Goal: Task Accomplishment & Management: Manage account settings

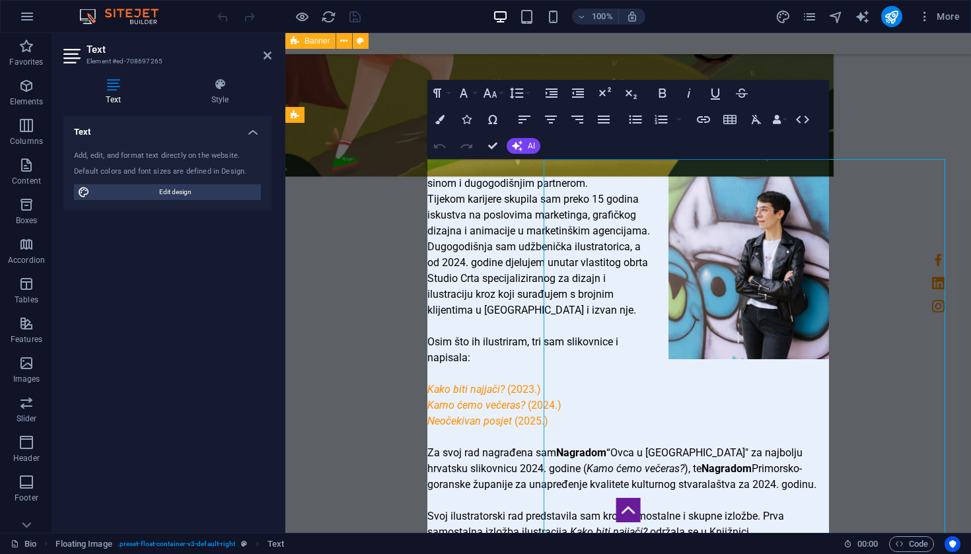
scroll to position [520, 0]
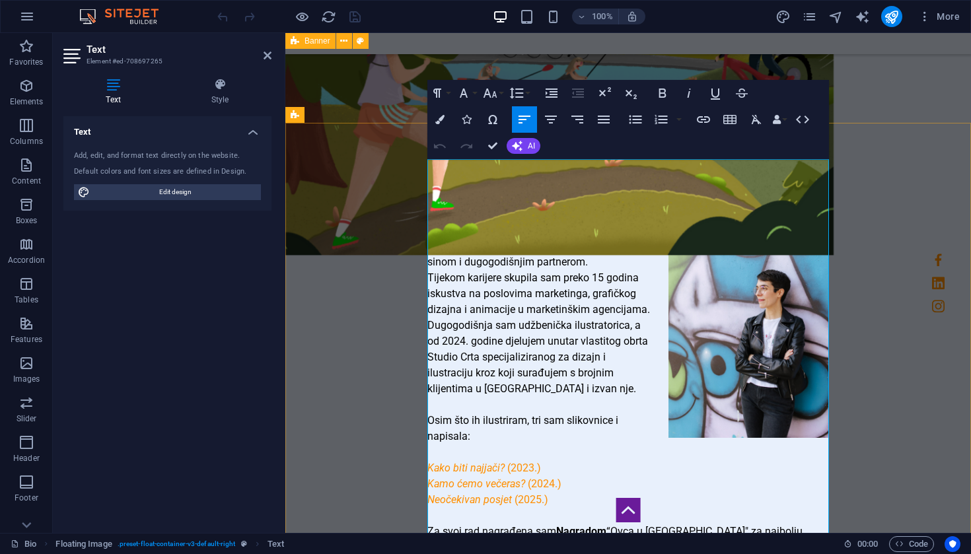
click at [464, 279] on p "Tijekom karijere skupila sam preko 15 godina iskustva na poslovima marketinga, …" at bounding box center [628, 333] width 402 height 127
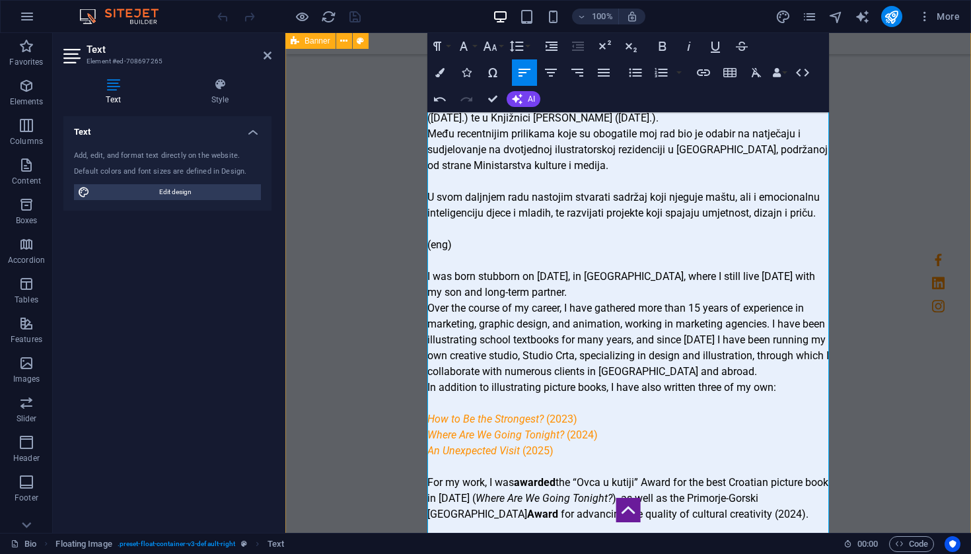
scroll to position [1076, 0]
click at [707, 301] on p "Over the course of my career, I have gathered more than 15 years of experience …" at bounding box center [628, 340] width 402 height 79
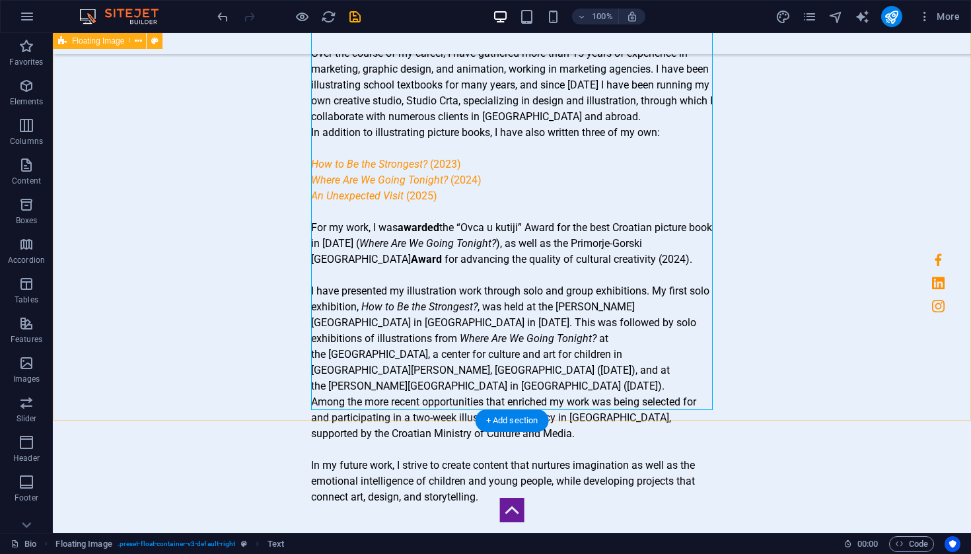
scroll to position [1338, 0]
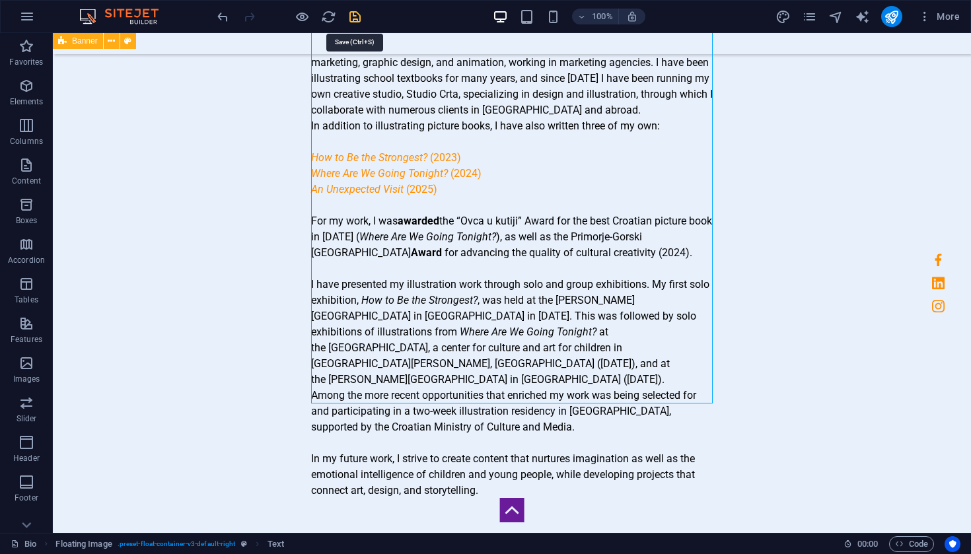
click at [359, 17] on icon "save" at bounding box center [354, 16] width 15 height 15
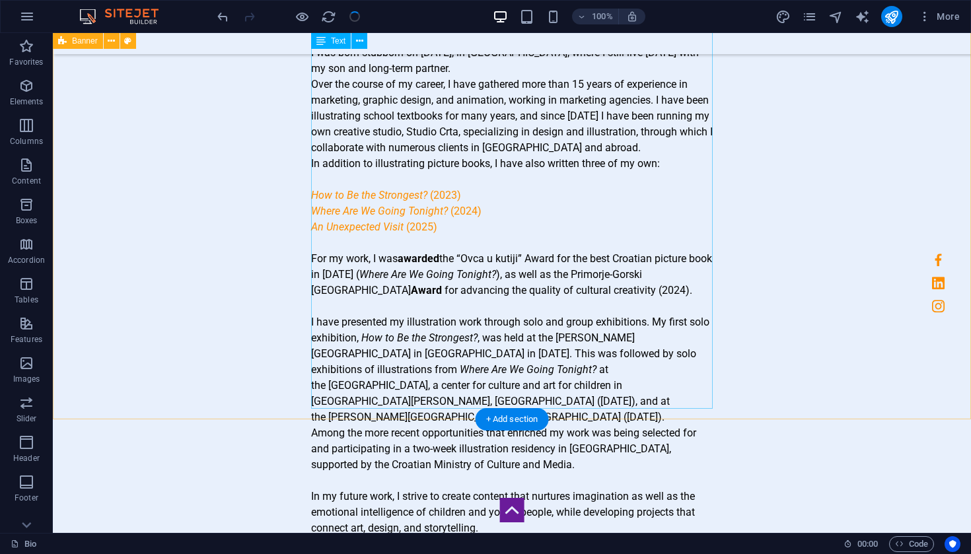
scroll to position [1294, 0]
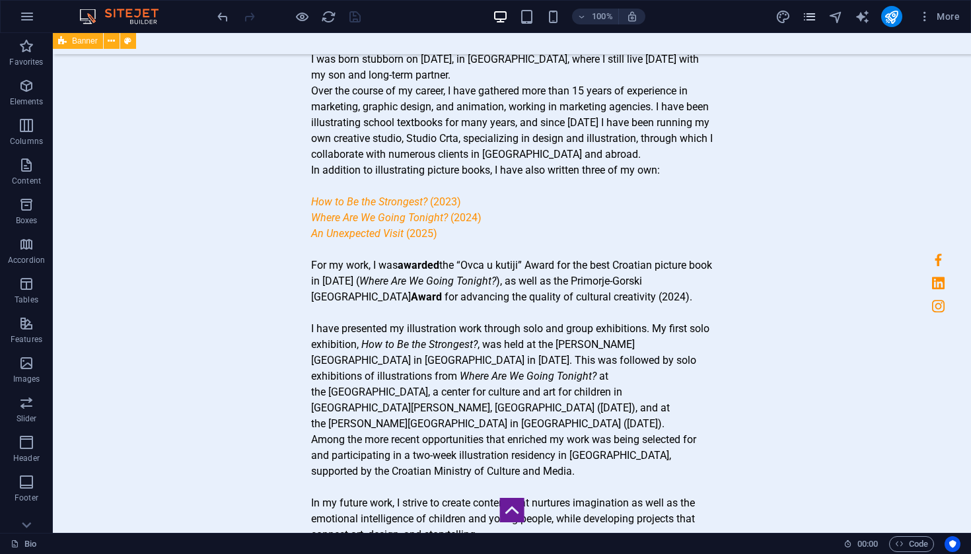
click at [814, 18] on icon "pages" at bounding box center [809, 16] width 15 height 15
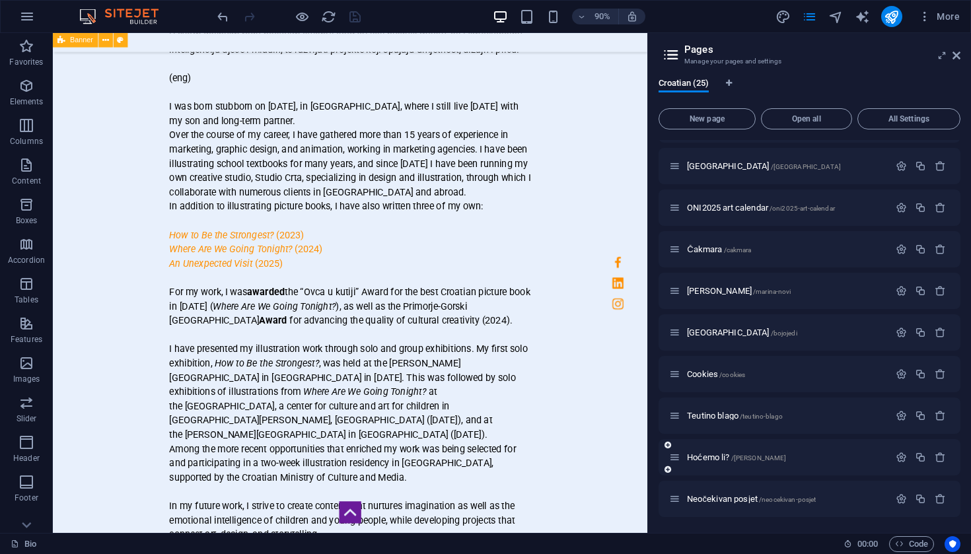
scroll to position [658, 0]
click at [896, 458] on icon "button" at bounding box center [901, 457] width 11 height 11
drag, startPoint x: 789, startPoint y: 537, endPoint x: 685, endPoint y: 556, distance: 105.4
click at [738, 507] on input "Hoćemo li?" at bounding box center [809, 507] width 281 height 21
type input "H"
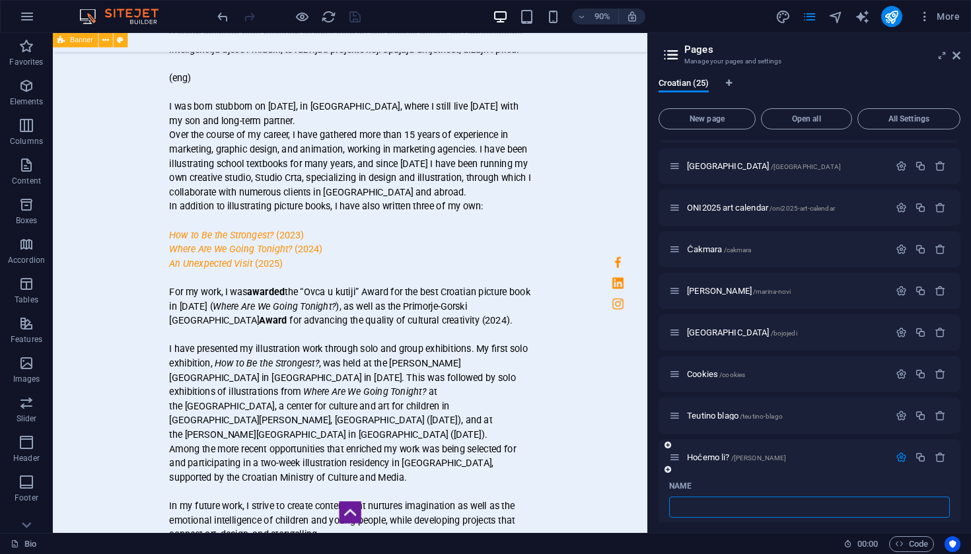
type input "/"
type input "A"
type input "/a"
type input "A"
type input "Ajde, mama"
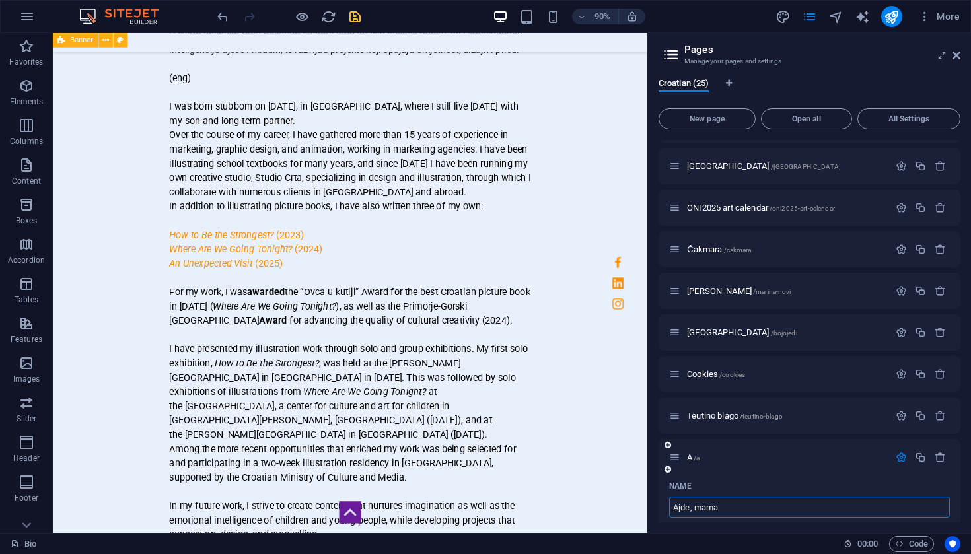
type input "/ajde-mama"
type input "Ajde, mama"
type input "Ajde, mama!"
click at [842, 460] on p "Ajde, mama! /ajde-mama" at bounding box center [786, 457] width 198 height 9
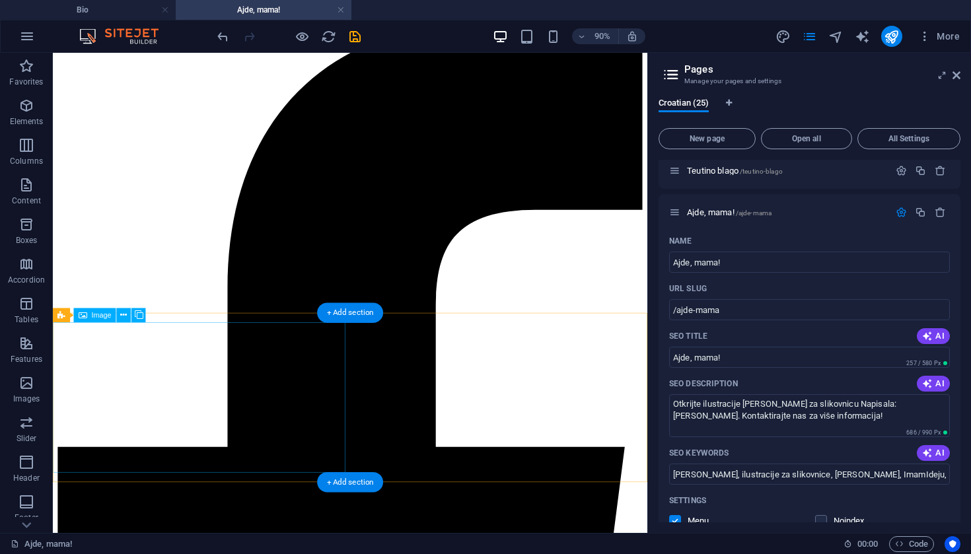
scroll to position [85, 0]
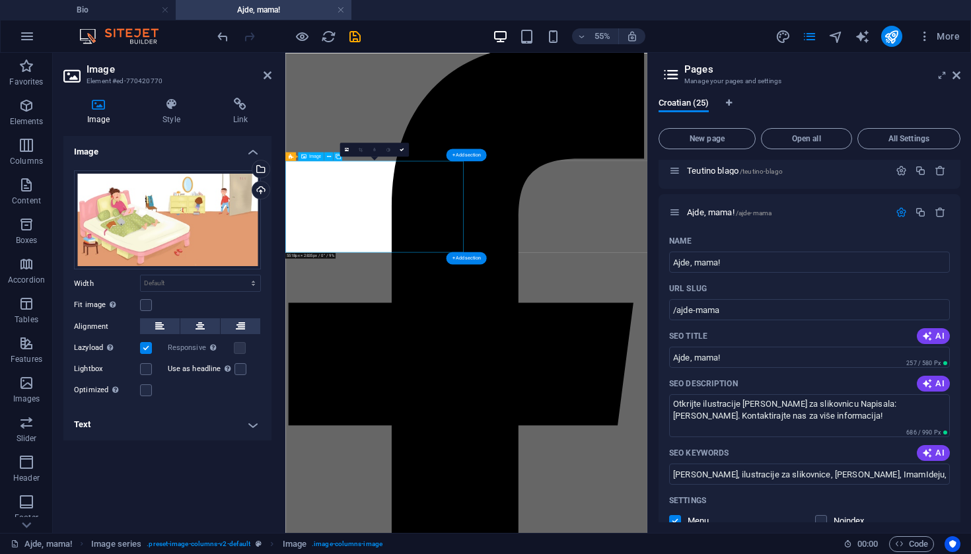
scroll to position [0, 0]
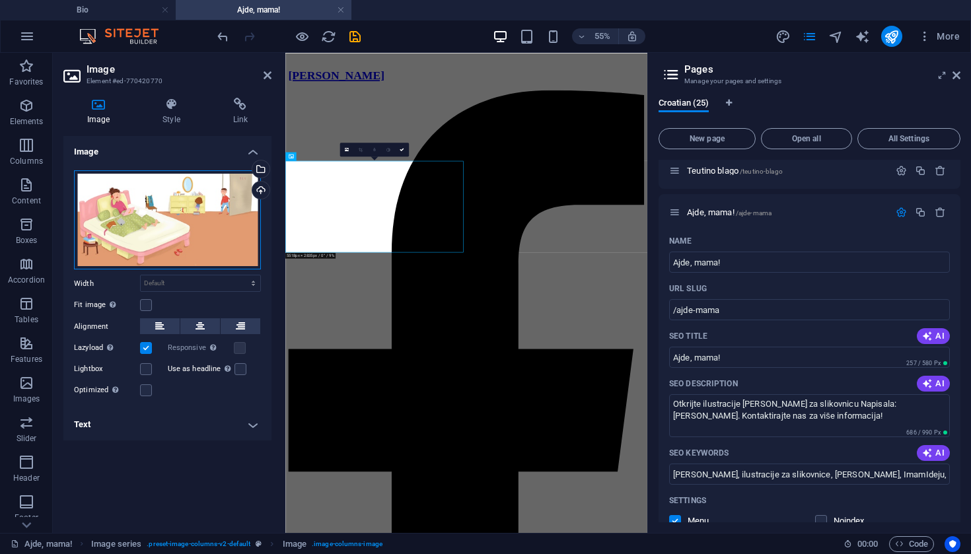
click at [182, 219] on div "Drag files here, click to choose files or select files from Files or our free s…" at bounding box center [167, 220] width 187 height 100
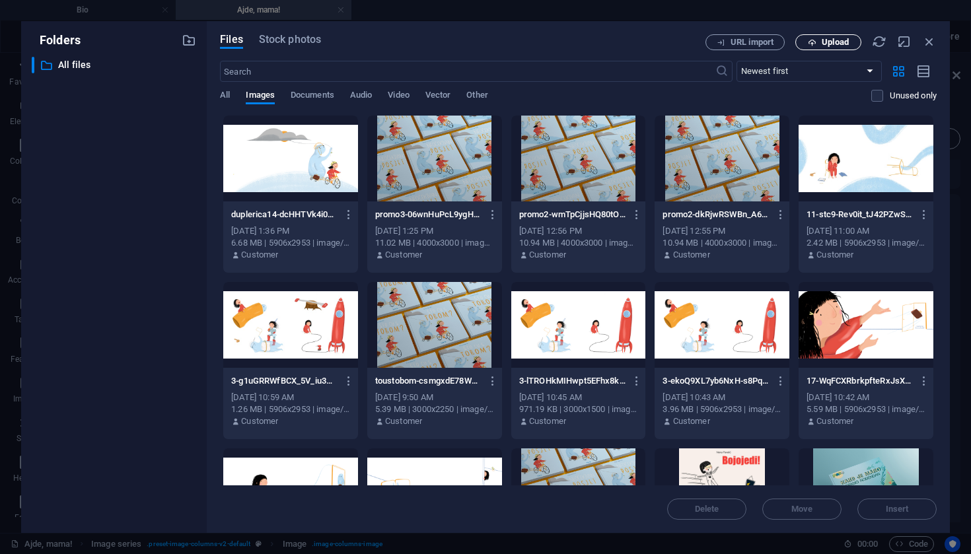
click at [822, 42] on span "Upload" at bounding box center [835, 42] width 27 height 8
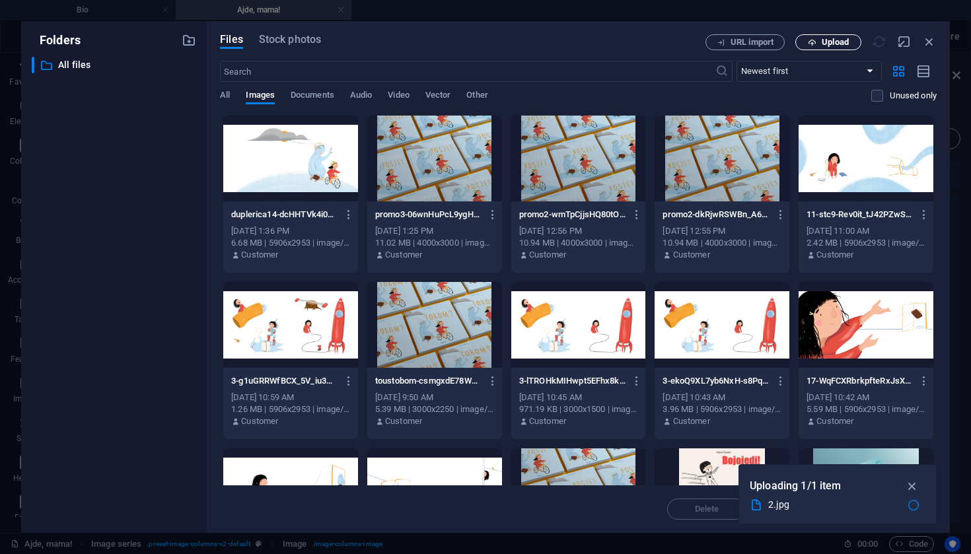
click at [822, 40] on span "Upload" at bounding box center [835, 42] width 27 height 8
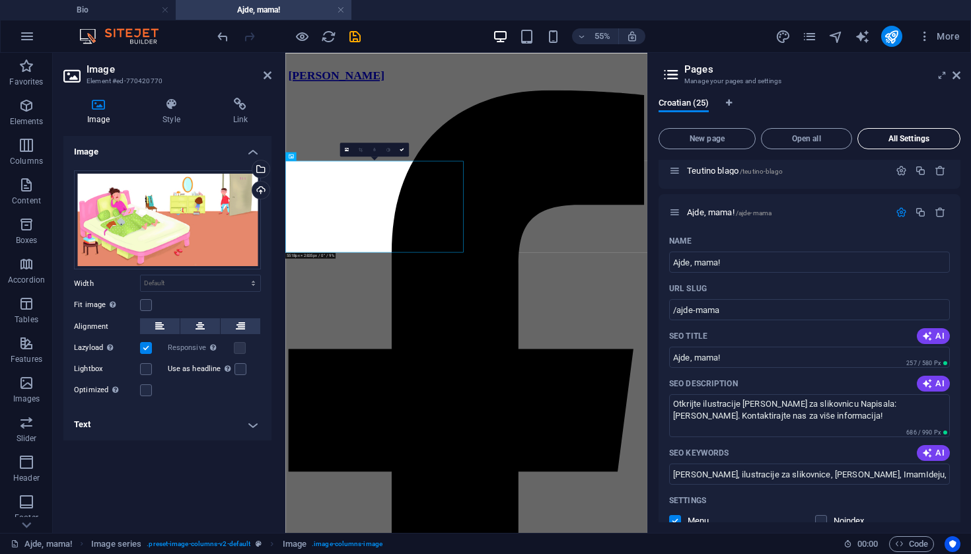
click at [907, 137] on span "All Settings" at bounding box center [908, 139] width 91 height 8
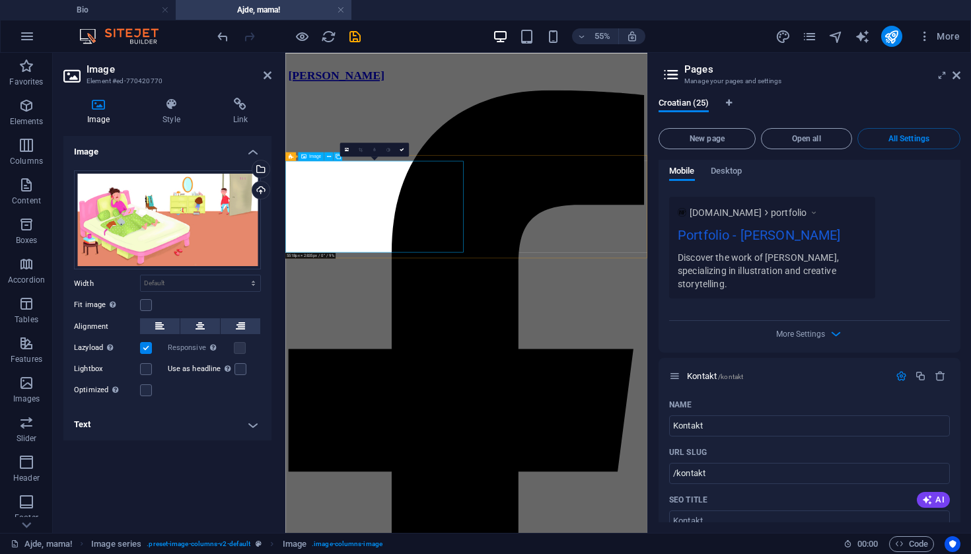
scroll to position [13384, 0]
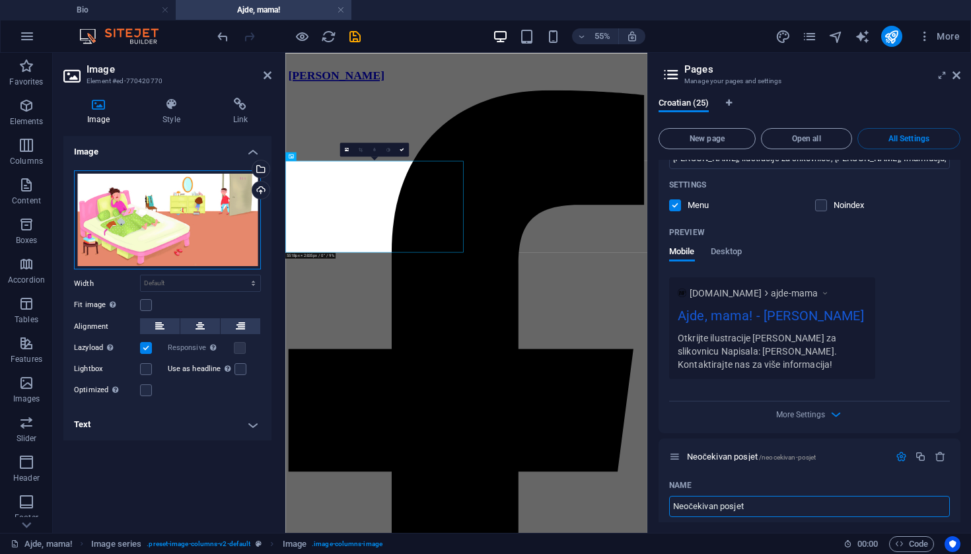
click at [166, 188] on div "Drag files here, click to choose files or select files from Files or our free s…" at bounding box center [167, 220] width 187 height 100
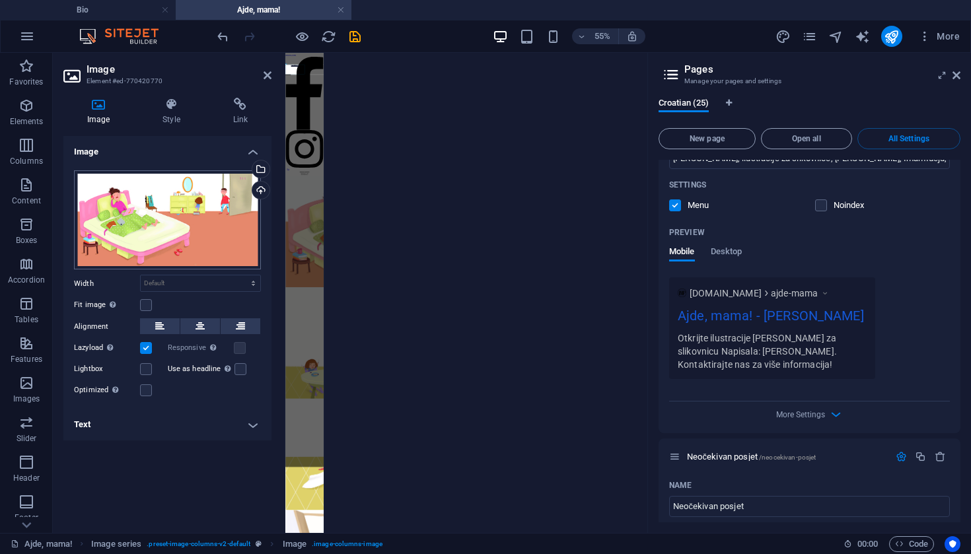
click at [166, 188] on body "[DOMAIN_NAME] Bio Ajde, mama! Favorites Elements Columns Content Boxes Accordio…" at bounding box center [485, 277] width 971 height 554
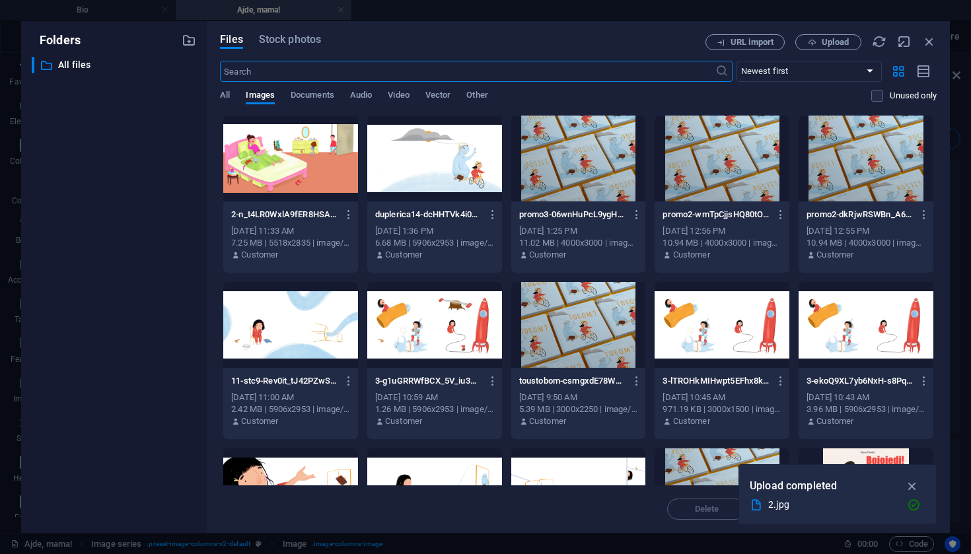
click at [317, 167] on div at bounding box center [290, 159] width 135 height 86
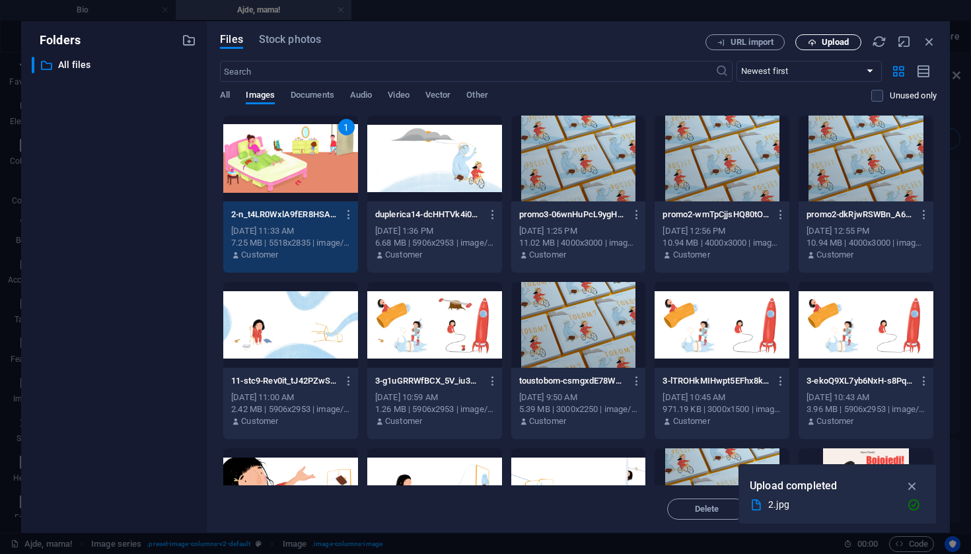
click at [838, 39] on span "Upload" at bounding box center [835, 42] width 27 height 8
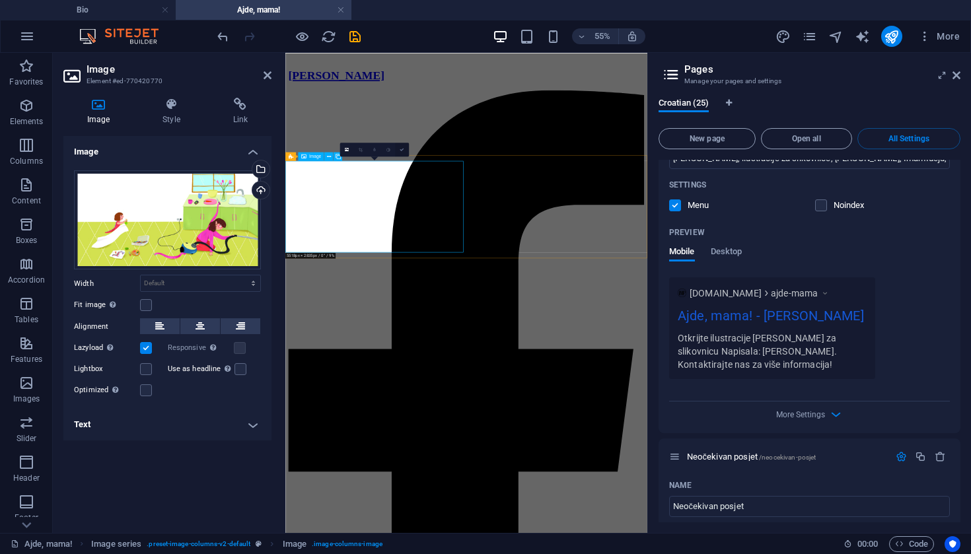
click at [400, 149] on icon at bounding box center [402, 149] width 5 height 5
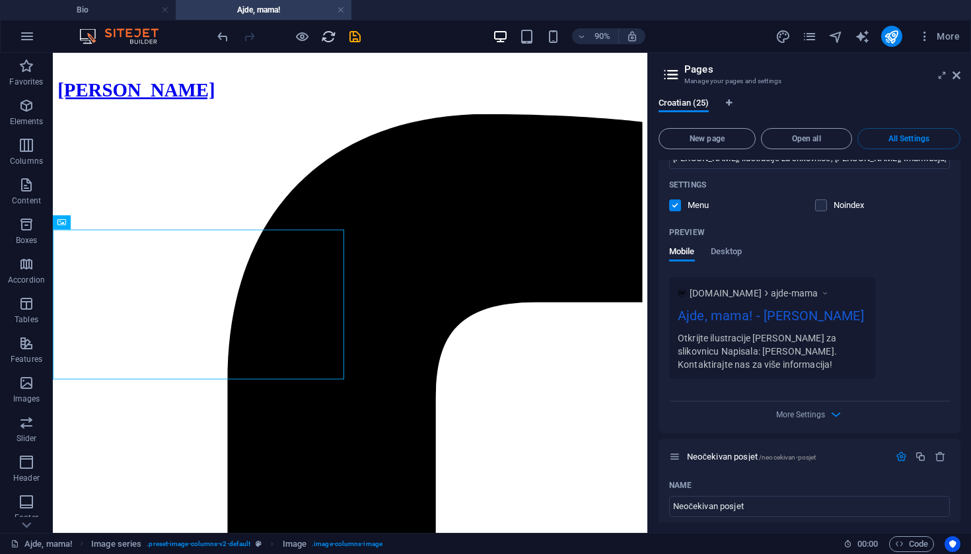
click at [332, 40] on icon "reload" at bounding box center [328, 36] width 15 height 15
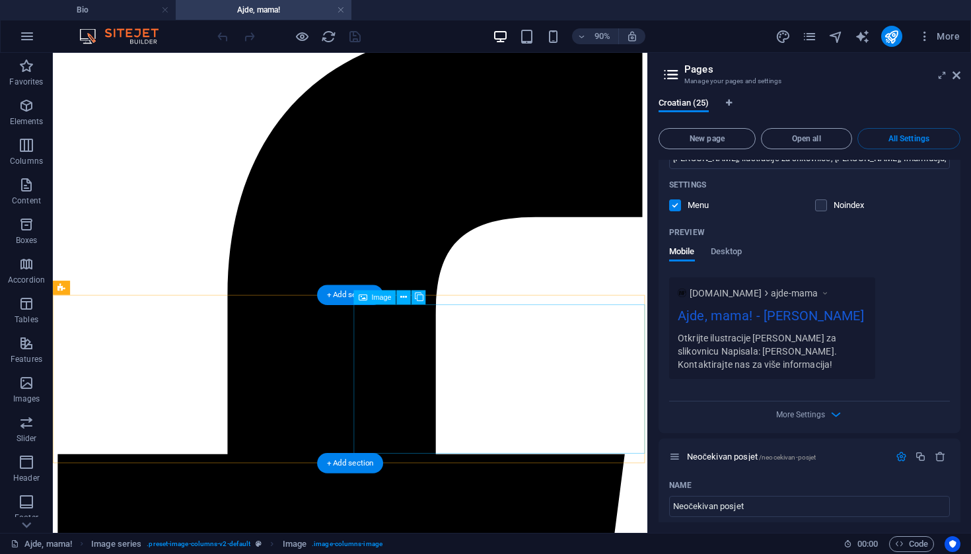
scroll to position [90, 0]
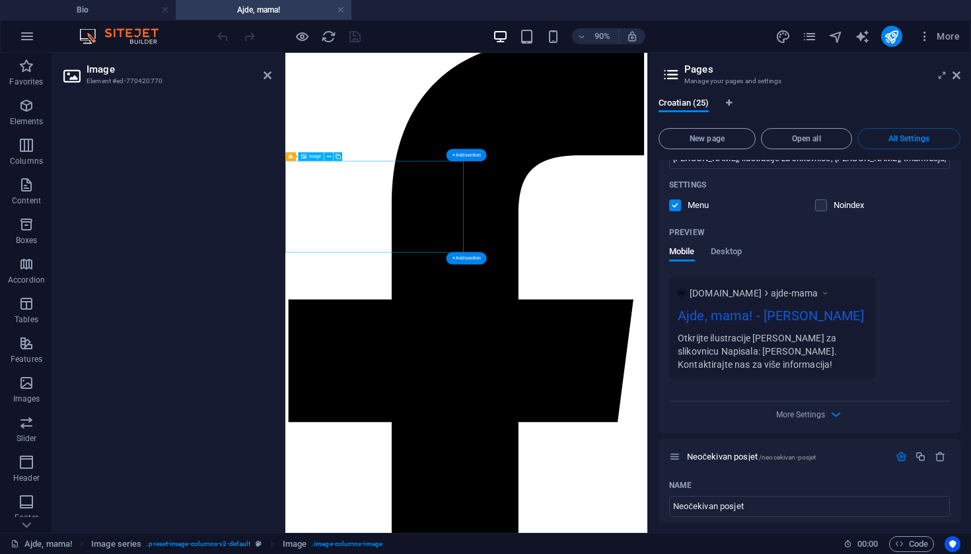
scroll to position [0, 0]
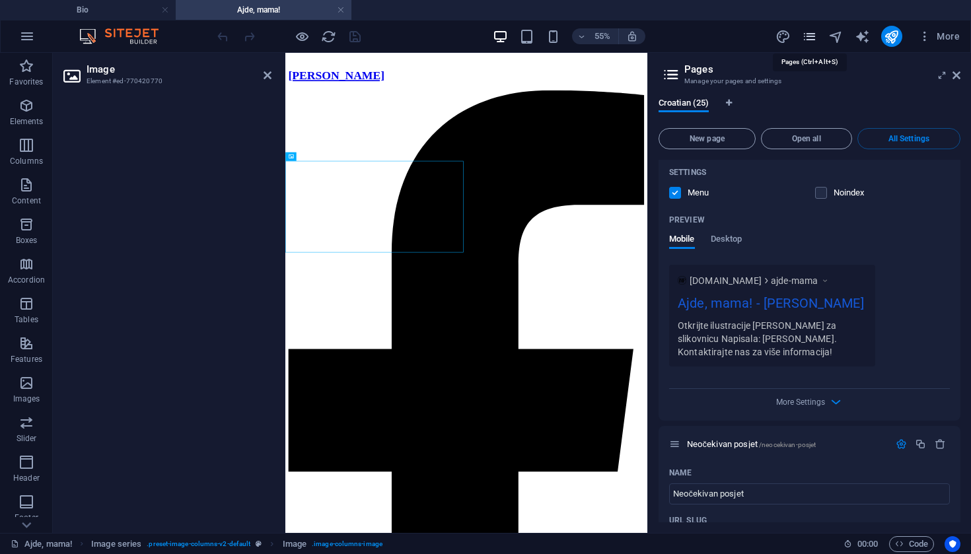
click at [812, 37] on icon "pages" at bounding box center [809, 36] width 15 height 15
click at [814, 40] on icon "pages" at bounding box center [809, 36] width 15 height 15
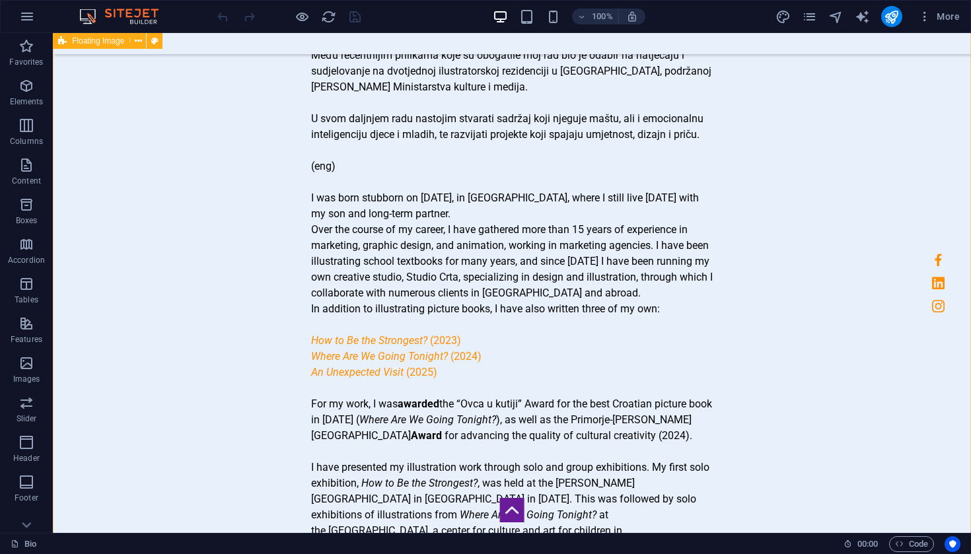
scroll to position [1181, 0]
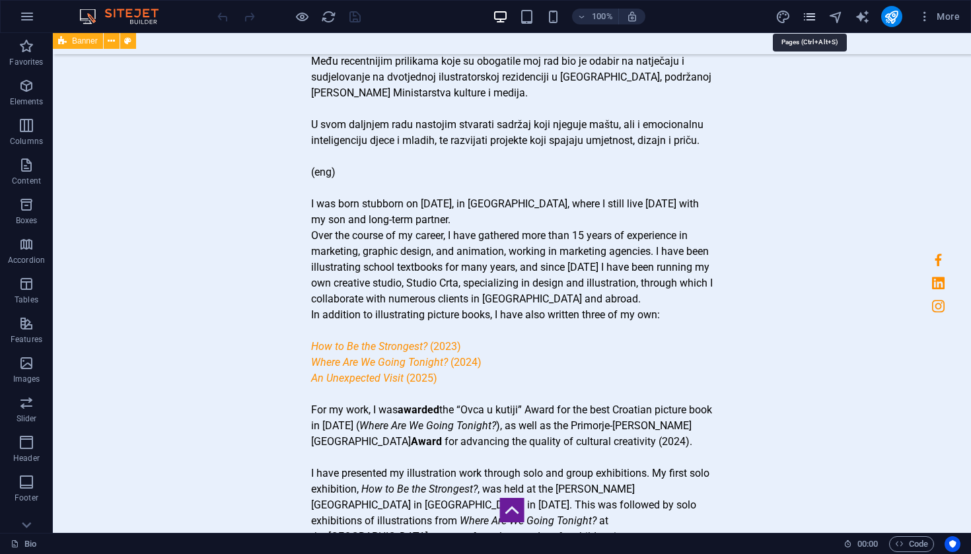
click at [806, 17] on icon "pages" at bounding box center [809, 16] width 15 height 15
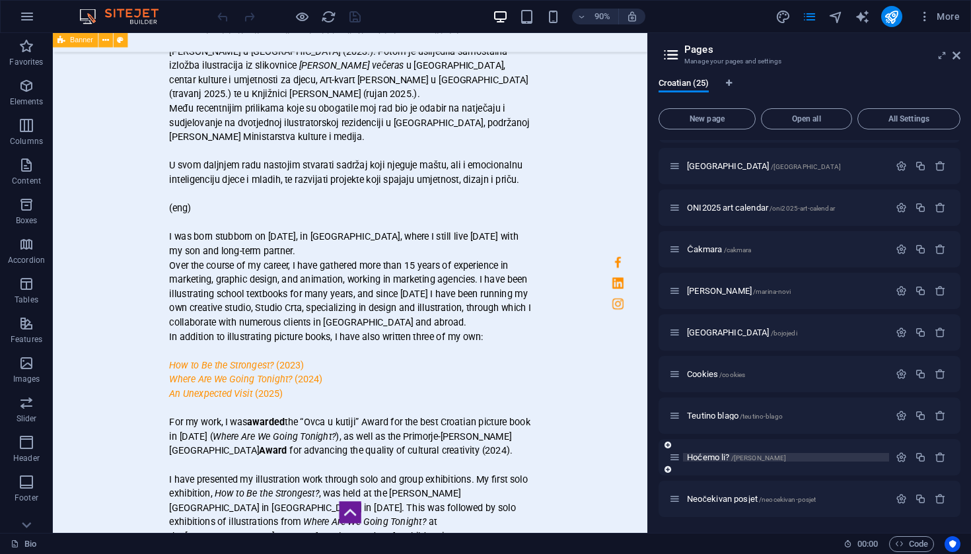
click at [717, 458] on span "Hoćemo li? /hocemo-li" at bounding box center [736, 457] width 99 height 10
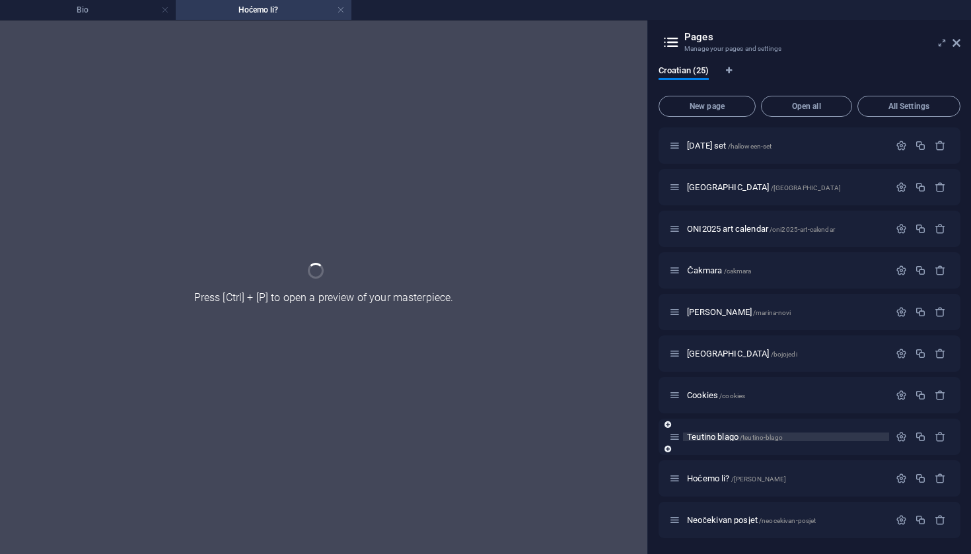
scroll to position [0, 0]
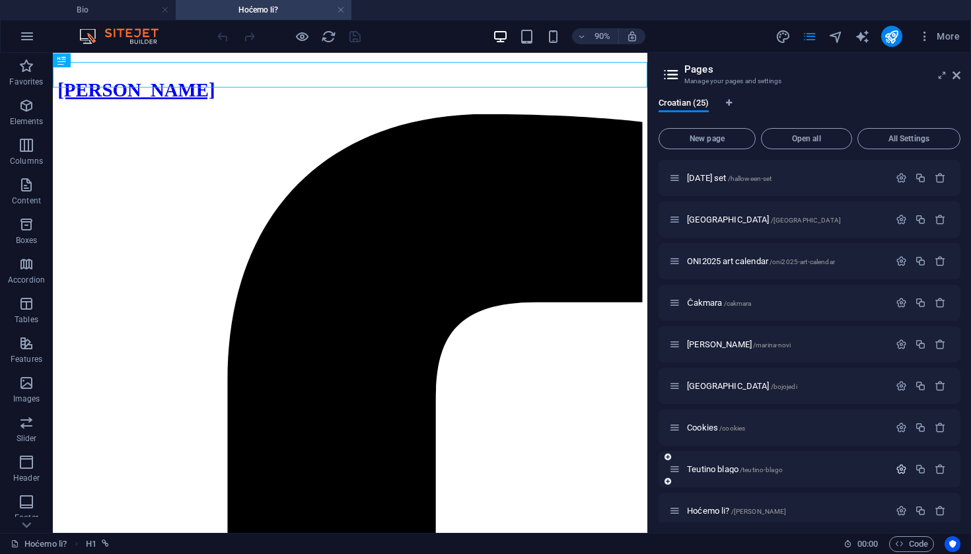
click at [897, 472] on icon "button" at bounding box center [901, 469] width 11 height 11
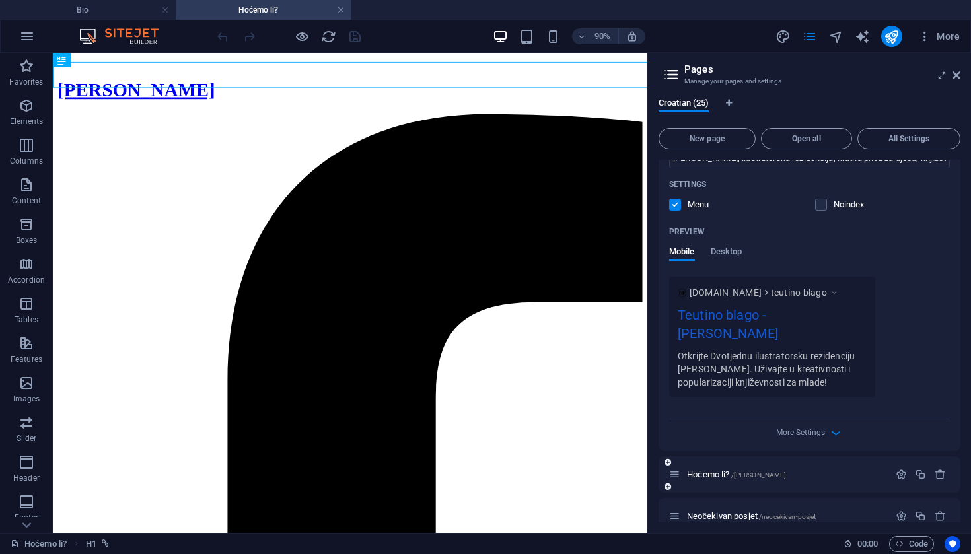
scroll to position [1196, 0]
click at [902, 470] on icon "button" at bounding box center [901, 475] width 11 height 11
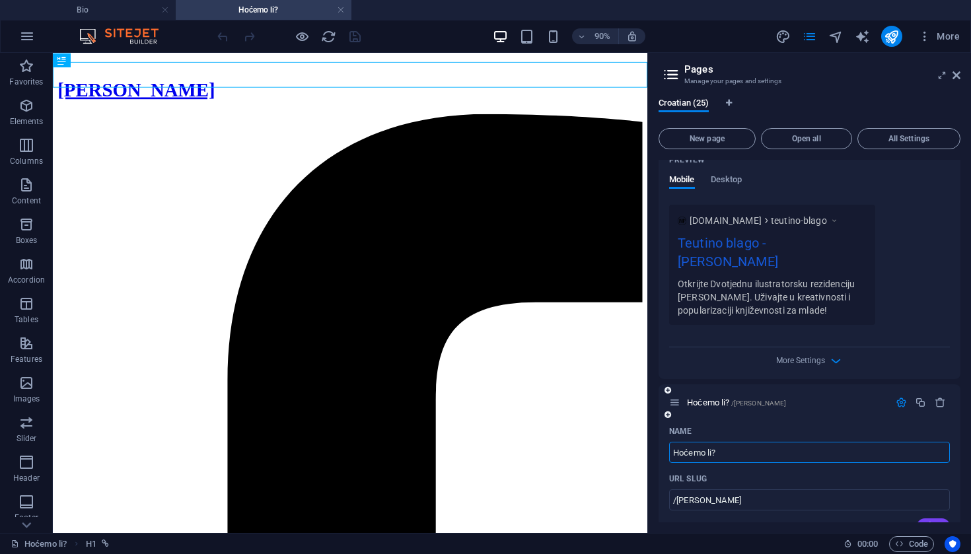
scroll to position [1274, 0]
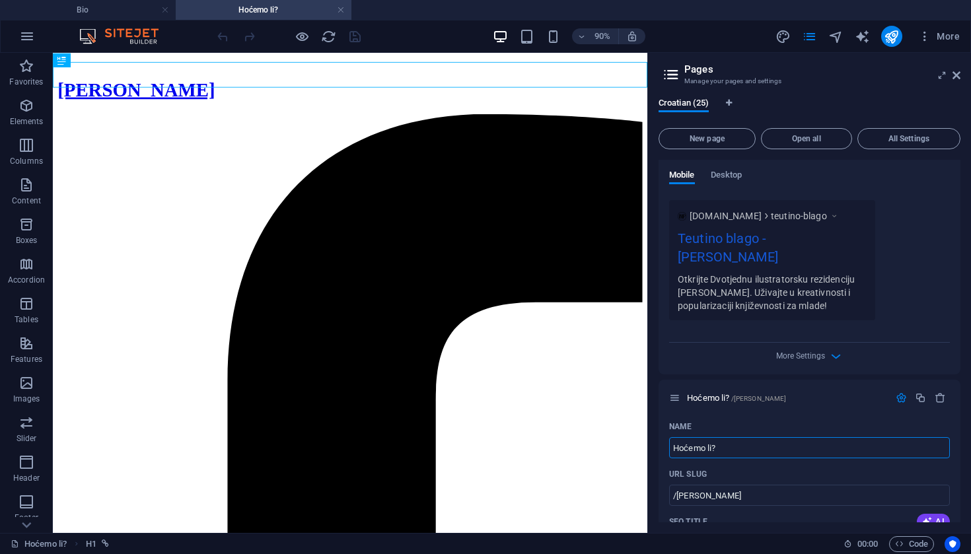
drag, startPoint x: 783, startPoint y: 484, endPoint x: 575, endPoint y: 497, distance: 208.4
click at [730, 437] on input "Hoćemo li?" at bounding box center [809, 447] width 281 height 21
type input "Ajde"
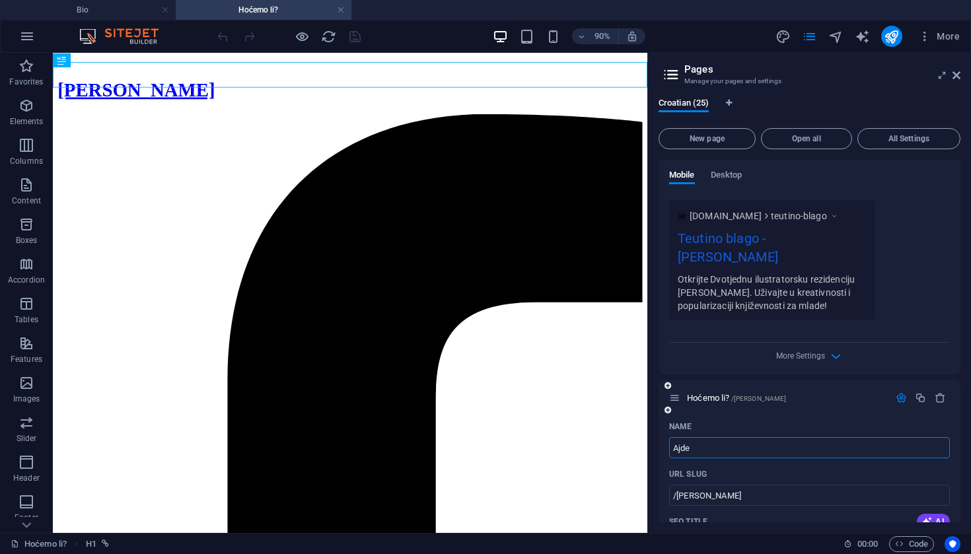
type input "/ajde"
type input "Ajde, mama!"
type input "/ajde-mama"
click at [355, 39] on icon "save" at bounding box center [354, 36] width 15 height 15
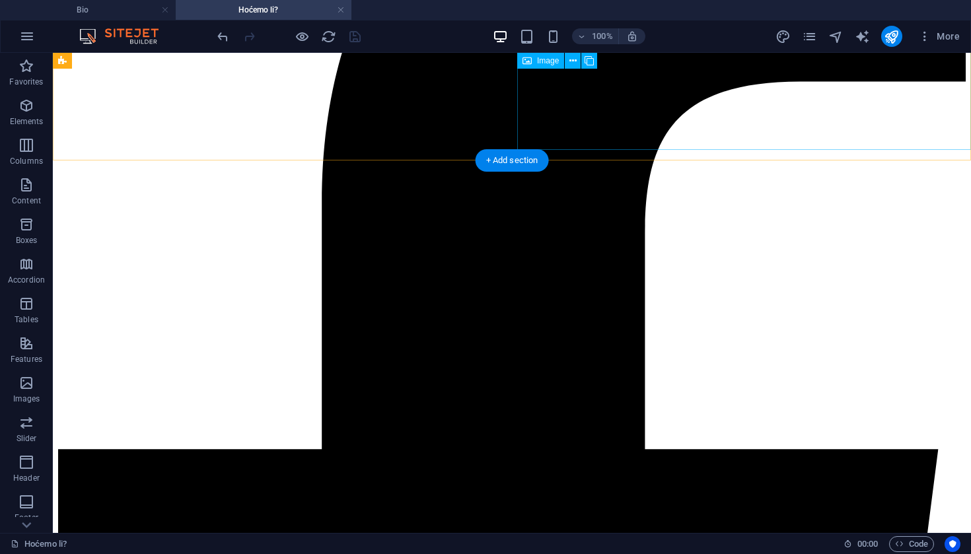
scroll to position [331, 0]
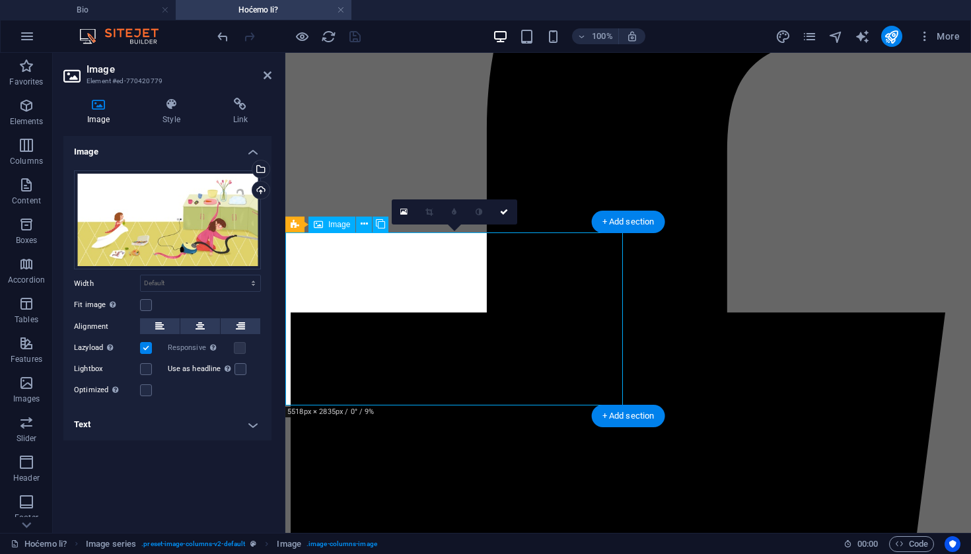
scroll to position [211, 0]
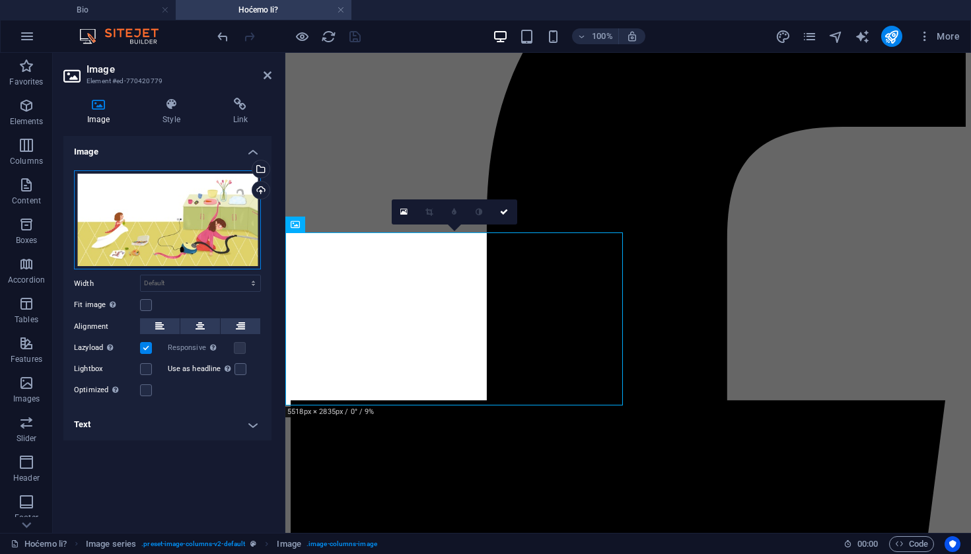
click at [203, 231] on div "Drag files here, click to choose files or select files from Files or our free s…" at bounding box center [167, 220] width 187 height 100
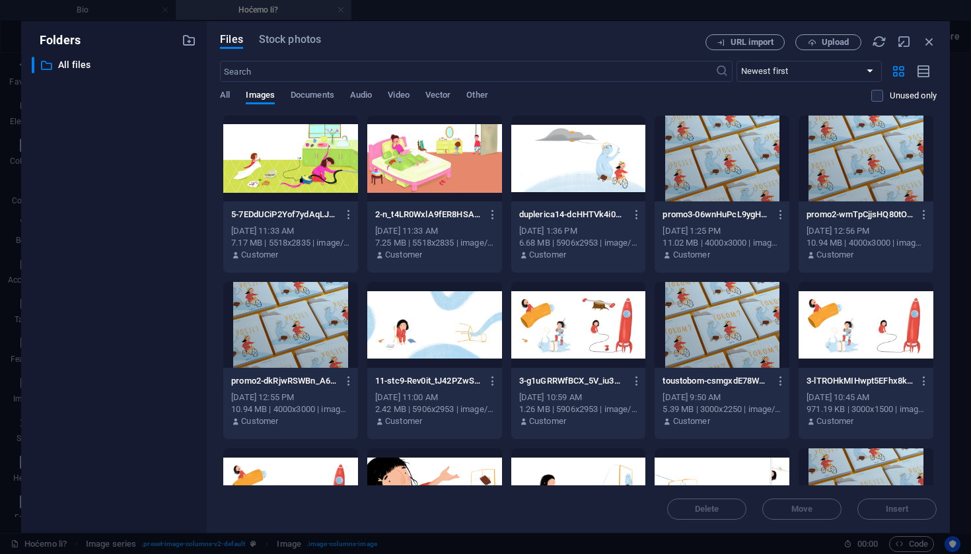
scroll to position [0, 0]
click at [310, 147] on div at bounding box center [290, 159] width 135 height 86
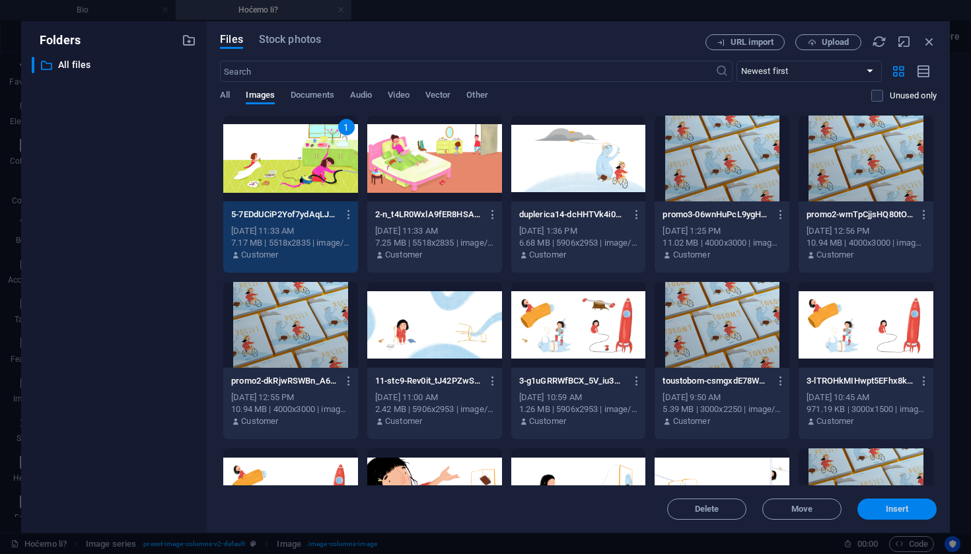
click at [916, 519] on button "Insert" at bounding box center [896, 509] width 79 height 21
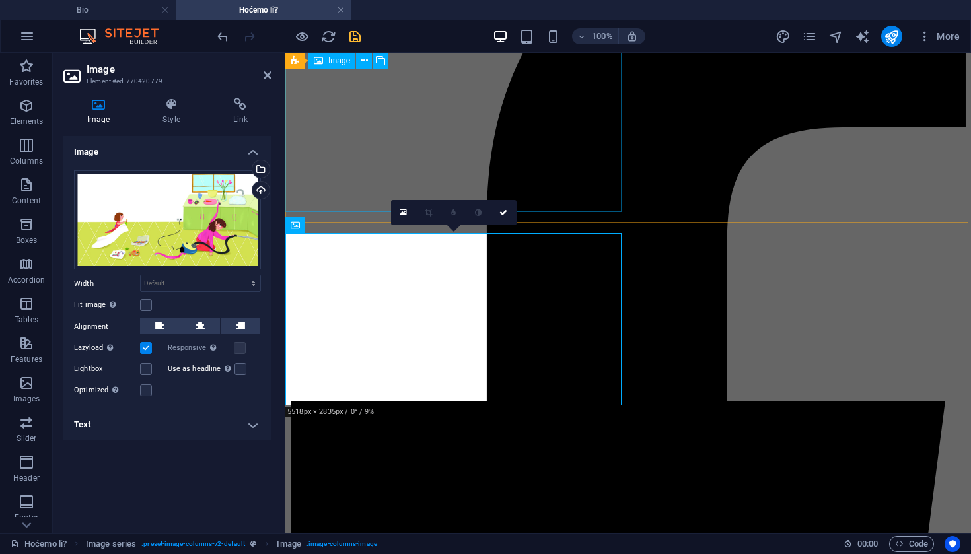
scroll to position [210, 0]
click at [504, 217] on link at bounding box center [503, 212] width 25 height 25
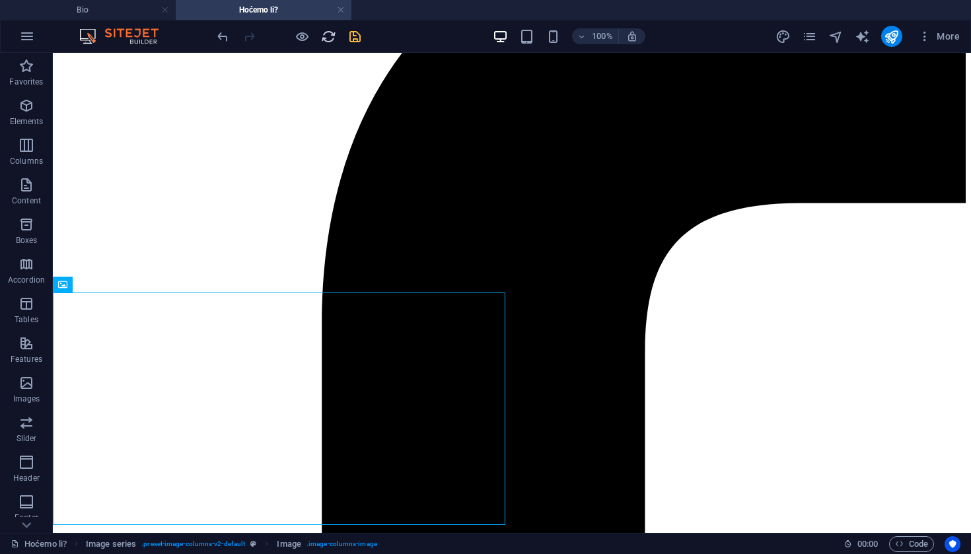
click at [330, 43] on icon "reload" at bounding box center [328, 36] width 15 height 15
click at [355, 41] on icon "save" at bounding box center [354, 36] width 15 height 15
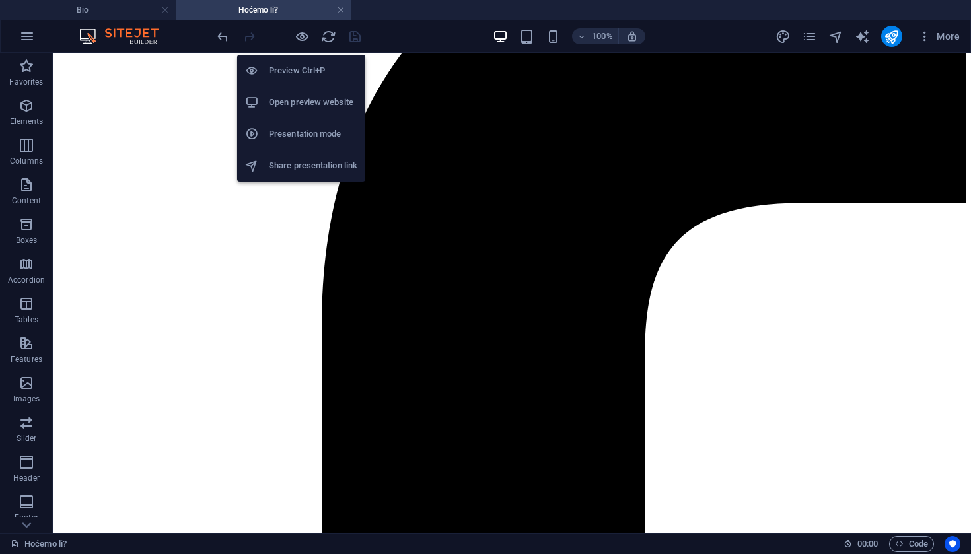
click at [301, 104] on h6 "Open preview website" at bounding box center [313, 102] width 88 height 16
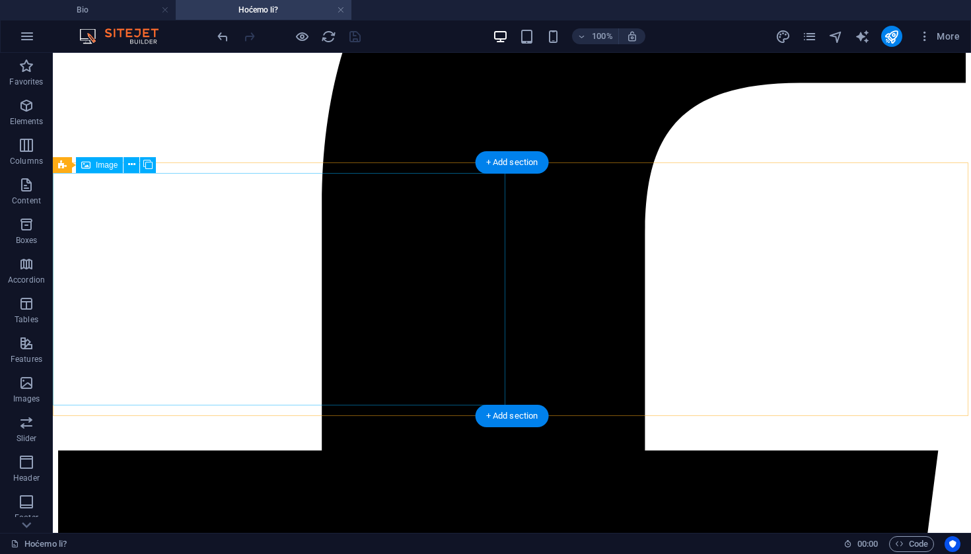
scroll to position [330, 0]
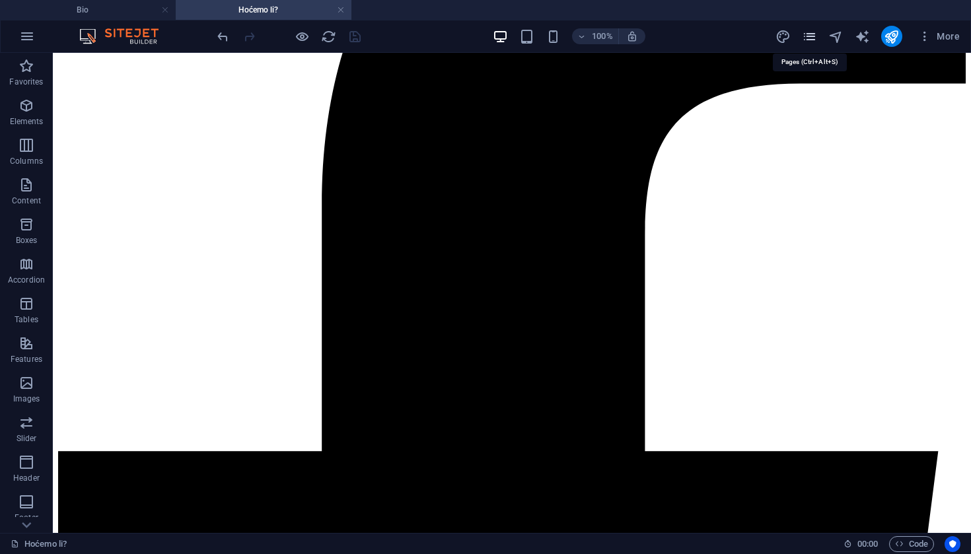
click at [813, 37] on icon "pages" at bounding box center [809, 36] width 15 height 15
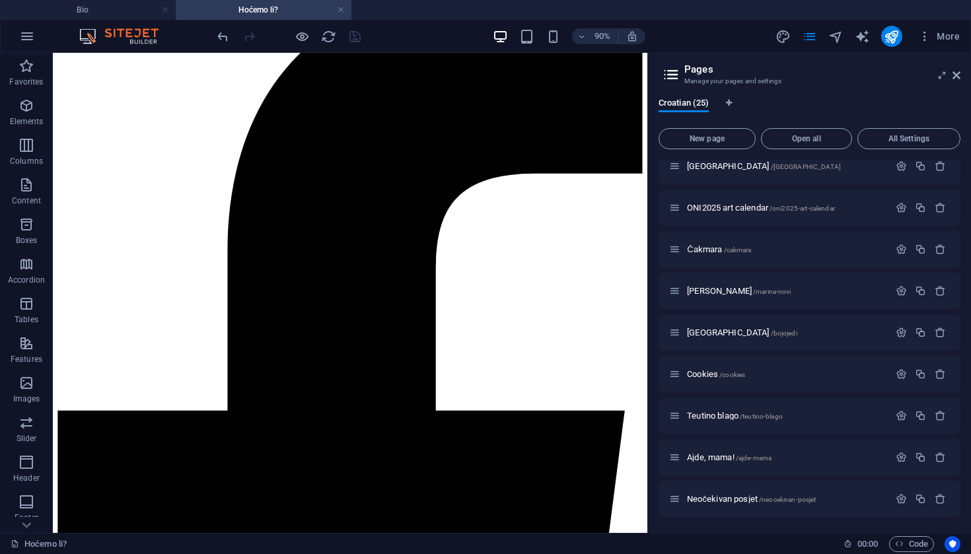
scroll to position [678, 0]
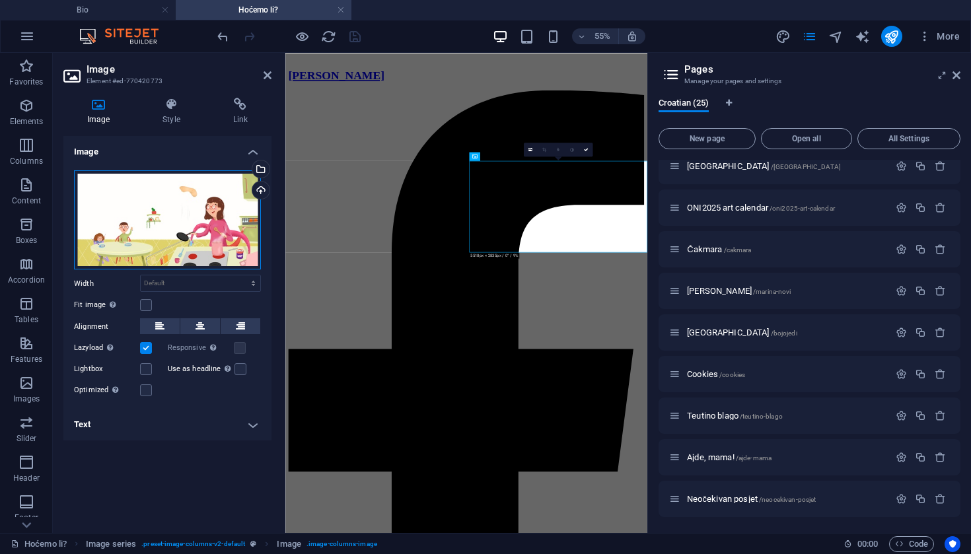
click at [209, 219] on div "Drag files here, click to choose files or select files from Files or our free s…" at bounding box center [167, 220] width 187 height 100
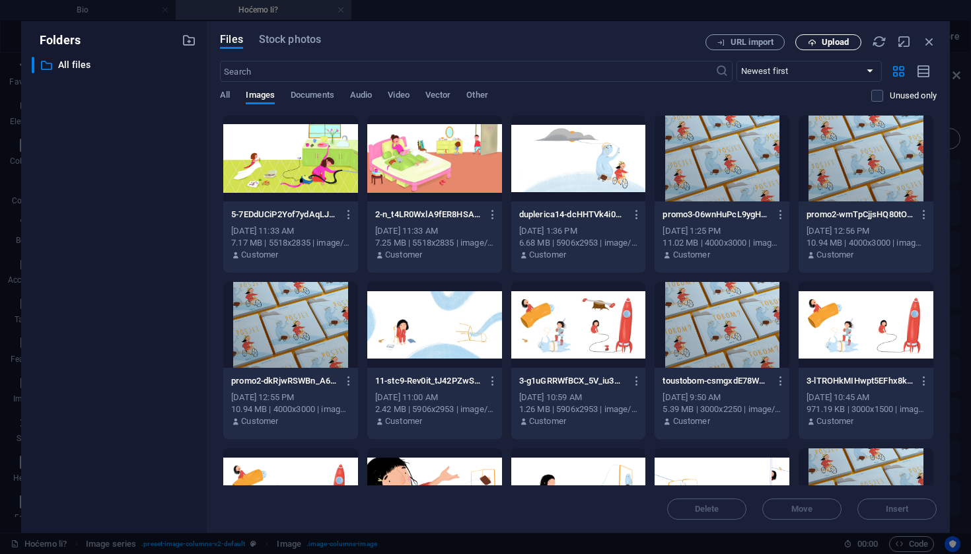
click at [833, 40] on span "Upload" at bounding box center [835, 42] width 27 height 8
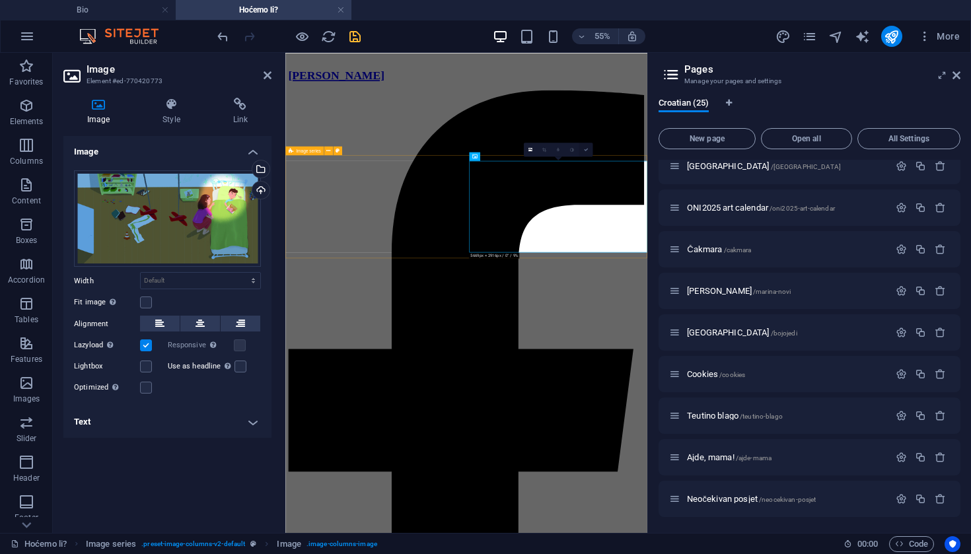
click at [585, 152] on link at bounding box center [586, 150] width 14 height 14
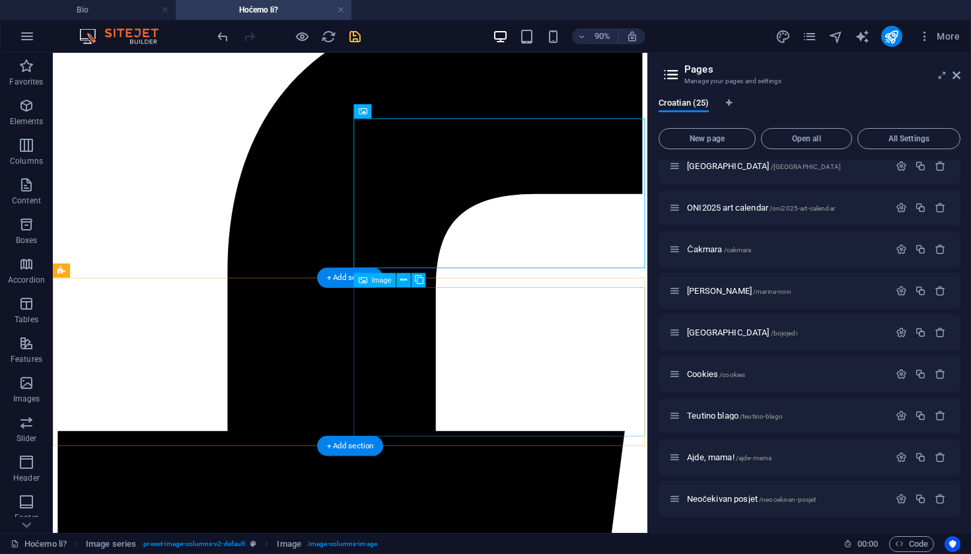
scroll to position [124, 0]
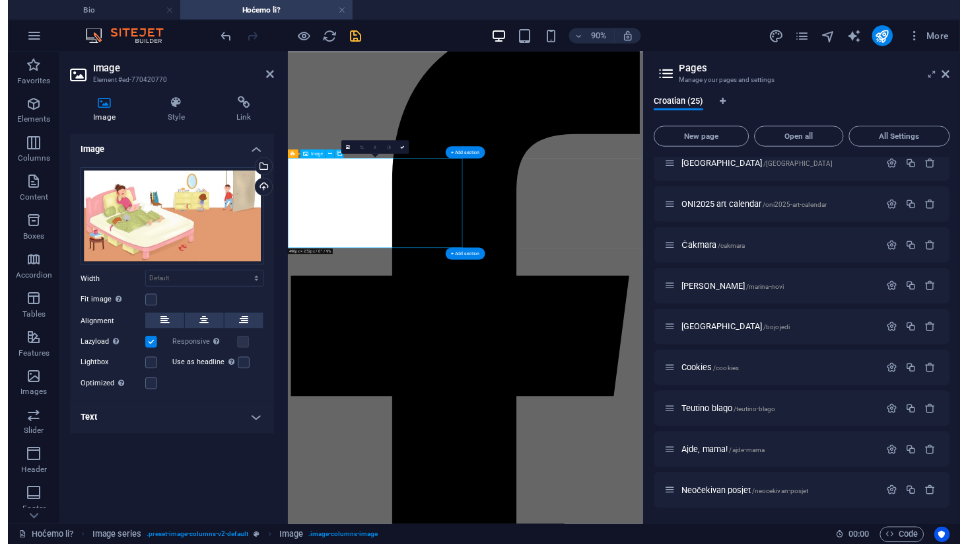
scroll to position [0, 0]
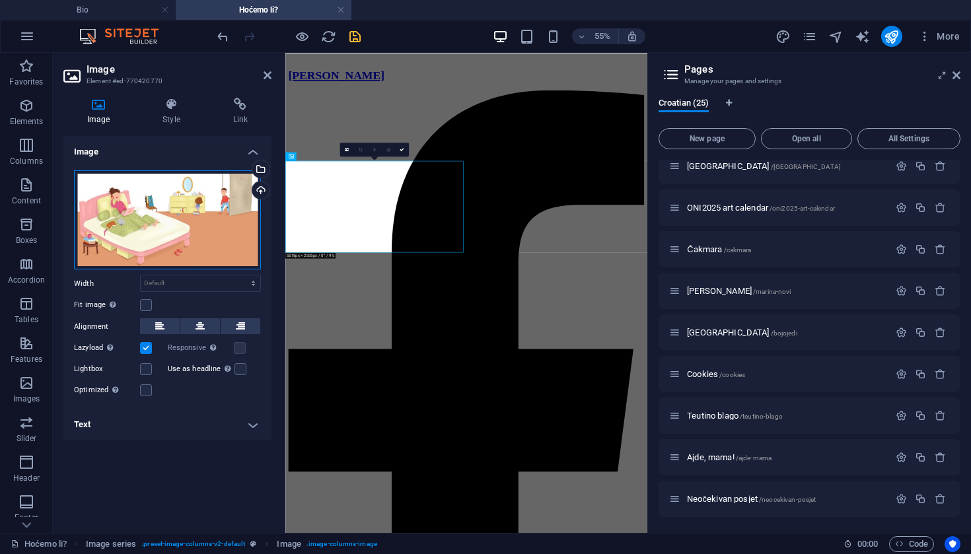
click at [178, 223] on div "Drag files here, click to choose files or select files from Files or our free s…" at bounding box center [167, 220] width 187 height 100
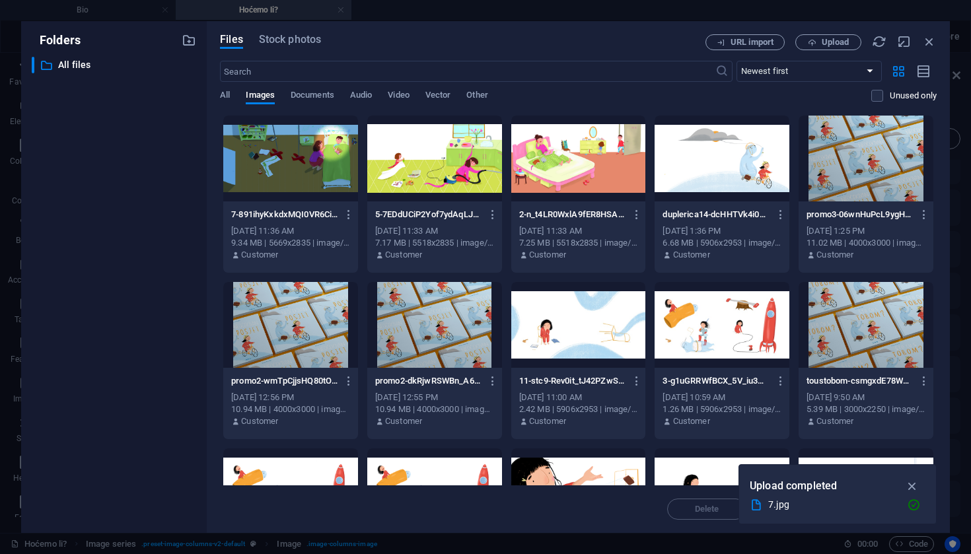
click at [577, 162] on div at bounding box center [578, 159] width 135 height 86
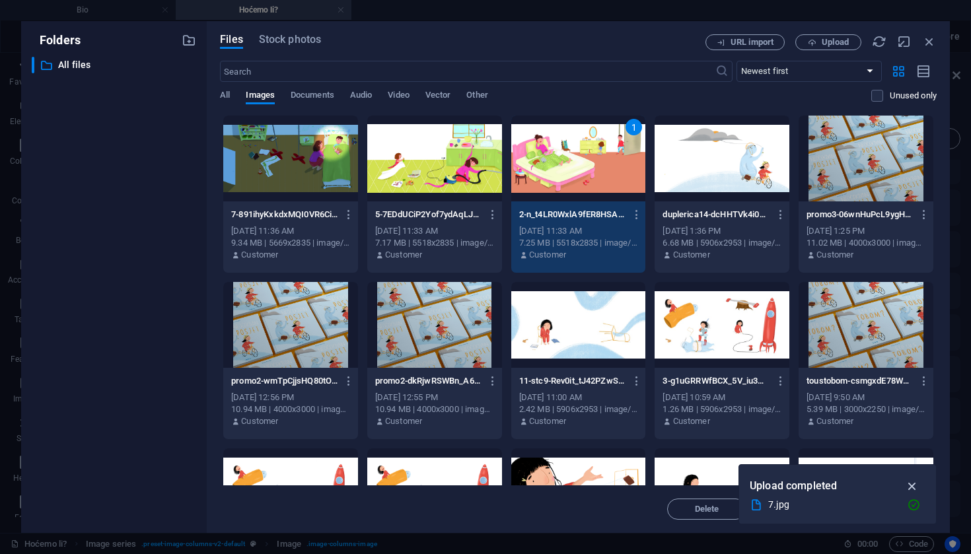
click at [914, 485] on icon "button" at bounding box center [912, 486] width 15 height 15
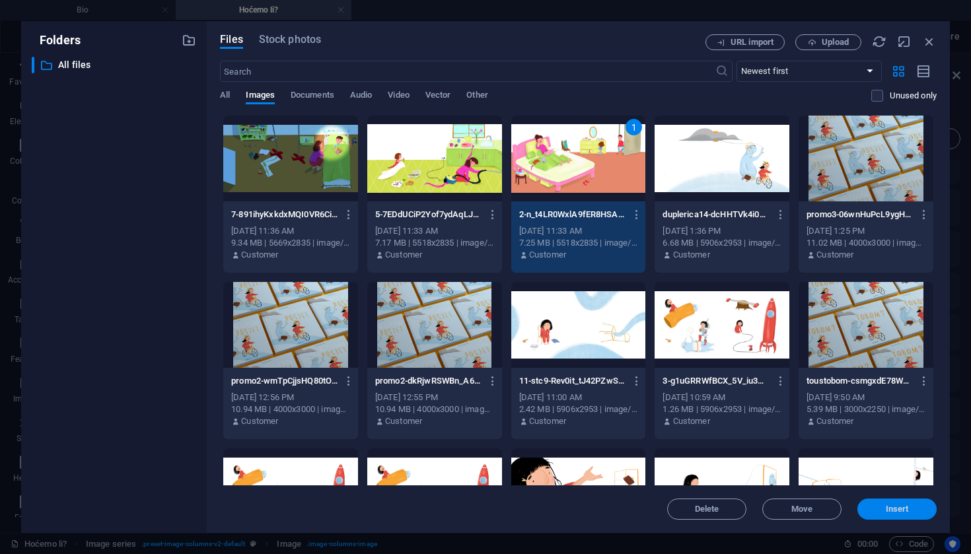
click at [895, 514] on button "Insert" at bounding box center [896, 509] width 79 height 21
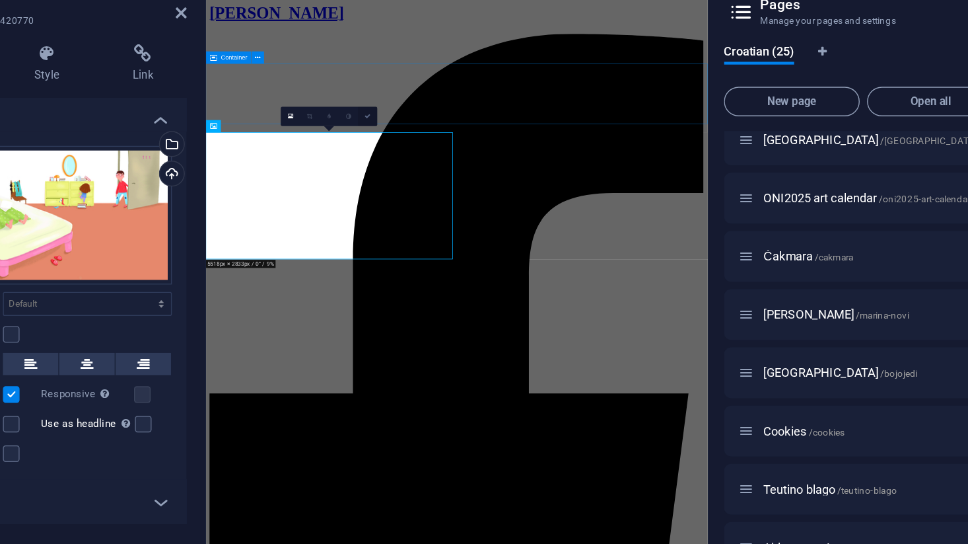
click at [399, 147] on icon at bounding box center [401, 149] width 5 height 5
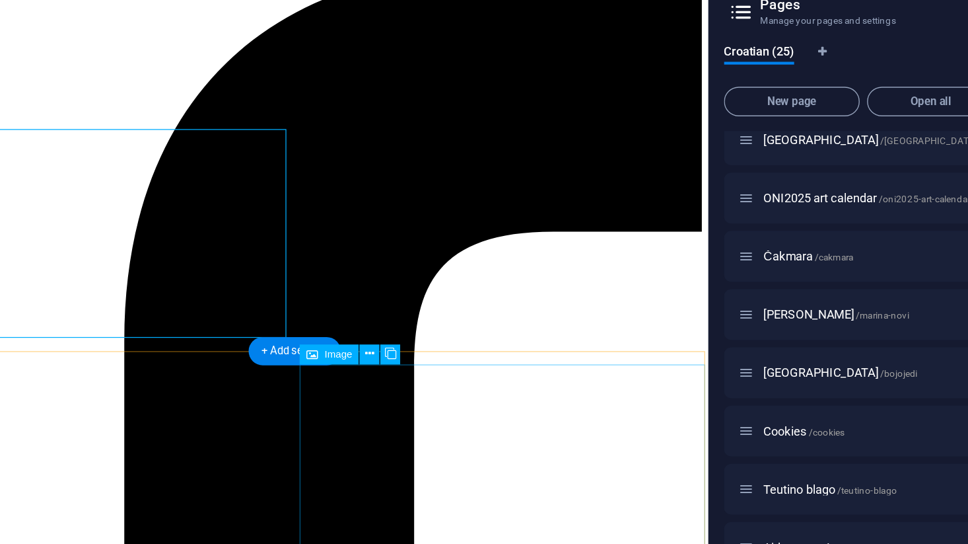
scroll to position [79, 0]
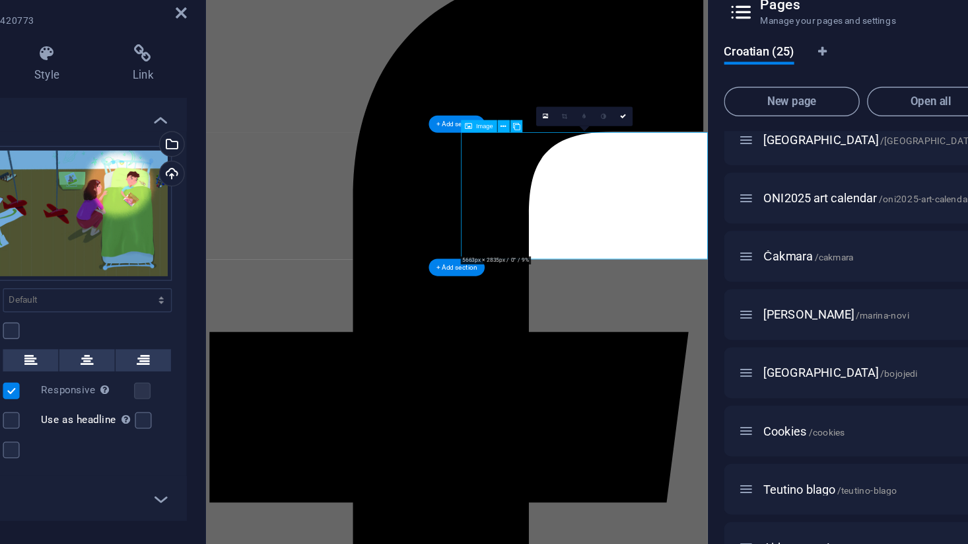
scroll to position [0, 0]
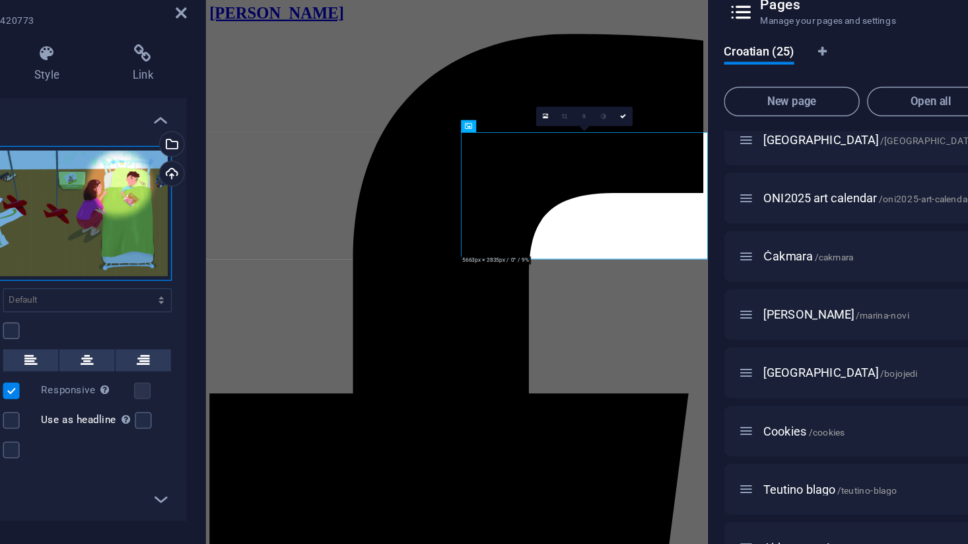
click at [74, 170] on div "Drag files here, click to choose files or select files from Files or our free s…" at bounding box center [167, 218] width 187 height 97
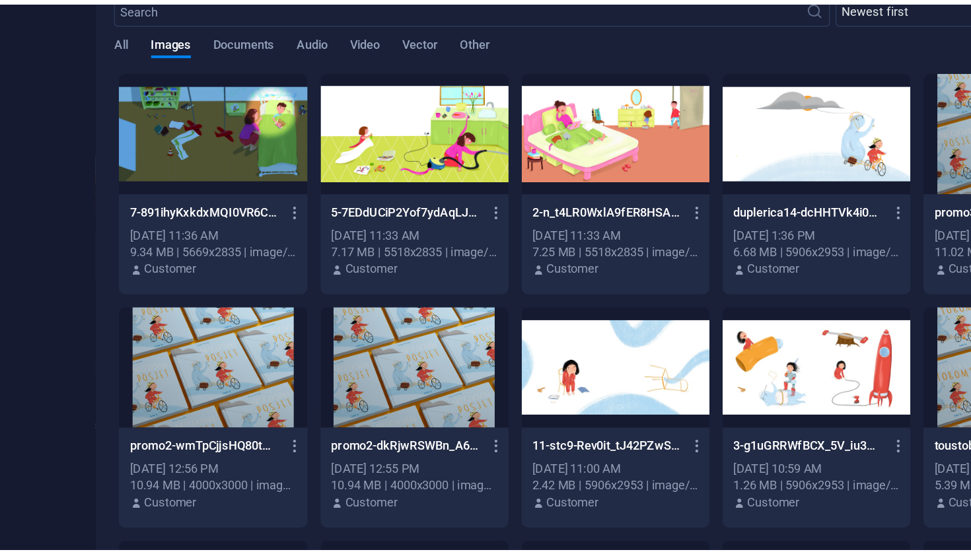
scroll to position [92, 232]
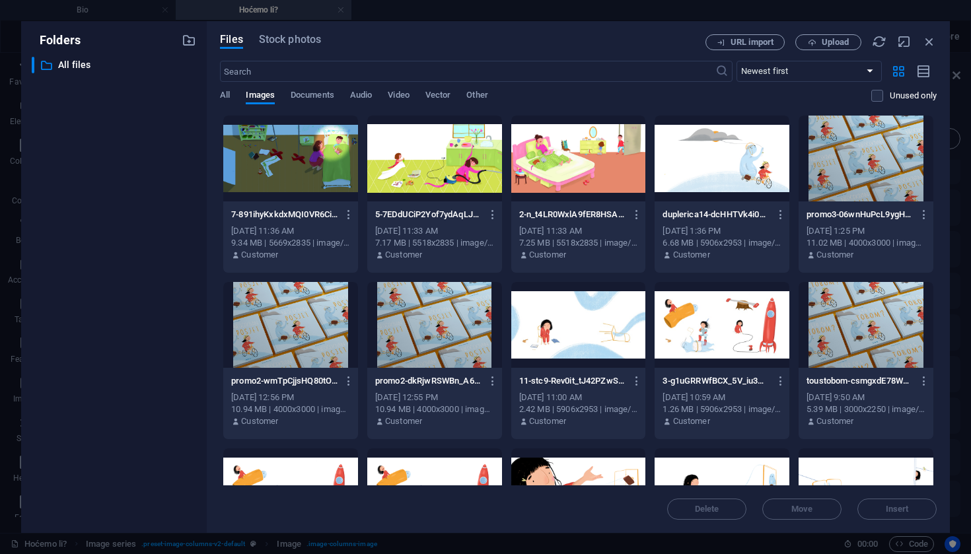
click at [830, 43] on html "nenapavelic.com Bio Hoćemo li? Favorites Elements Columns Content Boxes Accordi…" at bounding box center [485, 277] width 971 height 554
click at [836, 46] on html "nenapavelic.com Bio Hoćemo li? Favorites Elements Columns Content Boxes Accordi…" at bounding box center [485, 277] width 971 height 554
click at [836, 44] on html "nenapavelic.com Bio Hoćemo li? Favorites Elements Columns Content Boxes Accordi…" at bounding box center [485, 277] width 971 height 554
drag, startPoint x: 709, startPoint y: 48, endPoint x: 839, endPoint y: 45, distance: 130.2
click at [839, 45] on html "nenapavelic.com Bio Hoćemo li? Favorites Elements Columns Content Boxes Accordi…" at bounding box center [485, 277] width 971 height 554
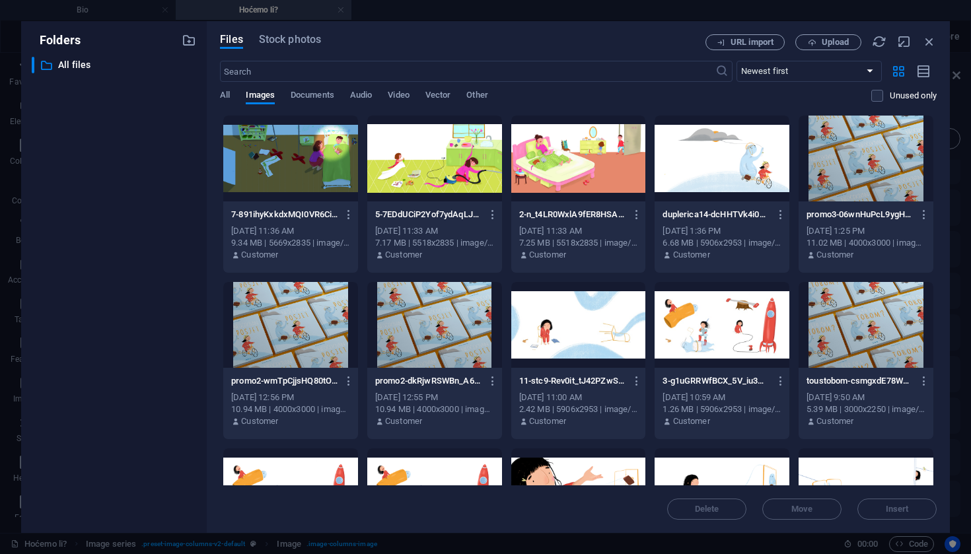
click at [839, 45] on html "nenapavelic.com Bio Hoćemo li? Favorites Elements Columns Content Boxes Accordi…" at bounding box center [485, 277] width 971 height 554
click at [931, 42] on html "nenapavelic.com Bio Hoćemo li? Favorites Elements Columns Content Boxes Accordi…" at bounding box center [485, 277] width 971 height 554
click at [929, 44] on html "nenapavelic.com Bio Hoćemo li? Favorites Elements Columns Content Boxes Accordi…" at bounding box center [485, 277] width 971 height 554
click at [928, 44] on html "nenapavelic.com Bio Hoćemo li? Favorites Elements Columns Content Boxes Accordi…" at bounding box center [485, 277] width 971 height 554
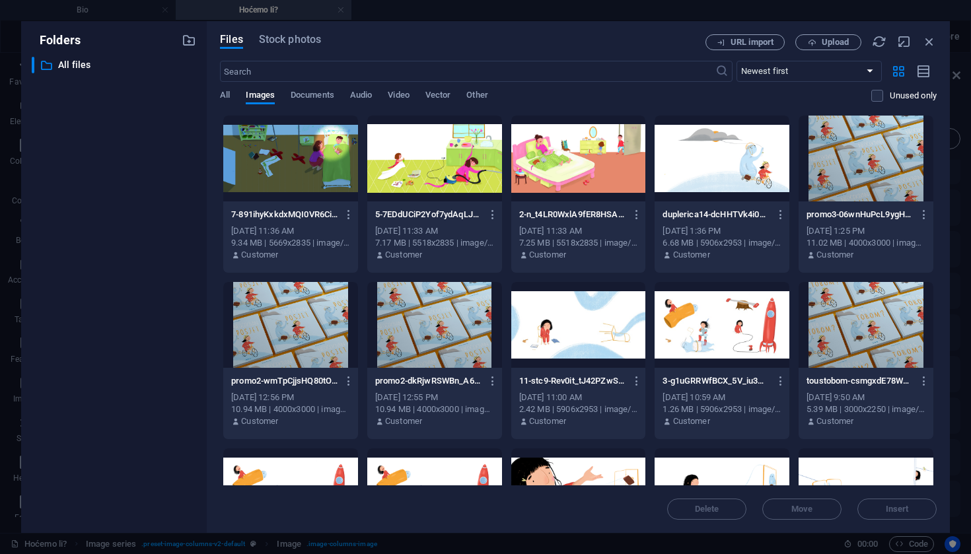
click at [56, 135] on div "​ All files All files" at bounding box center [114, 290] width 164 height 466
click at [232, 98] on div "All Images Documents Audio Video Vector Other" at bounding box center [545, 102] width 651 height 25
click at [225, 98] on span "All" at bounding box center [225, 96] width 10 height 18
click at [306, 98] on span "Documents" at bounding box center [313, 96] width 44 height 18
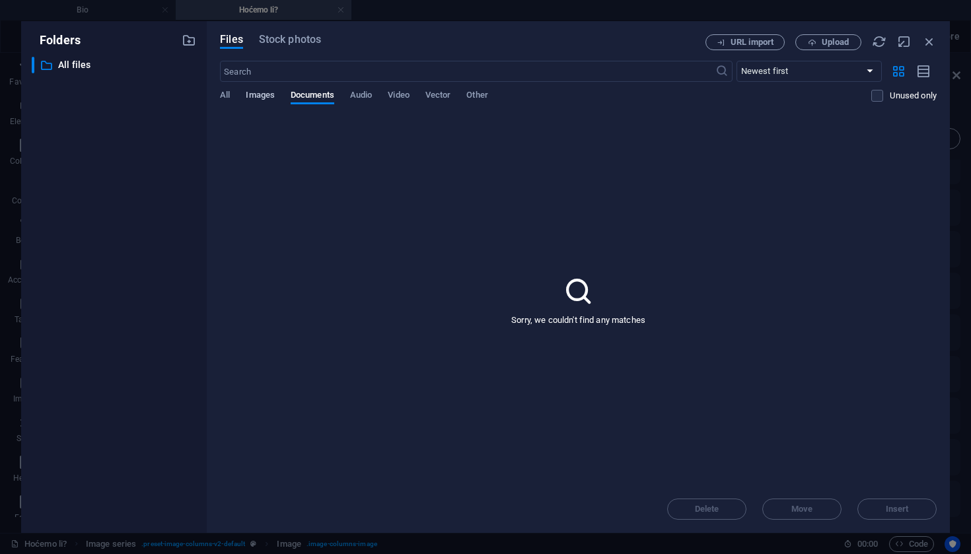
click at [254, 93] on span "Images" at bounding box center [260, 96] width 29 height 18
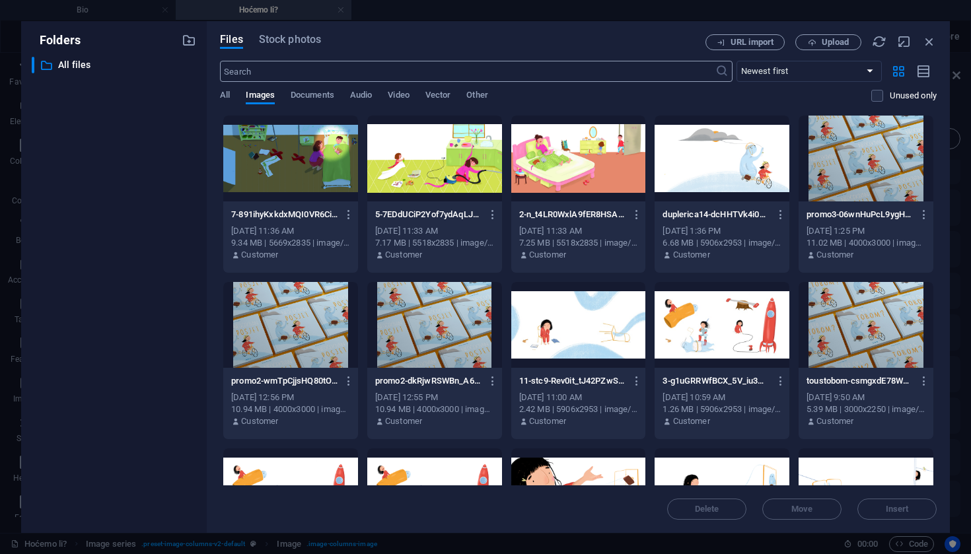
click at [930, 42] on html "nenapavelic.com Bio Hoćemo li? Favorites Elements Columns Content Boxes Accordi…" at bounding box center [485, 277] width 971 height 554
click at [955, 42] on html "nenapavelic.com Bio Hoćemo li? Favorites Elements Columns Content Boxes Accordi…" at bounding box center [485, 277] width 971 height 554
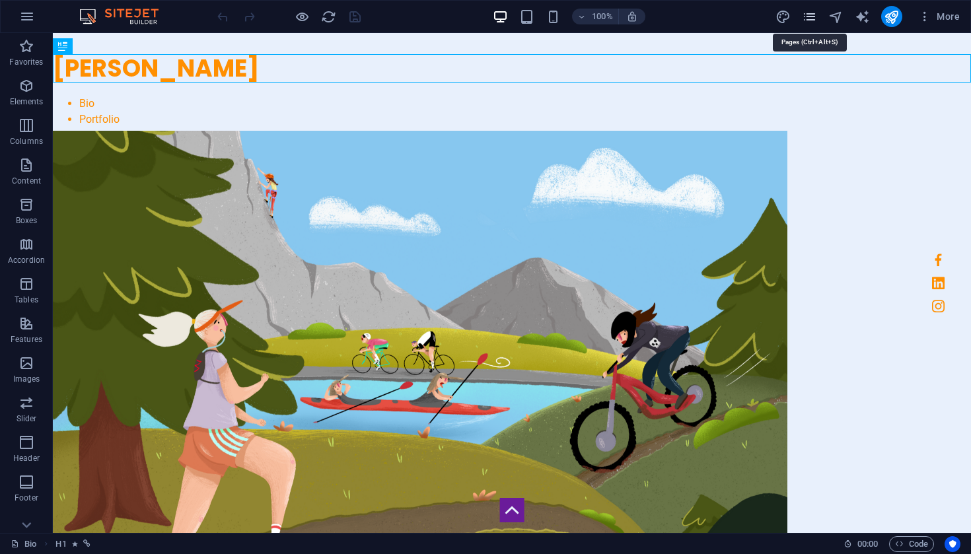
click at [810, 18] on icon "pages" at bounding box center [809, 16] width 15 height 15
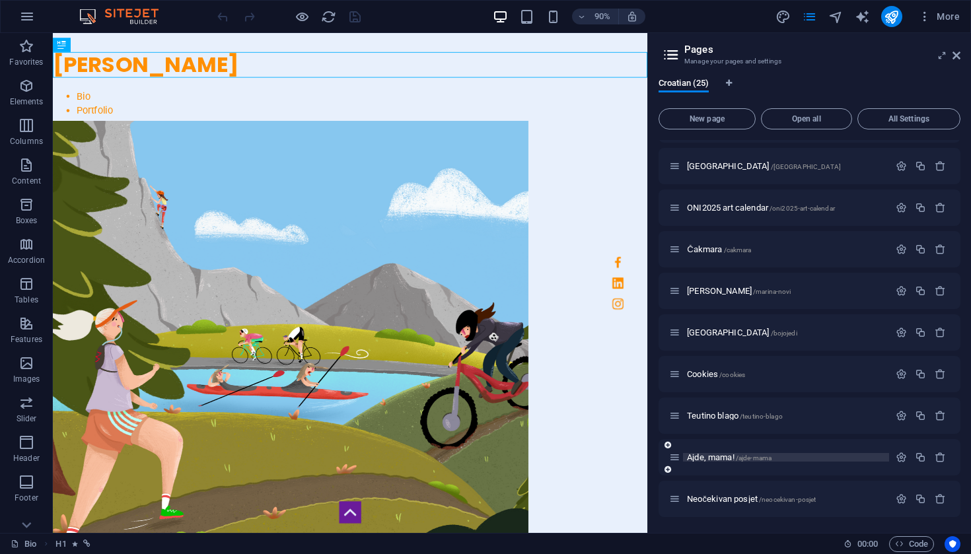
click at [713, 460] on span "Ajde, mama! /ajde-mama" at bounding box center [729, 457] width 85 height 10
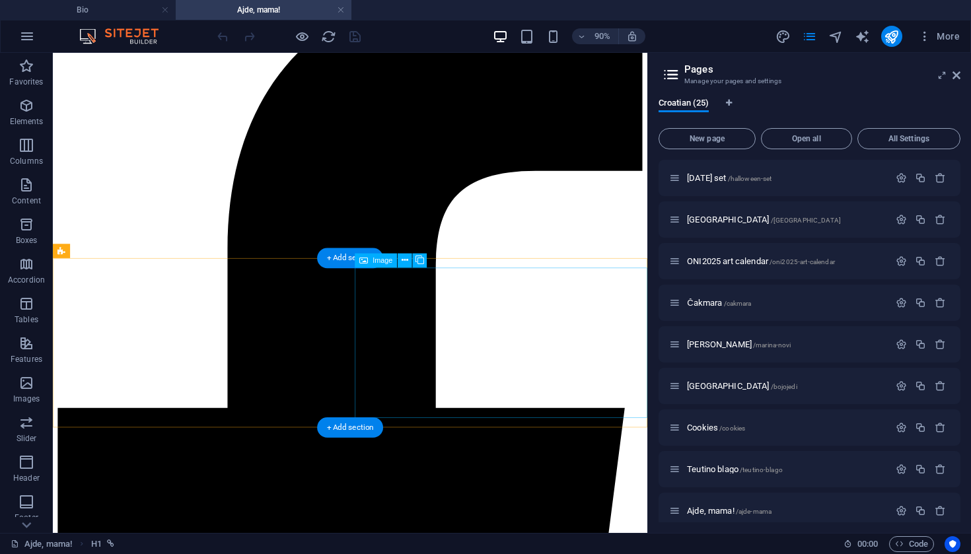
scroll to position [145, 0]
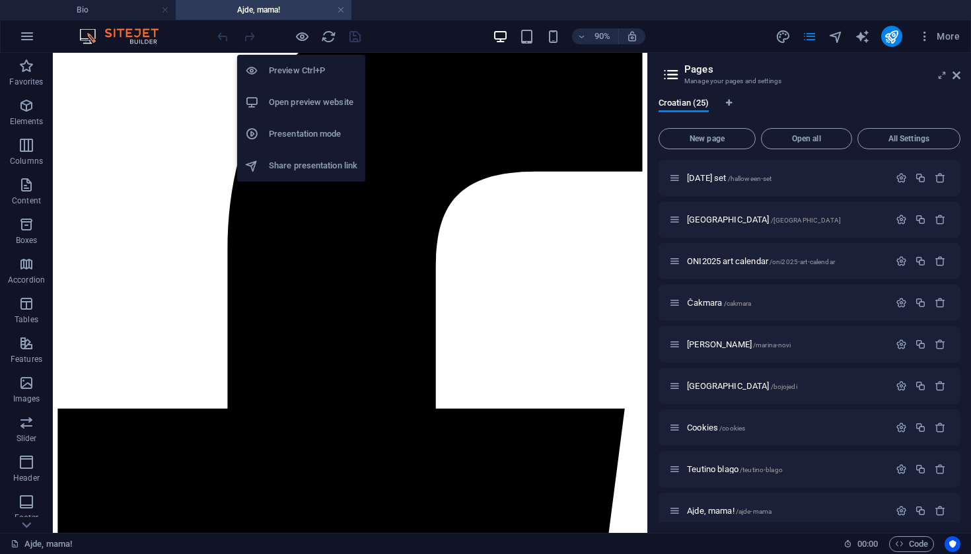
click at [302, 68] on h6 "Preview Ctrl+P" at bounding box center [313, 71] width 88 height 16
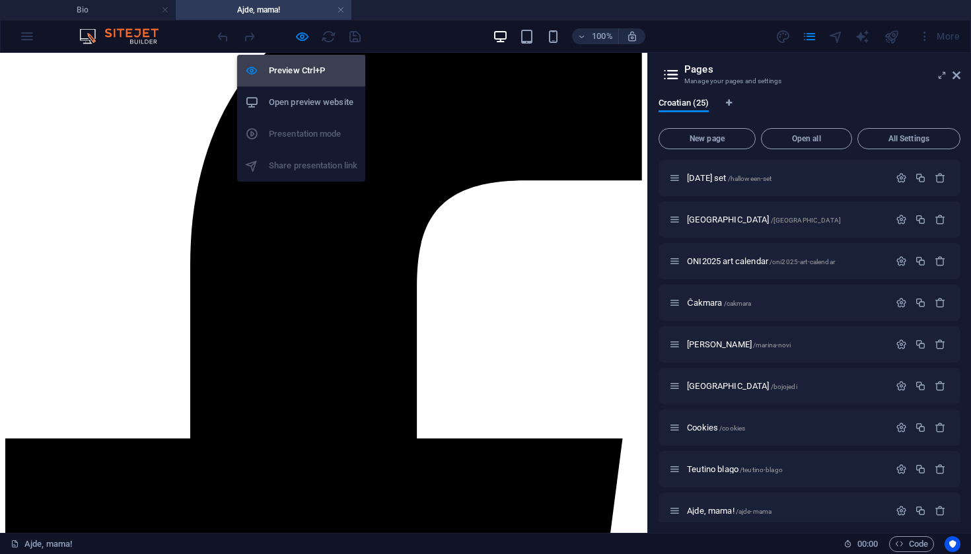
click at [302, 68] on h6 "Preview Ctrl+P" at bounding box center [313, 71] width 88 height 16
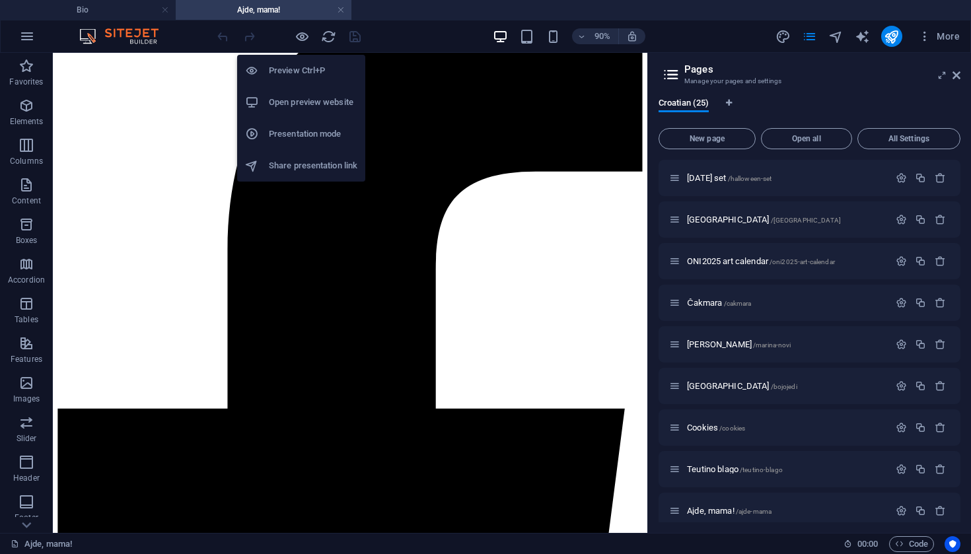
click at [312, 102] on h6 "Open preview website" at bounding box center [313, 102] width 88 height 16
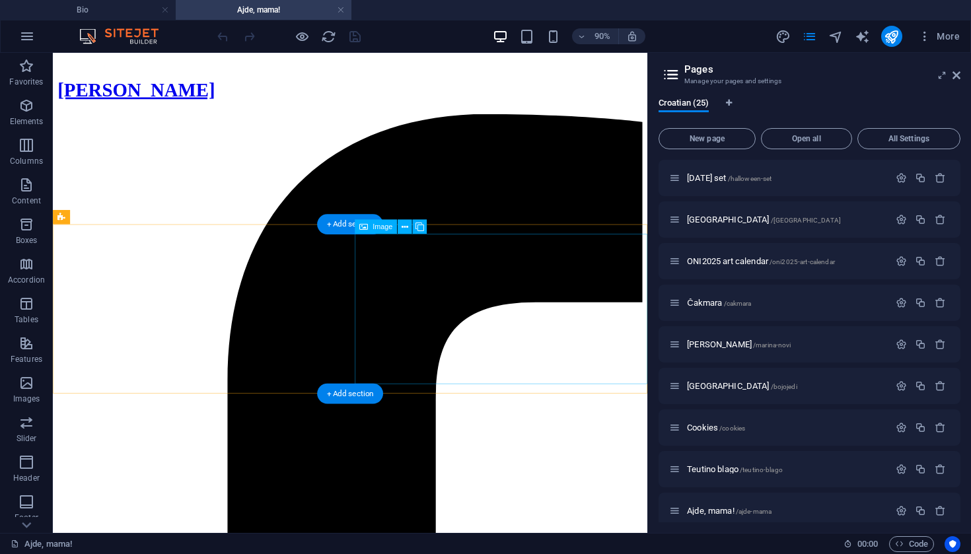
scroll to position [0, 0]
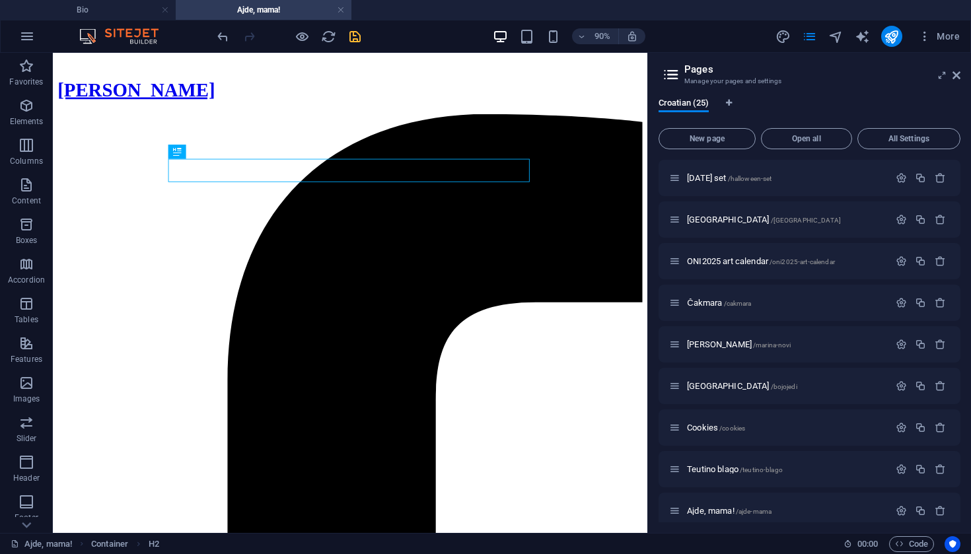
click at [359, 36] on icon "save" at bounding box center [354, 36] width 15 height 15
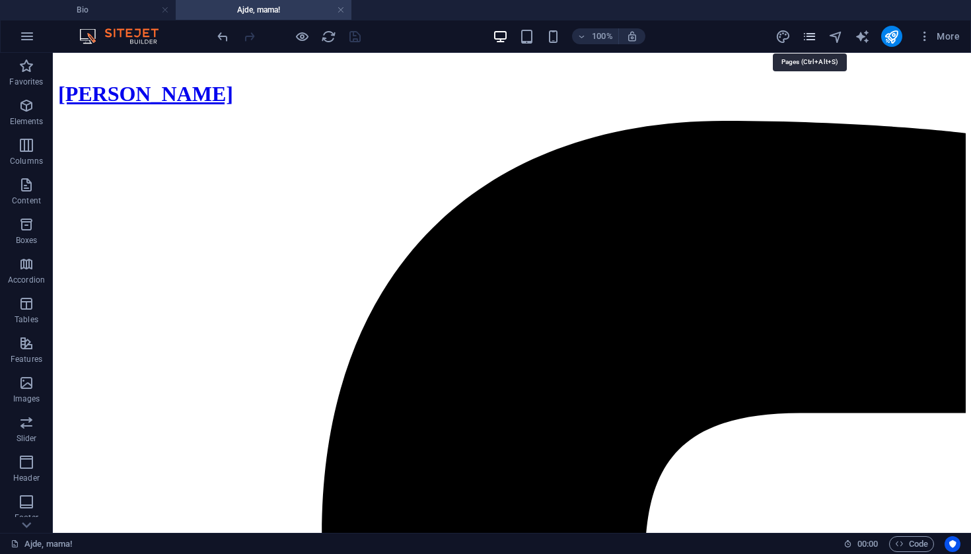
click at [812, 41] on icon "pages" at bounding box center [809, 36] width 15 height 15
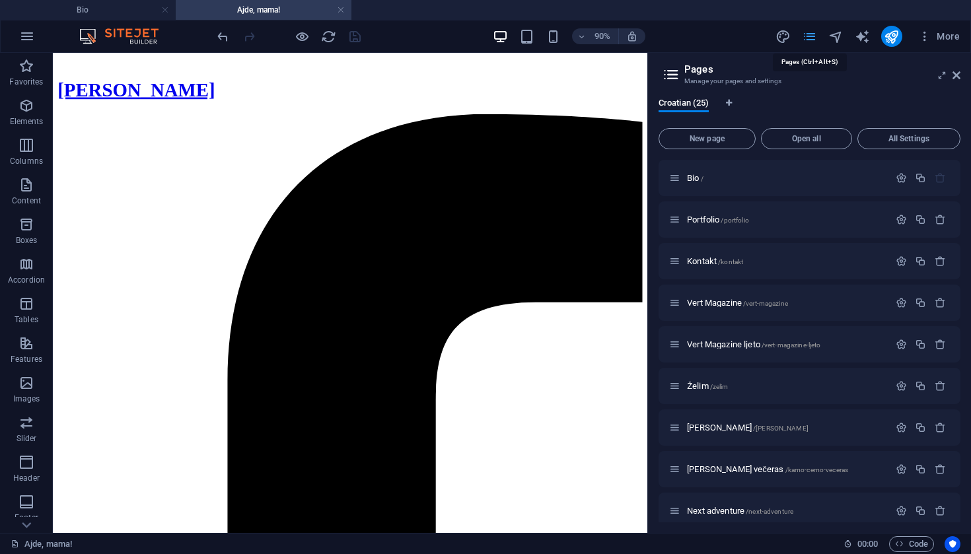
click at [807, 40] on icon "pages" at bounding box center [809, 36] width 15 height 15
click at [708, 225] on div "Portfolio /portfolio" at bounding box center [779, 219] width 220 height 15
click at [706, 223] on span "Portfolio /portfolio" at bounding box center [718, 220] width 62 height 10
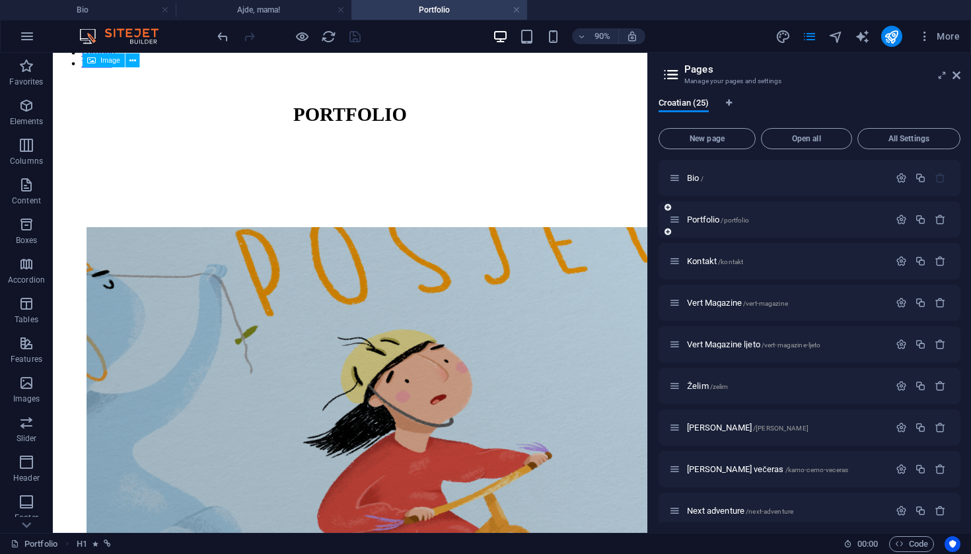
scroll to position [2015, 3]
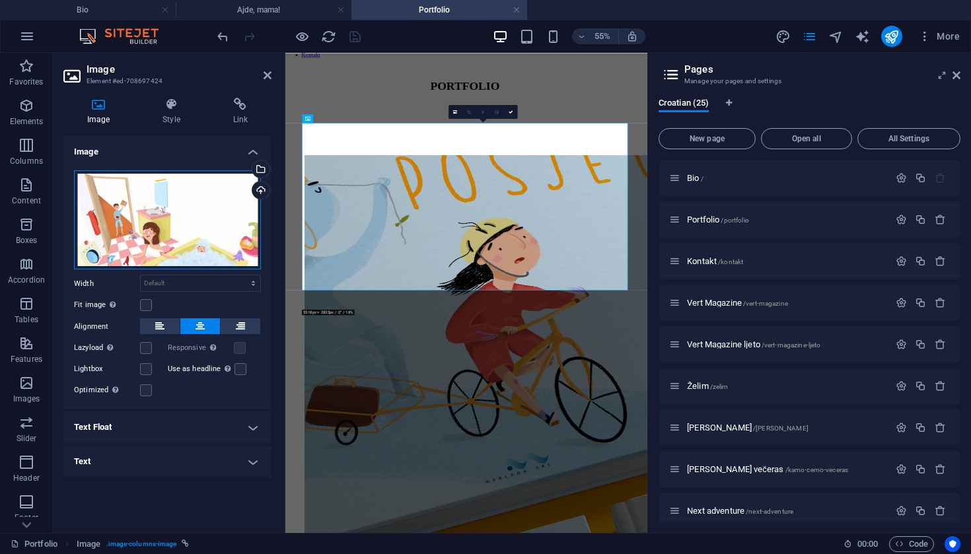
click at [174, 229] on div "Drag files here, click to choose files or select files from Files or our free s…" at bounding box center [167, 220] width 187 height 100
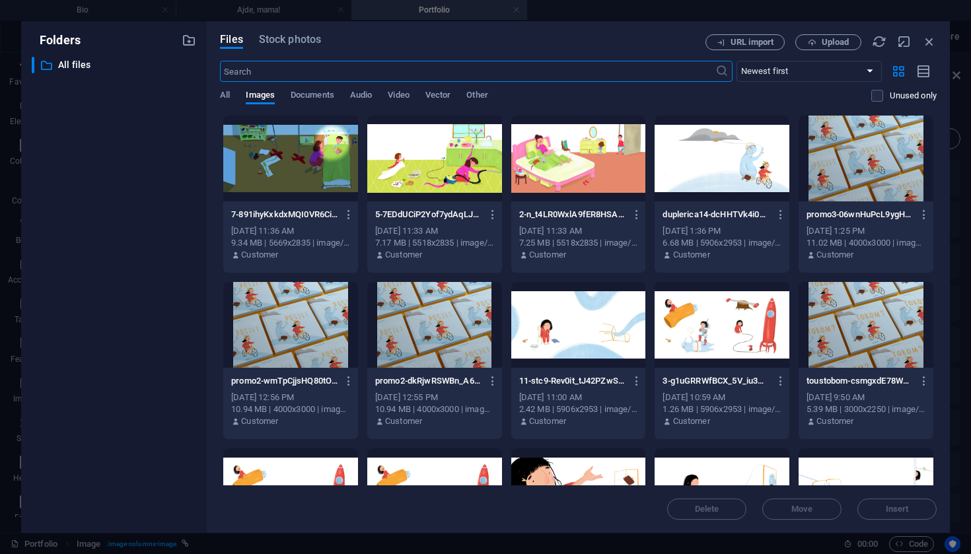
click at [174, 229] on div "​ All files All files" at bounding box center [114, 290] width 164 height 466
click at [835, 44] on span "Upload" at bounding box center [835, 42] width 27 height 8
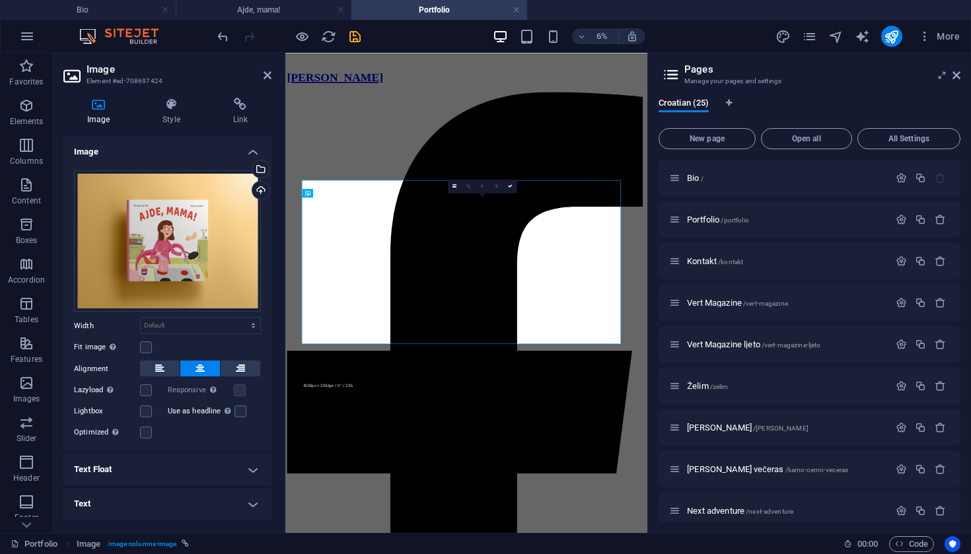
scroll to position [1871, 3]
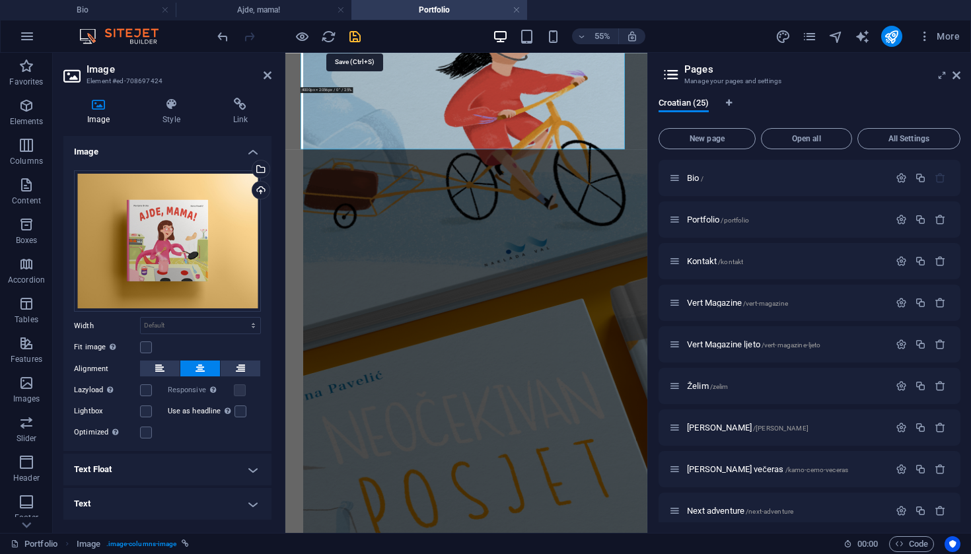
click at [353, 36] on icon "save" at bounding box center [354, 36] width 15 height 15
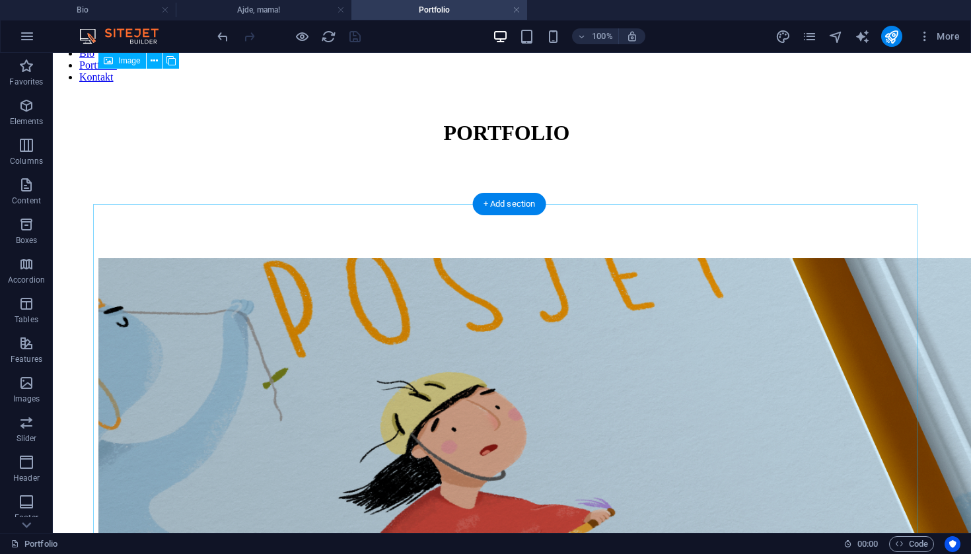
scroll to position [2757, 5]
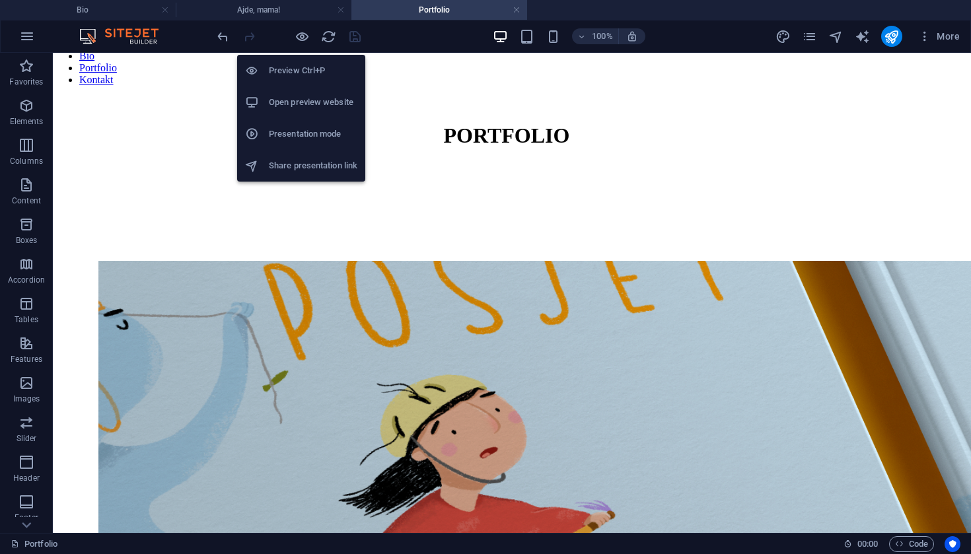
click at [305, 99] on h6 "Open preview website" at bounding box center [313, 102] width 88 height 16
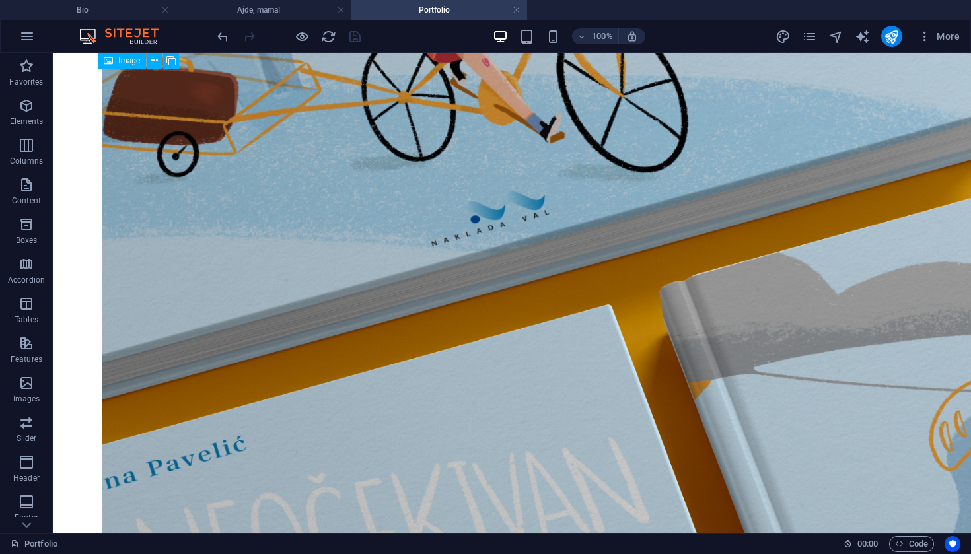
scroll to position [3405, 1]
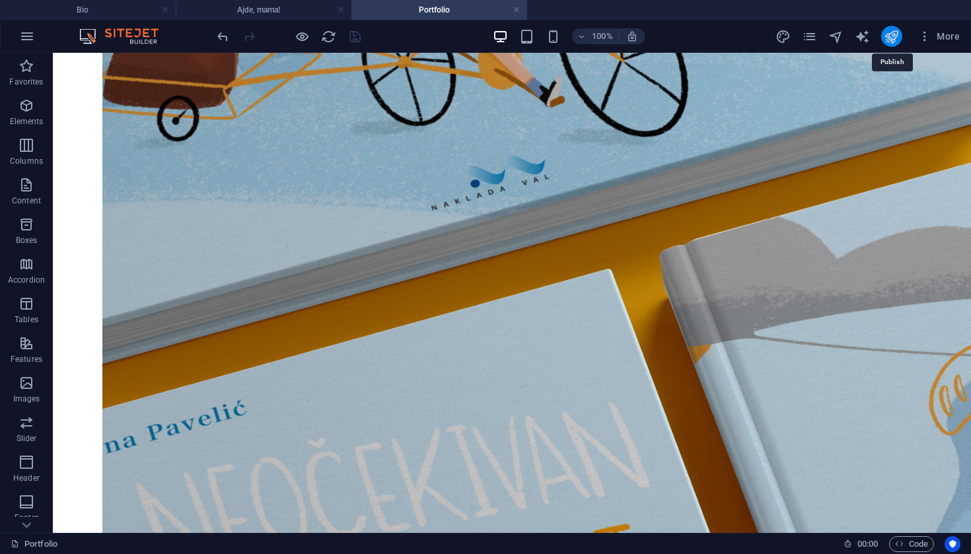
click at [889, 34] on icon "publish" at bounding box center [891, 36] width 15 height 15
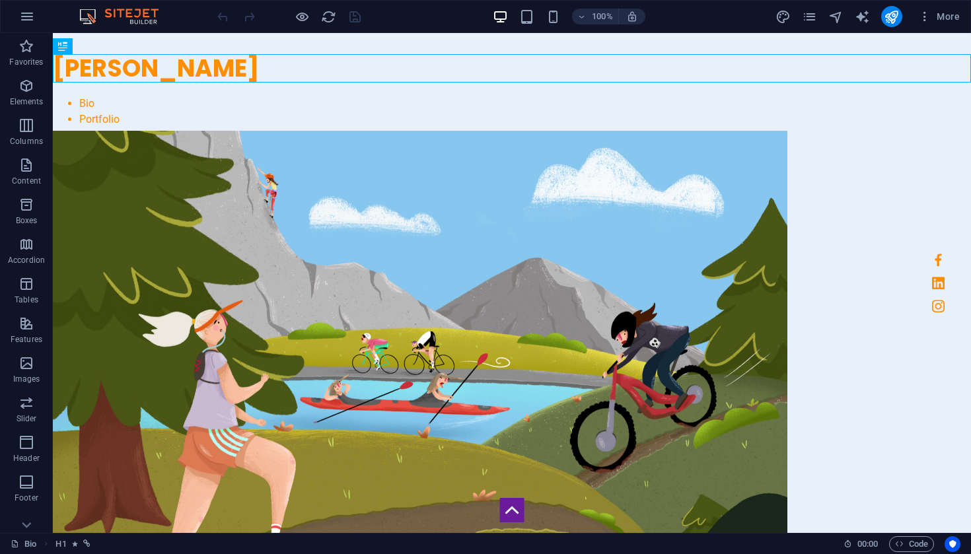
click at [808, 24] on div "More" at bounding box center [870, 16] width 190 height 21
click at [812, 18] on icon "pages" at bounding box center [809, 16] width 15 height 15
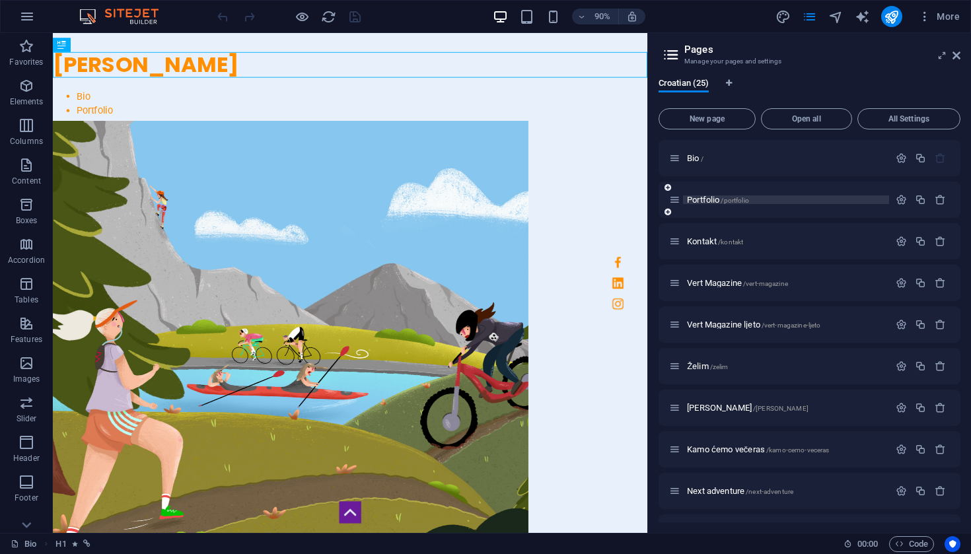
click at [703, 203] on span "Portfolio /portfolio" at bounding box center [718, 200] width 62 height 10
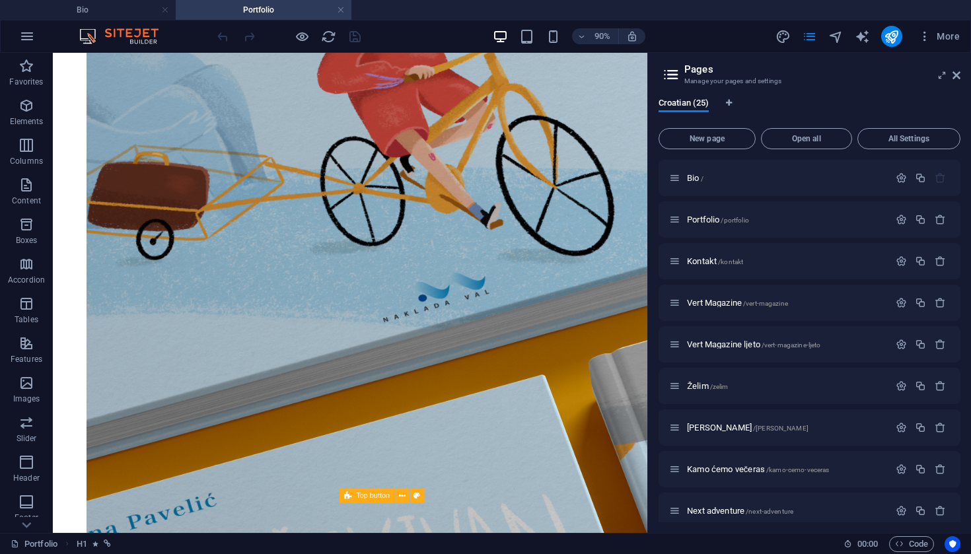
scroll to position [2505, 0]
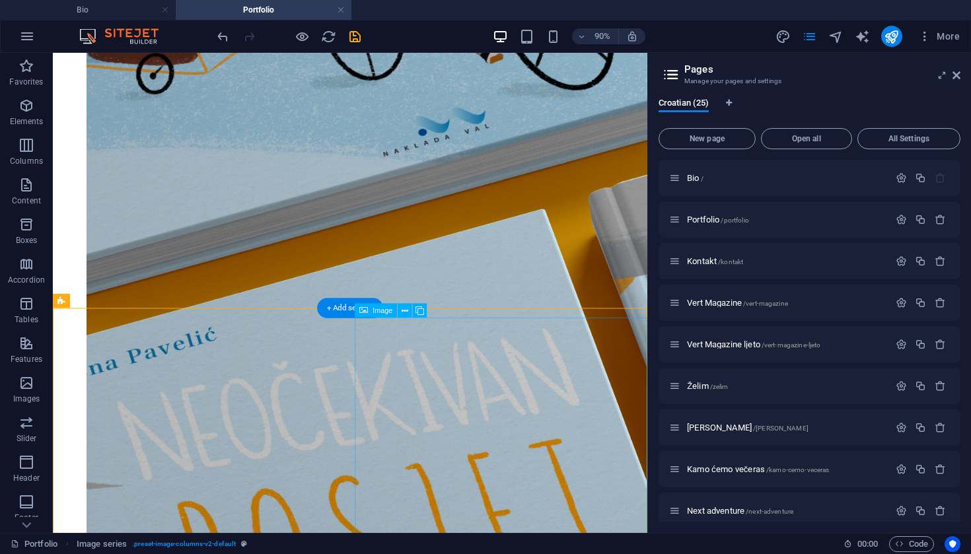
scroll to position [2691, 0]
click at [938, 36] on span "More" at bounding box center [939, 36] width 42 height 13
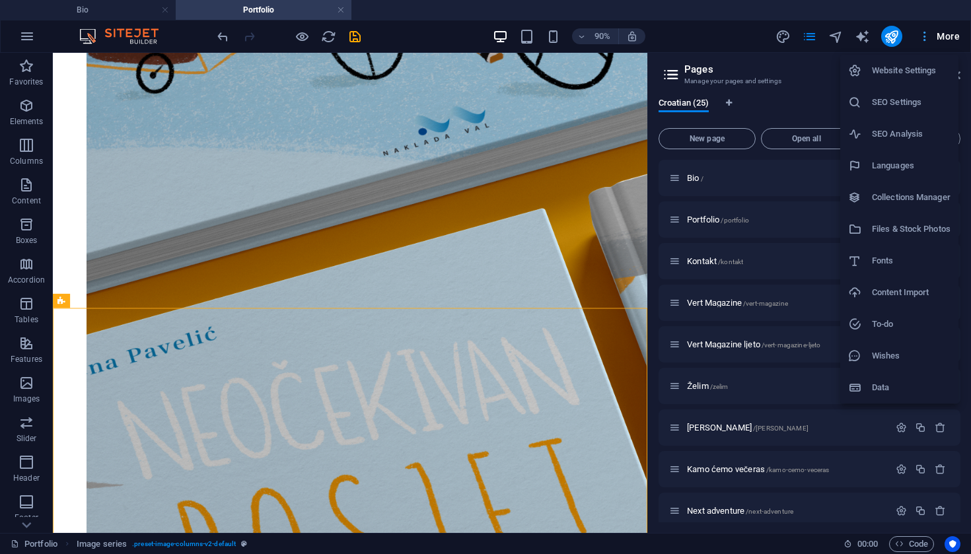
click at [938, 36] on div at bounding box center [485, 277] width 971 height 554
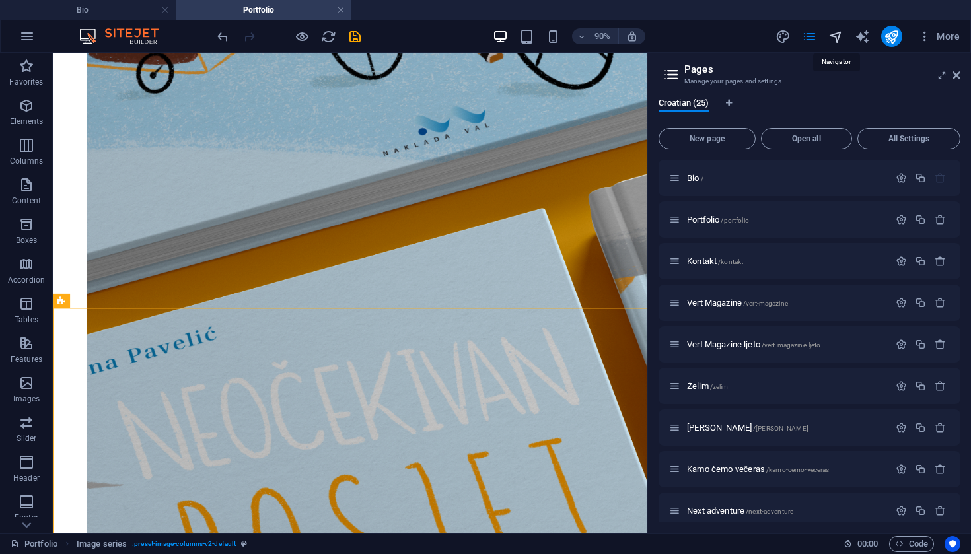
click at [832, 35] on icon "navigator" at bounding box center [835, 36] width 15 height 15
select select "13772459-hr"
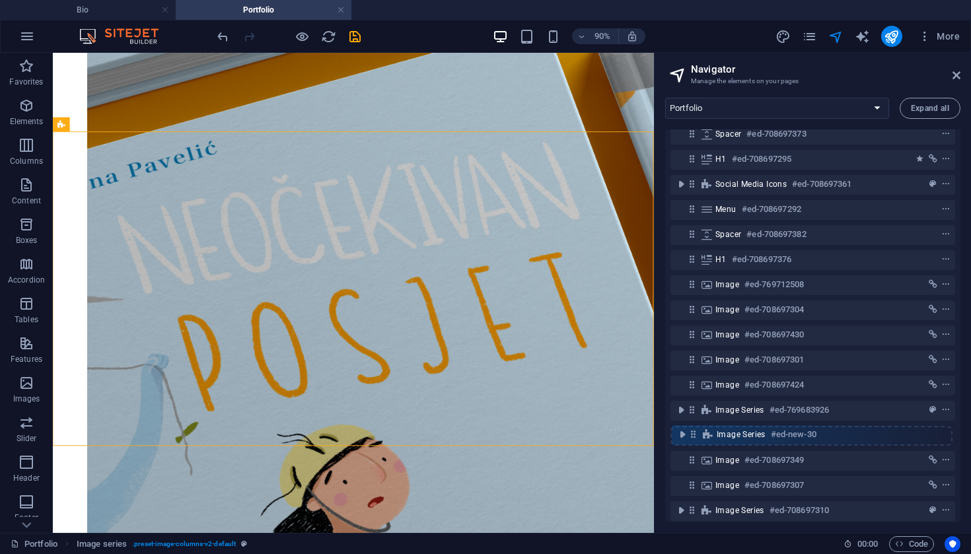
scroll to position [13, 0]
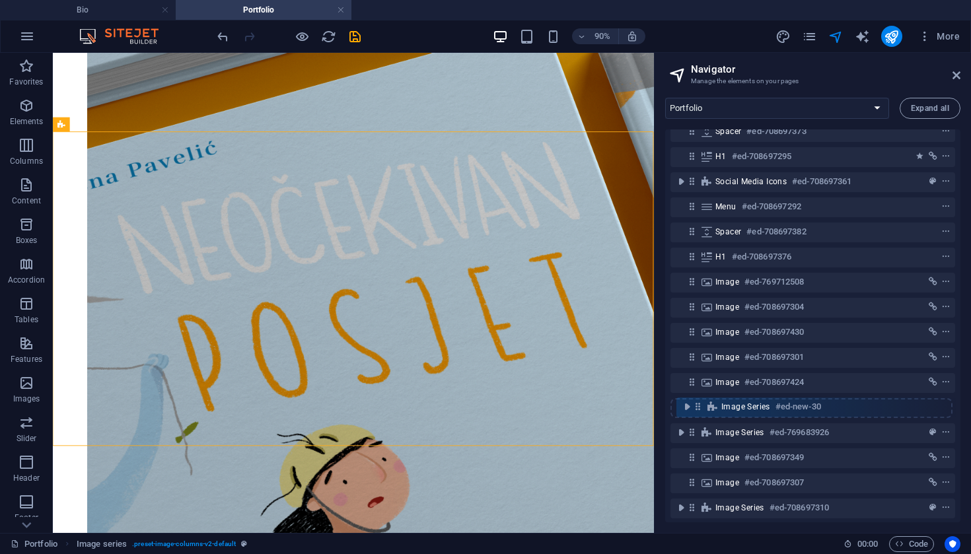
drag, startPoint x: 692, startPoint y: 446, endPoint x: 698, endPoint y: 402, distance: 44.0
click at [698, 402] on div "Spacer #ed-708697373 H1 #ed-708697295 Social Media Icons #ed-708697361 Menu #ed…" at bounding box center [812, 325] width 295 height 393
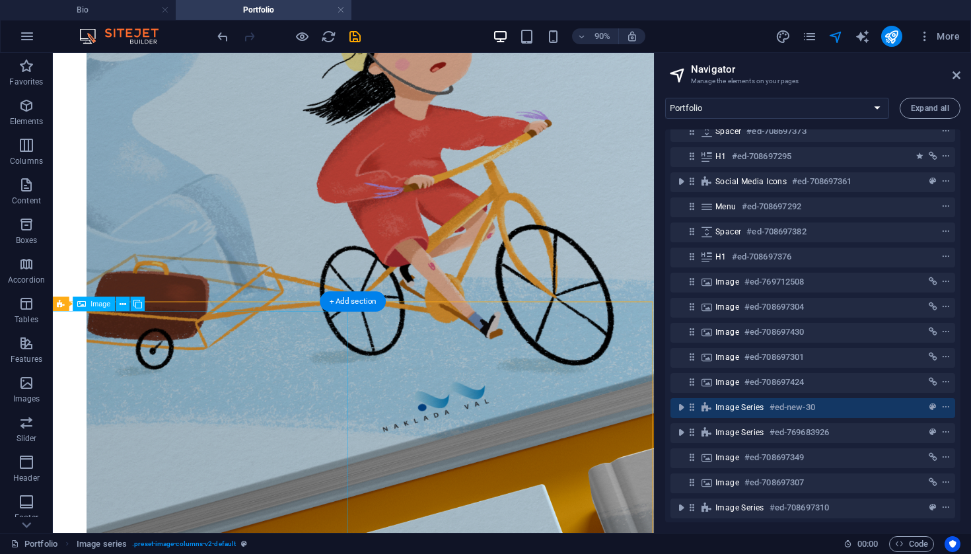
scroll to position [2408, 1]
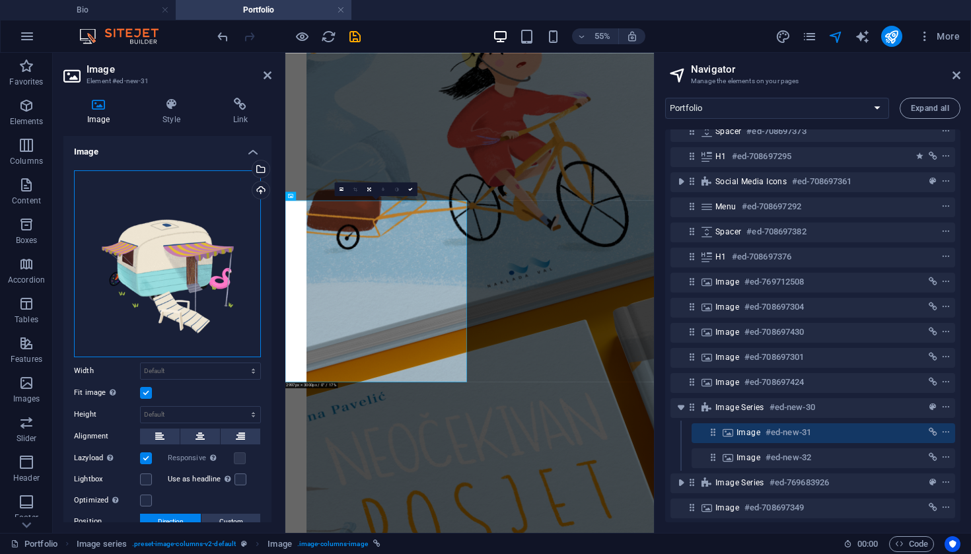
click at [186, 259] on div "Drag files here, click to choose files or select files from Files or our free s…" at bounding box center [167, 263] width 187 height 187
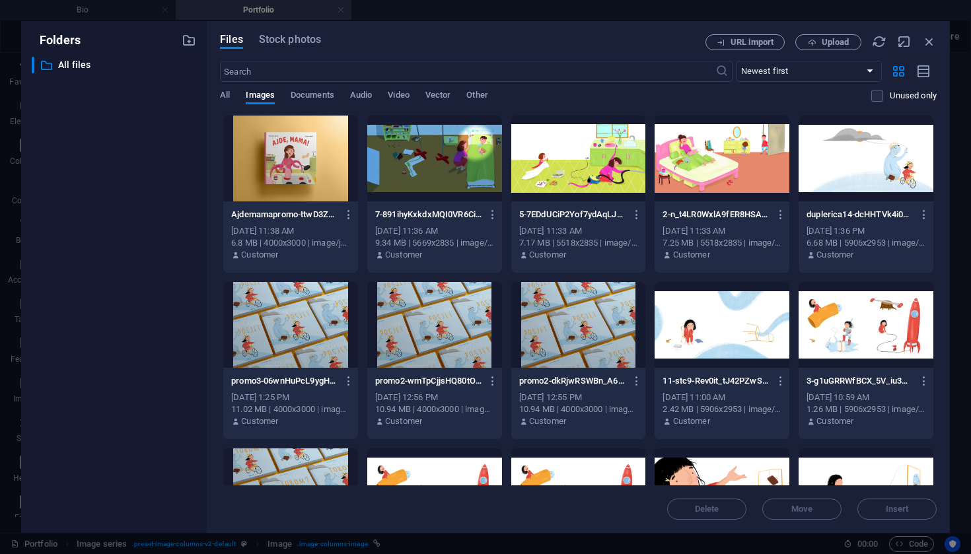
click at [186, 259] on div "​ All files All files" at bounding box center [114, 290] width 164 height 466
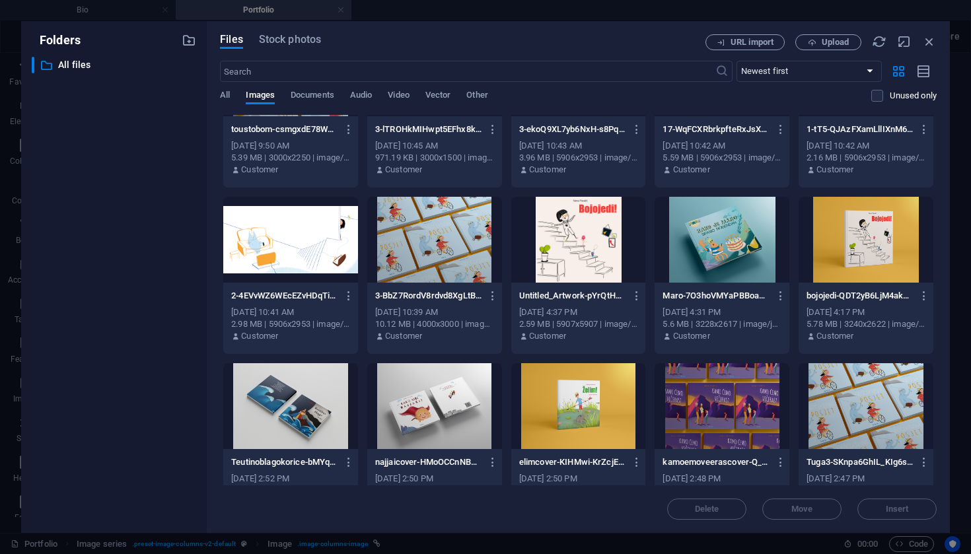
scroll to position [421, 0]
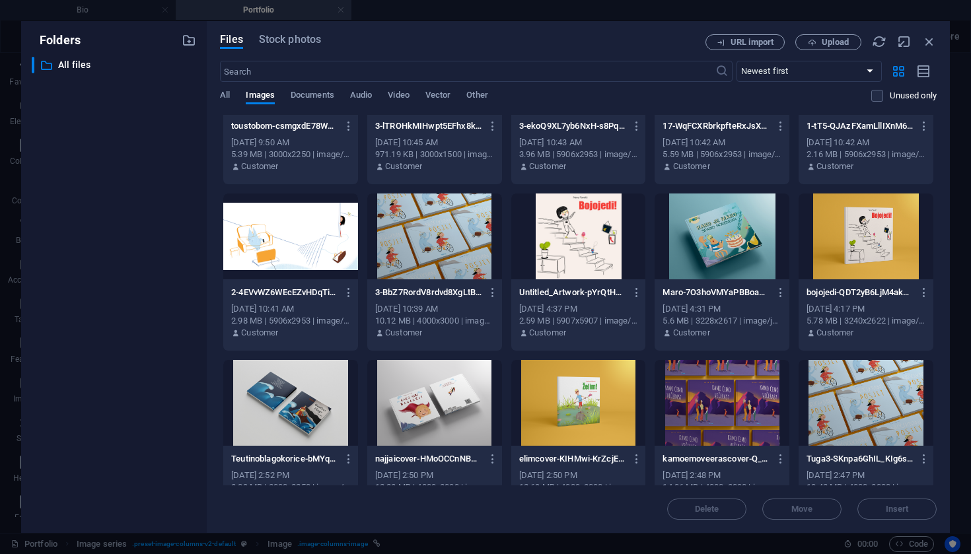
click at [596, 398] on div at bounding box center [578, 403] width 135 height 86
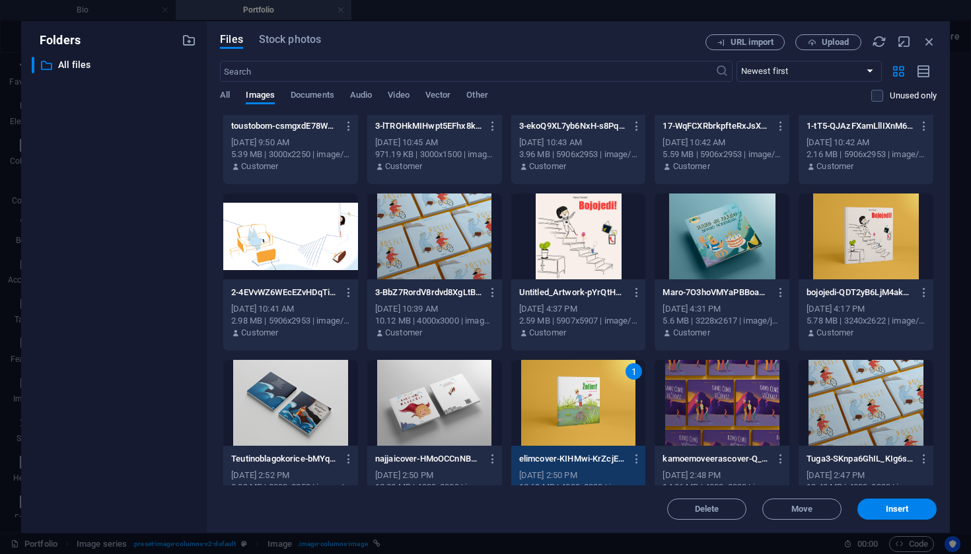
click at [596, 398] on div "1" at bounding box center [578, 403] width 135 height 86
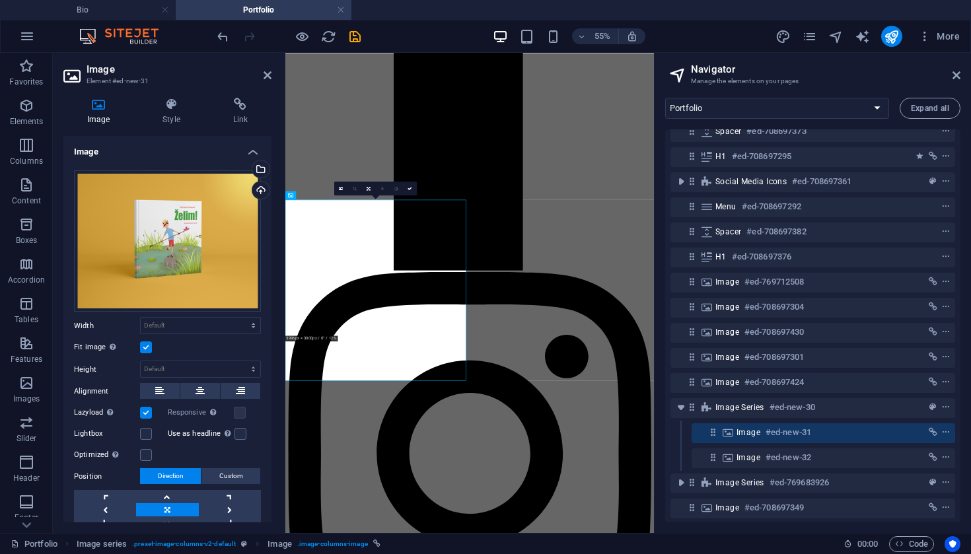
scroll to position [2399, 1]
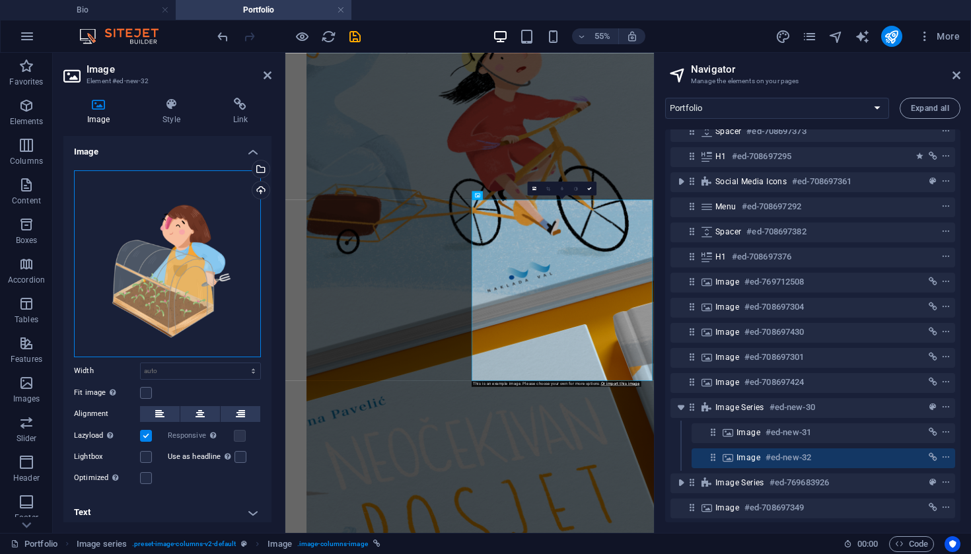
click at [214, 264] on div "Drag files here, click to choose files or select files from Files or our free s…" at bounding box center [167, 263] width 187 height 187
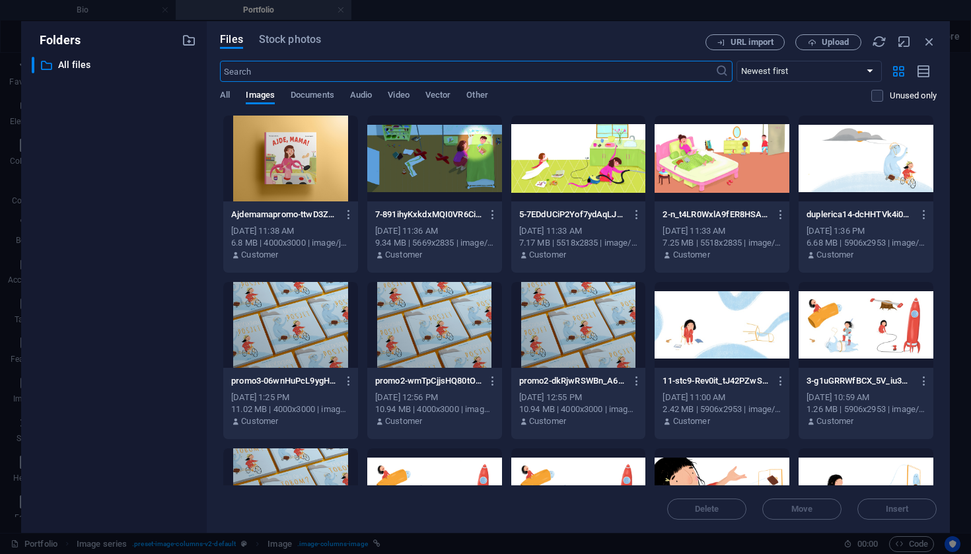
click at [214, 264] on div "Files Stock photos URL import Upload ​ Newest first Oldest first Name (A-Z) Nam…" at bounding box center [578, 277] width 743 height 512
click at [270, 173] on div at bounding box center [290, 159] width 135 height 86
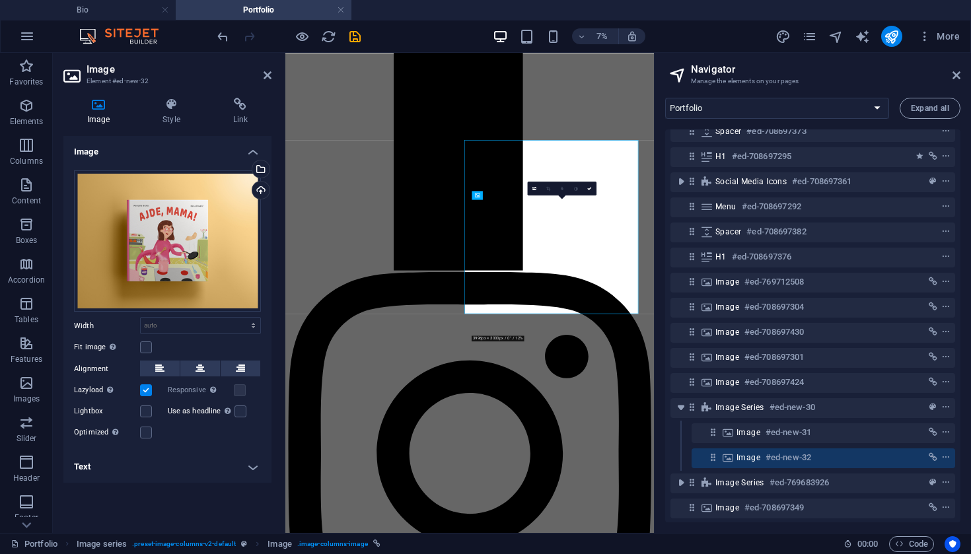
scroll to position [2399, 1]
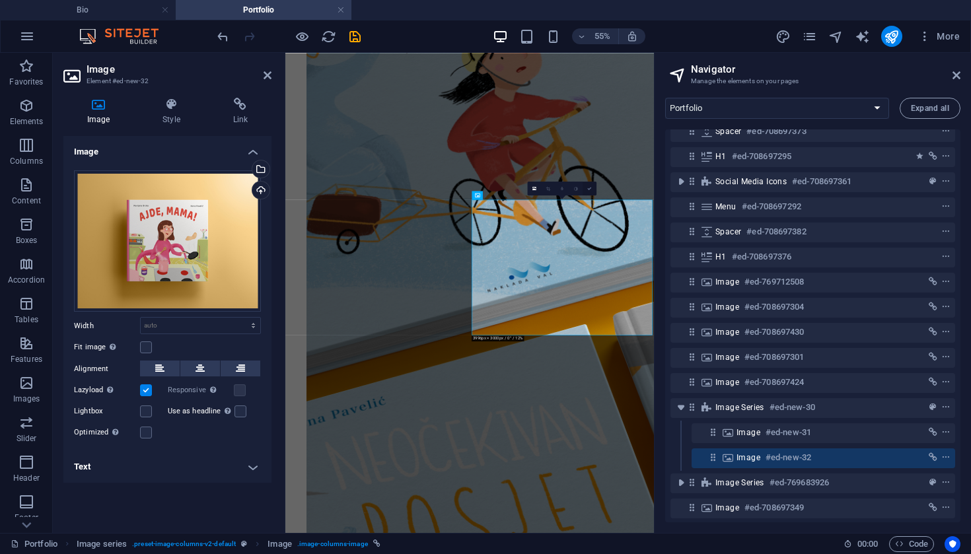
click at [591, 184] on link at bounding box center [590, 189] width 14 height 14
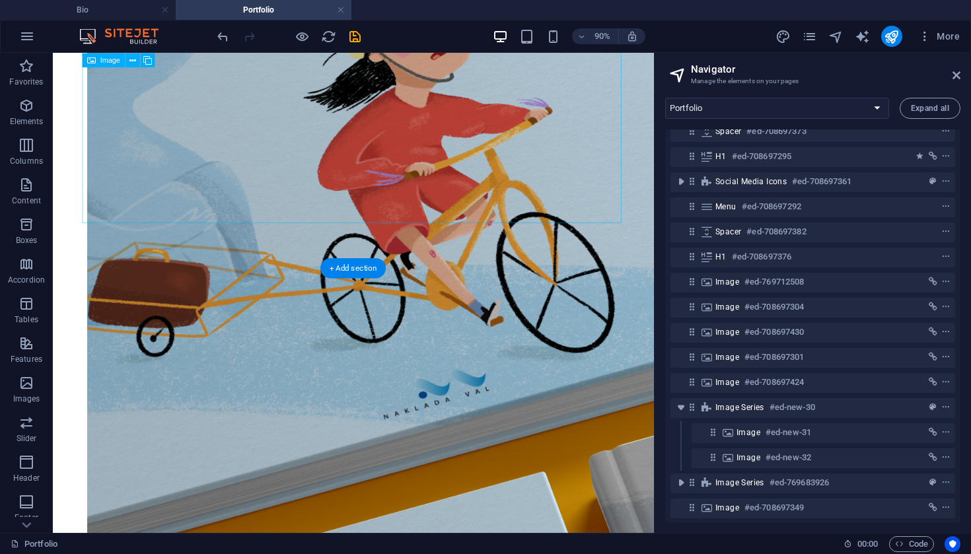
scroll to position [2432, 0]
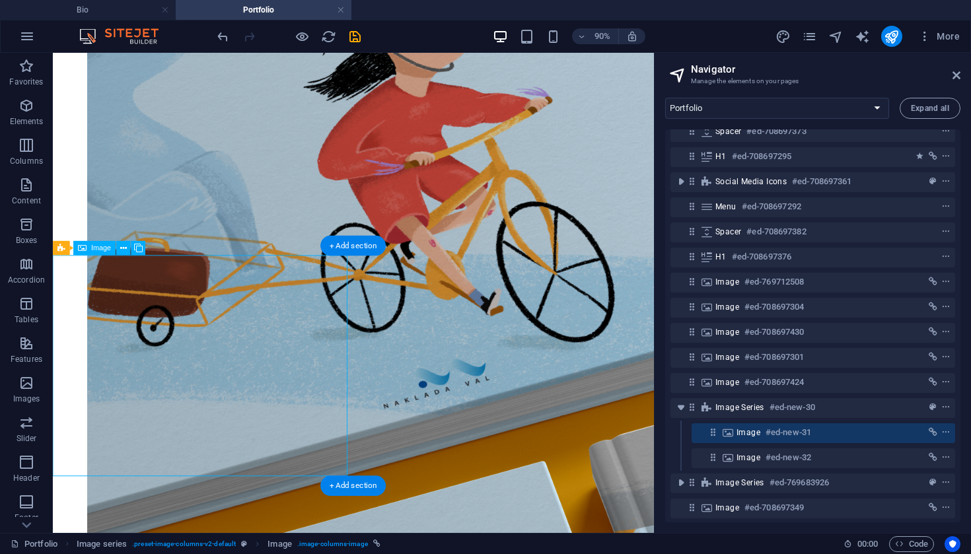
select select "4"
select select
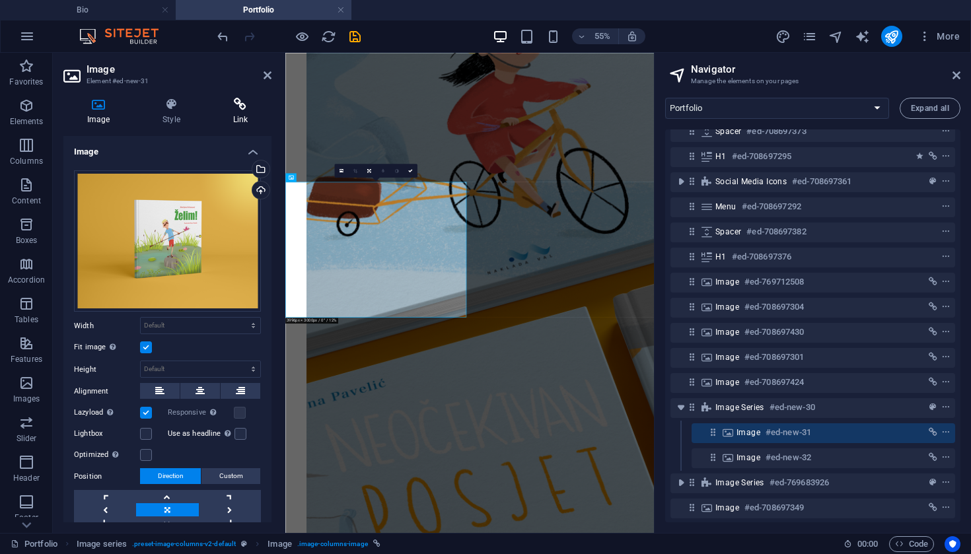
click at [241, 112] on h4 "Link" at bounding box center [240, 112] width 62 height 28
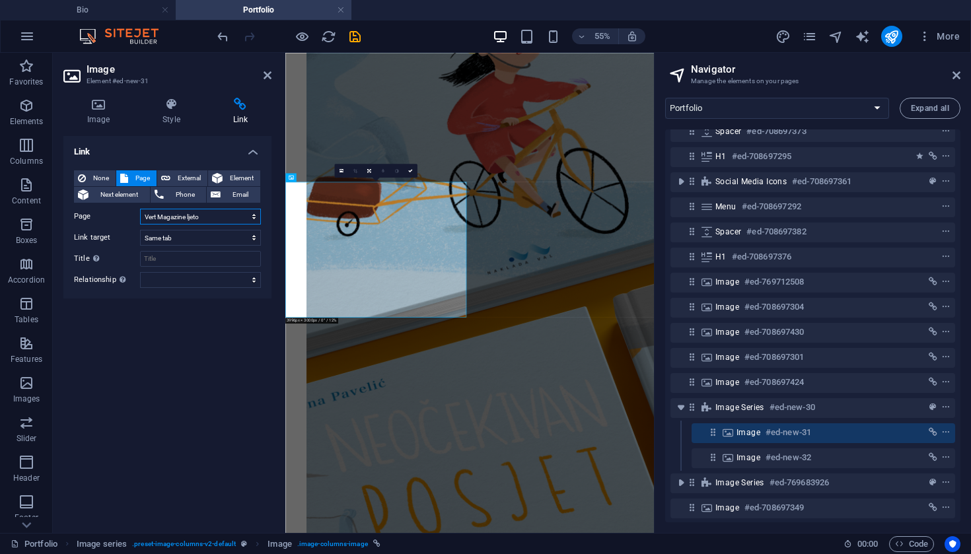
select select "5"
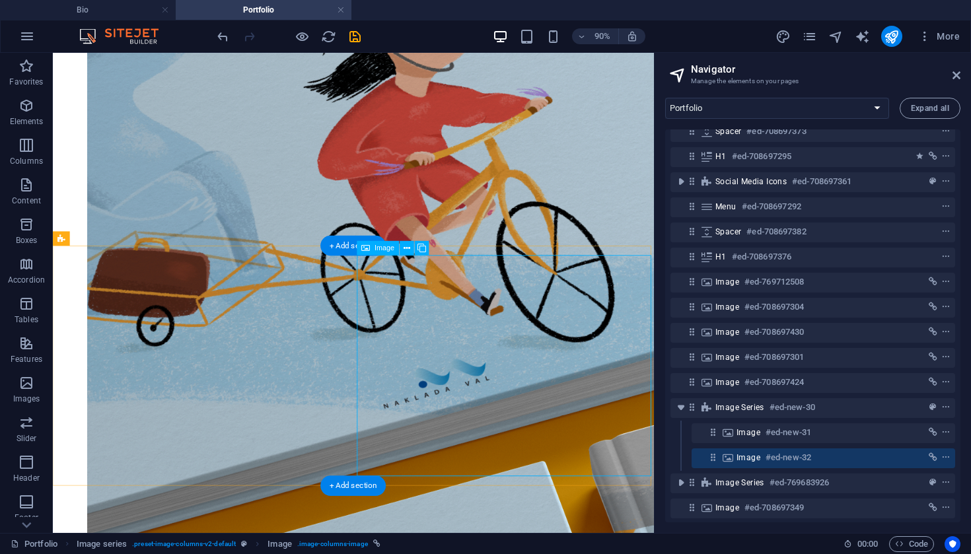
select select "3"
select select
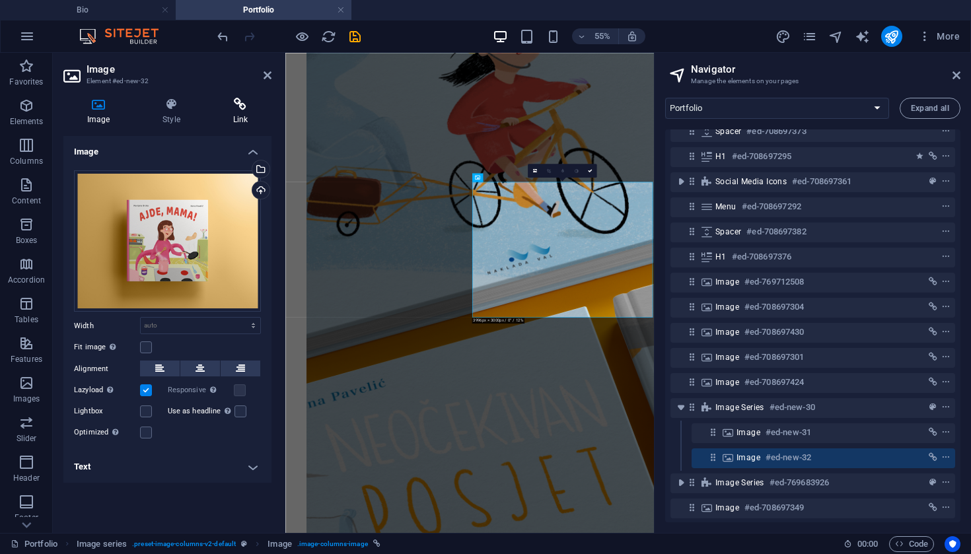
click at [243, 102] on icon at bounding box center [240, 104] width 62 height 13
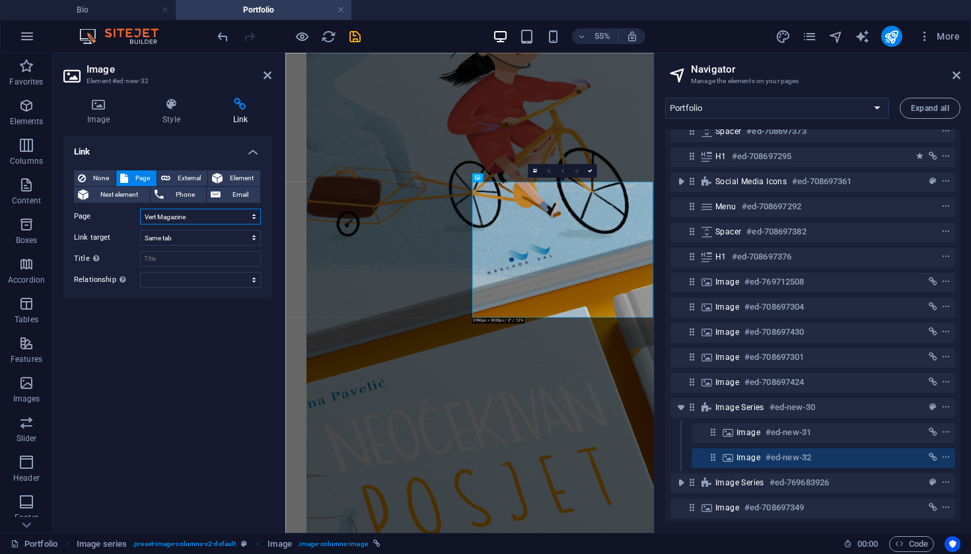
select select "23"
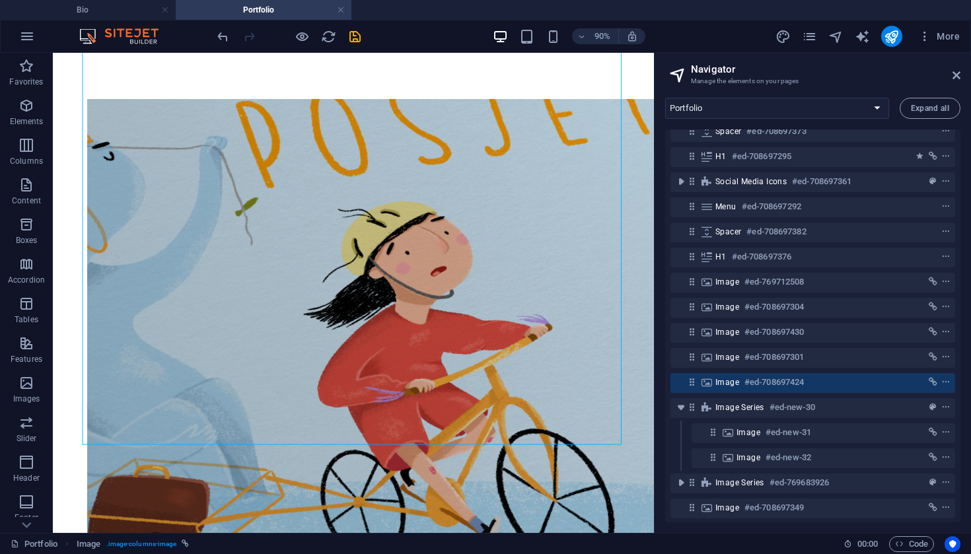
scroll to position [2141, 0]
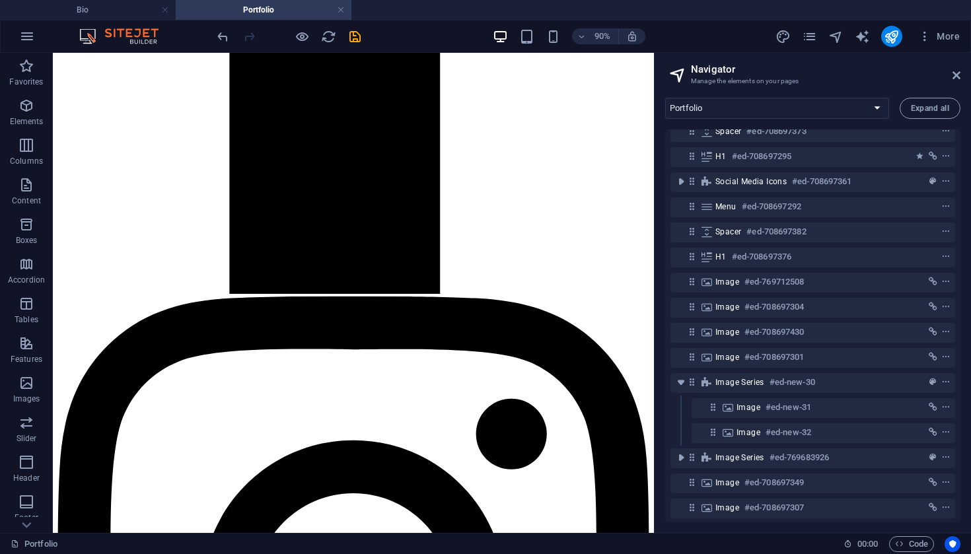
scroll to position [1077, 0]
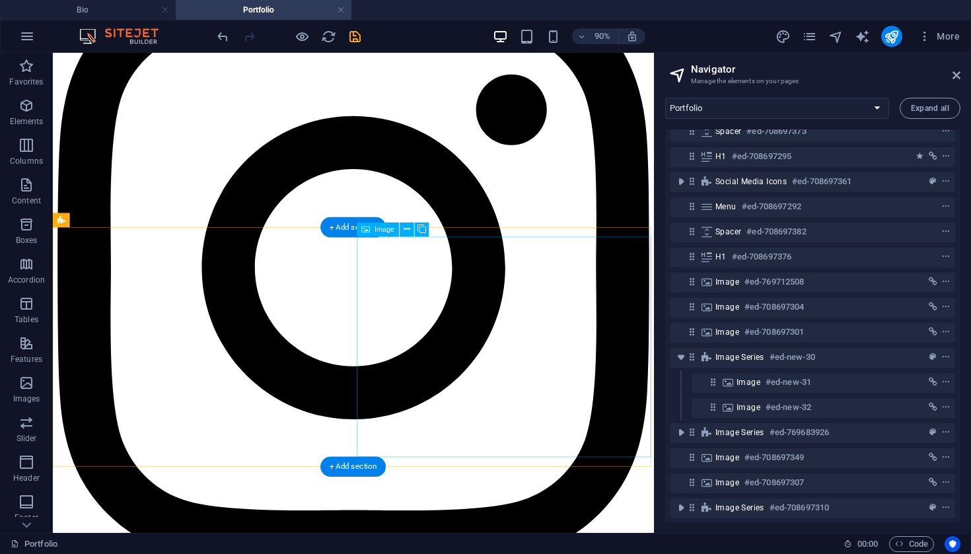
scroll to position [1489, 1]
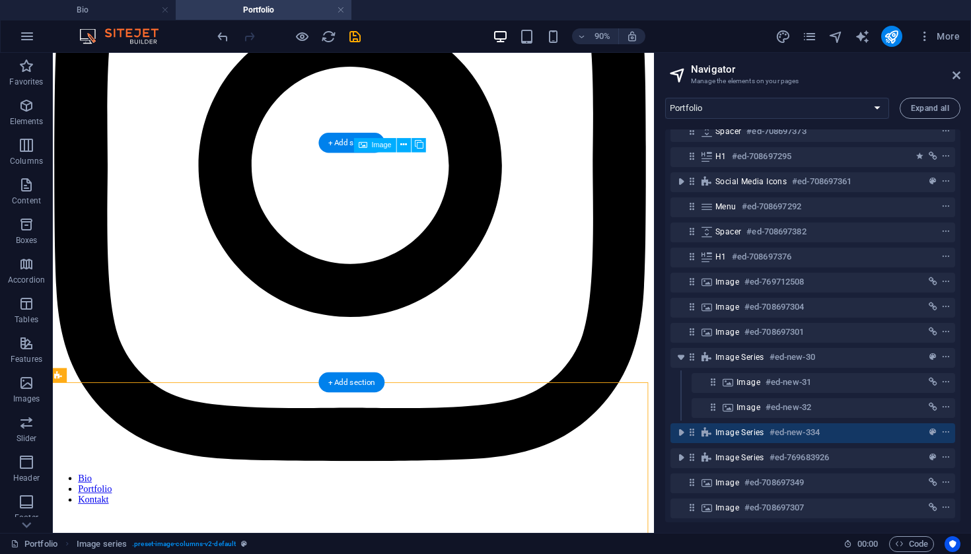
scroll to position [1554, 3]
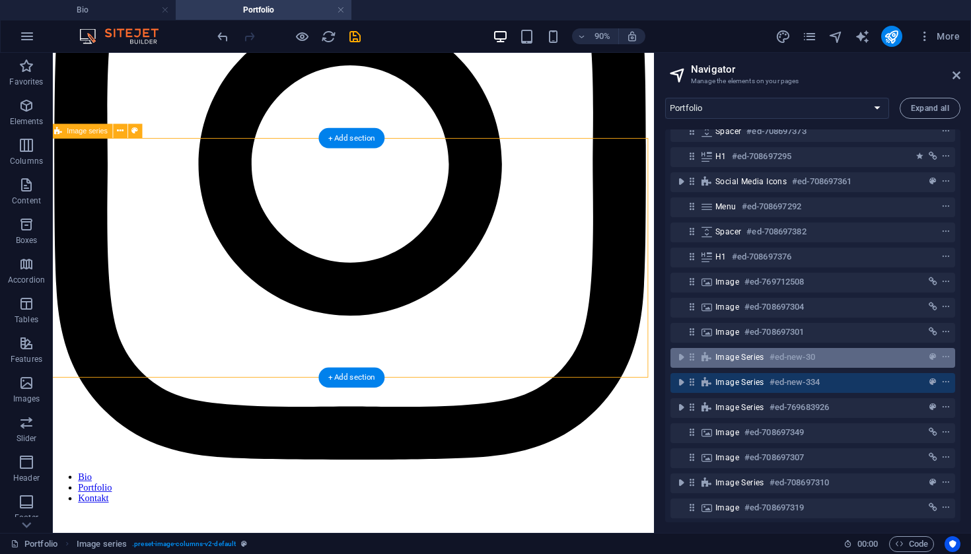
click at [691, 359] on icon at bounding box center [691, 356] width 11 height 11
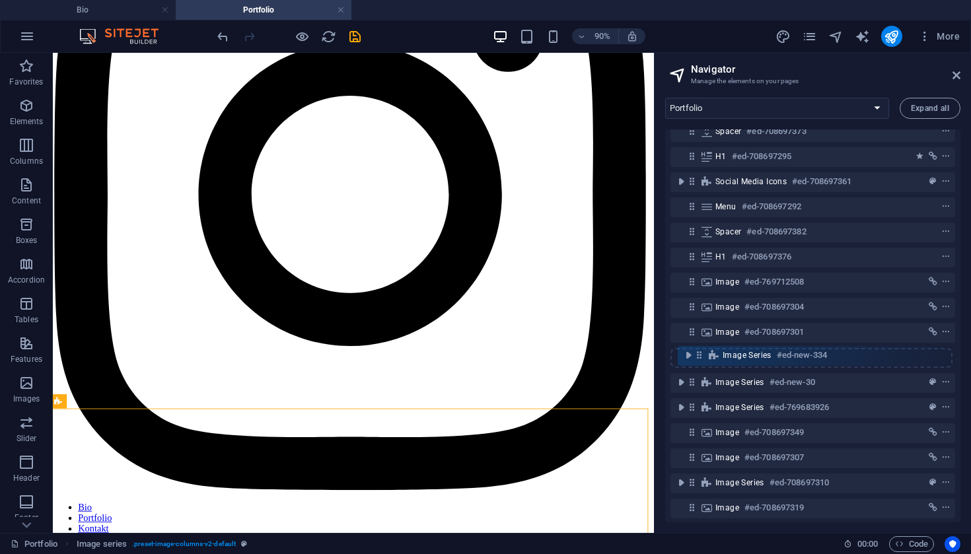
drag, startPoint x: 693, startPoint y: 384, endPoint x: 703, endPoint y: 352, distance: 33.0
click at [703, 352] on div "Spacer #ed-708697373 H1 #ed-708697295 Social Media Icons #ed-708697361 Menu #ed…" at bounding box center [812, 325] width 295 height 393
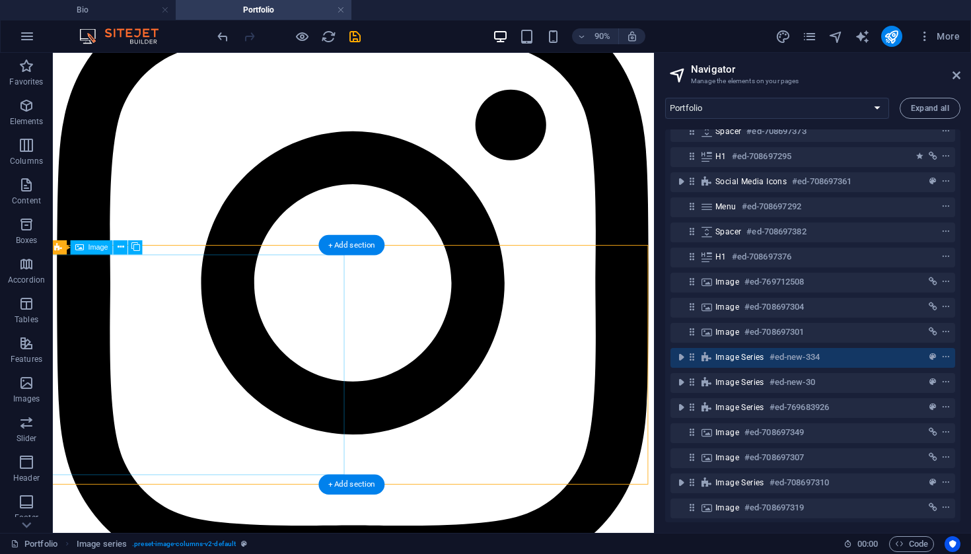
scroll to position [1421, 1]
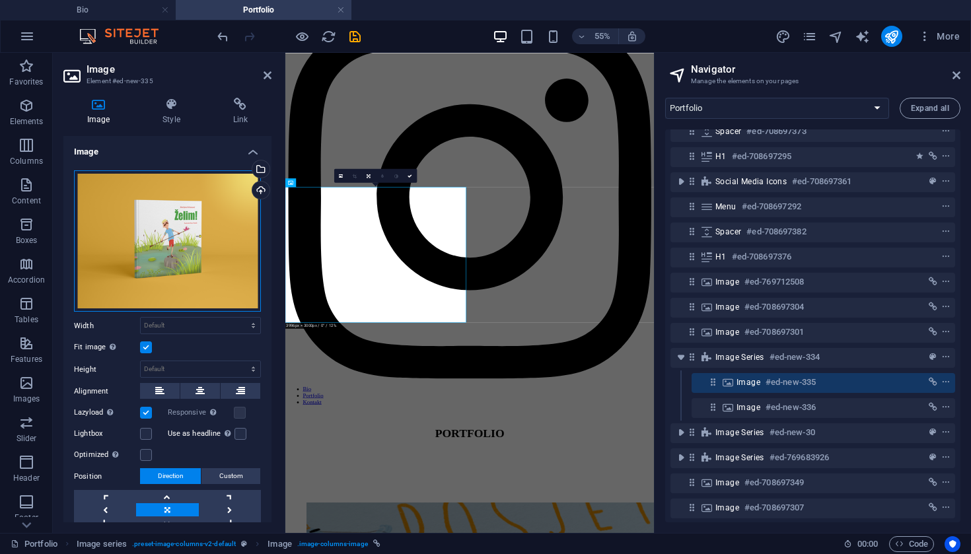
click at [180, 259] on div "Drag files here, click to choose files or select files from Files or our free s…" at bounding box center [167, 241] width 187 height 142
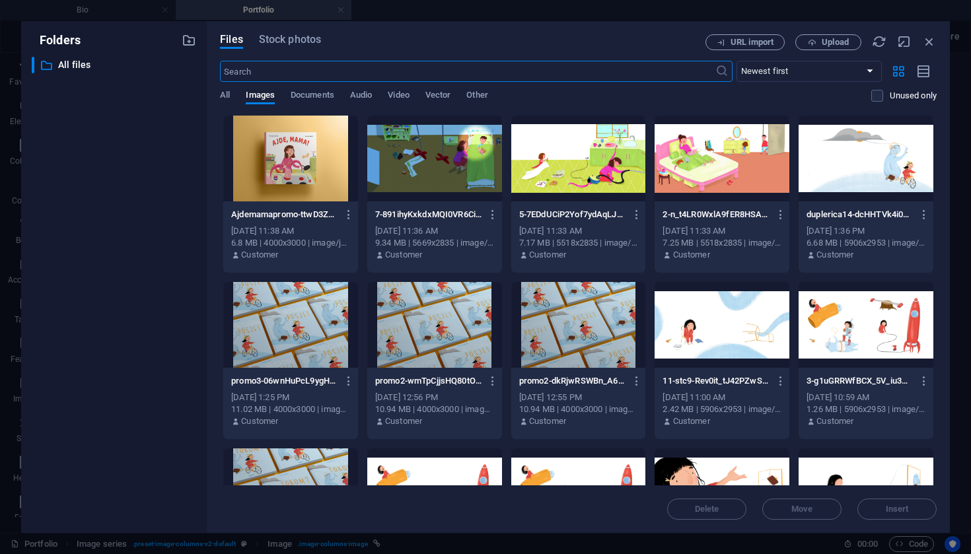
click at [180, 259] on div "​ All files All files" at bounding box center [114, 290] width 164 height 466
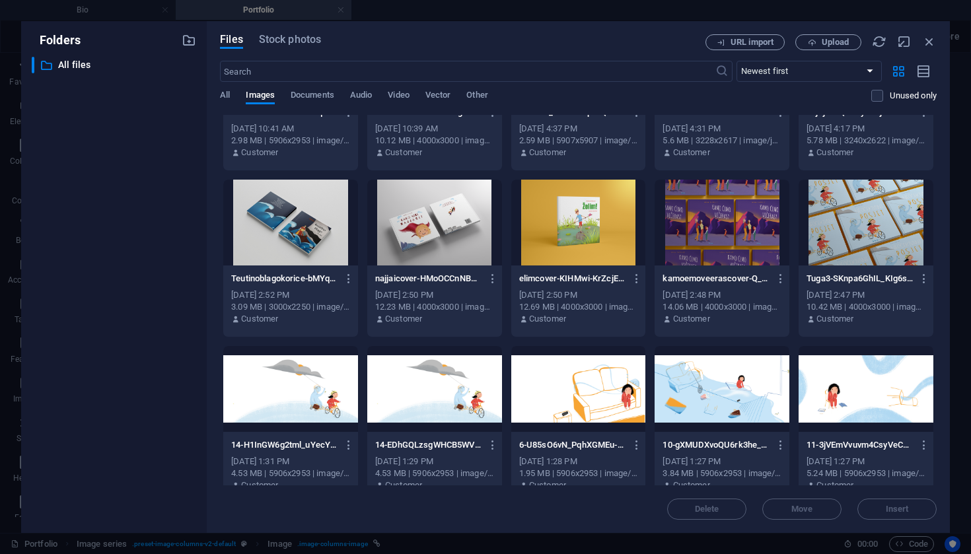
scroll to position [602, 0]
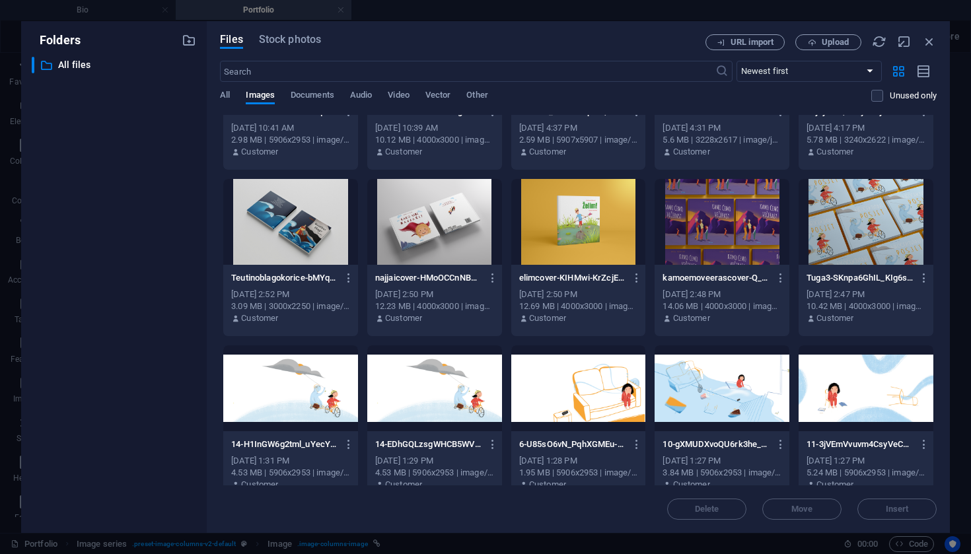
click at [462, 232] on div at bounding box center [434, 222] width 135 height 86
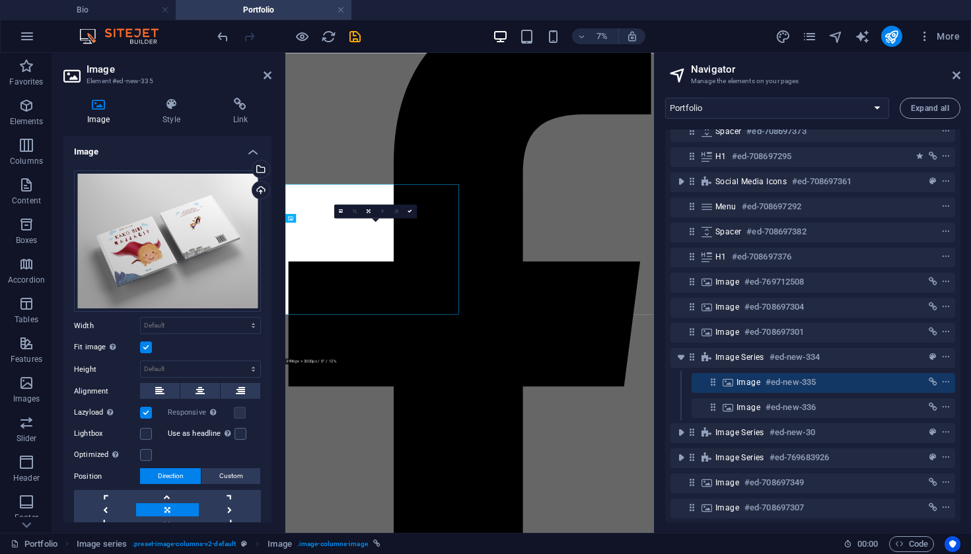
scroll to position [1357, 1]
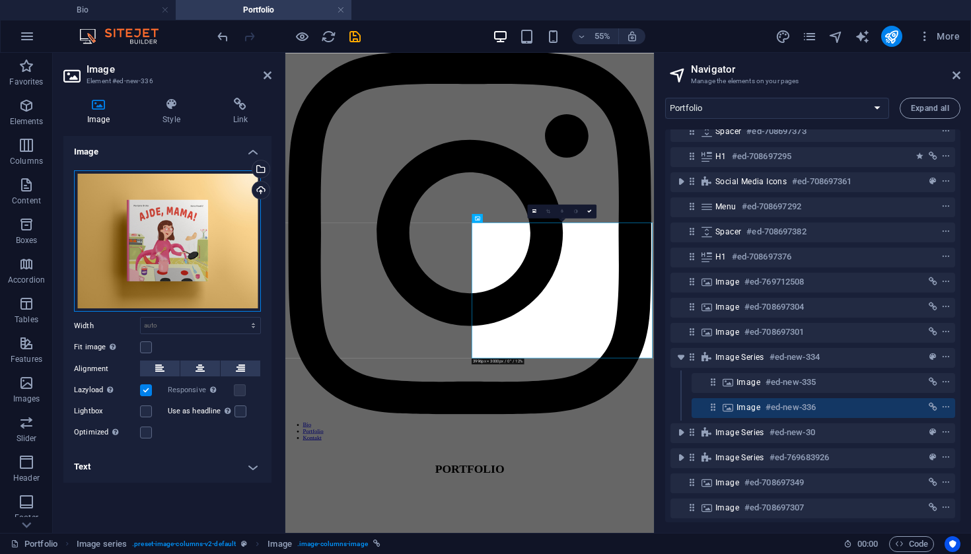
click at [117, 227] on div "Drag files here, click to choose files or select files from Files or our free s…" at bounding box center [167, 241] width 187 height 142
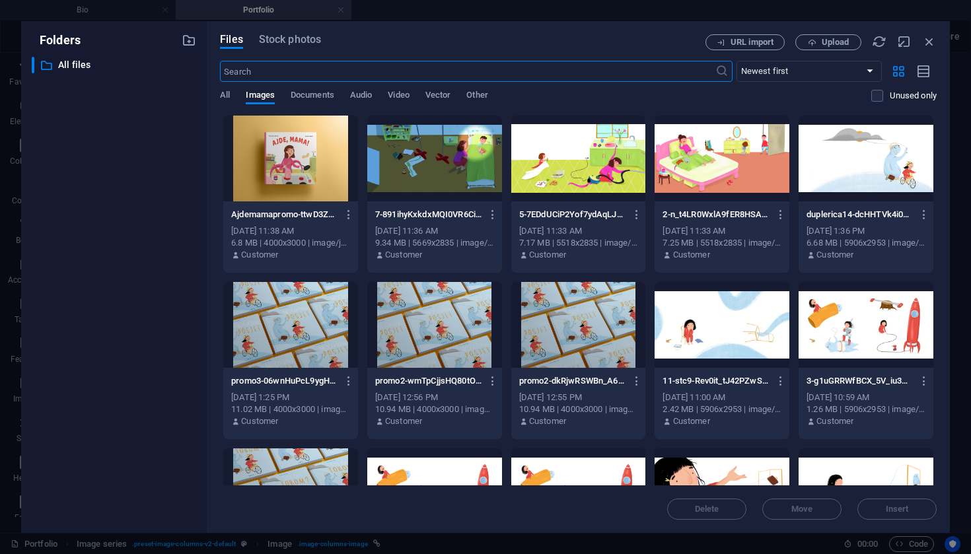
click at [117, 227] on div "​ All files All files" at bounding box center [114, 290] width 164 height 466
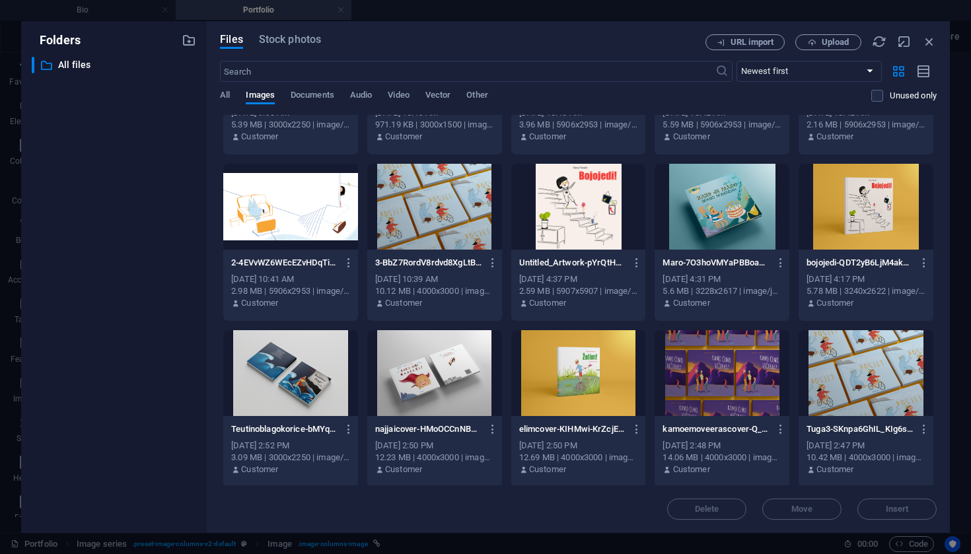
scroll to position [454, 0]
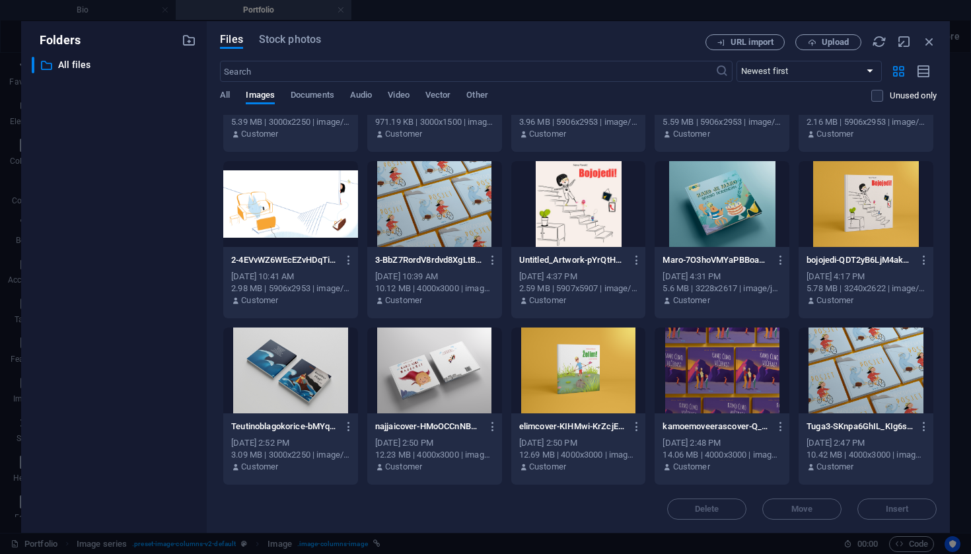
click at [879, 204] on div at bounding box center [865, 204] width 135 height 86
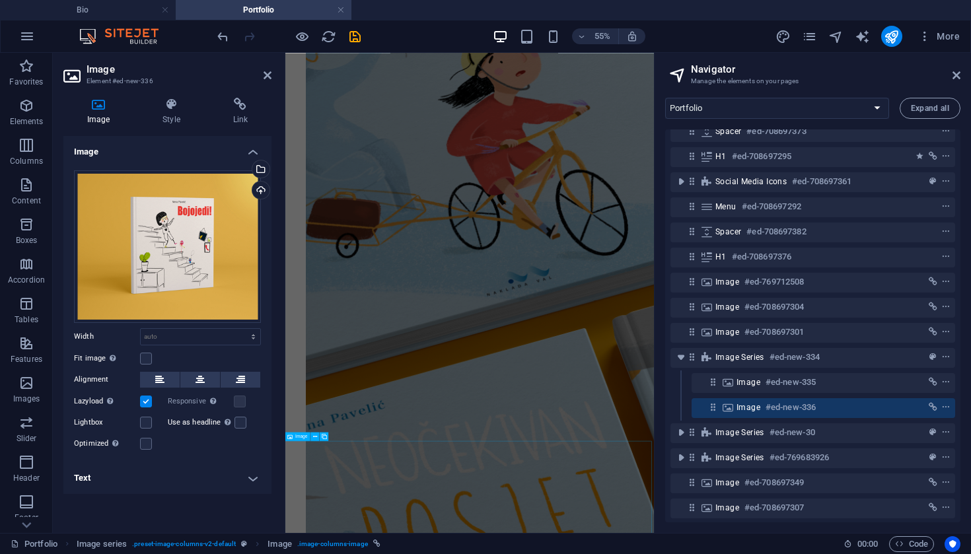
scroll to position [2393, 2]
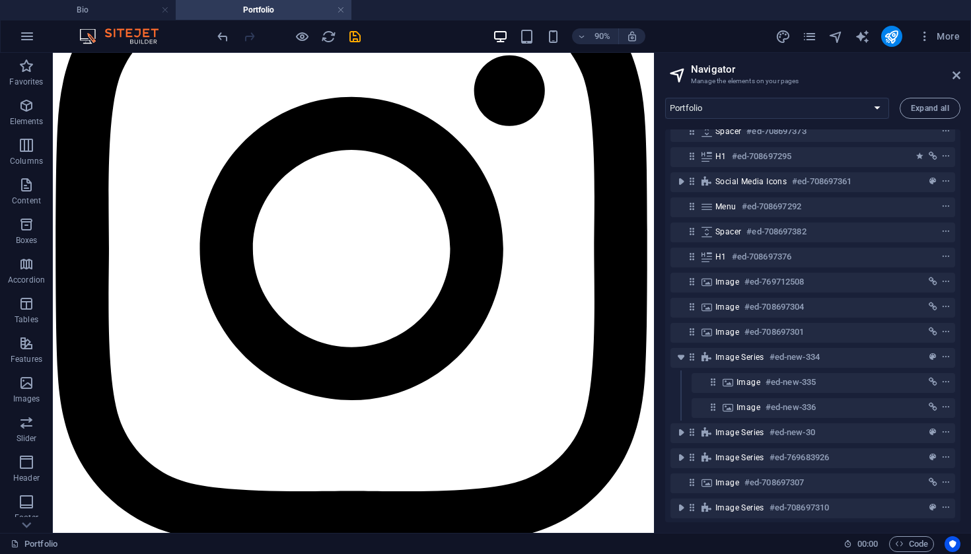
scroll to position [1459, 2]
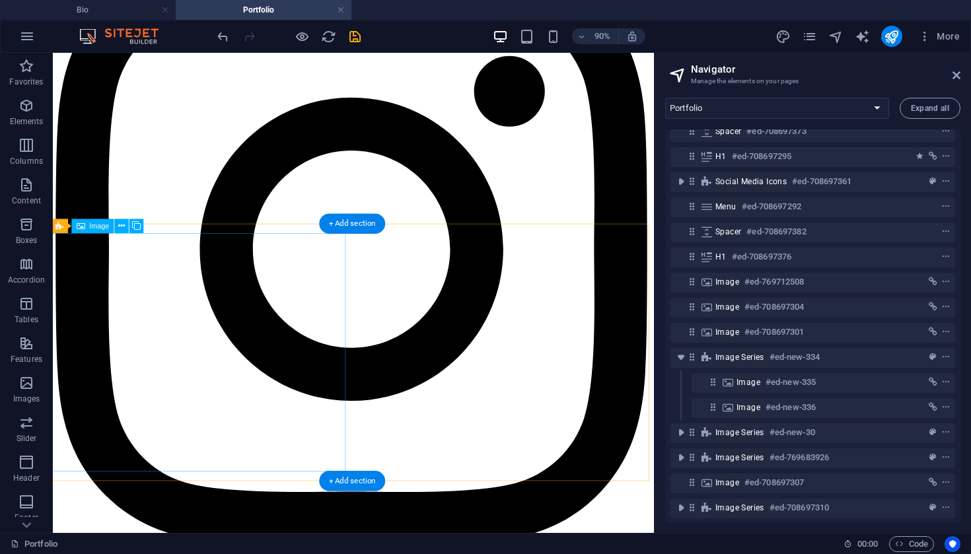
select select "5"
select select
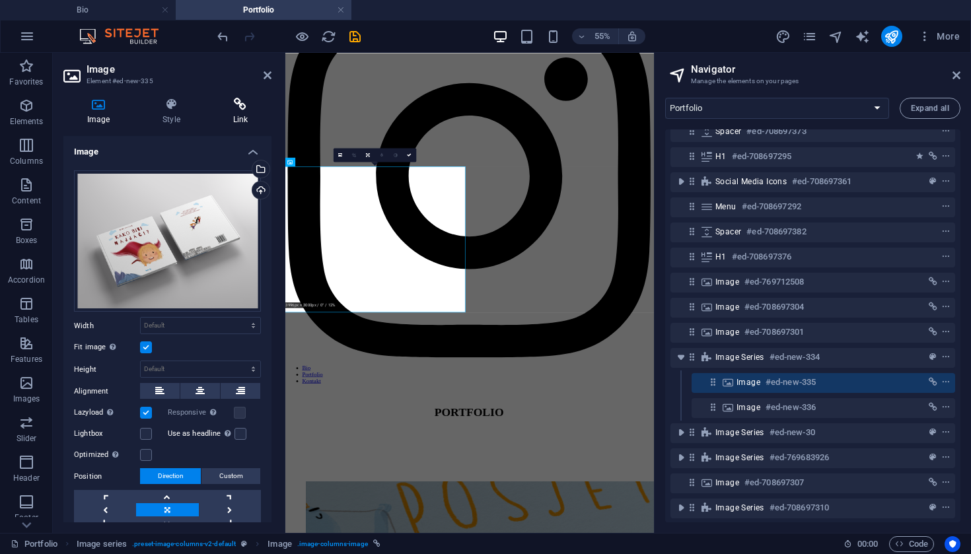
click at [238, 102] on icon at bounding box center [240, 104] width 62 height 13
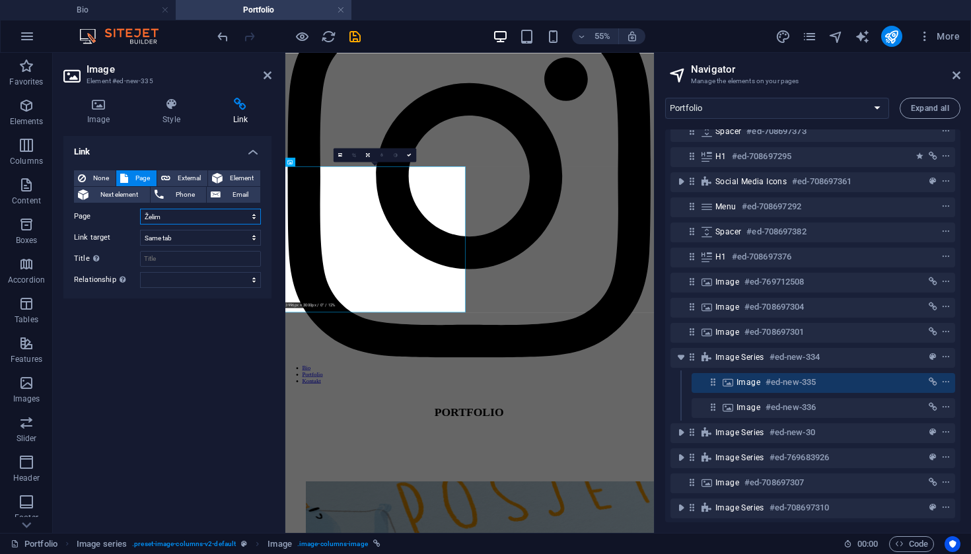
select select "12"
select select "23"
select select
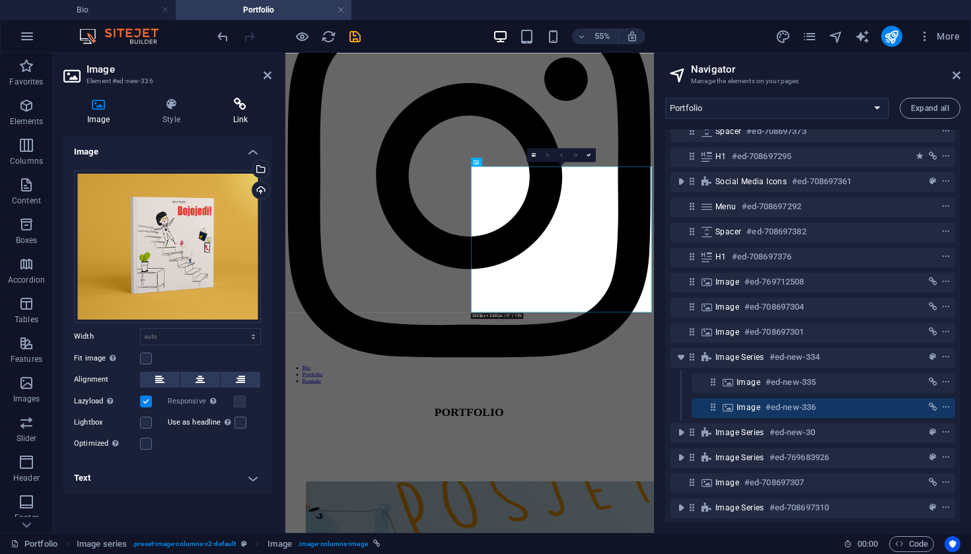
click at [237, 114] on h4 "Link" at bounding box center [240, 112] width 62 height 28
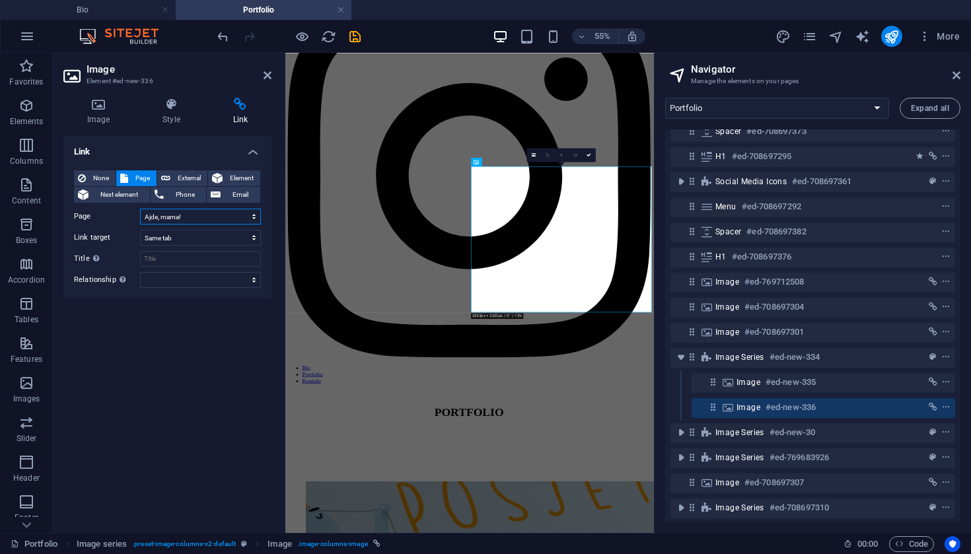
select select "20"
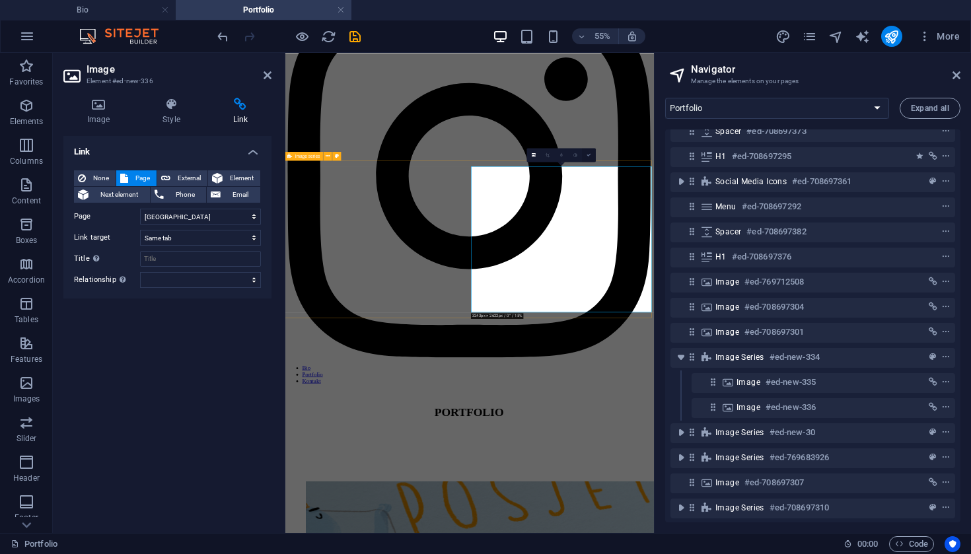
click at [589, 157] on icon at bounding box center [588, 155] width 5 height 5
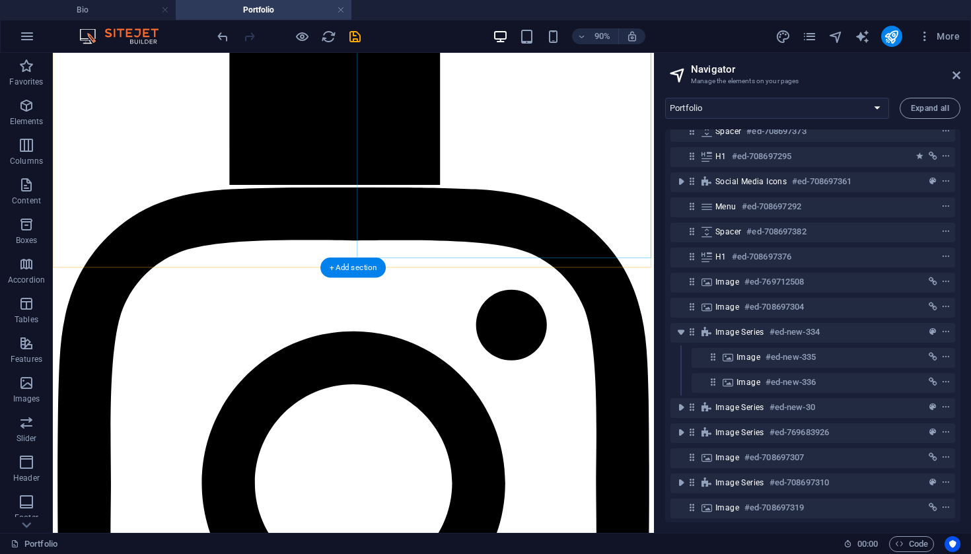
scroll to position [1201, 0]
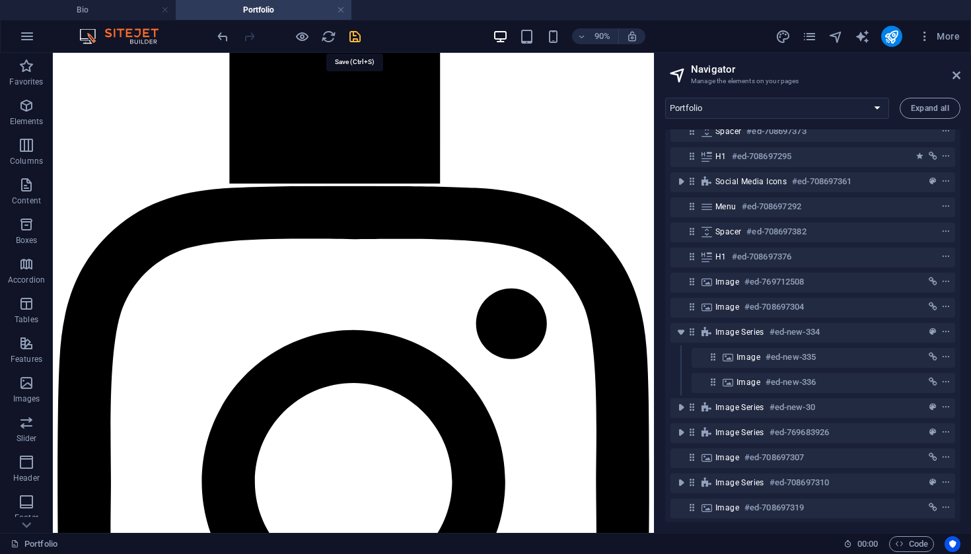
click at [352, 36] on icon "save" at bounding box center [354, 36] width 15 height 15
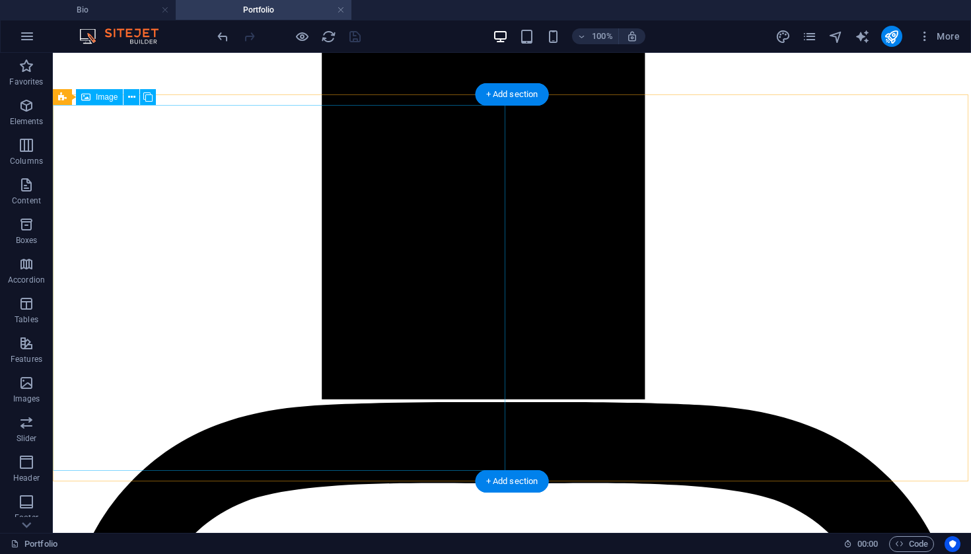
scroll to position [1481, 1]
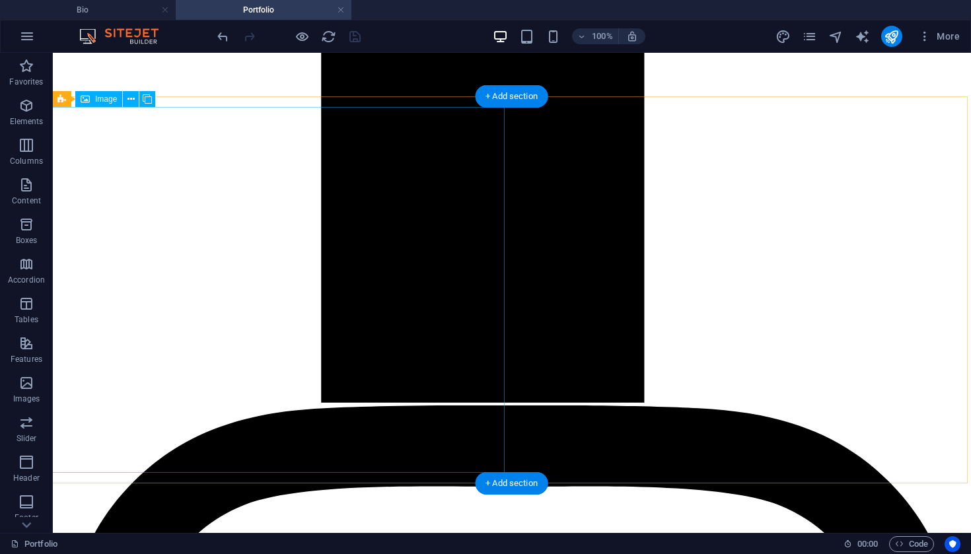
select select "12"
select select
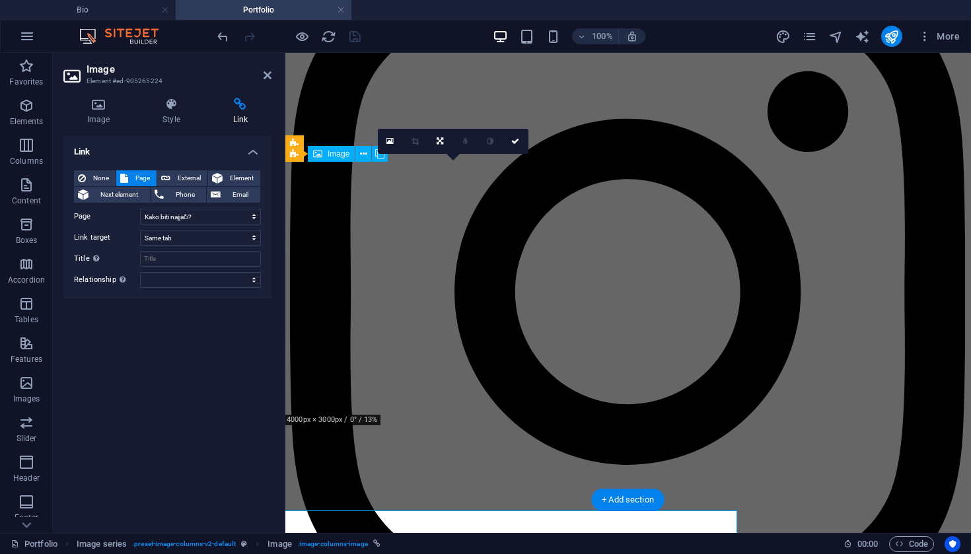
scroll to position [1078, 1]
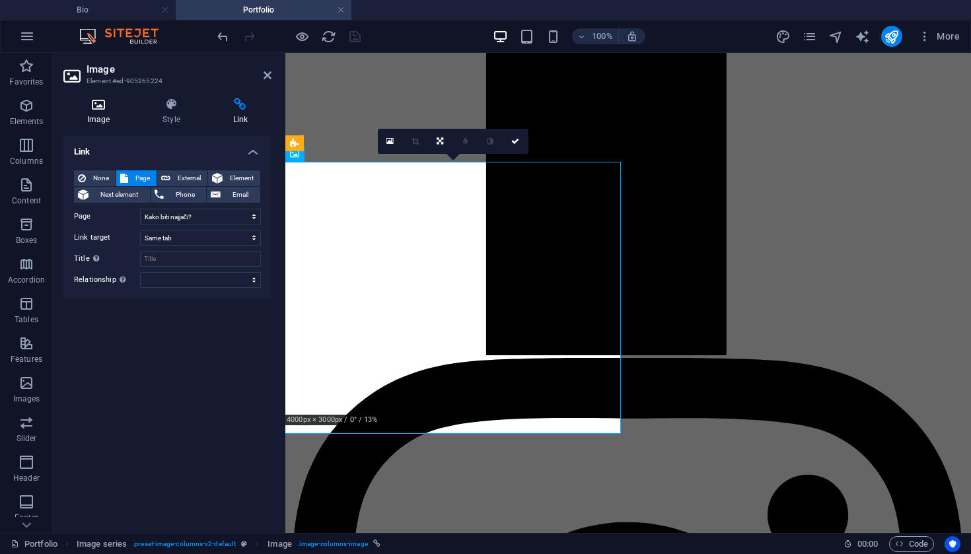
click at [102, 112] on h4 "Image" at bounding box center [100, 112] width 75 height 28
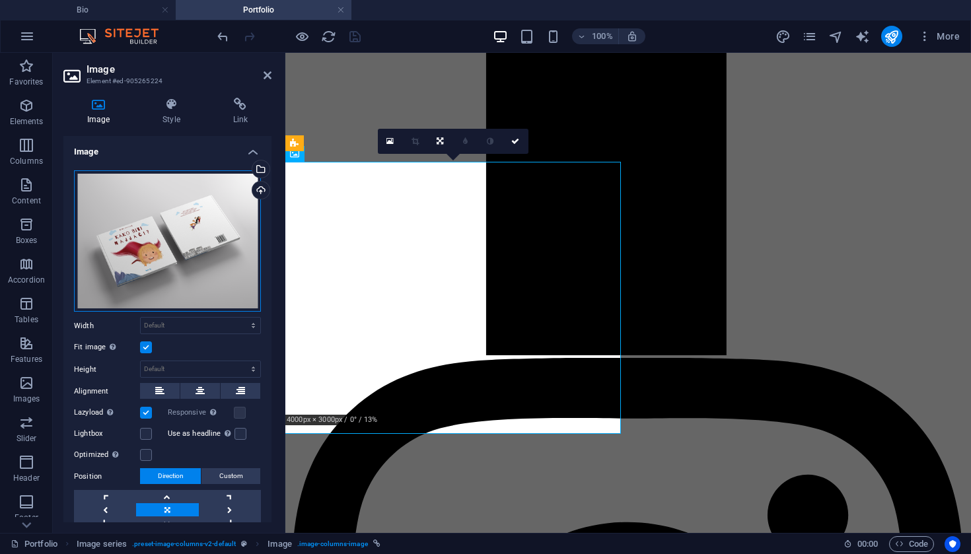
click at [155, 229] on div "Drag files here, click to choose files or select files from Files or our free s…" at bounding box center [167, 241] width 187 height 142
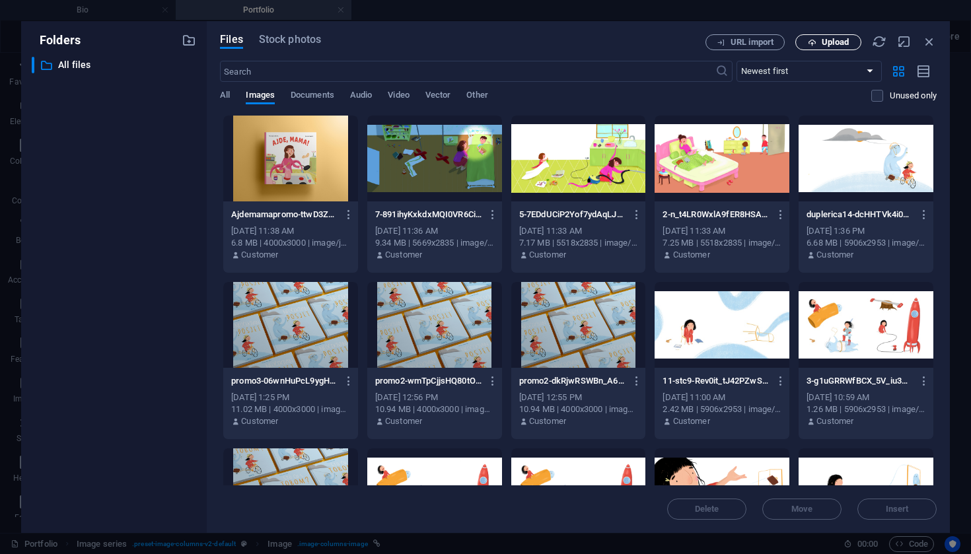
click at [847, 40] on span "Upload" at bounding box center [835, 42] width 27 height 8
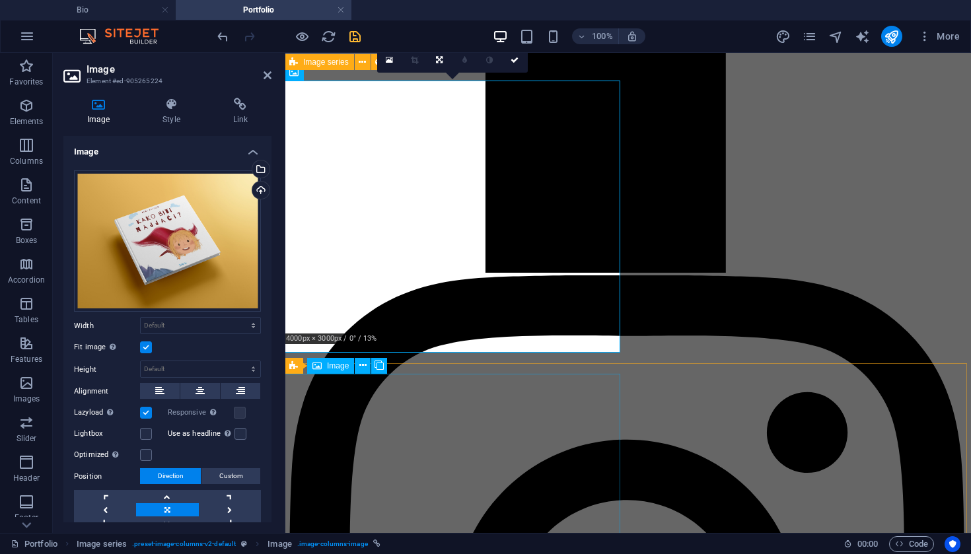
scroll to position [1159, 1]
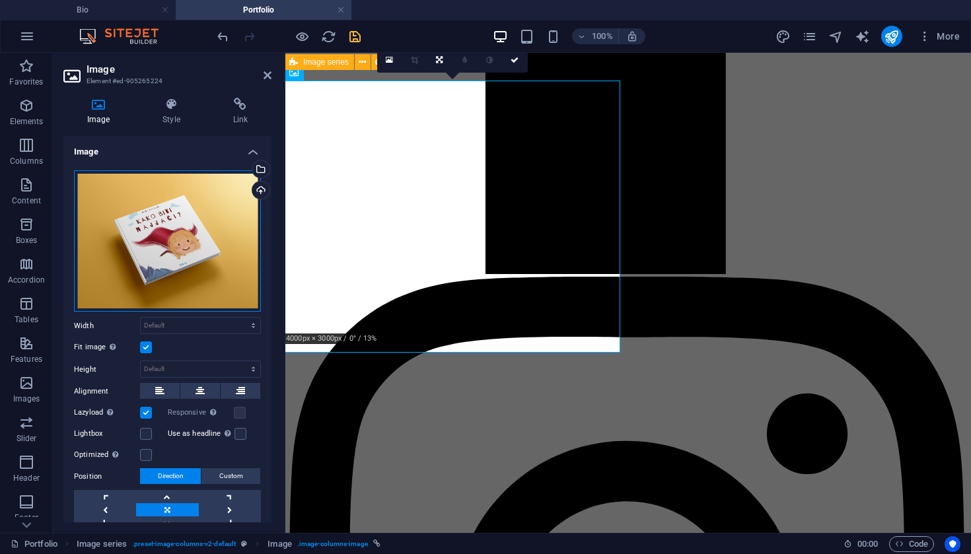
click at [201, 247] on div "Drag files here, click to choose files or select files from Files or our free s…" at bounding box center [167, 241] width 187 height 142
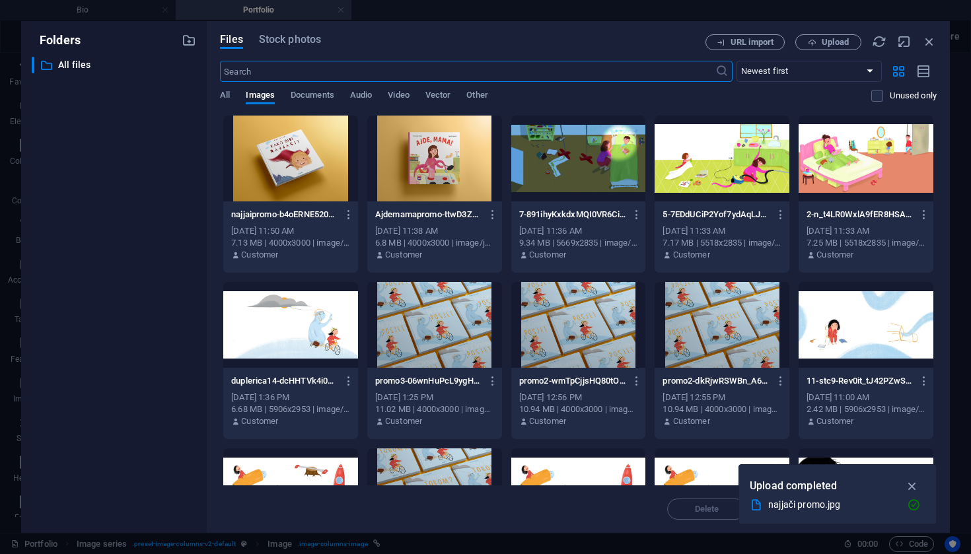
click at [201, 247] on div "Folders ​ All files All files" at bounding box center [114, 277] width 186 height 512
click at [843, 45] on span "Upload" at bounding box center [835, 42] width 27 height 8
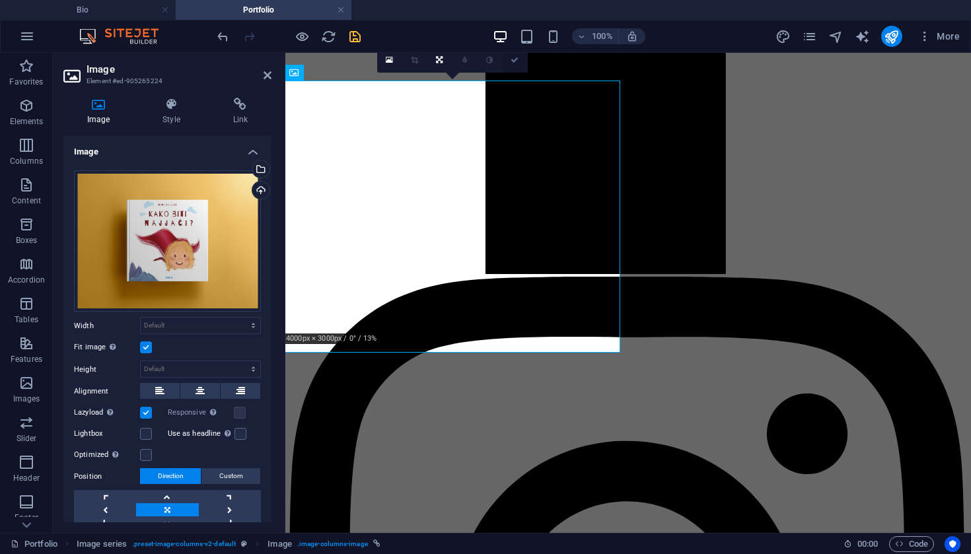
click at [517, 59] on icon at bounding box center [515, 60] width 8 height 8
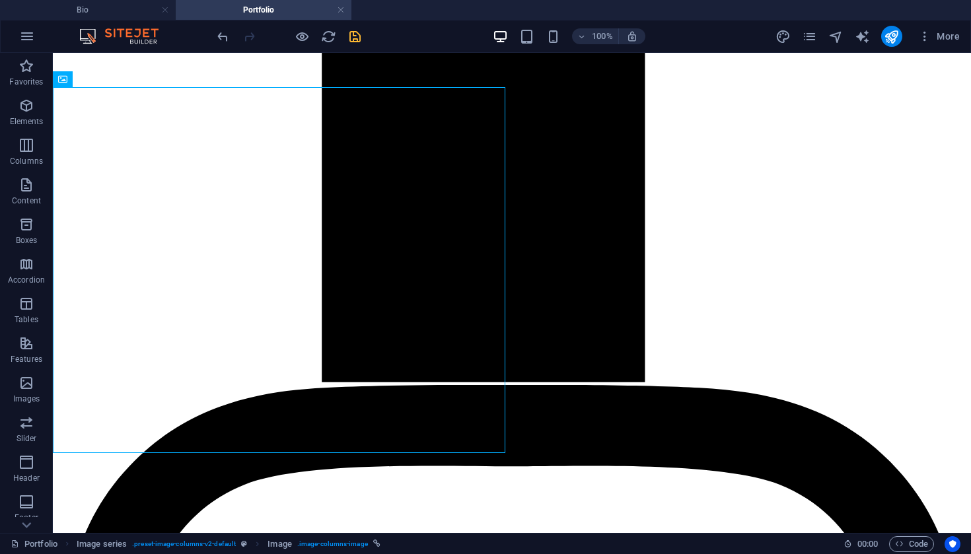
scroll to position [1501, 0]
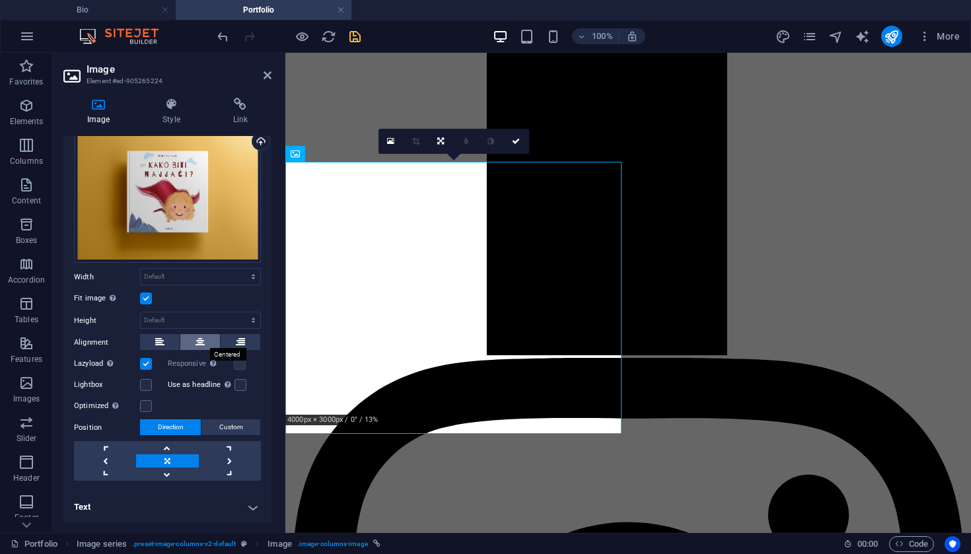
scroll to position [48, 0]
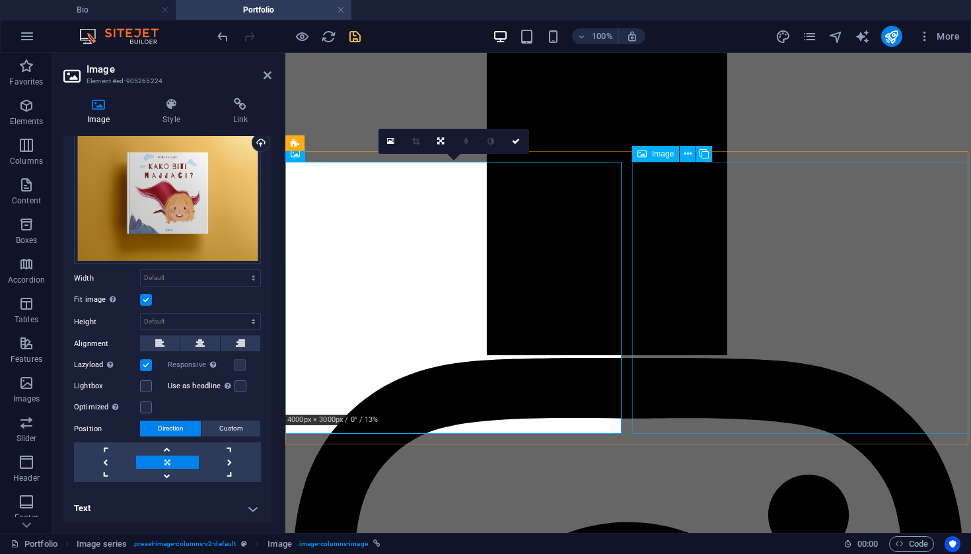
select select "20"
select select
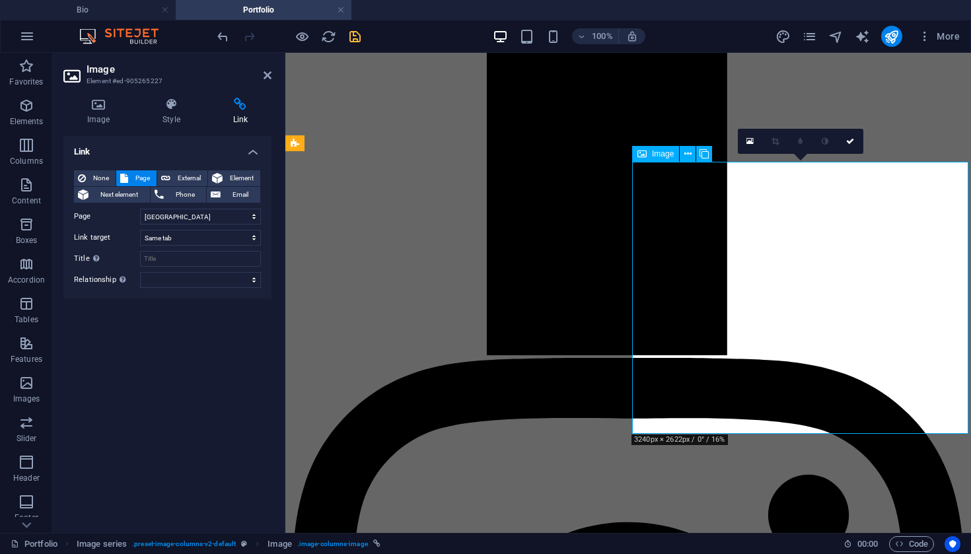
click at [94, 122] on h4 "Image" at bounding box center [100, 112] width 75 height 28
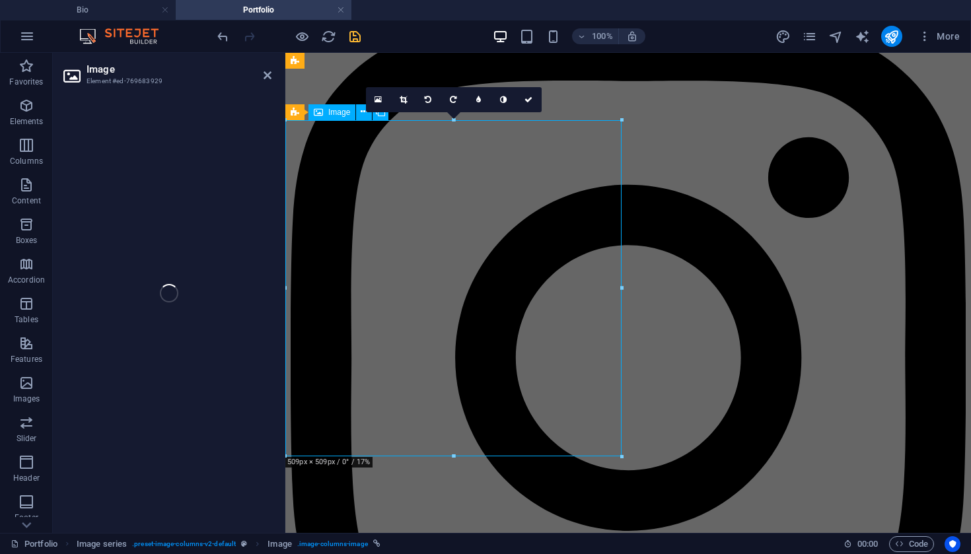
scroll to position [1686, 0]
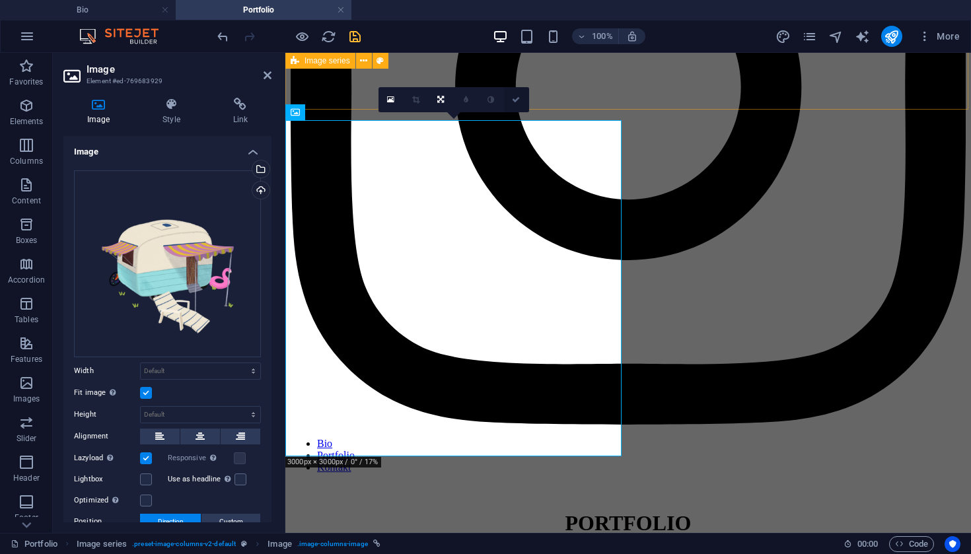
click at [520, 94] on link at bounding box center [516, 99] width 25 height 25
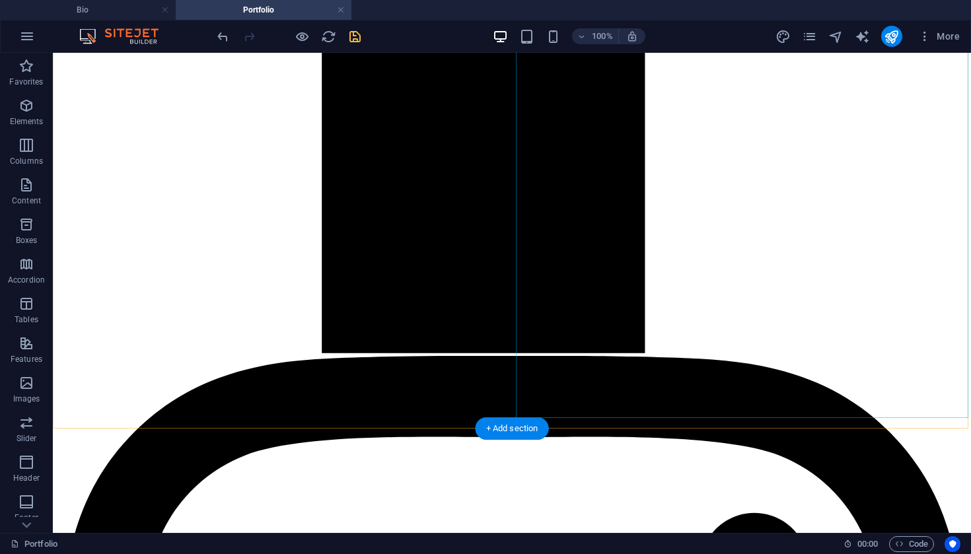
scroll to position [1541, 0]
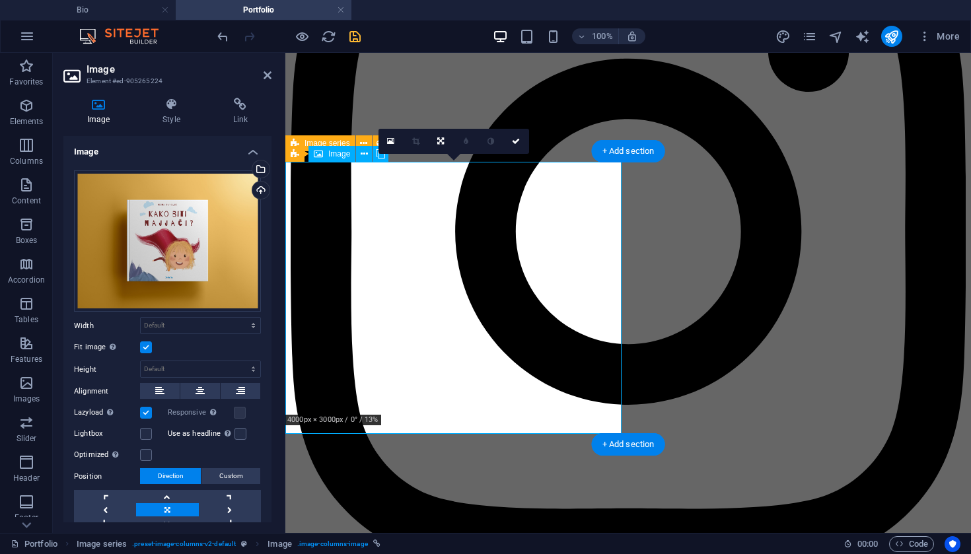
scroll to position [1078, 0]
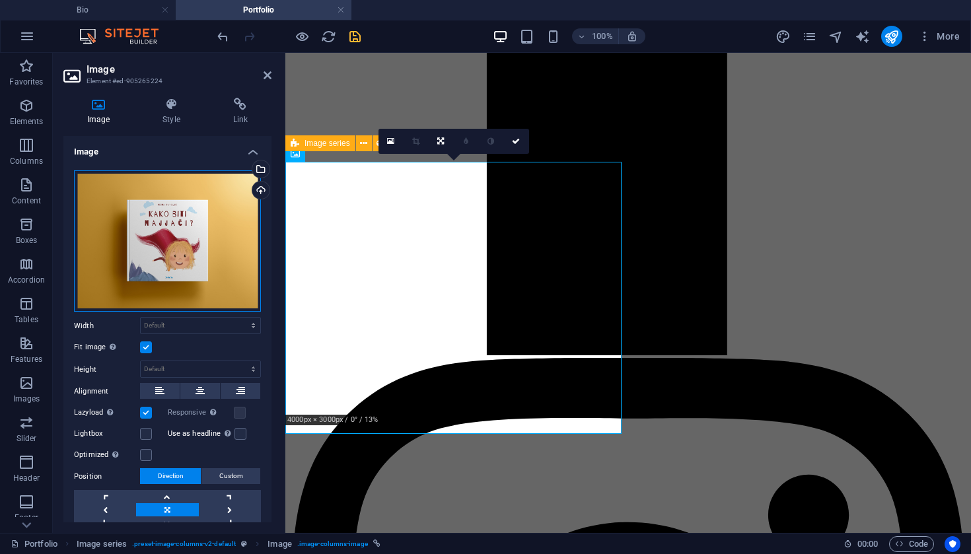
click at [181, 266] on div "Drag files here, click to choose files or select files from Files or our free s…" at bounding box center [167, 241] width 187 height 142
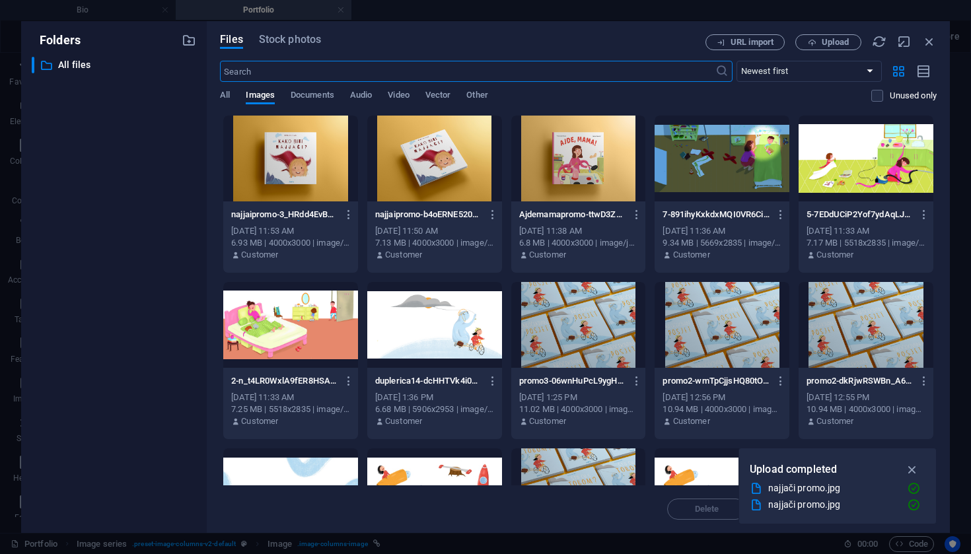
click at [181, 266] on div "​ All files All files" at bounding box center [114, 290] width 164 height 466
click at [572, 163] on div at bounding box center [578, 159] width 135 height 86
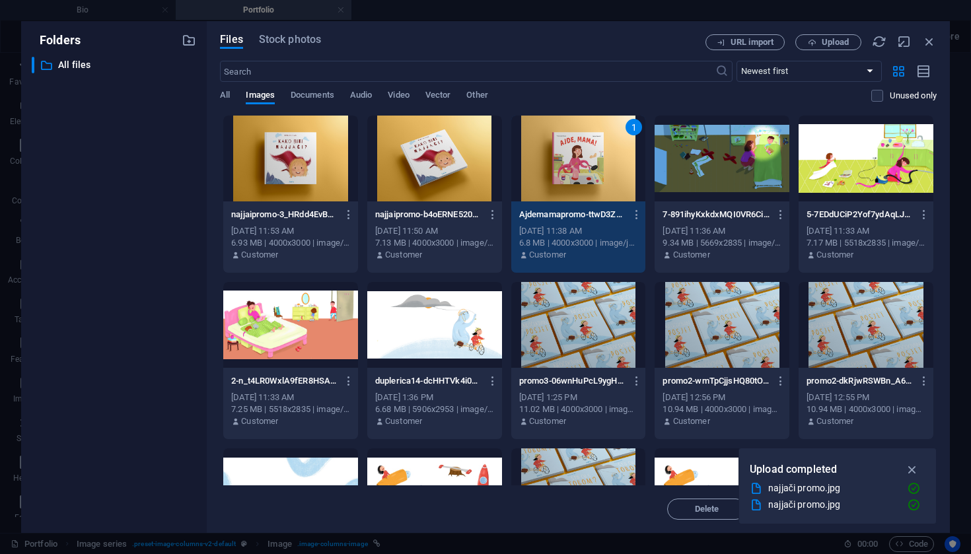
click at [572, 163] on div "1" at bounding box center [578, 159] width 135 height 86
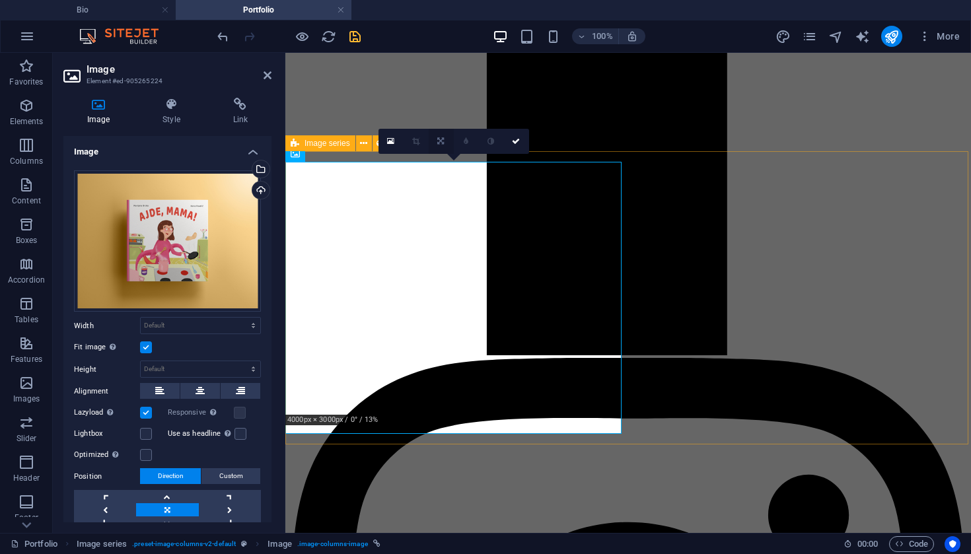
click at [441, 145] on icon at bounding box center [440, 141] width 7 height 8
click at [392, 146] on link at bounding box center [390, 141] width 25 height 25
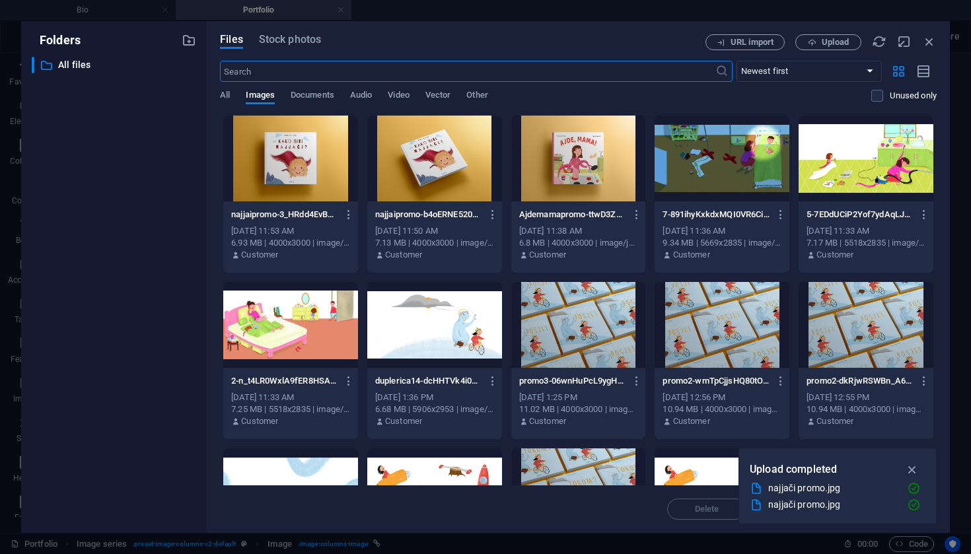
click at [324, 161] on div at bounding box center [290, 159] width 135 height 86
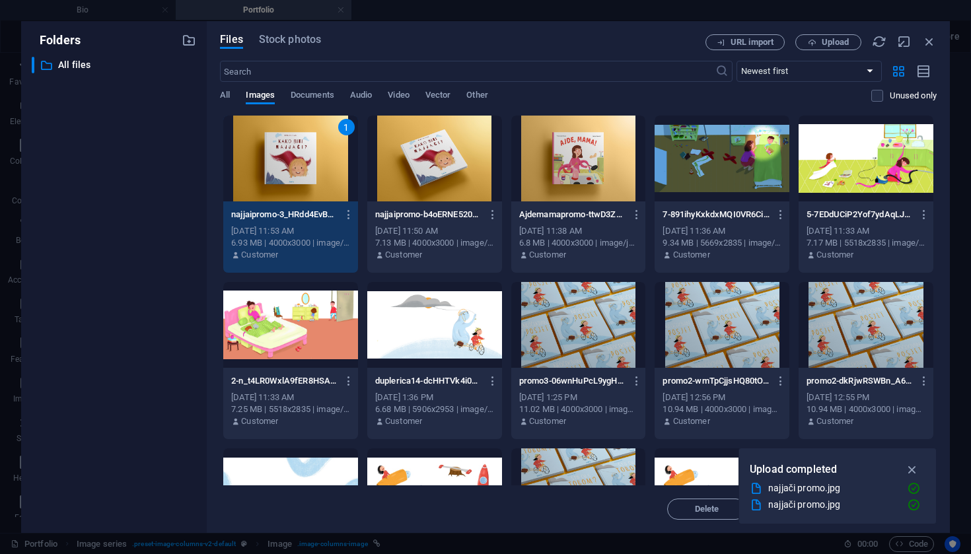
click at [324, 161] on div "1" at bounding box center [290, 159] width 135 height 86
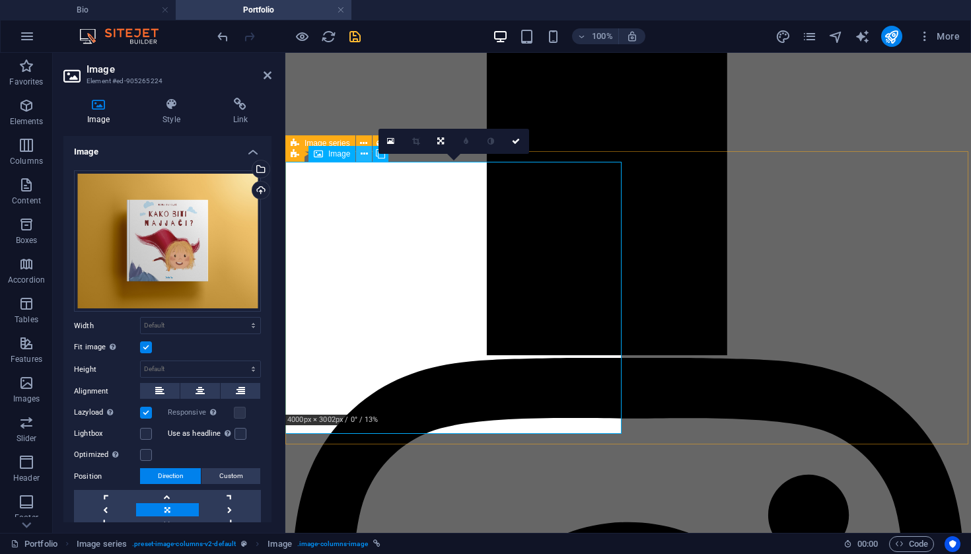
click at [364, 160] on icon at bounding box center [364, 154] width 7 height 14
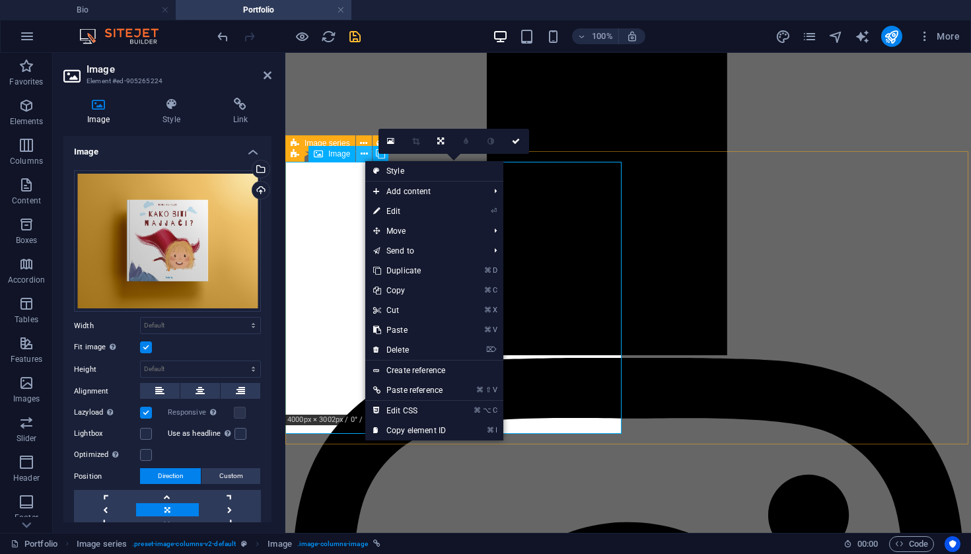
click at [364, 160] on icon at bounding box center [364, 154] width 7 height 14
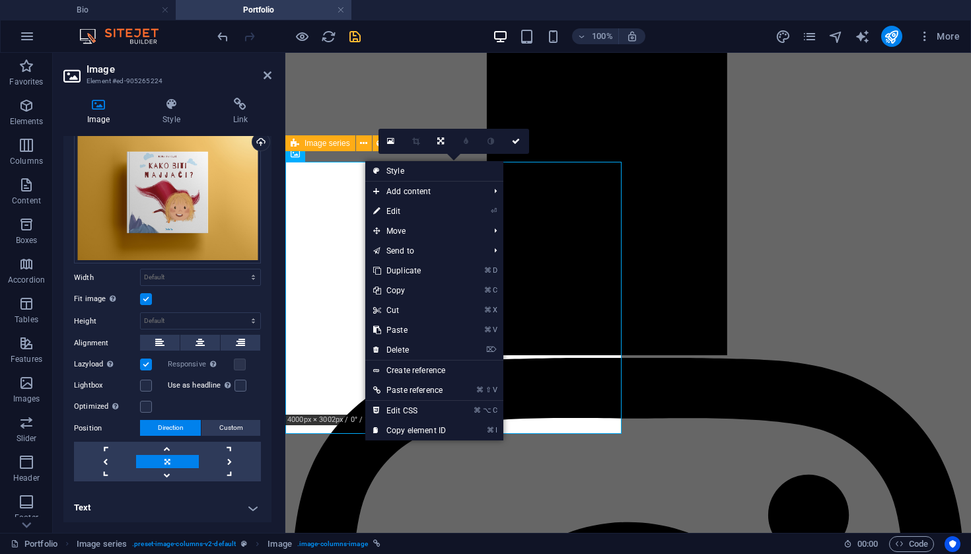
scroll to position [48, 0]
select select "DISABLED_OPTION_VALUE"
click at [147, 301] on label at bounding box center [146, 300] width 12 height 12
click at [0, 0] on input "Fit image Automatically fit image to a fixed width and height" at bounding box center [0, 0] width 0 height 0
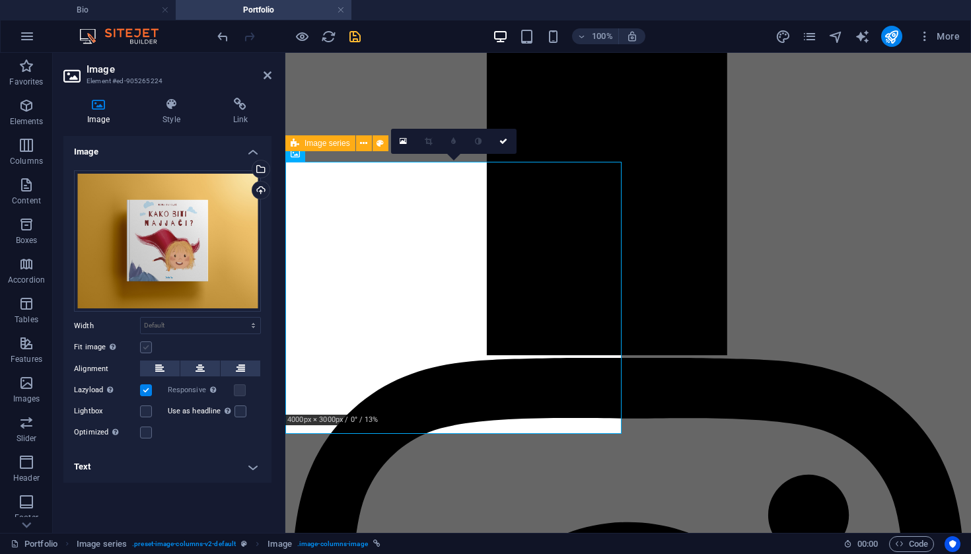
scroll to position [0, 0]
click at [147, 350] on label at bounding box center [146, 347] width 12 height 12
click at [0, 0] on input "Fit image Automatically fit image to a fixed width and height" at bounding box center [0, 0] width 0 height 0
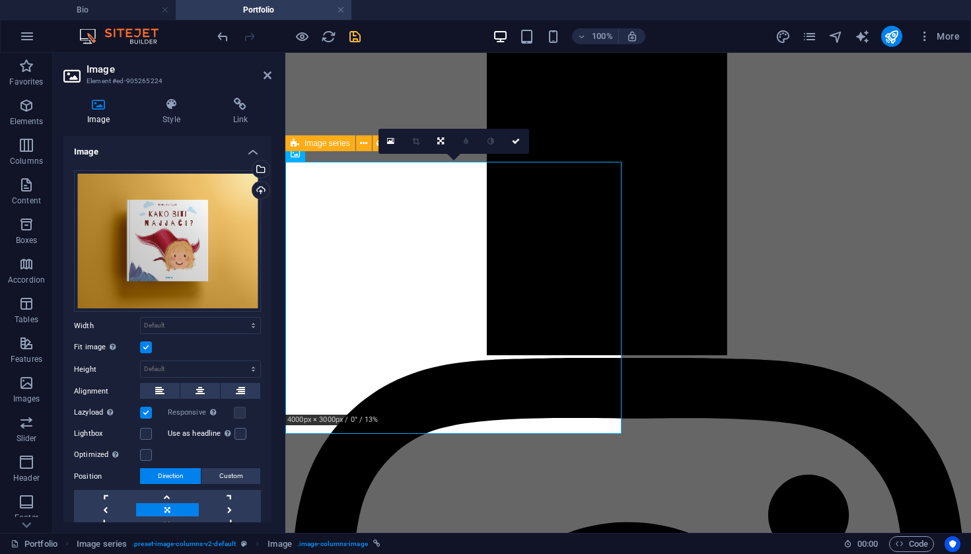
click at [149, 349] on label at bounding box center [146, 347] width 12 height 12
click at [0, 0] on input "Fit image Automatically fit image to a fixed width and height" at bounding box center [0, 0] width 0 height 0
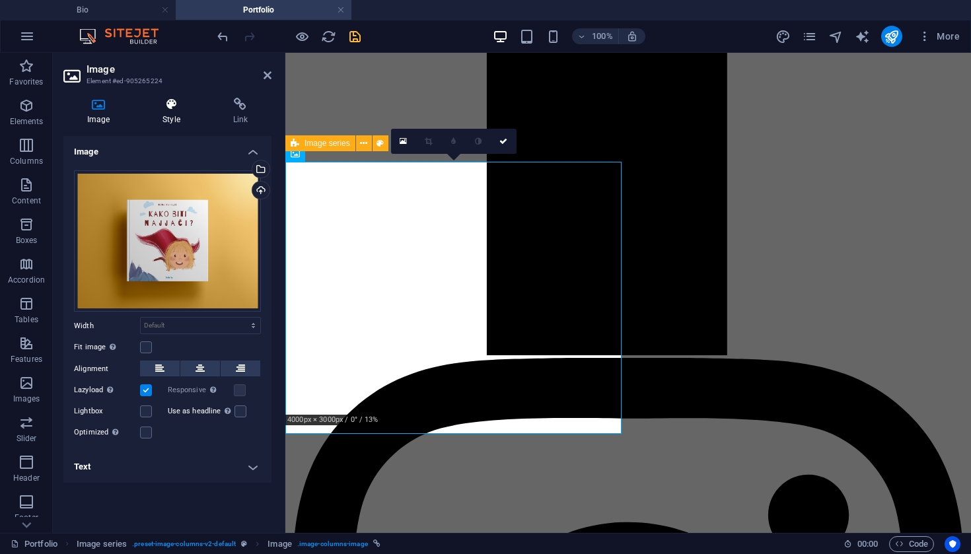
click at [168, 111] on h4 "Style" at bounding box center [174, 112] width 70 height 28
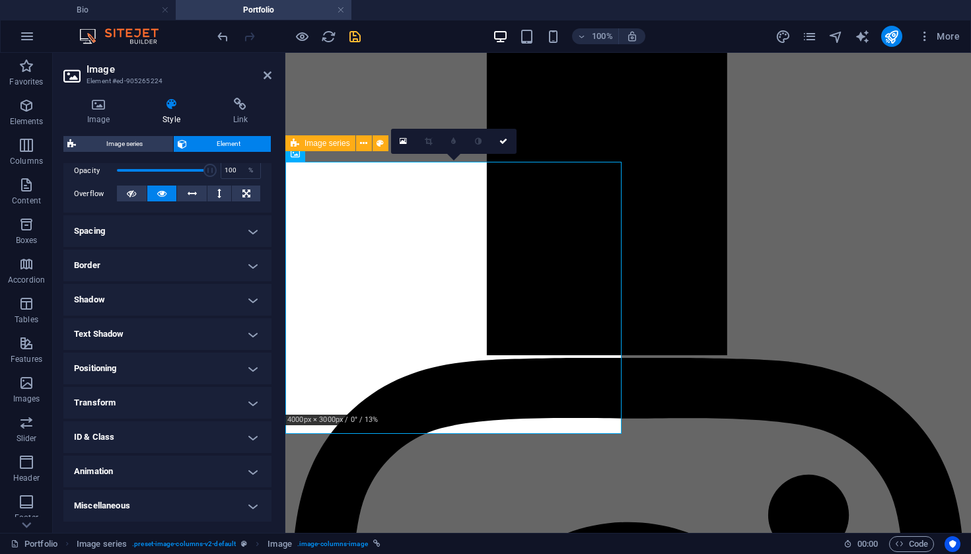
scroll to position [198, 0]
click at [131, 405] on h4 "Transform" at bounding box center [167, 404] width 208 height 32
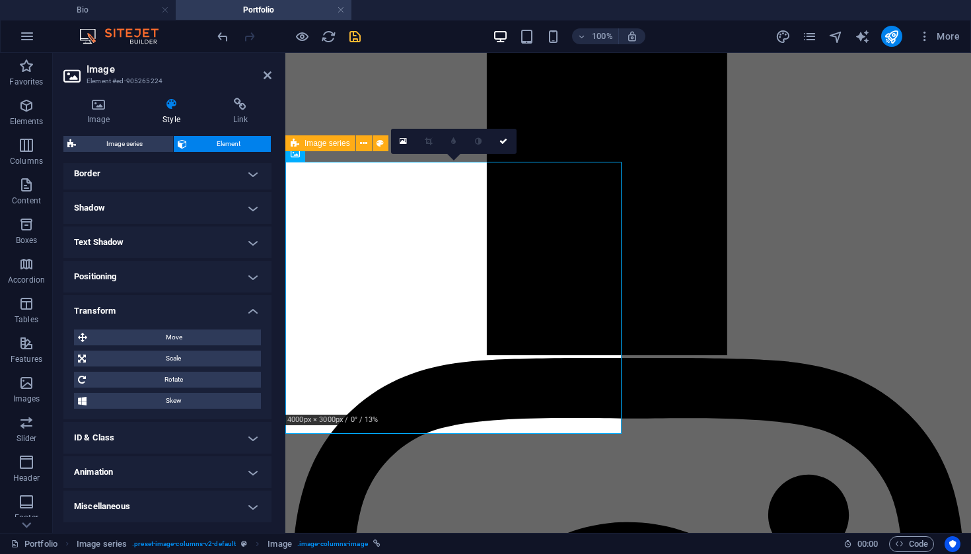
scroll to position [291, 0]
click at [168, 287] on h4 "Positioning" at bounding box center [167, 278] width 208 height 32
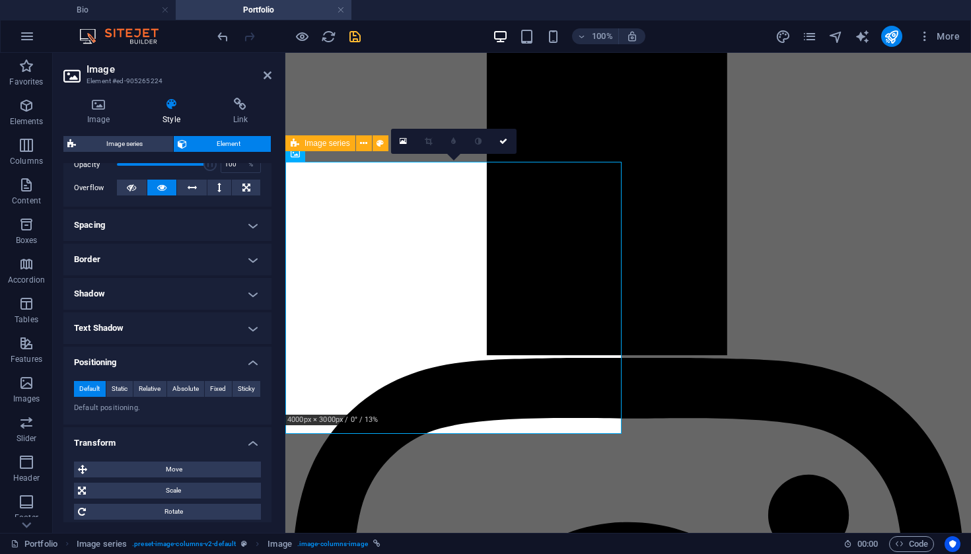
scroll to position [188, 0]
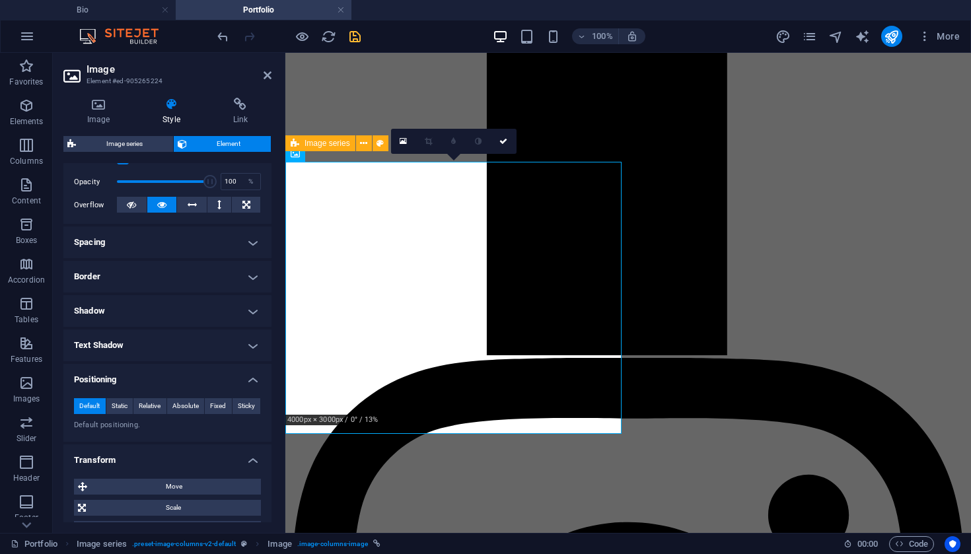
click at [174, 242] on h4 "Spacing" at bounding box center [167, 243] width 208 height 32
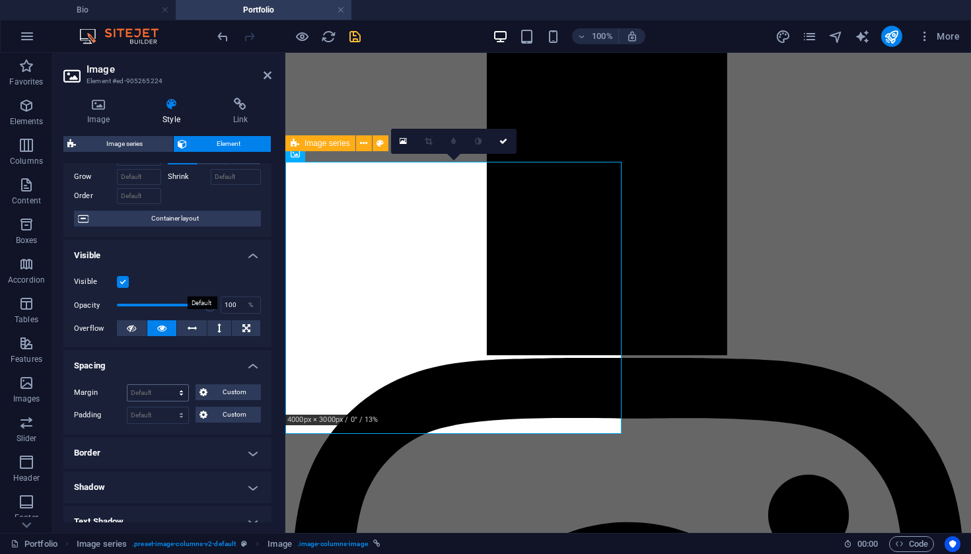
scroll to position [61, 0]
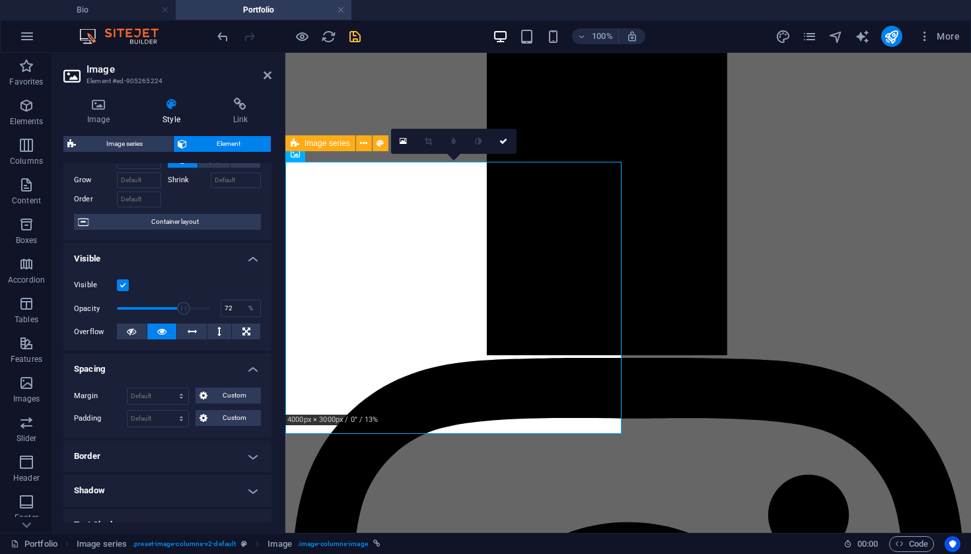
drag, startPoint x: 209, startPoint y: 309, endPoint x: 182, endPoint y: 309, distance: 27.7
click at [182, 309] on span at bounding box center [183, 308] width 13 height 13
type input "100"
drag, startPoint x: 182, startPoint y: 309, endPoint x: 236, endPoint y: 310, distance: 54.8
click at [236, 310] on div "Opacity 100 %" at bounding box center [167, 309] width 187 height 20
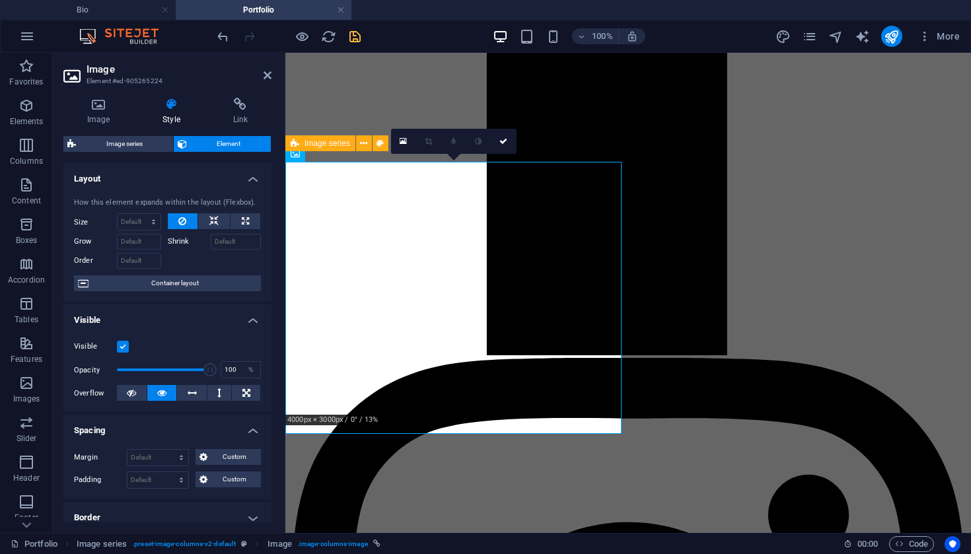
scroll to position [0, 0]
click at [182, 279] on span "Container layout" at bounding box center [174, 283] width 164 height 16
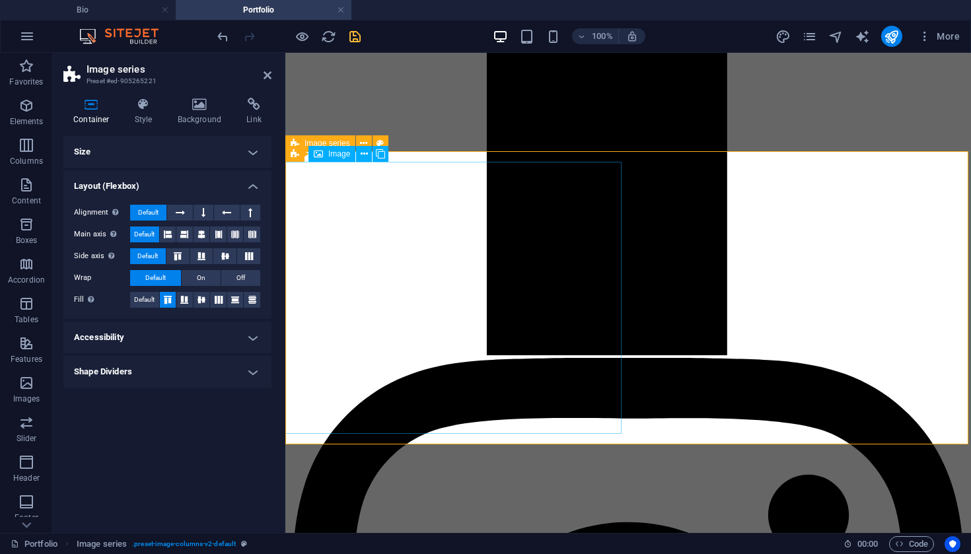
click at [203, 301] on icon at bounding box center [202, 300] width 16 height 8
click at [203, 339] on h4 "Accessibility" at bounding box center [167, 338] width 208 height 32
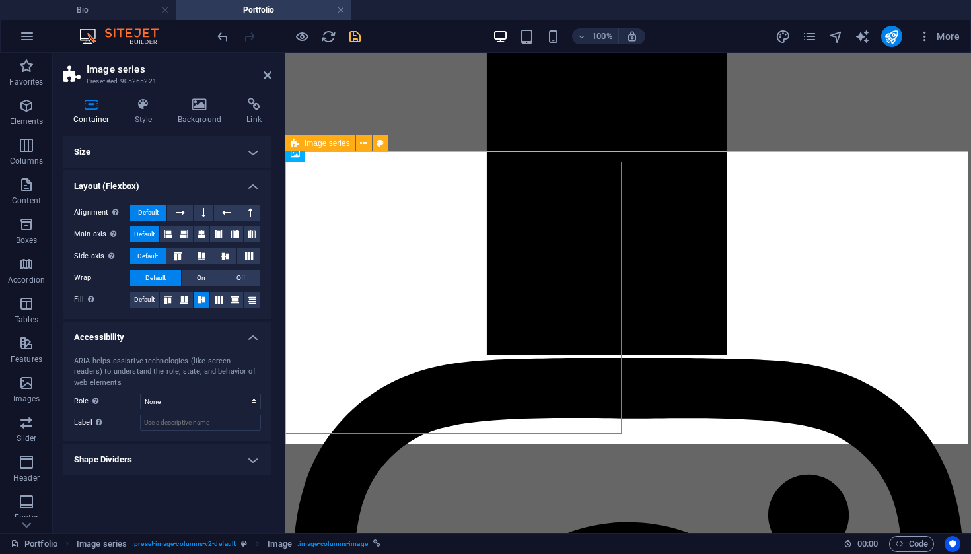
click at [203, 339] on h4 "Accessibility" at bounding box center [167, 334] width 208 height 24
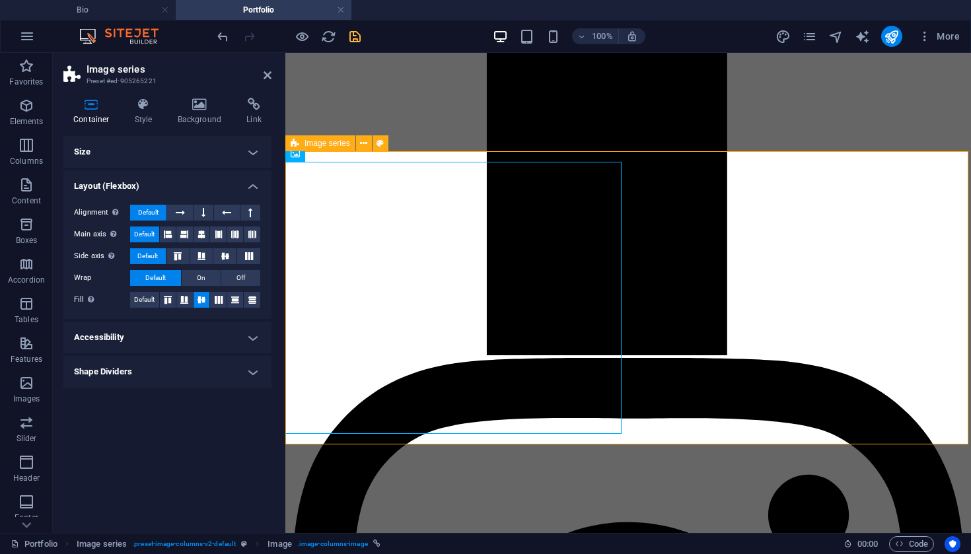
click at [199, 380] on h4 "Shape Dividers" at bounding box center [167, 372] width 208 height 32
click at [200, 376] on h4 "Shape Dividers" at bounding box center [167, 368] width 208 height 24
click at [167, 149] on h4 "Size" at bounding box center [167, 152] width 208 height 32
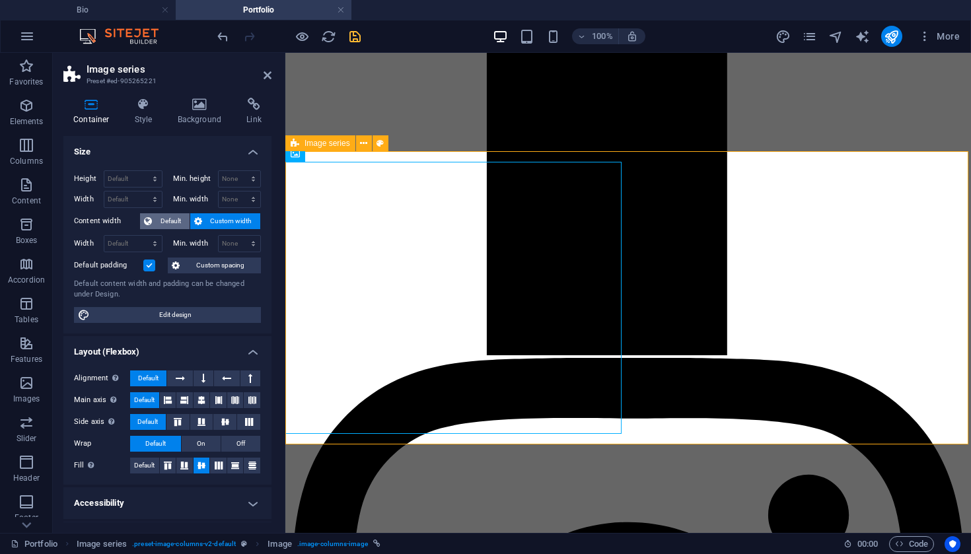
click at [172, 221] on span "Default" at bounding box center [171, 221] width 30 height 16
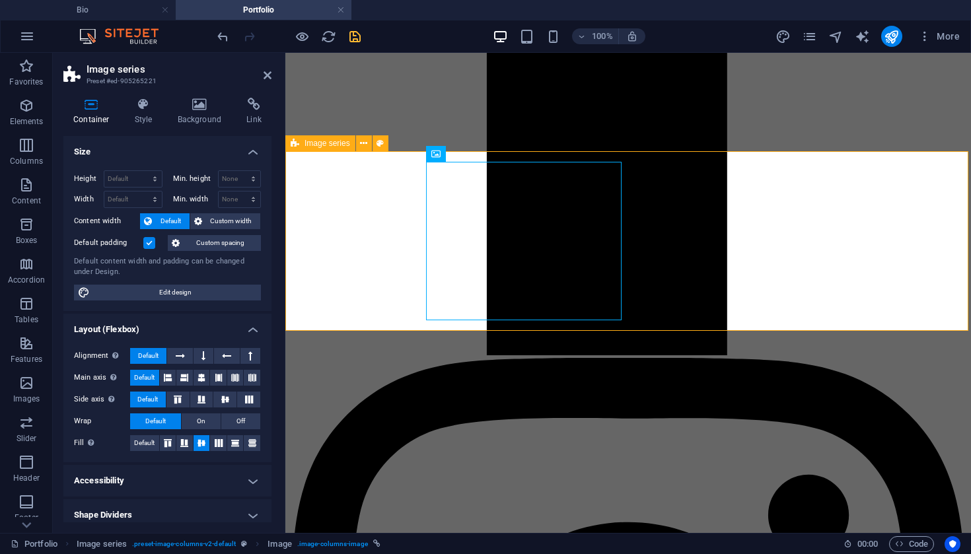
click at [171, 221] on span "Default" at bounding box center [171, 221] width 30 height 16
click at [227, 213] on span "Custom width" at bounding box center [231, 221] width 51 height 16
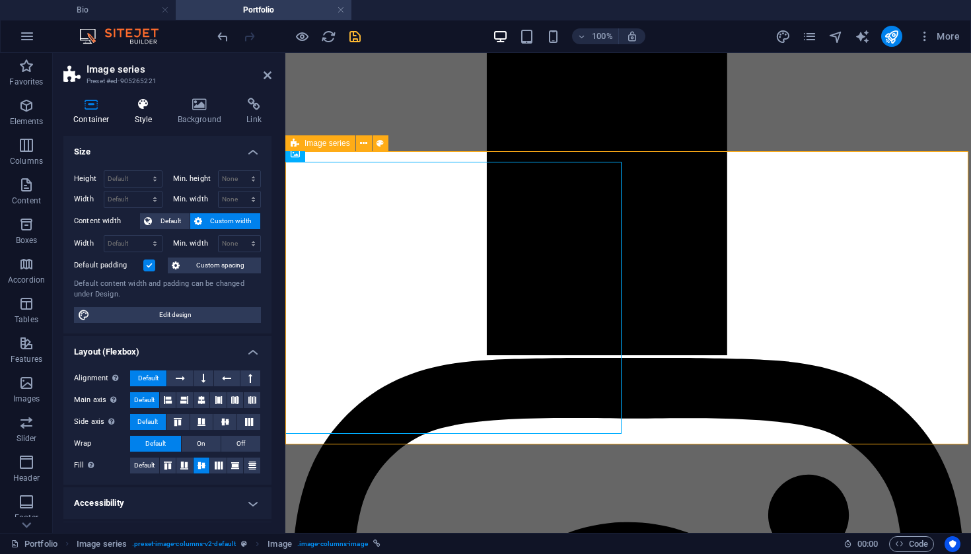
click at [148, 117] on h4 "Style" at bounding box center [146, 112] width 43 height 28
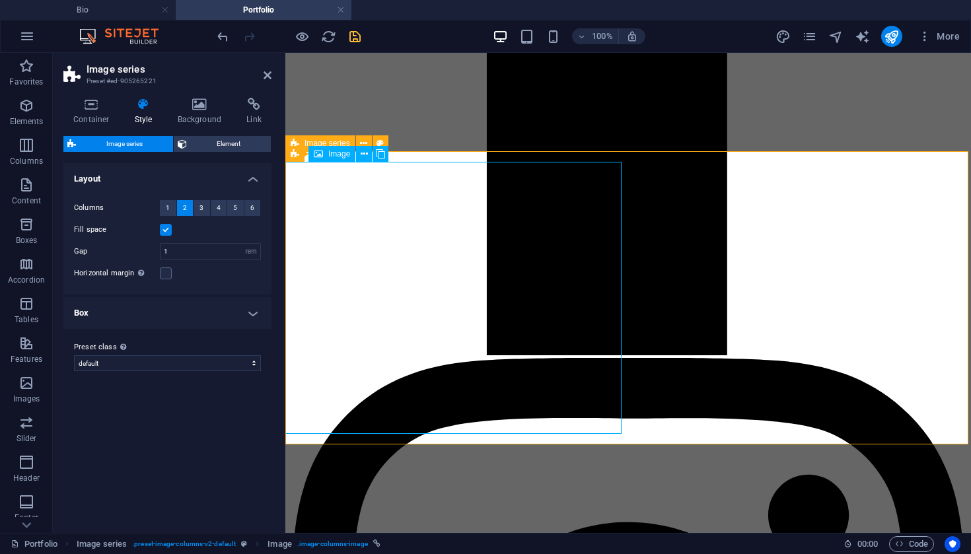
click at [333, 156] on span "Image" at bounding box center [339, 154] width 22 height 8
click at [367, 156] on icon at bounding box center [364, 154] width 7 height 14
click at [669, 154] on span "Image" at bounding box center [663, 154] width 22 height 8
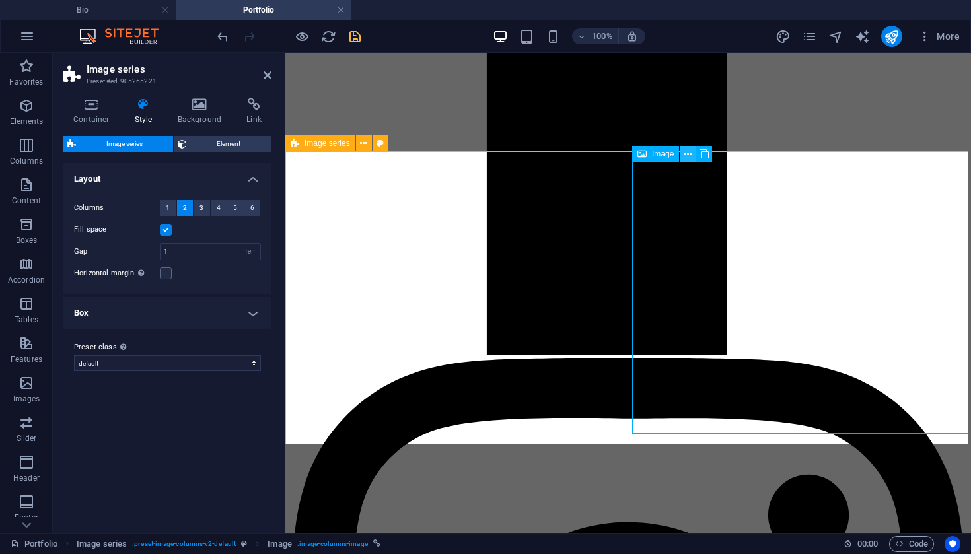
click at [691, 154] on icon at bounding box center [687, 154] width 7 height 14
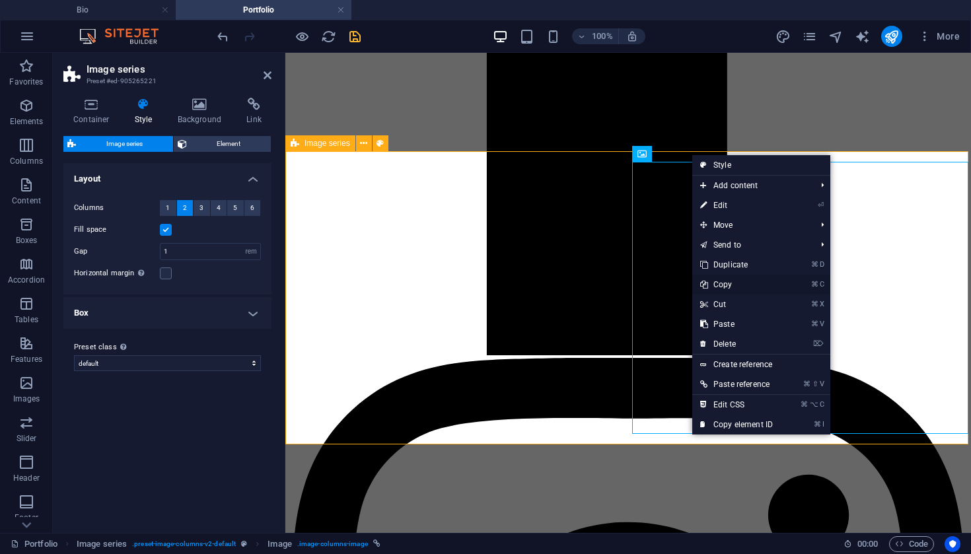
click at [732, 286] on link "⌘ C Copy" at bounding box center [736, 285] width 88 height 20
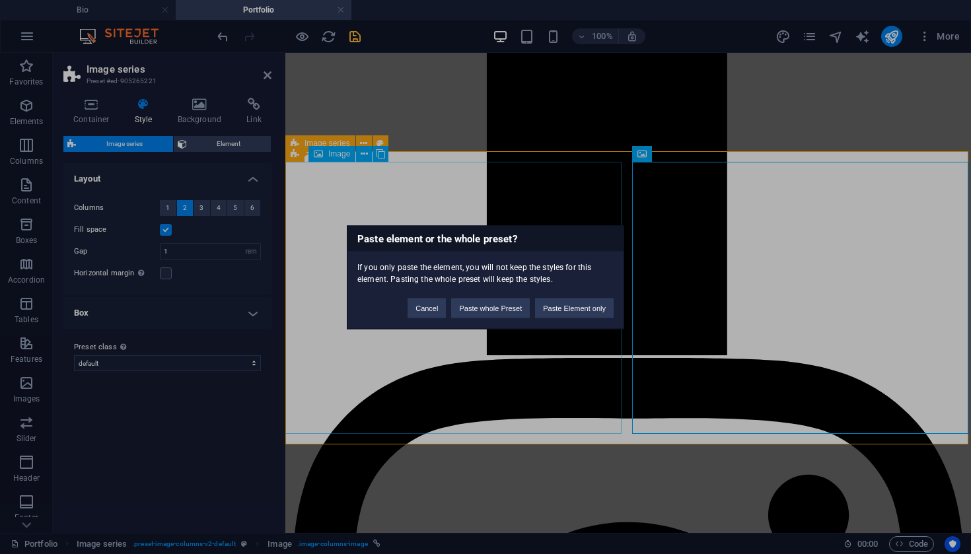
click at [419, 318] on div "Cancel Paste whole Preset Paste Element only" at bounding box center [511, 302] width 226 height 34
click at [422, 312] on button "Cancel" at bounding box center [426, 308] width 38 height 20
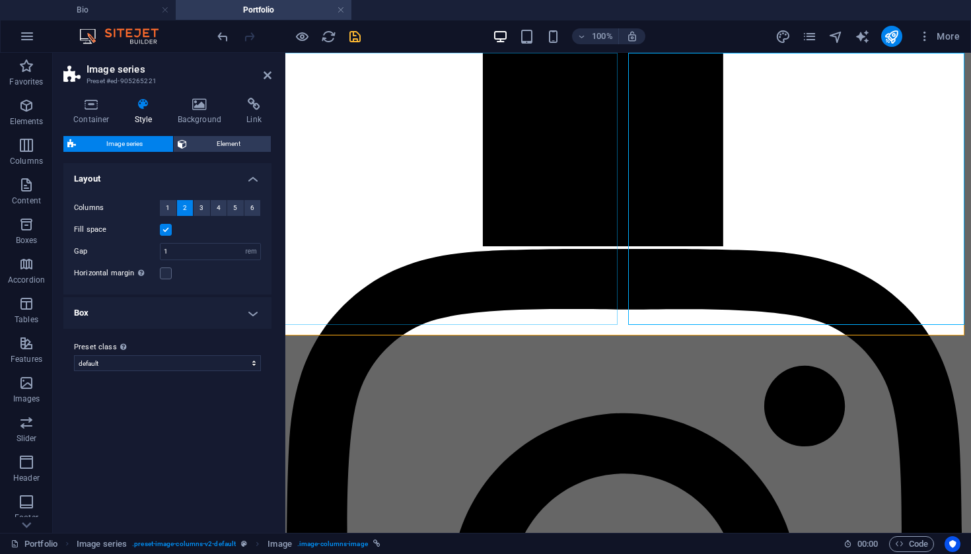
scroll to position [1197, 3]
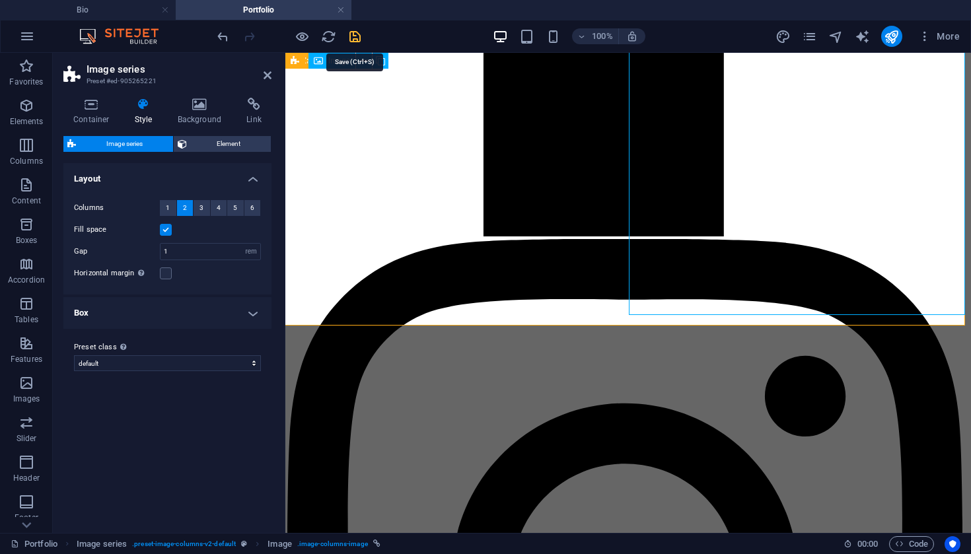
click at [354, 40] on icon "save" at bounding box center [354, 36] width 15 height 15
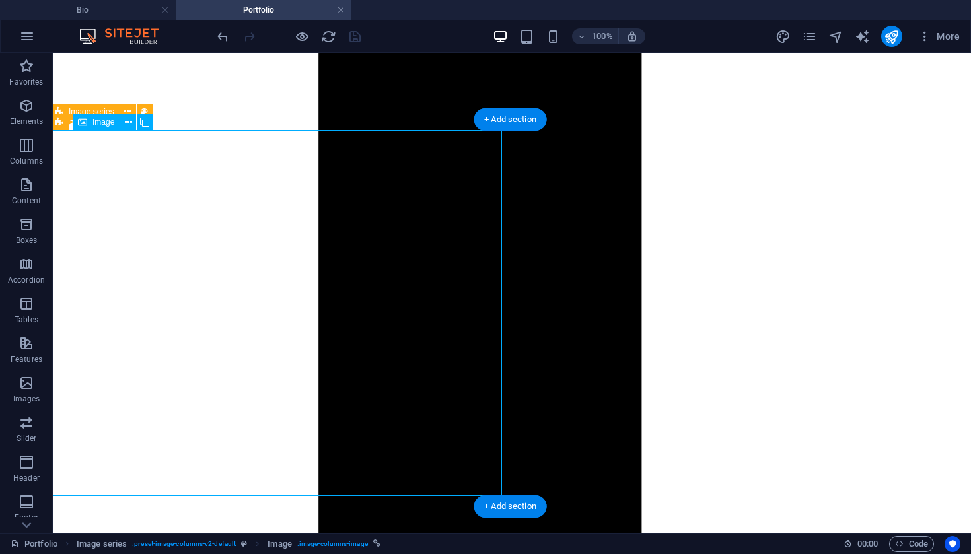
select select "12"
select select
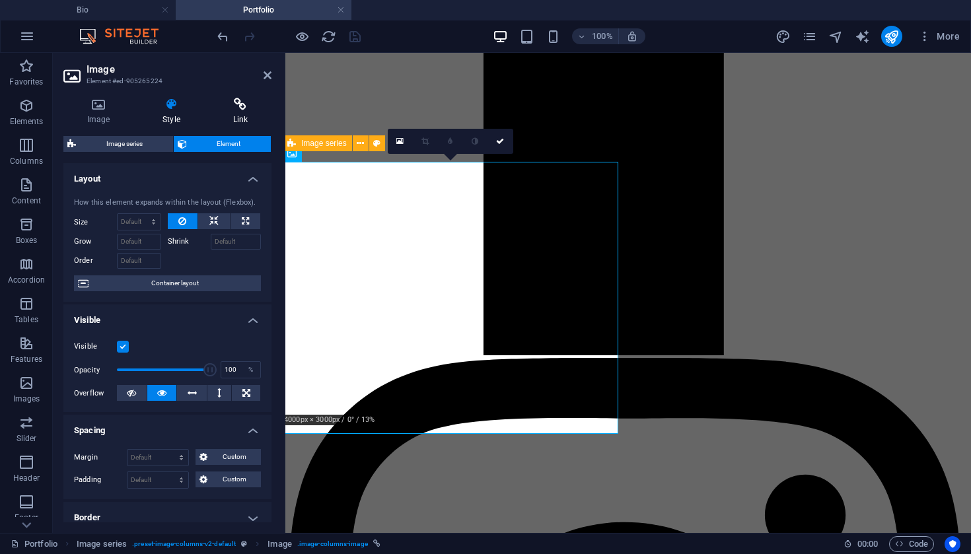
click at [236, 106] on icon at bounding box center [240, 104] width 62 height 13
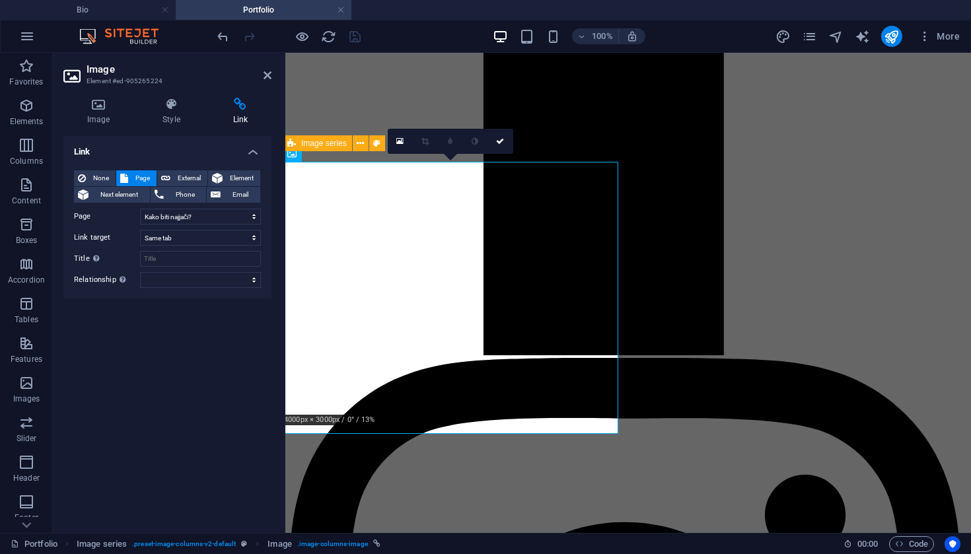
click at [273, 71] on aside "Image Element #ed-905265224 Image Style Link Image Drag files here, click to ch…" at bounding box center [169, 293] width 232 height 480
click at [272, 72] on aside "Image Element #ed-905265224 Image Style Link Image Drag files here, click to ch…" at bounding box center [169, 293] width 232 height 480
click at [269, 75] on icon at bounding box center [268, 75] width 8 height 11
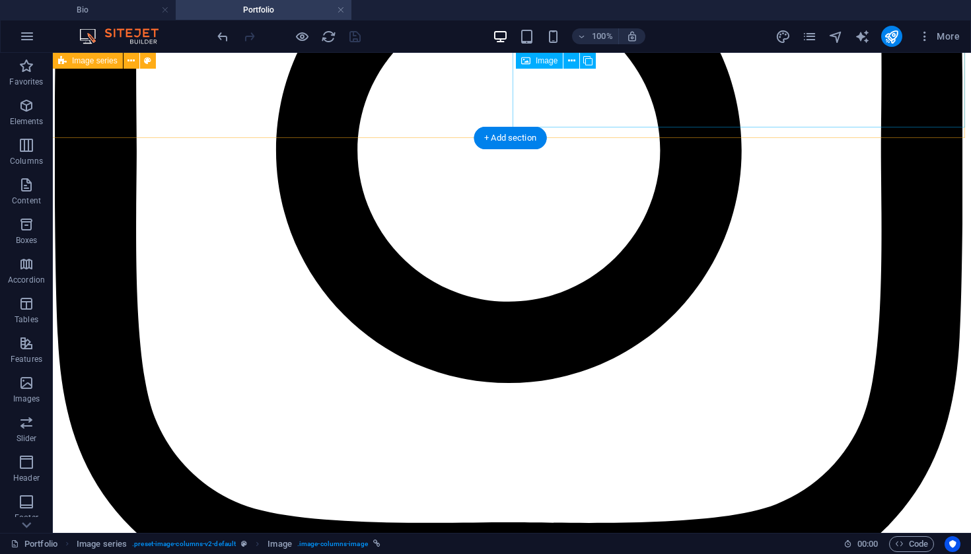
scroll to position [2187, 4]
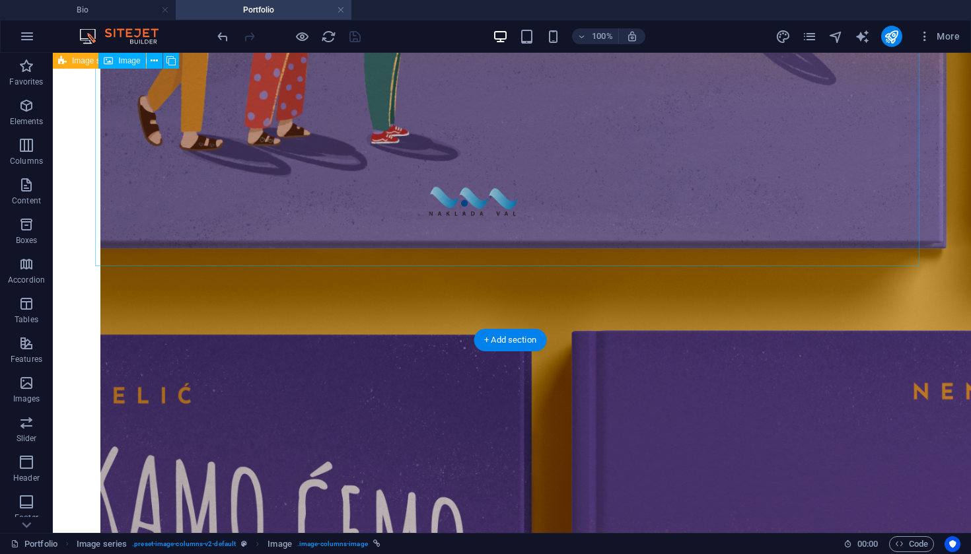
scroll to position [5083, 3]
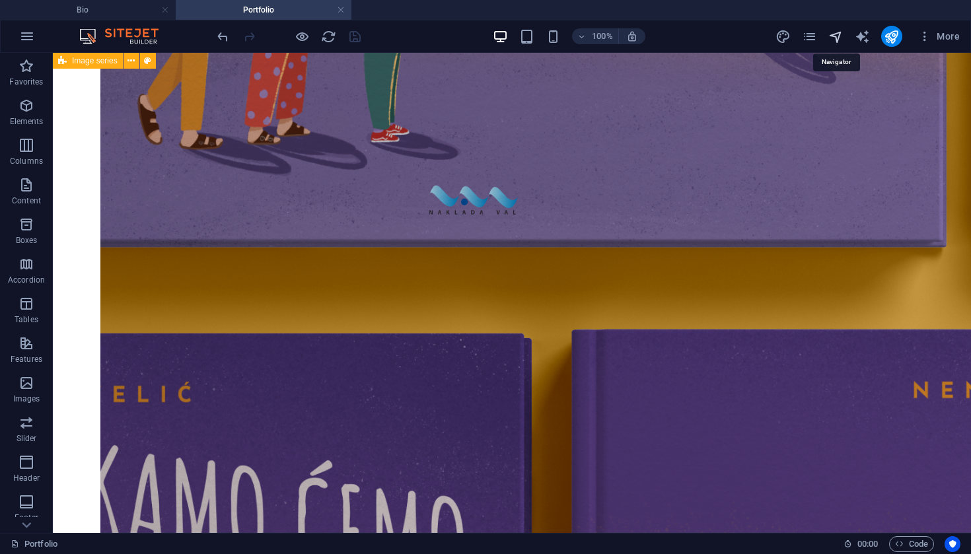
click at [838, 35] on icon "navigator" at bounding box center [835, 36] width 15 height 15
select select "13772459-hr"
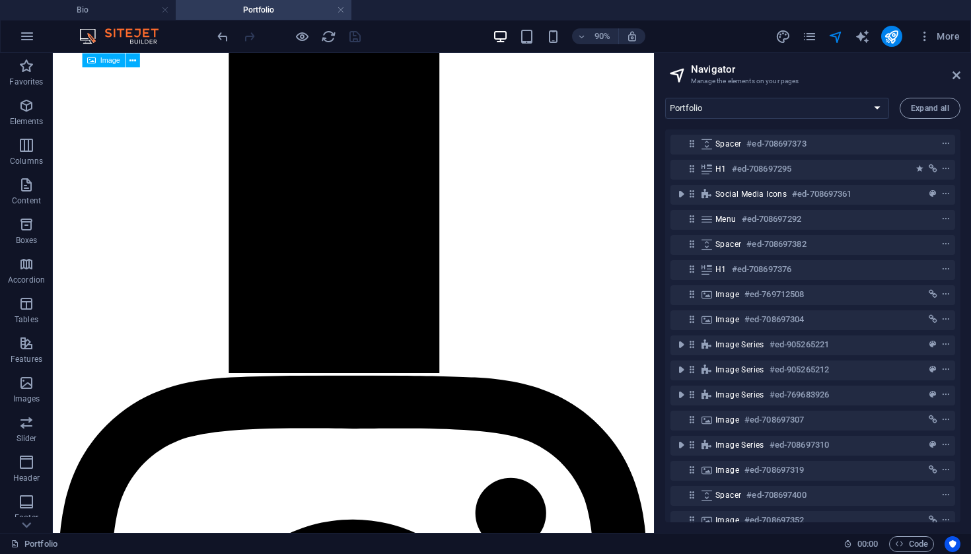
scroll to position [1051, 1]
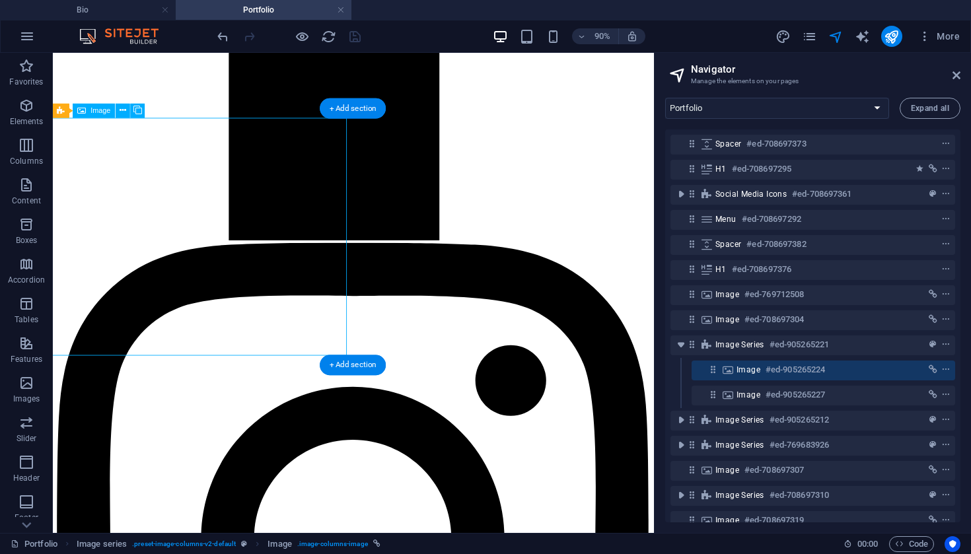
scroll to position [1143, 1]
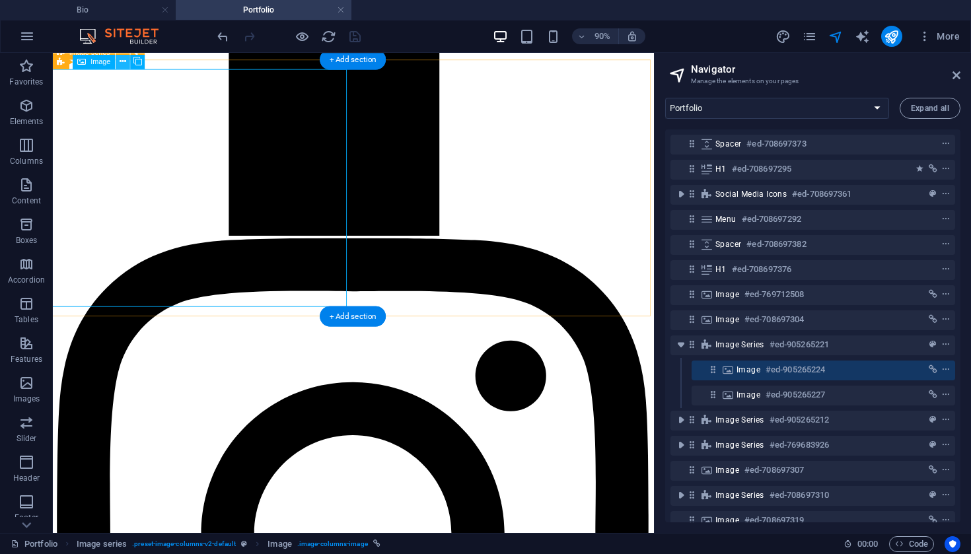
click at [122, 65] on icon at bounding box center [123, 61] width 7 height 13
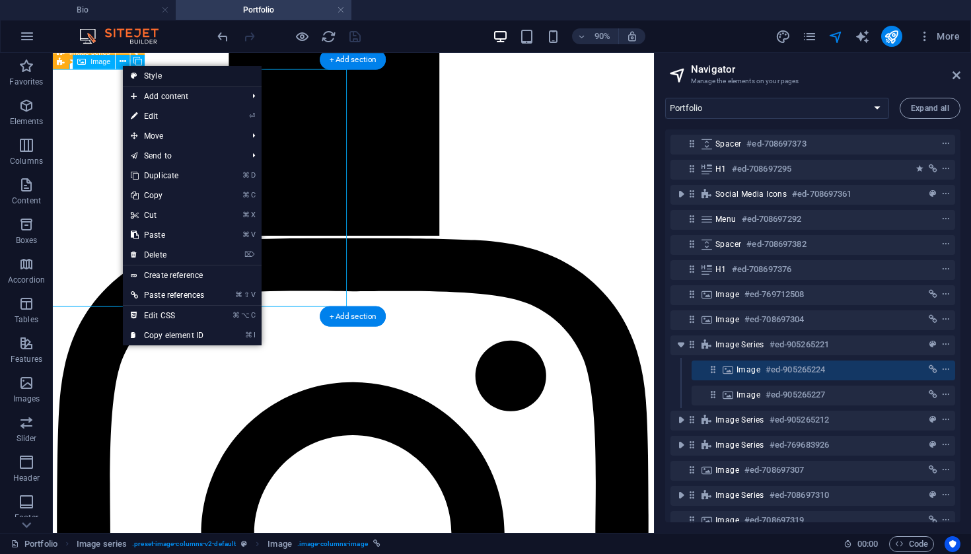
click at [137, 73] on icon at bounding box center [134, 76] width 7 height 20
select select "rem"
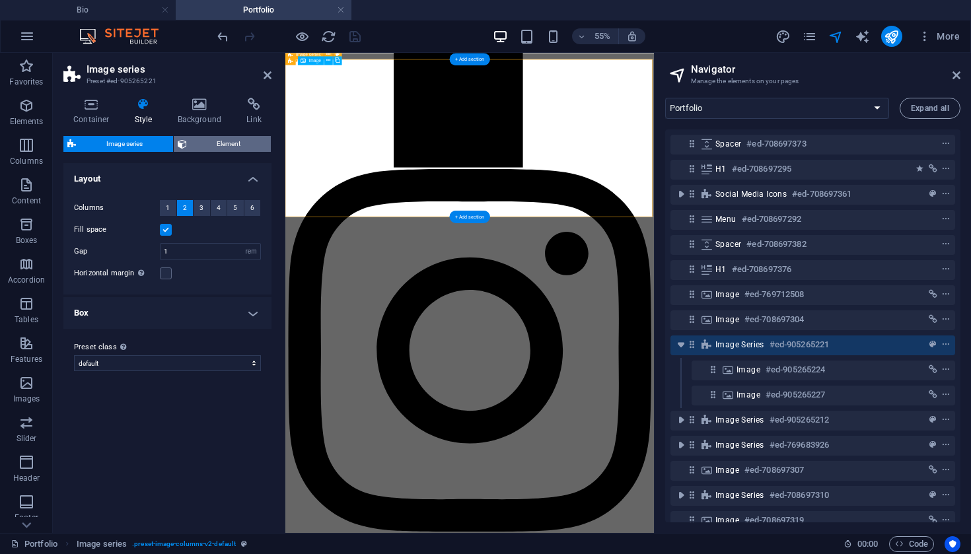
click at [242, 146] on span "Element" at bounding box center [229, 144] width 77 height 16
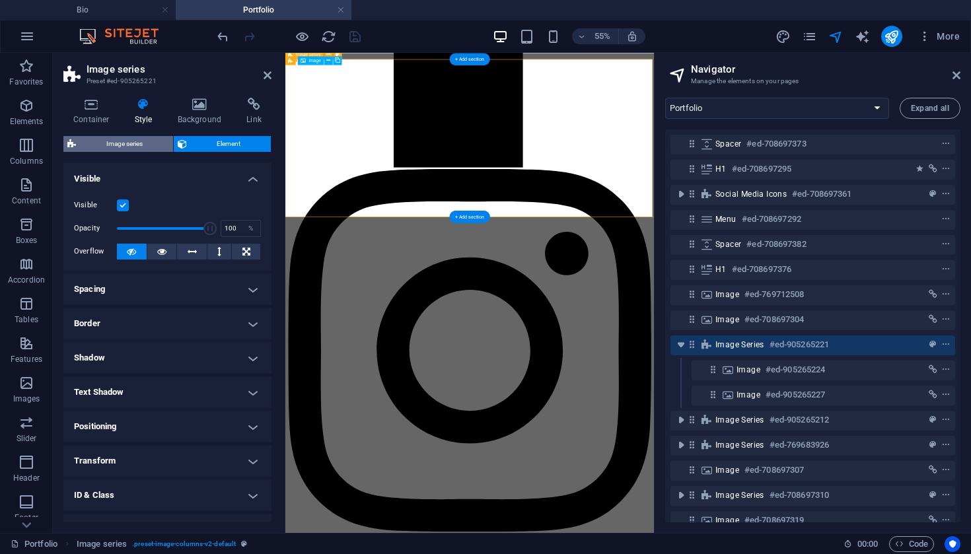
click at [147, 146] on span "Image series" at bounding box center [124, 144] width 89 height 16
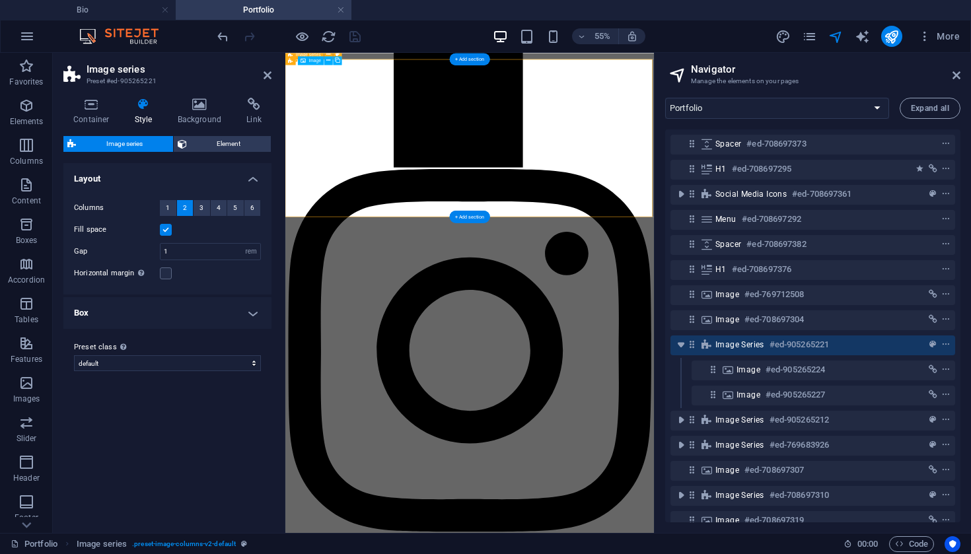
click at [164, 233] on label at bounding box center [166, 230] width 12 height 12
click at [0, 0] on input "Fill space" at bounding box center [0, 0] width 0 height 0
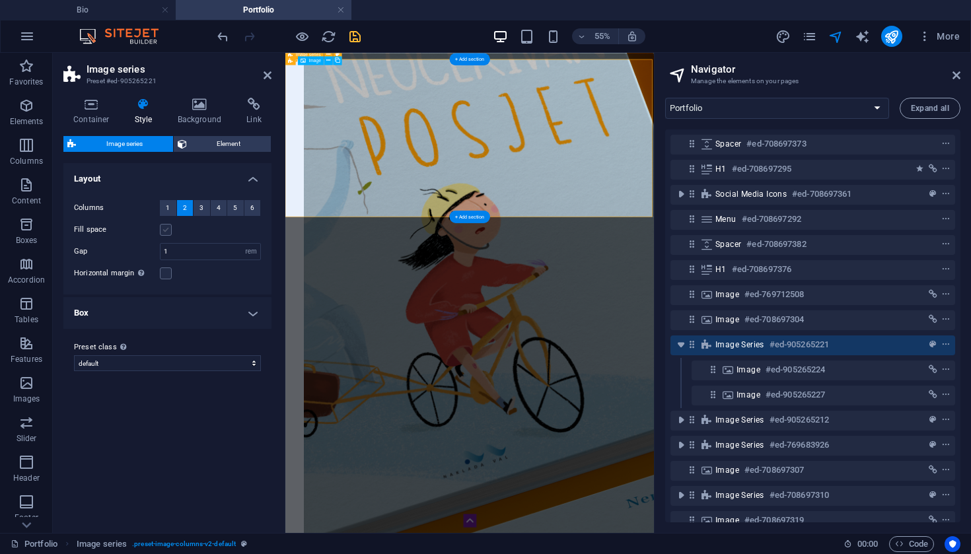
click at [164, 232] on label at bounding box center [166, 230] width 12 height 12
click at [0, 0] on input "Fill space" at bounding box center [0, 0] width 0 height 0
click at [164, 232] on label at bounding box center [166, 230] width 12 height 12
click at [0, 0] on input "Fill space" at bounding box center [0, 0] width 0 height 0
click at [164, 232] on label at bounding box center [166, 230] width 12 height 12
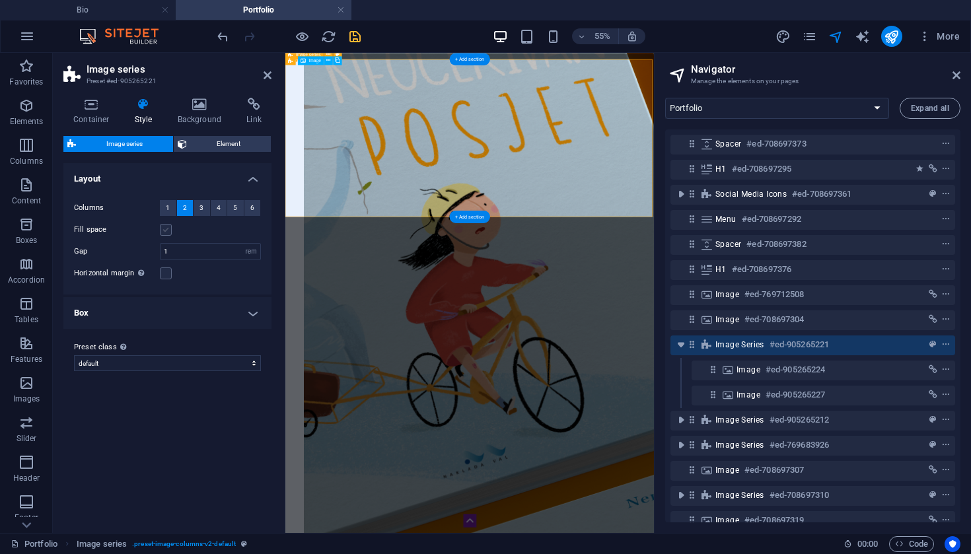
click at [0, 0] on input "Fill space" at bounding box center [0, 0] width 0 height 0
click at [210, 119] on h4 "Background" at bounding box center [202, 112] width 69 height 28
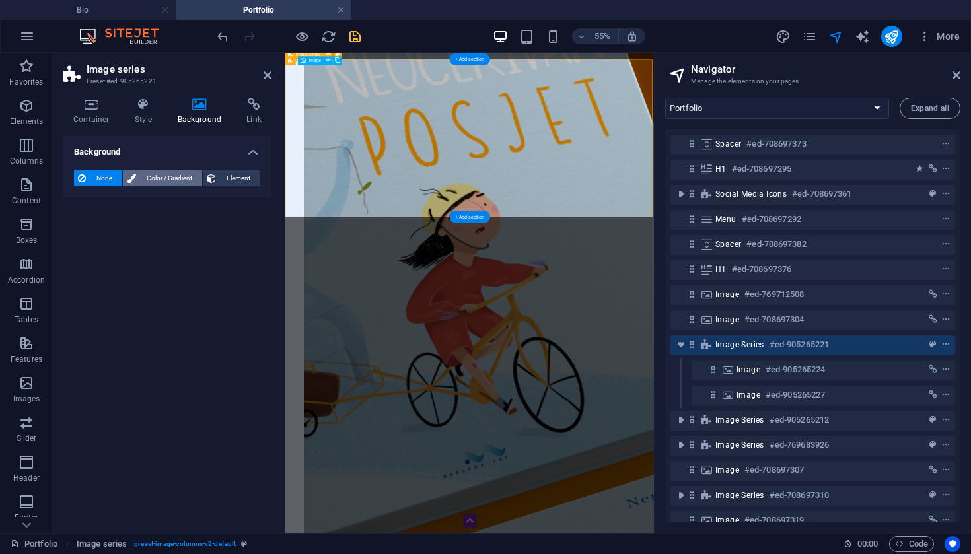
click at [178, 179] on span "Color / Gradient" at bounding box center [169, 178] width 58 height 16
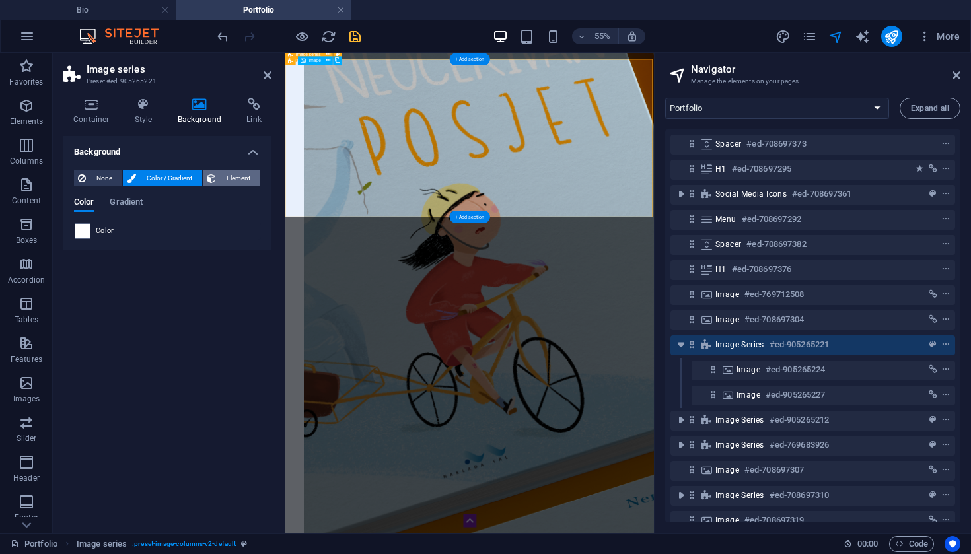
click at [234, 172] on span "Element" at bounding box center [238, 178] width 36 height 16
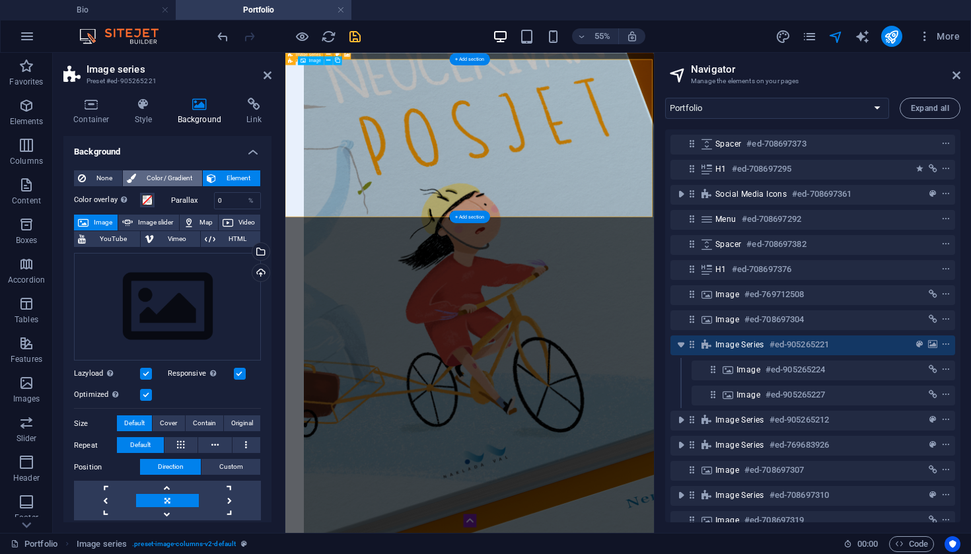
click at [175, 172] on span "Color / Gradient" at bounding box center [169, 178] width 58 height 16
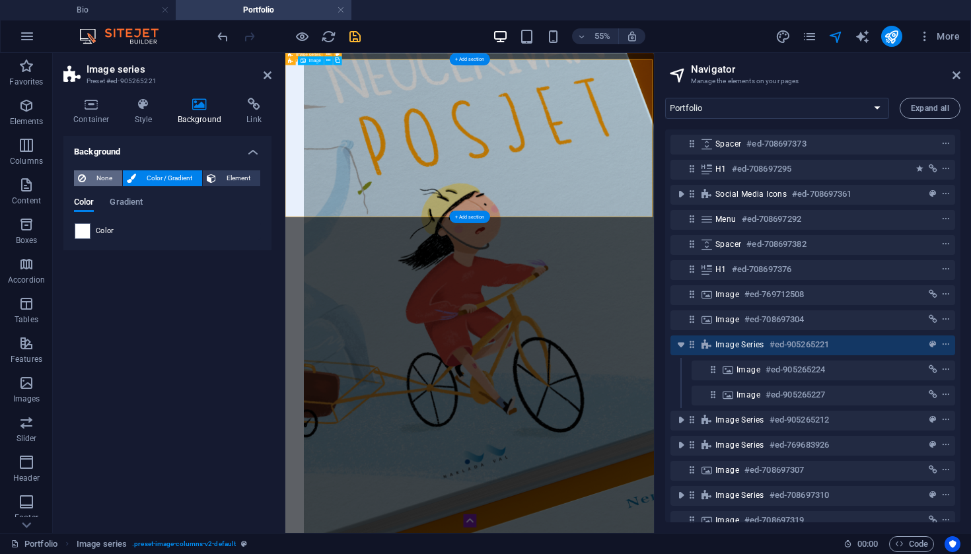
click at [112, 176] on span "None" at bounding box center [104, 178] width 28 height 16
click at [96, 103] on icon at bounding box center [91, 104] width 56 height 13
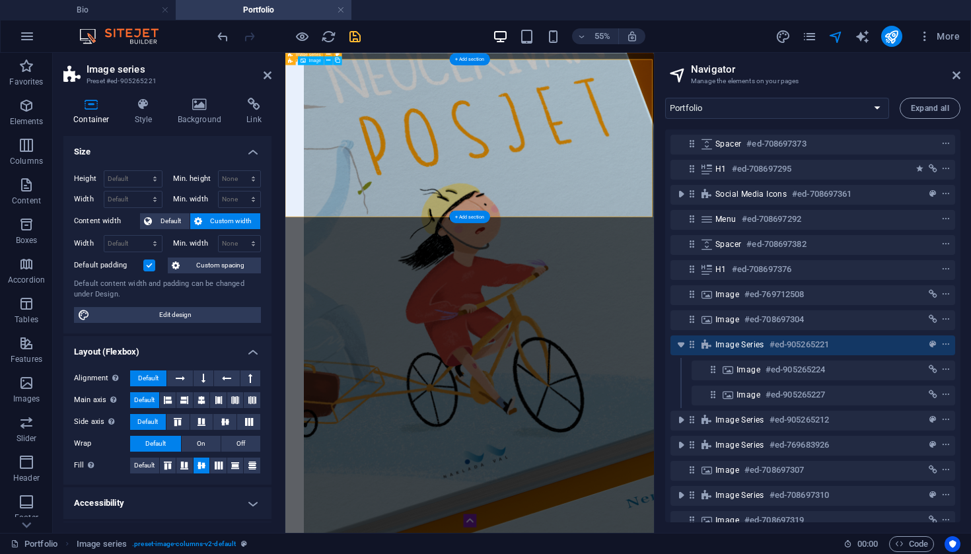
click at [150, 267] on label at bounding box center [149, 266] width 12 height 12
click at [0, 0] on input "Default padding" at bounding box center [0, 0] width 0 height 0
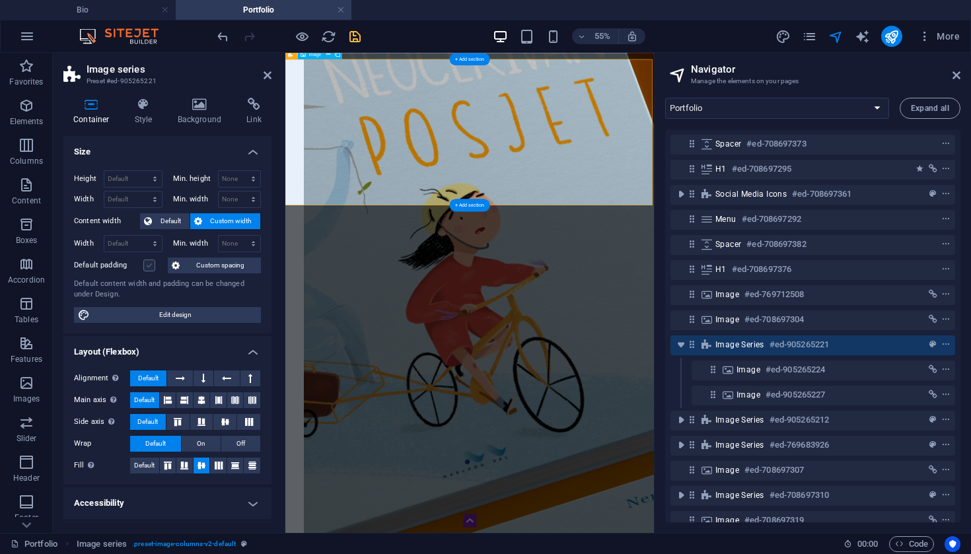
click at [149, 267] on label at bounding box center [149, 266] width 12 height 12
click at [0, 0] on input "Default padding" at bounding box center [0, 0] width 0 height 0
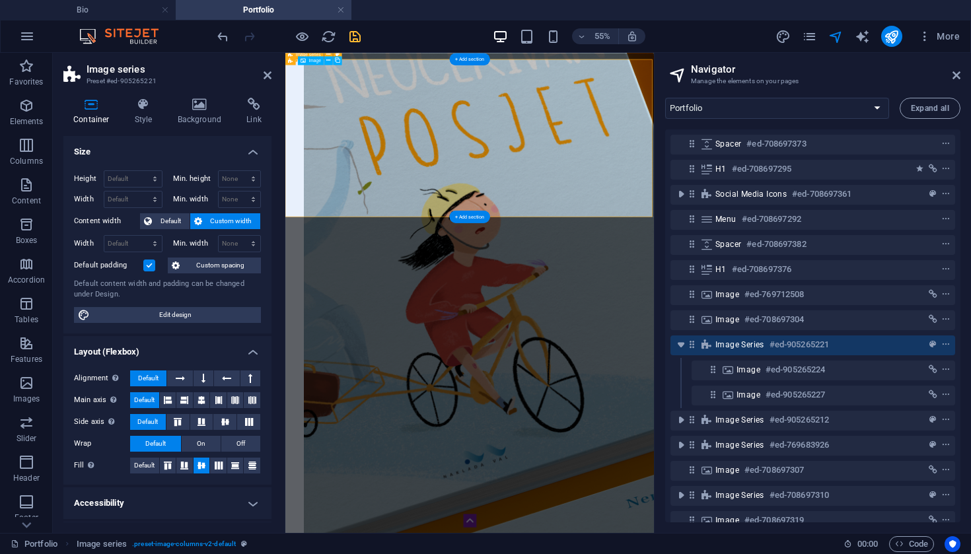
click at [149, 267] on label at bounding box center [149, 266] width 12 height 12
click at [0, 0] on input "Default padding" at bounding box center [0, 0] width 0 height 0
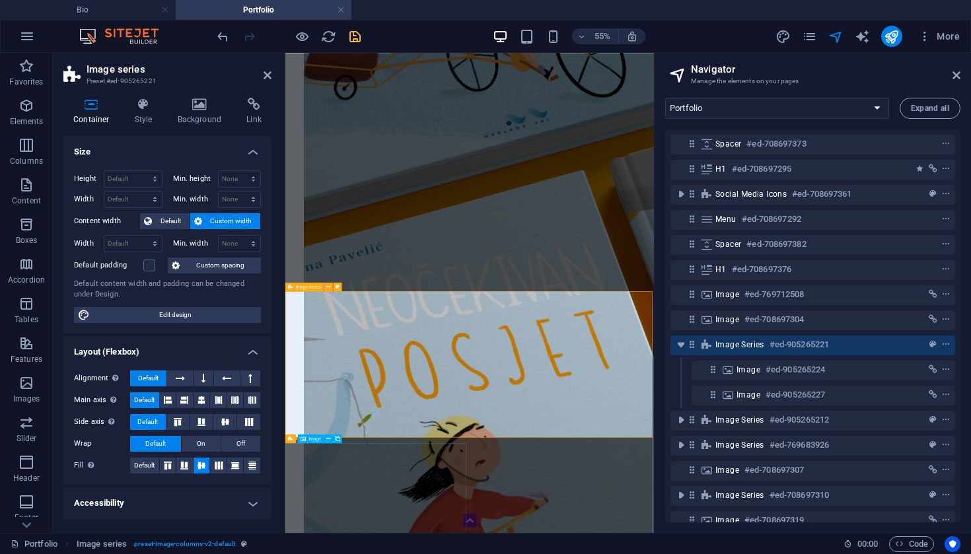
scroll to position [717, 1]
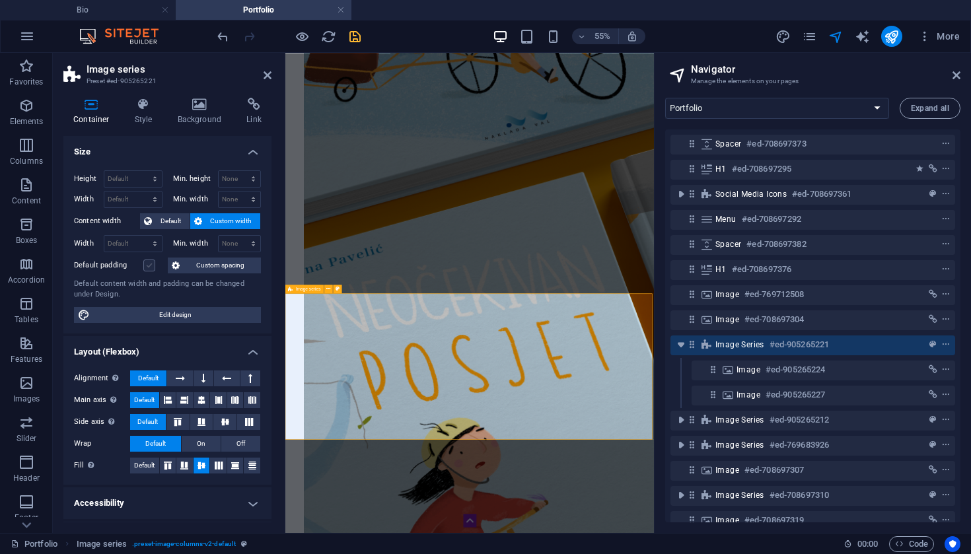
click at [149, 267] on label at bounding box center [149, 266] width 12 height 12
click at [0, 0] on input "Default padding" at bounding box center [0, 0] width 0 height 0
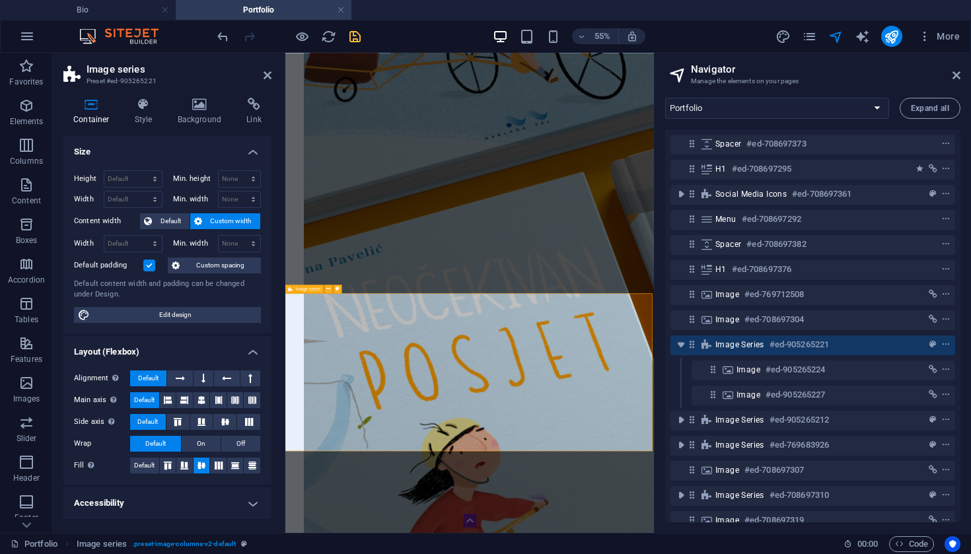
click at [149, 267] on label at bounding box center [149, 266] width 12 height 12
click at [0, 0] on input "Default padding" at bounding box center [0, 0] width 0 height 0
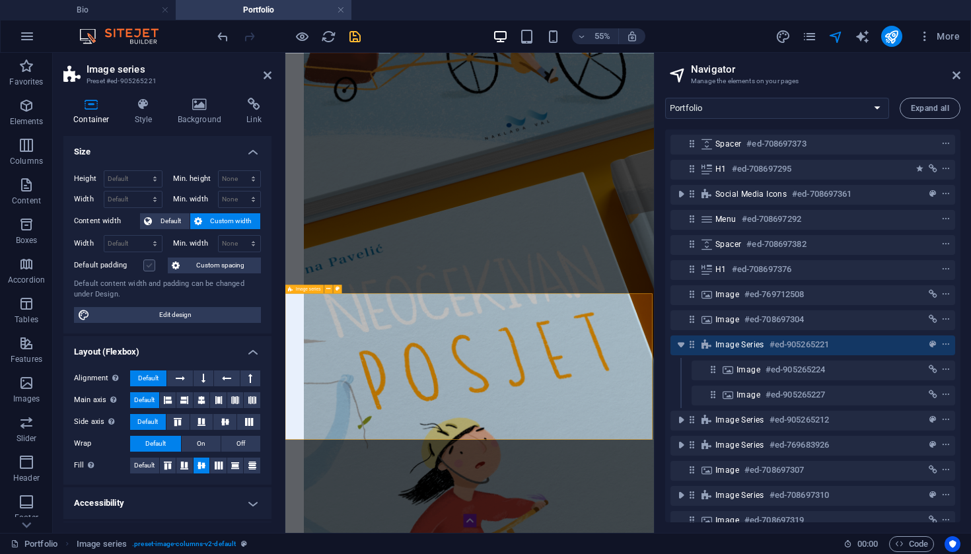
click at [149, 267] on label at bounding box center [149, 266] width 12 height 12
click at [0, 0] on input "Default padding" at bounding box center [0, 0] width 0 height 0
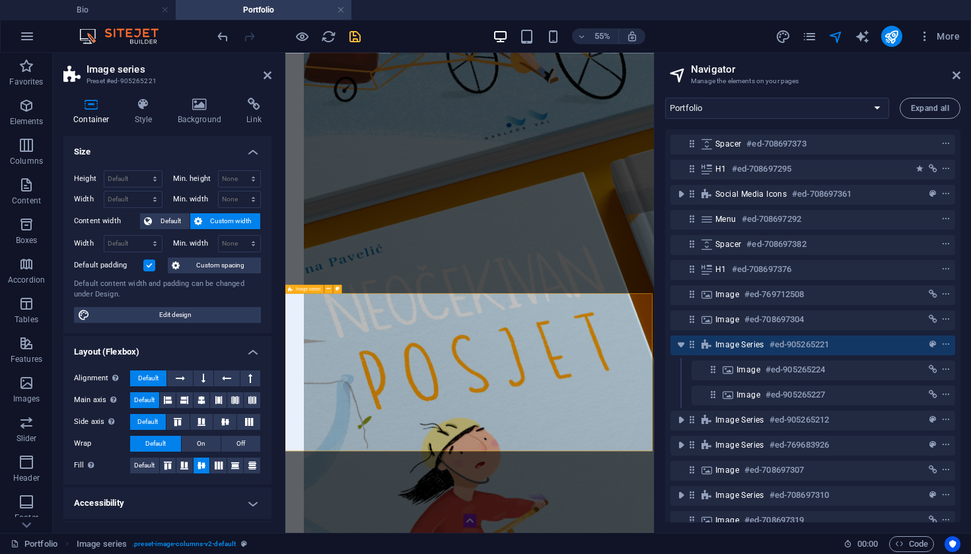
click at [149, 267] on label at bounding box center [149, 266] width 12 height 12
click at [0, 0] on input "Default padding" at bounding box center [0, 0] width 0 height 0
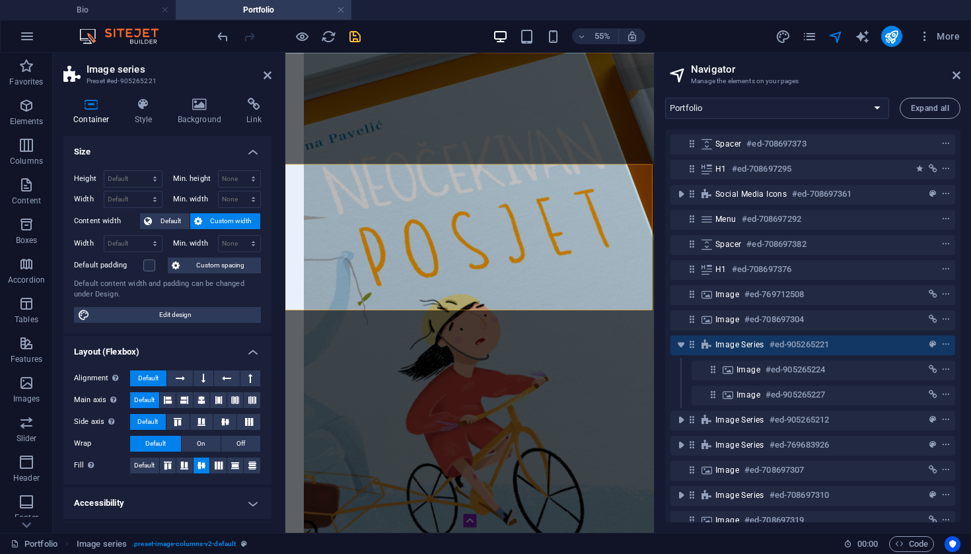
scroll to position [952, 1]
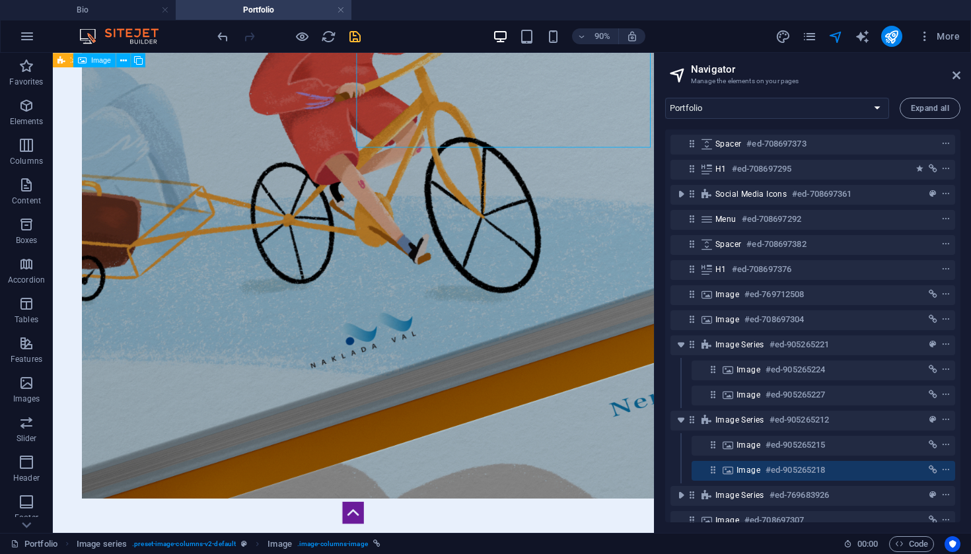
scroll to position [1575, 0]
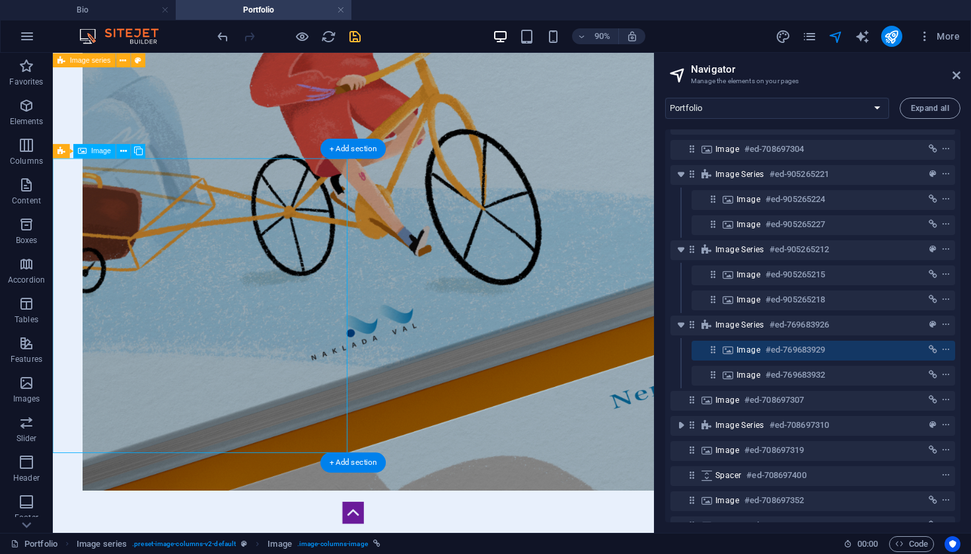
scroll to position [201, 0]
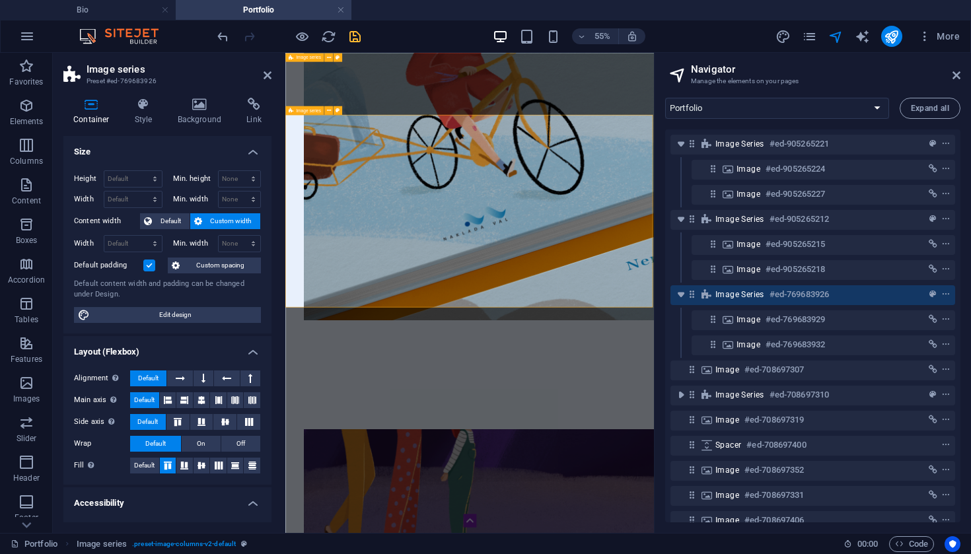
click at [696, 298] on icon at bounding box center [691, 294] width 11 height 11
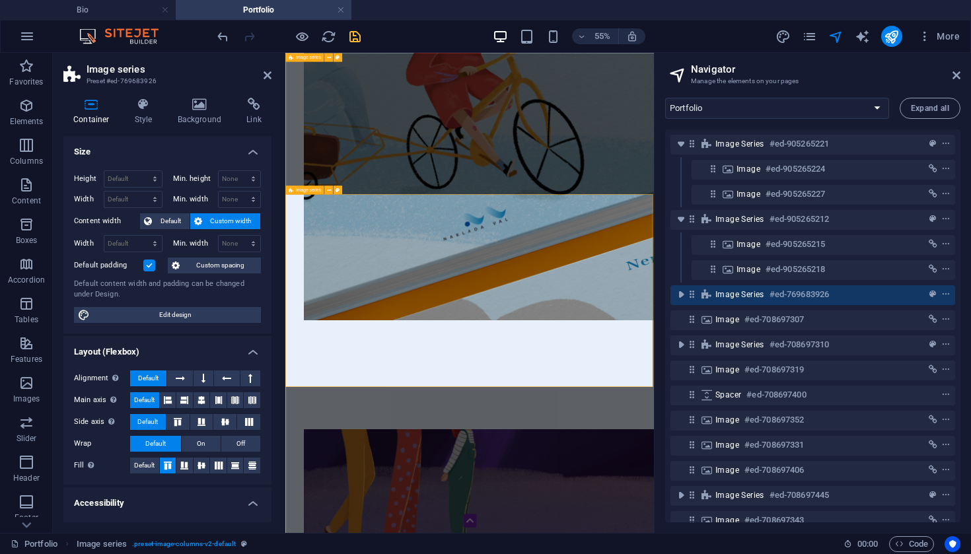
scroll to position [1430, 0]
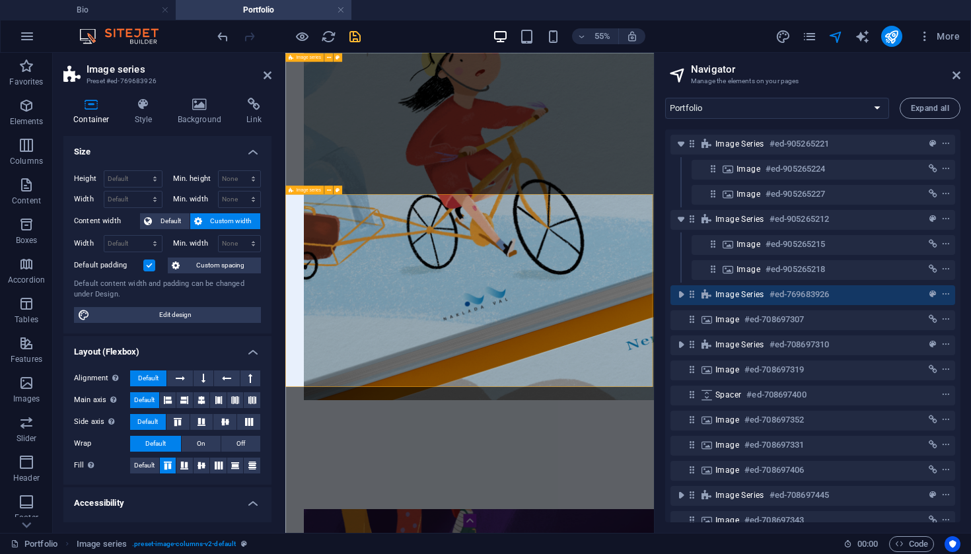
click at [690, 299] on icon at bounding box center [691, 294] width 11 height 11
click at [148, 263] on label at bounding box center [149, 266] width 12 height 12
click at [0, 0] on input "Default padding" at bounding box center [0, 0] width 0 height 0
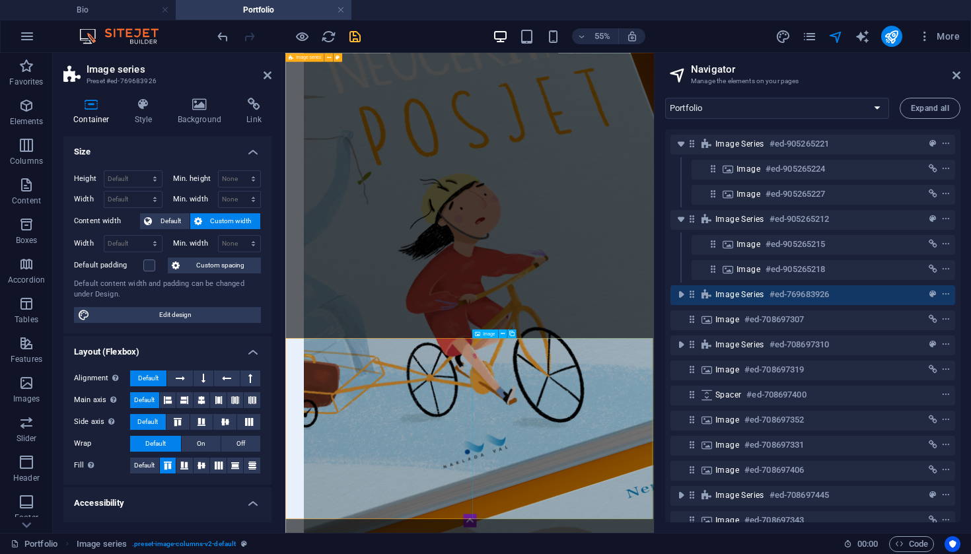
scroll to position [1112, 0]
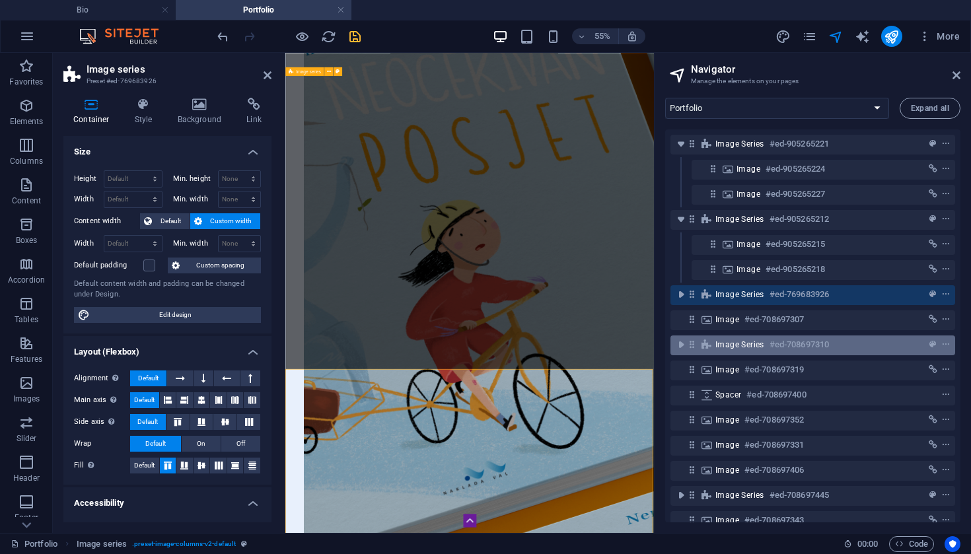
click at [695, 343] on icon at bounding box center [691, 344] width 11 height 11
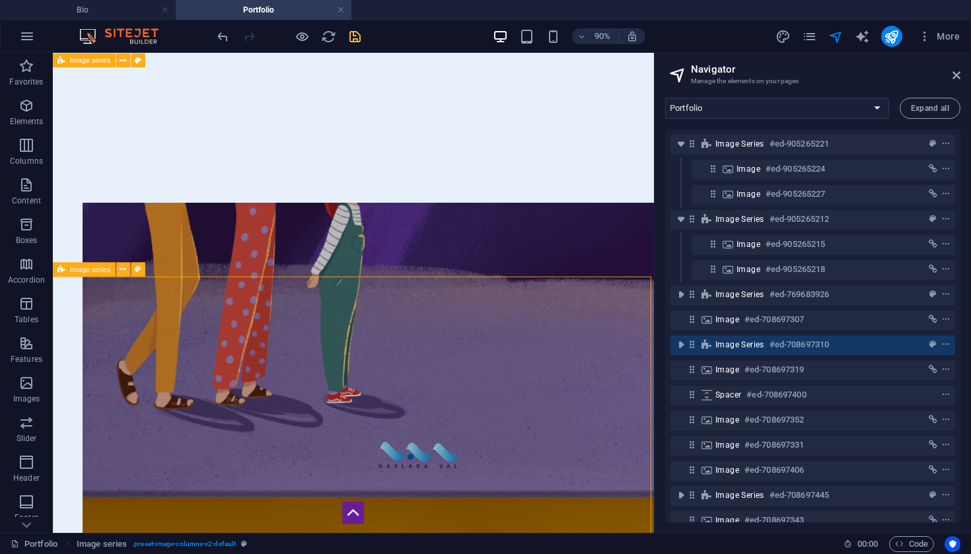
click at [695, 347] on icon at bounding box center [691, 344] width 11 height 11
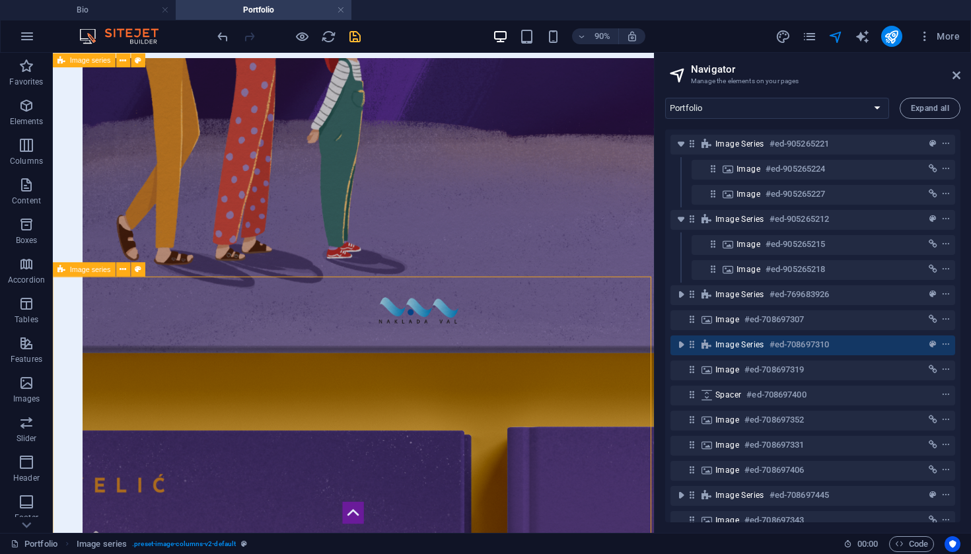
click at [695, 347] on icon at bounding box center [691, 344] width 11 height 11
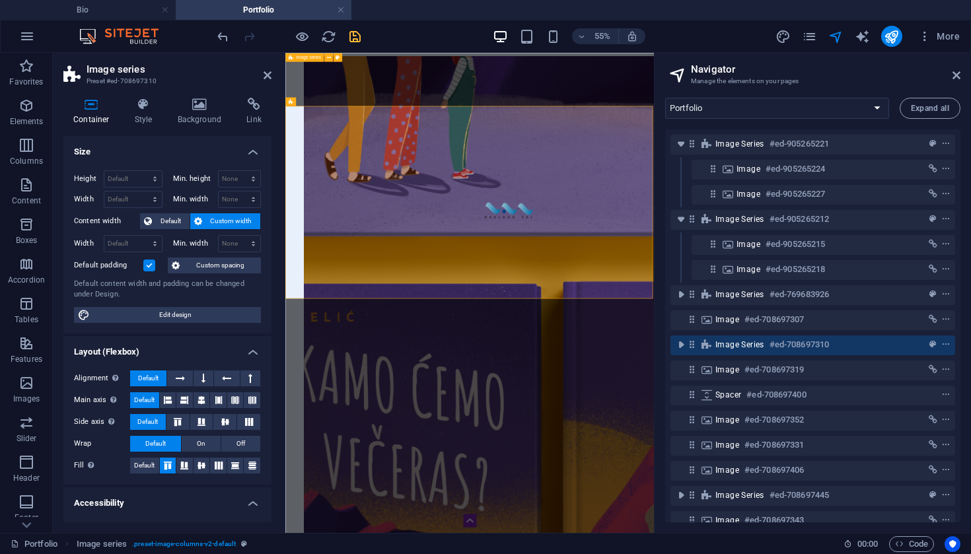
click at [147, 266] on label at bounding box center [149, 266] width 12 height 12
click at [0, 0] on input "Default padding" at bounding box center [0, 0] width 0 height 0
click at [147, 265] on label at bounding box center [149, 266] width 12 height 12
click at [0, 0] on input "Default padding" at bounding box center [0, 0] width 0 height 0
click at [147, 265] on label at bounding box center [149, 266] width 12 height 12
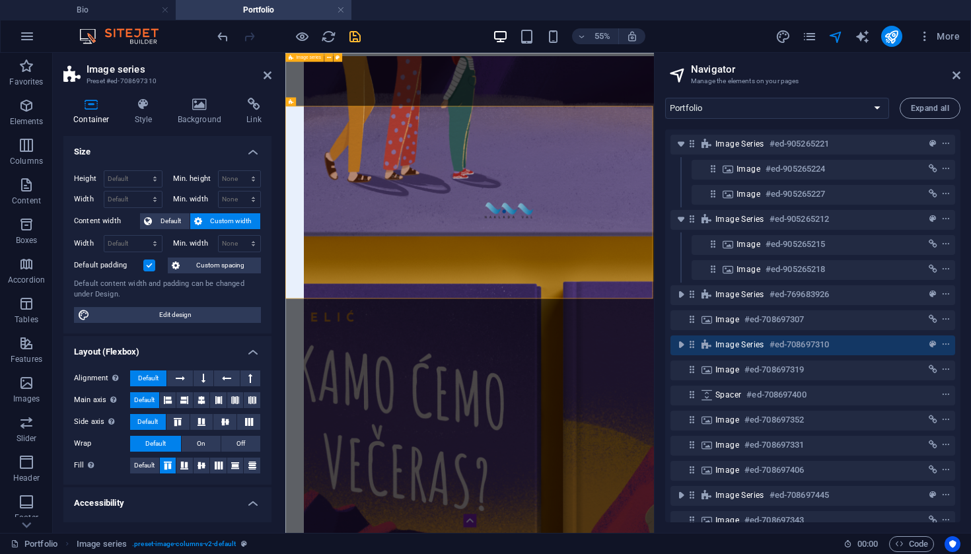
click at [0, 0] on input "Default padding" at bounding box center [0, 0] width 0 height 0
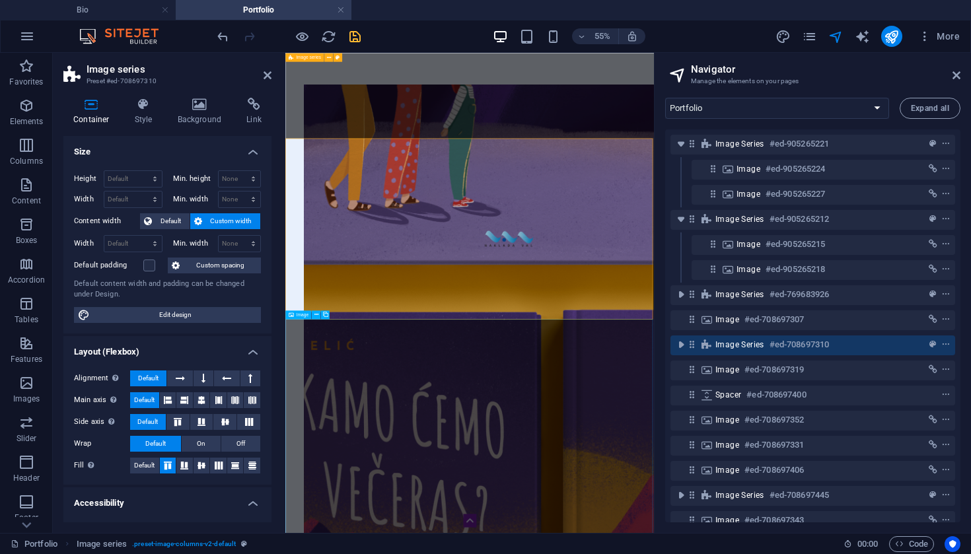
scroll to position [2193, 0]
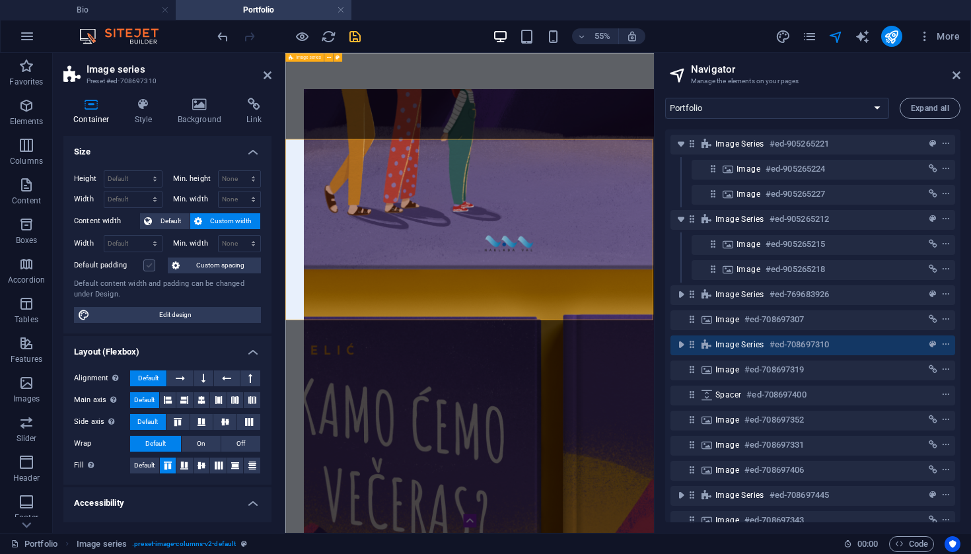
click at [151, 267] on label at bounding box center [149, 266] width 12 height 12
click at [0, 0] on input "Default padding" at bounding box center [0, 0] width 0 height 0
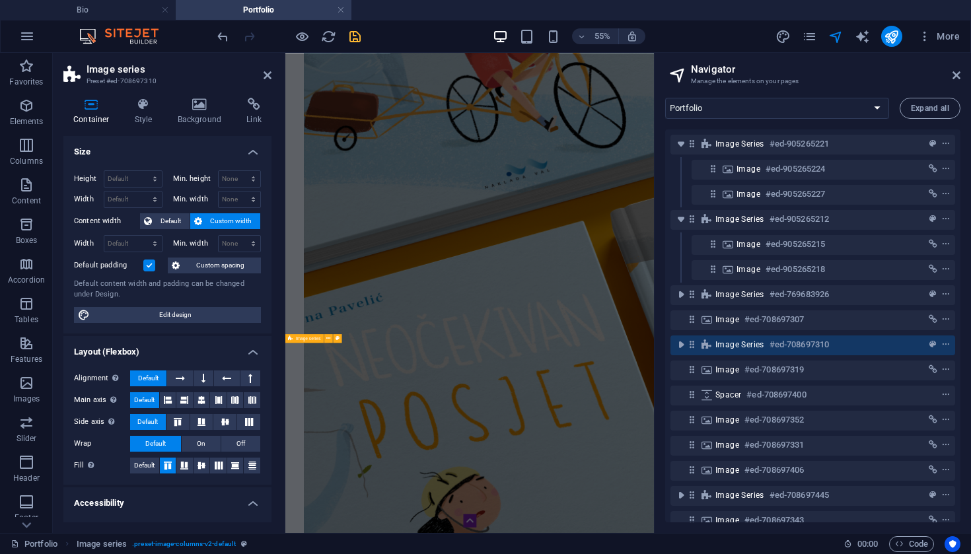
scroll to position [626, 2]
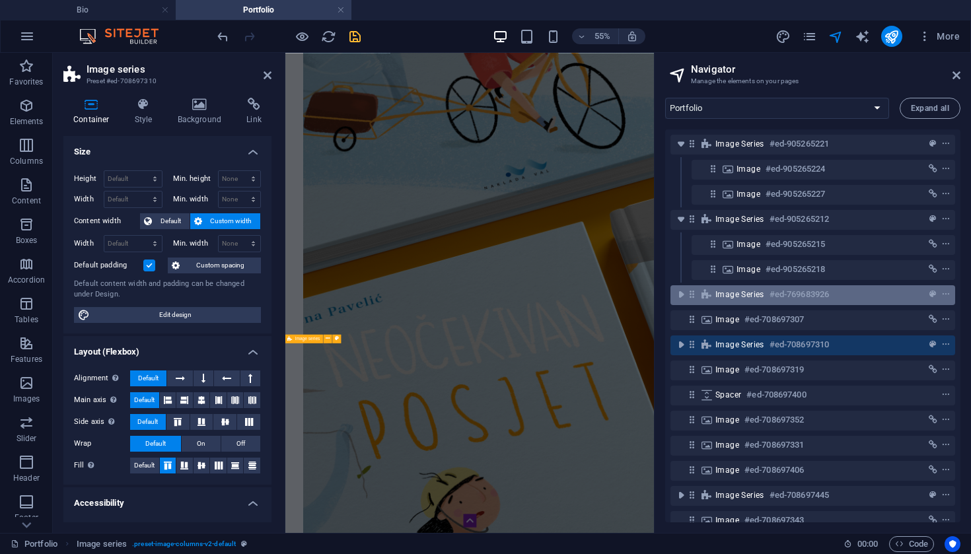
click at [693, 293] on icon at bounding box center [691, 294] width 11 height 11
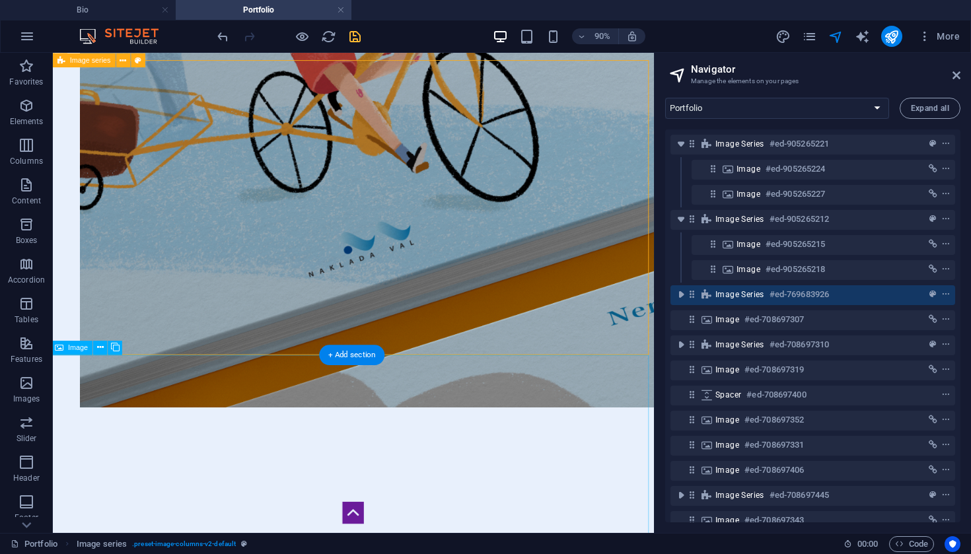
scroll to position [1666, 3]
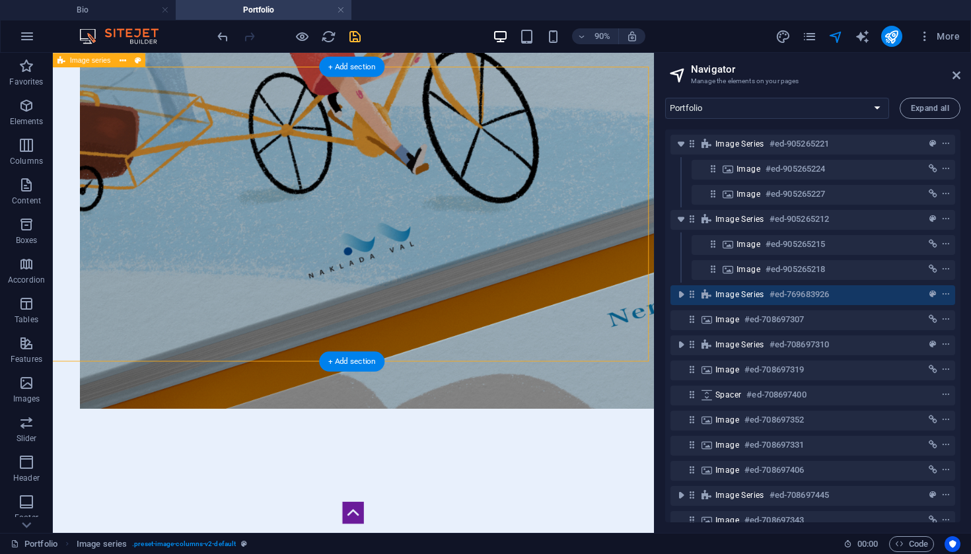
click at [693, 293] on icon at bounding box center [691, 294] width 11 height 11
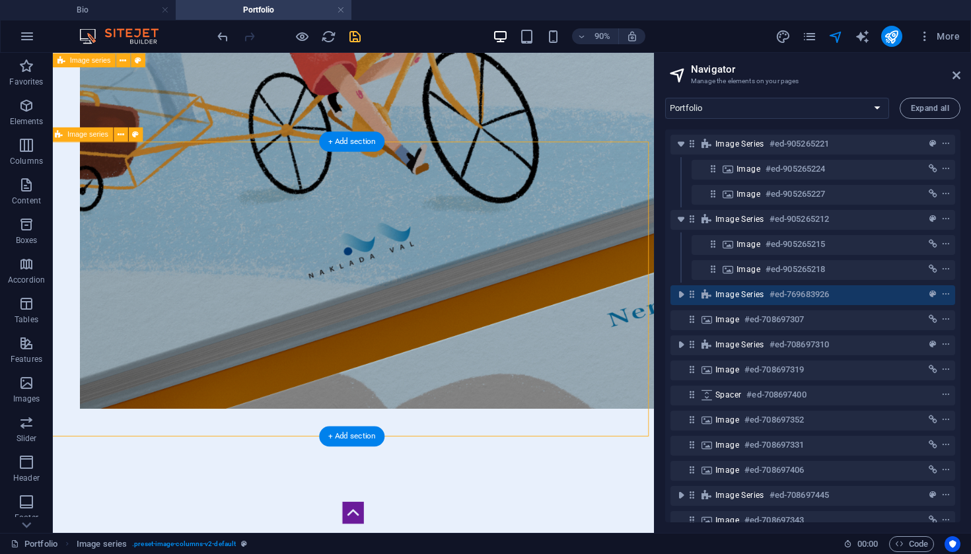
scroll to position [1582, 3]
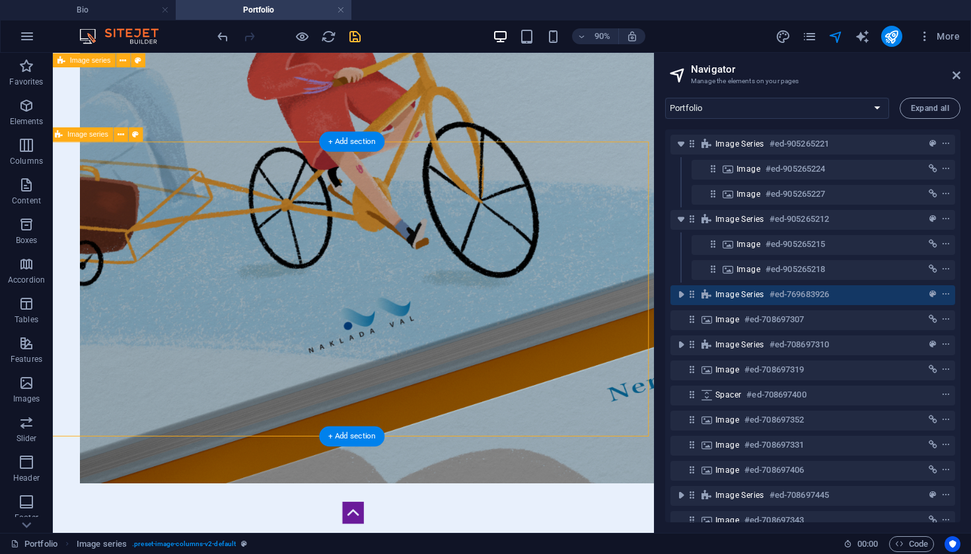
click at [693, 293] on icon at bounding box center [691, 294] width 11 height 11
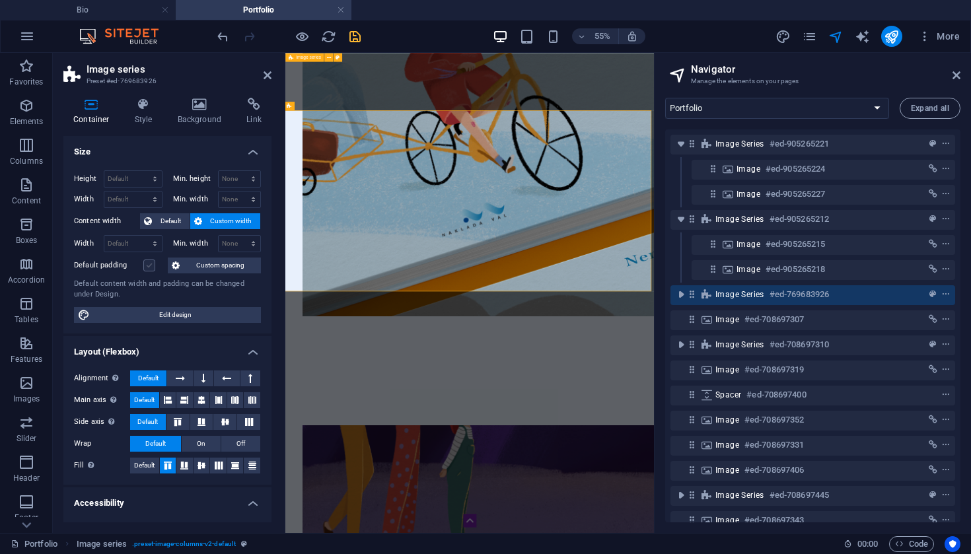
click at [151, 269] on label at bounding box center [149, 266] width 12 height 12
click at [0, 0] on input "Default padding" at bounding box center [0, 0] width 0 height 0
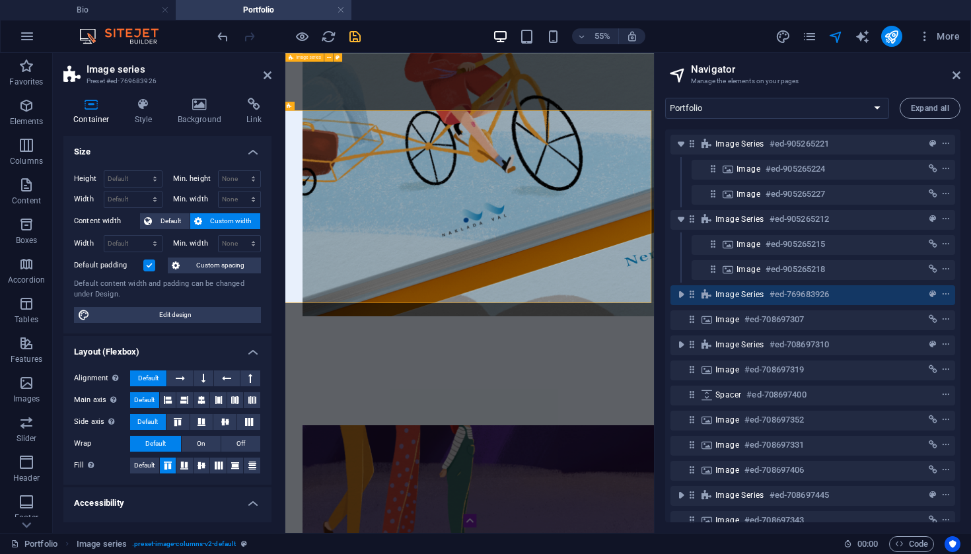
click at [150, 269] on label at bounding box center [149, 266] width 12 height 12
click at [0, 0] on input "Default padding" at bounding box center [0, 0] width 0 height 0
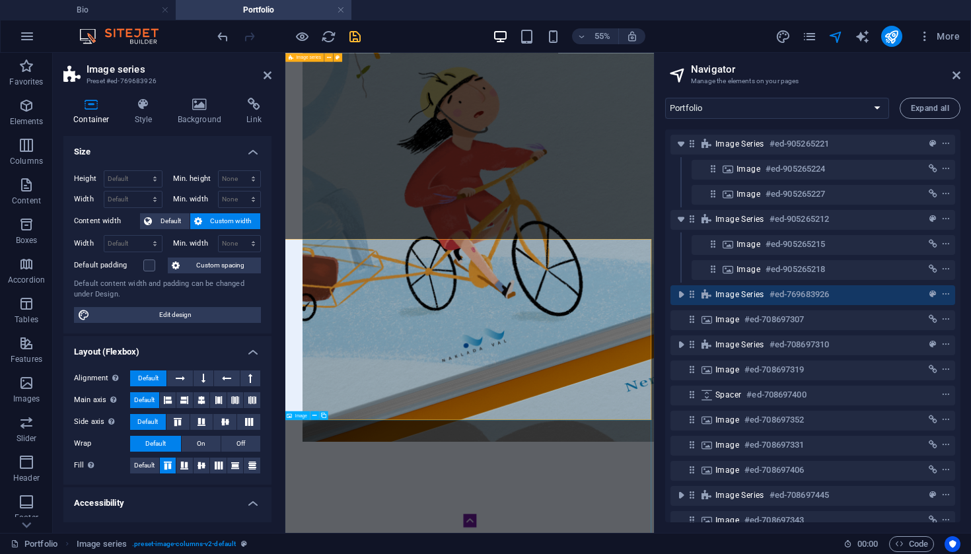
scroll to position [1347, 3]
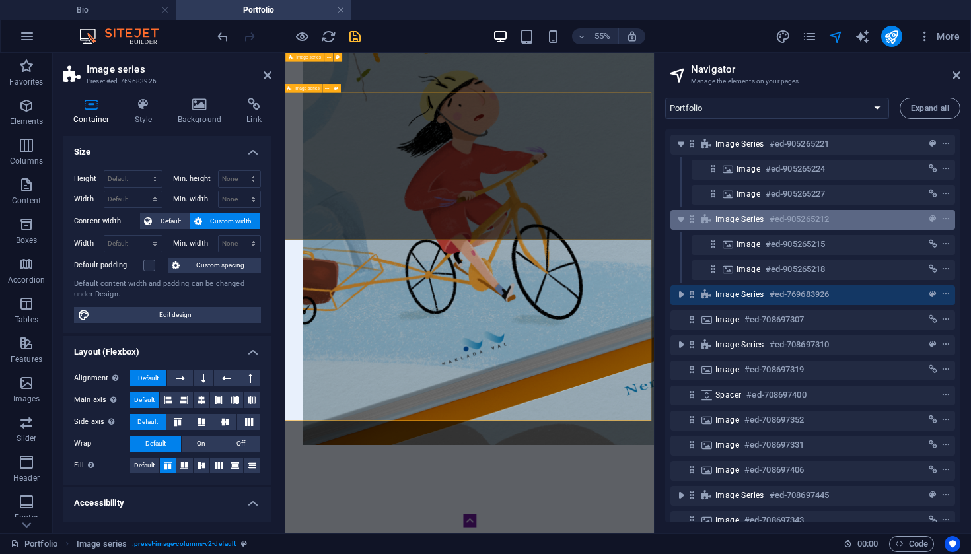
click at [691, 220] on icon at bounding box center [691, 218] width 11 height 11
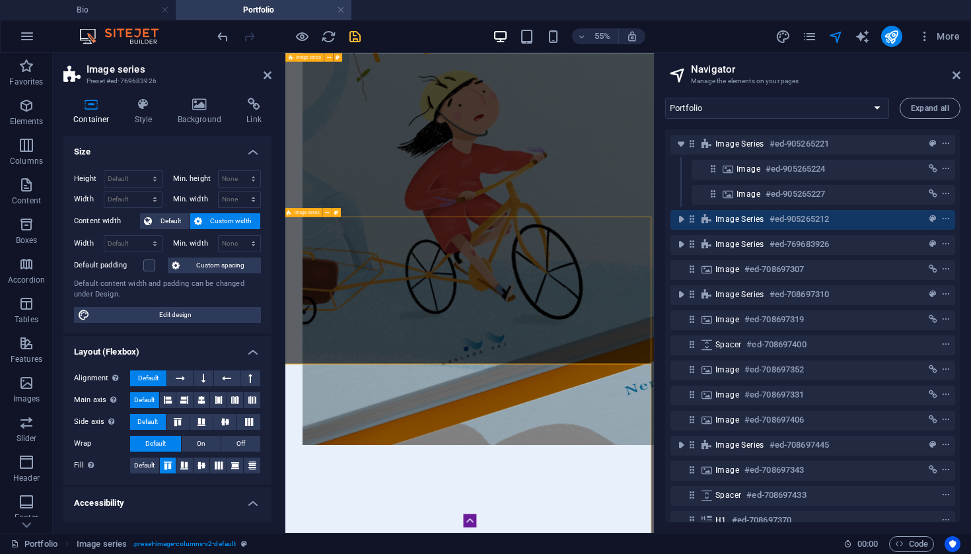
scroll to position [1121, 3]
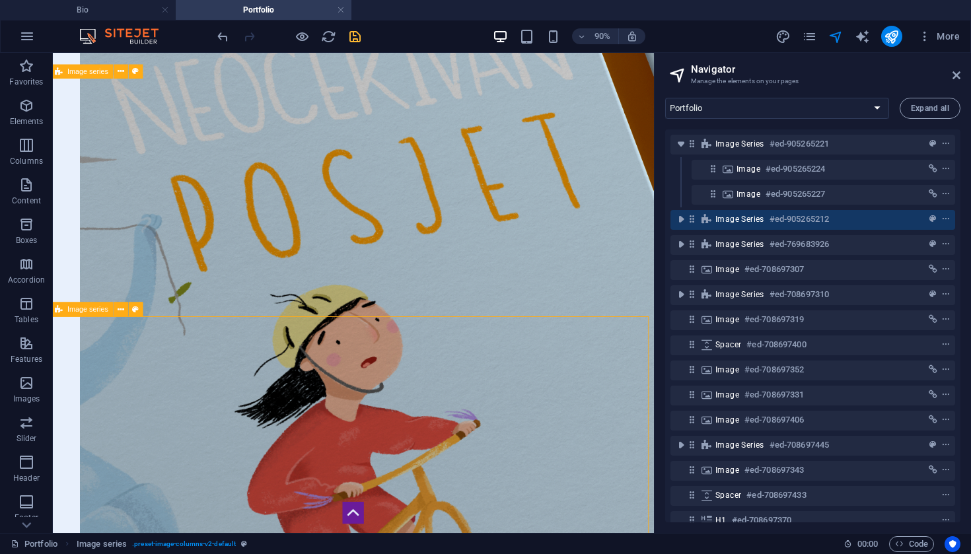
click at [691, 222] on icon at bounding box center [691, 218] width 11 height 11
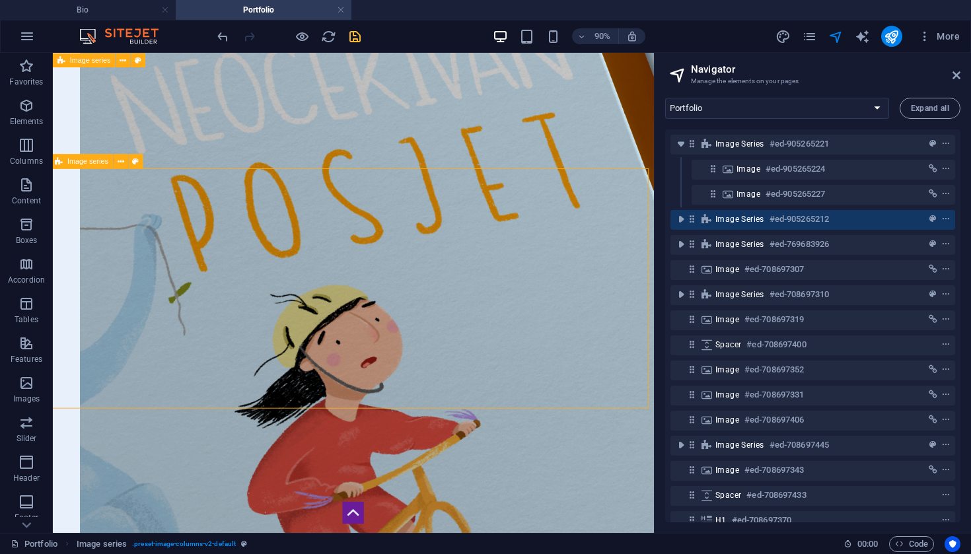
scroll to position [1286, 3]
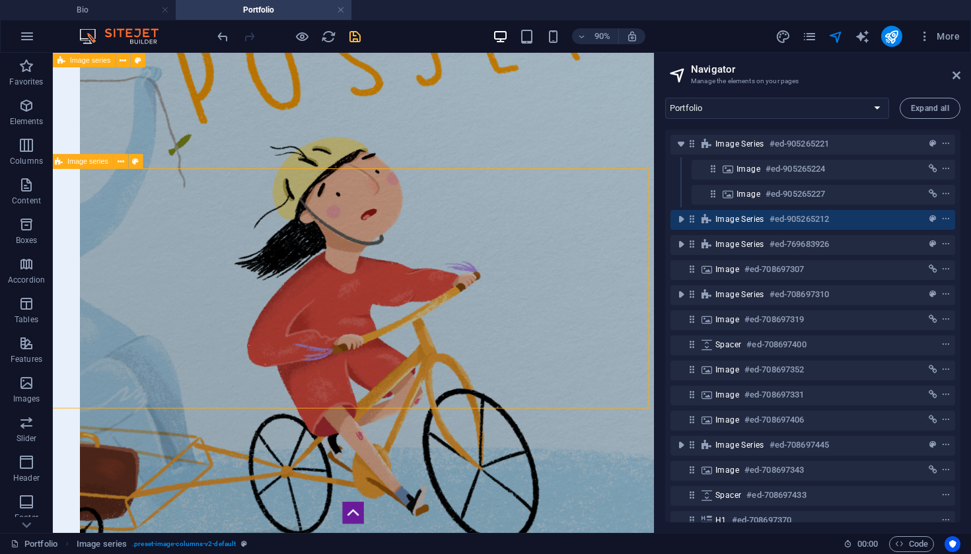
click at [691, 222] on icon at bounding box center [691, 218] width 11 height 11
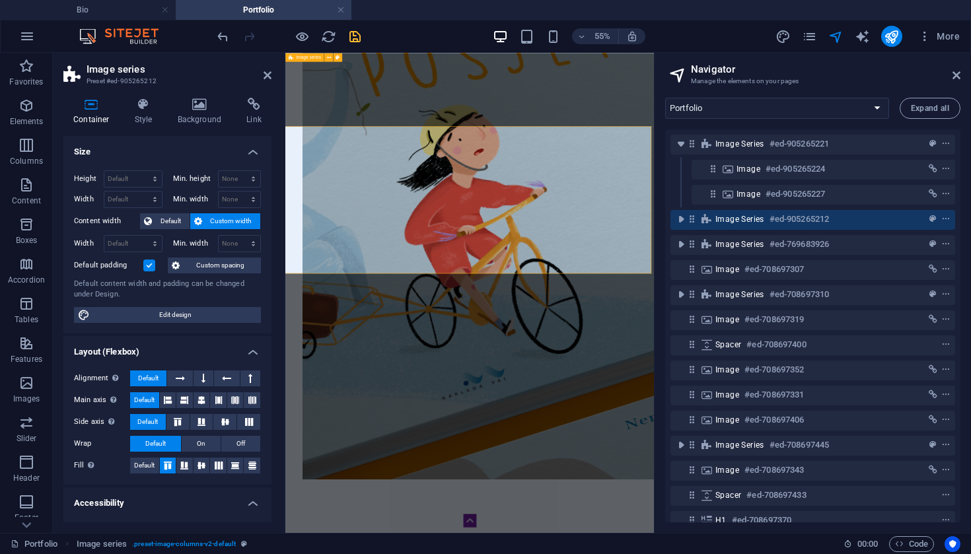
click at [149, 265] on label at bounding box center [149, 266] width 12 height 12
click at [0, 0] on input "Default padding" at bounding box center [0, 0] width 0 height 0
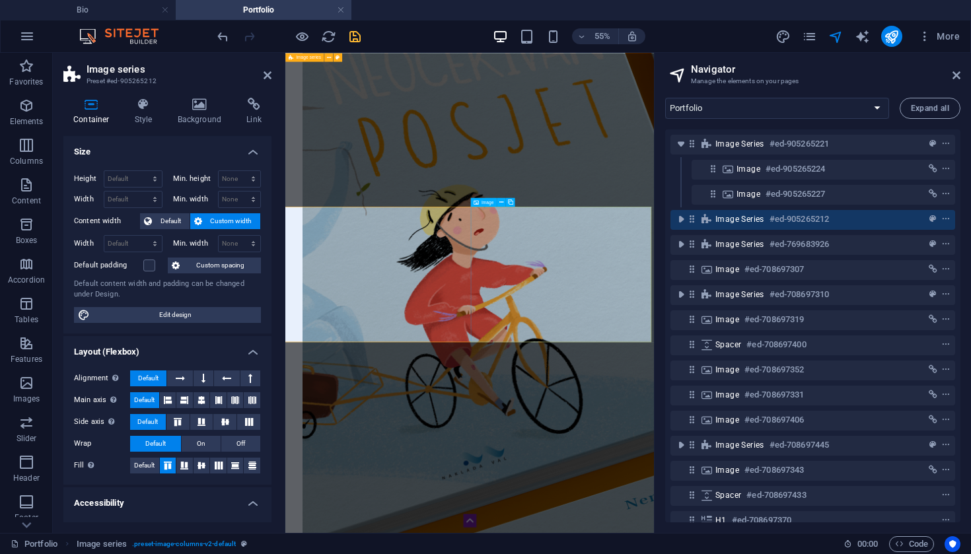
scroll to position [1139, 3]
click at [149, 265] on label at bounding box center [149, 266] width 12 height 12
click at [0, 0] on input "Default padding" at bounding box center [0, 0] width 0 height 0
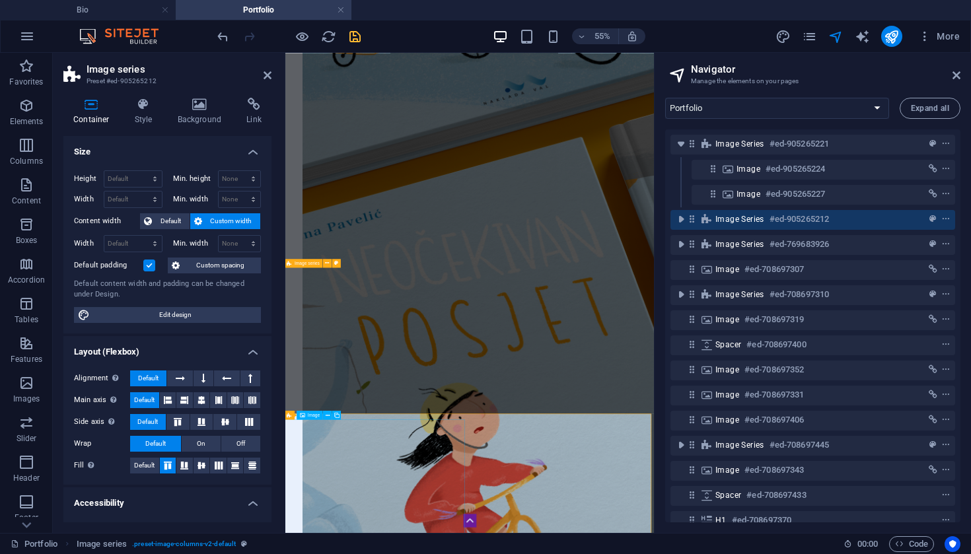
scroll to position [756, 3]
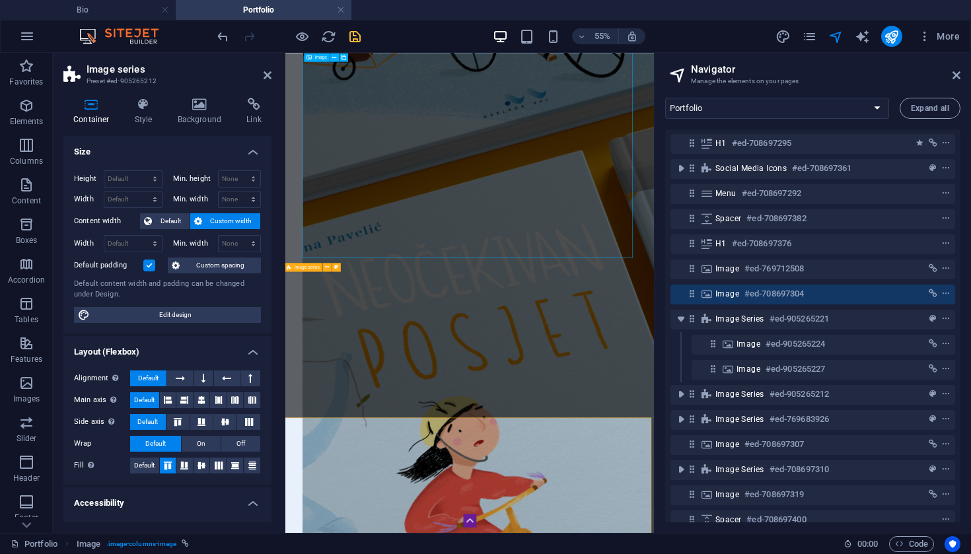
scroll to position [0, 0]
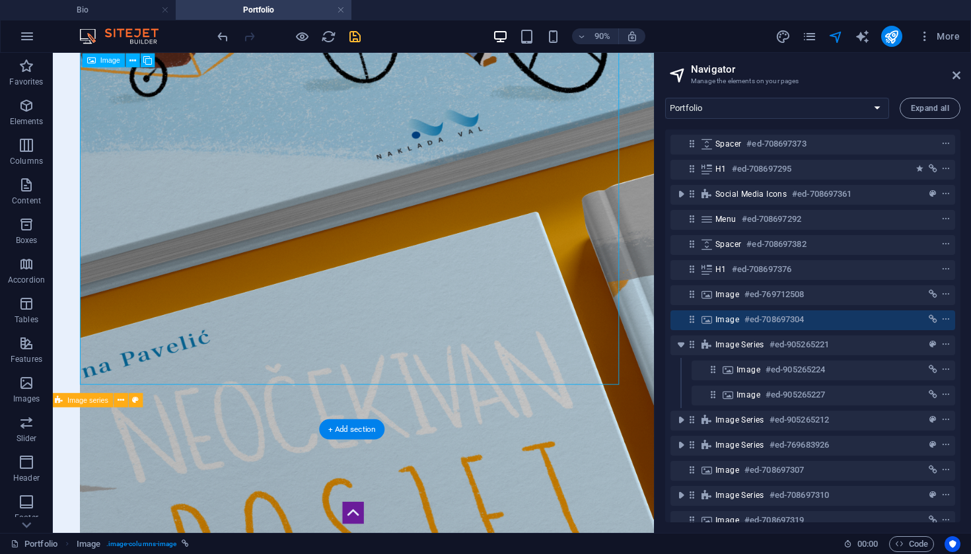
click at [691, 322] on icon at bounding box center [691, 319] width 11 height 11
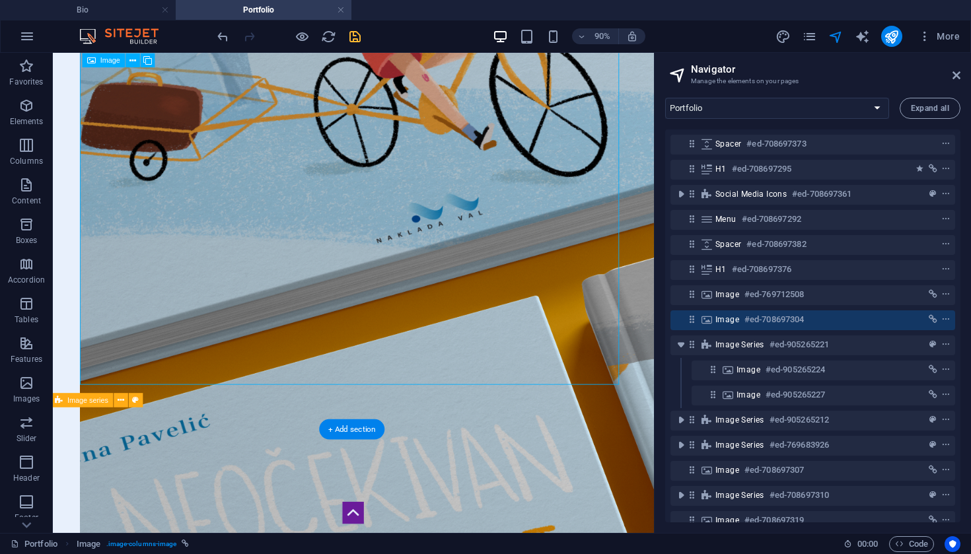
click at [691, 322] on icon at bounding box center [691, 319] width 11 height 11
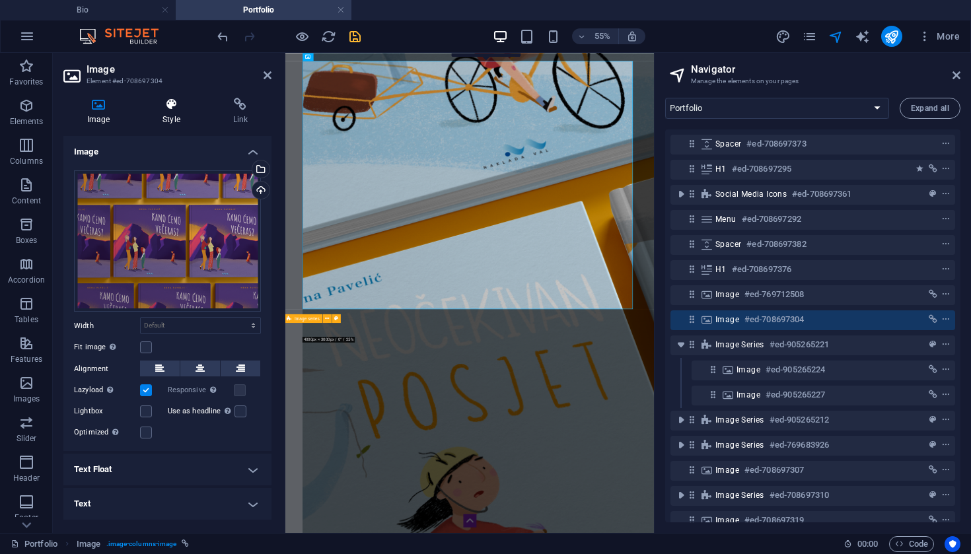
click at [178, 117] on h4 "Style" at bounding box center [174, 112] width 70 height 28
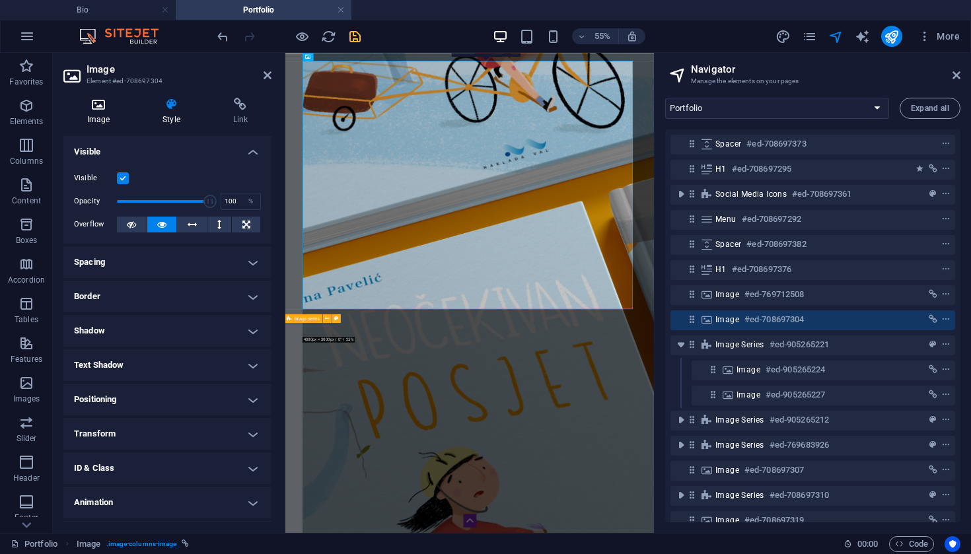
click at [121, 110] on icon at bounding box center [98, 104] width 70 height 13
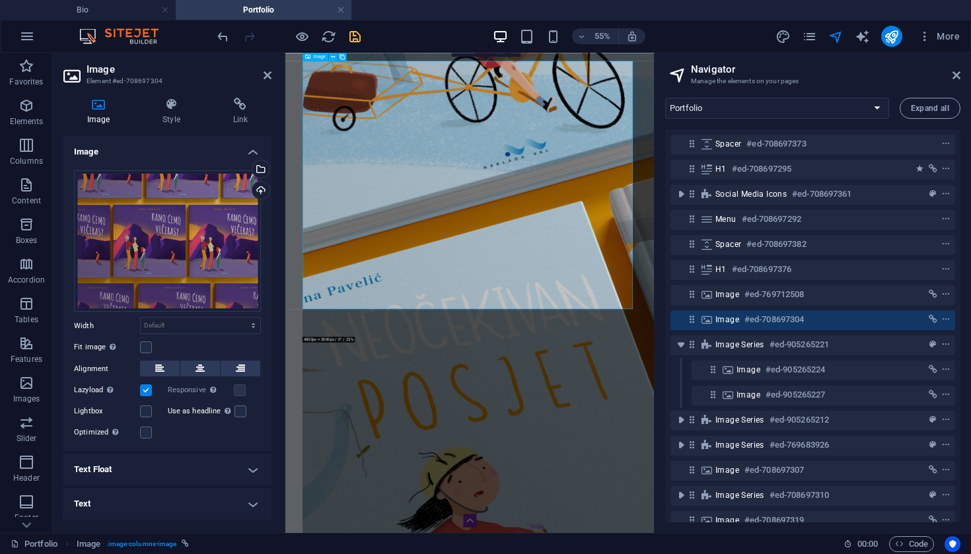
click at [689, 321] on icon at bounding box center [691, 319] width 11 height 11
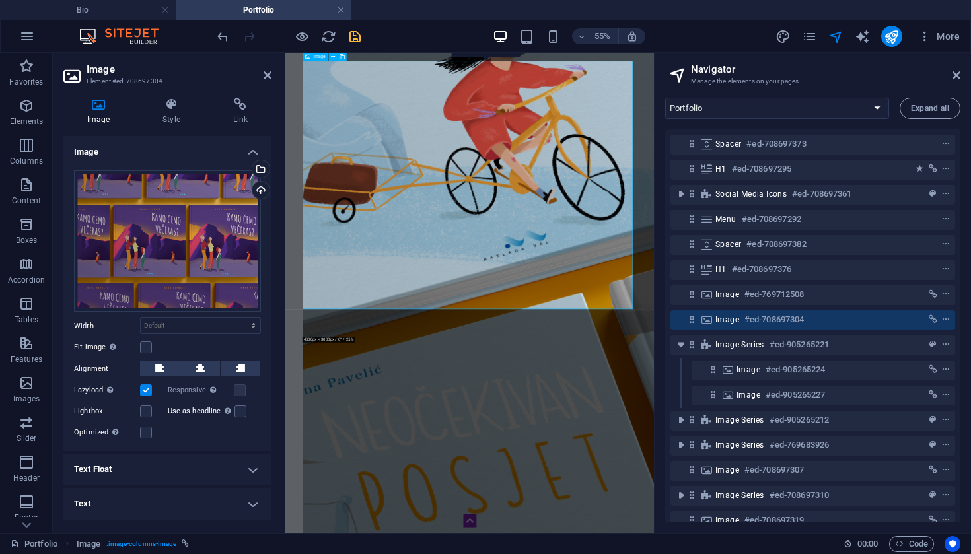
click at [689, 321] on icon at bounding box center [691, 319] width 11 height 11
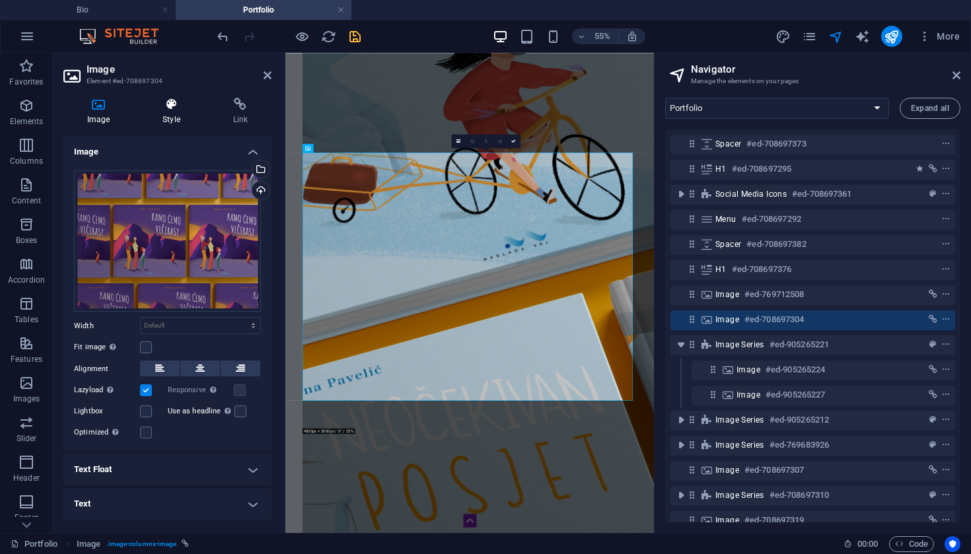
click at [176, 100] on icon at bounding box center [171, 104] width 65 height 13
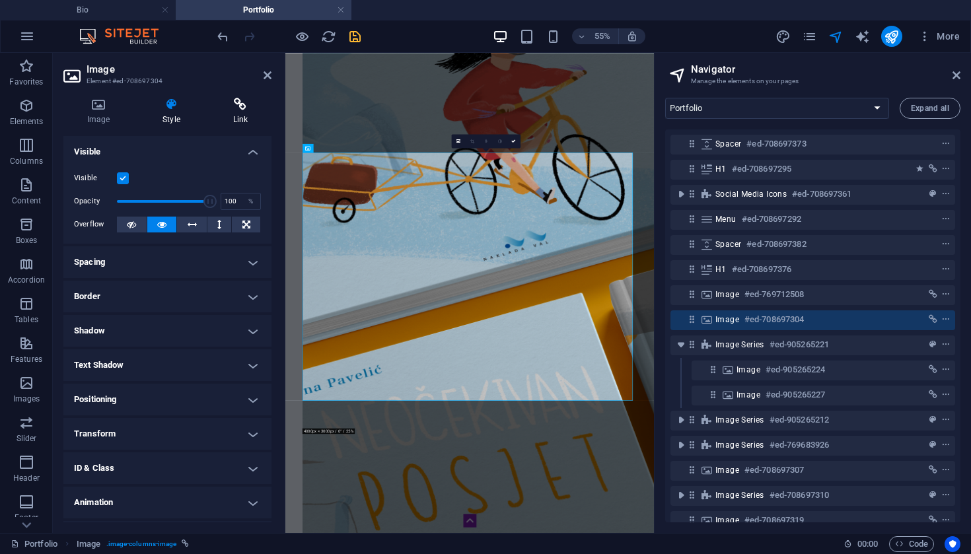
click at [236, 101] on icon at bounding box center [240, 104] width 62 height 13
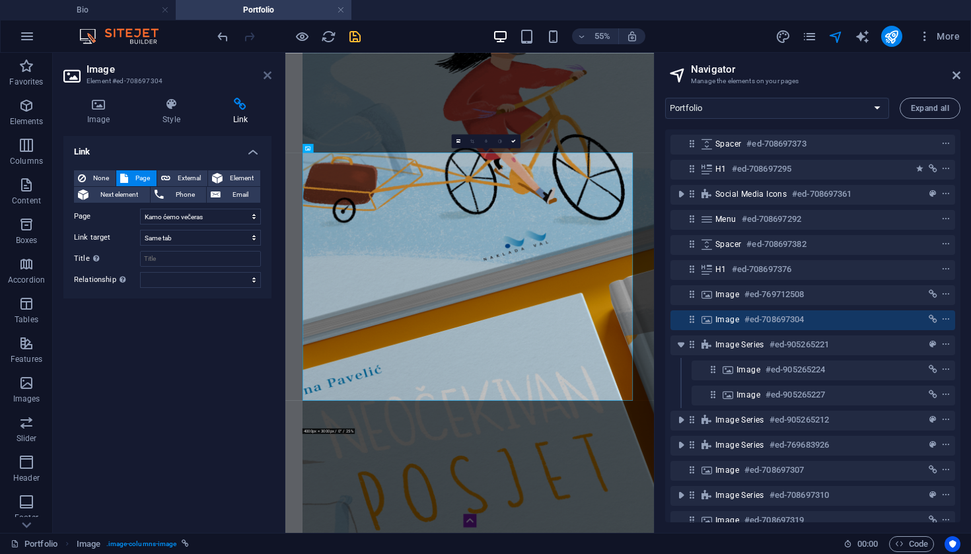
click at [267, 80] on icon at bounding box center [268, 75] width 8 height 11
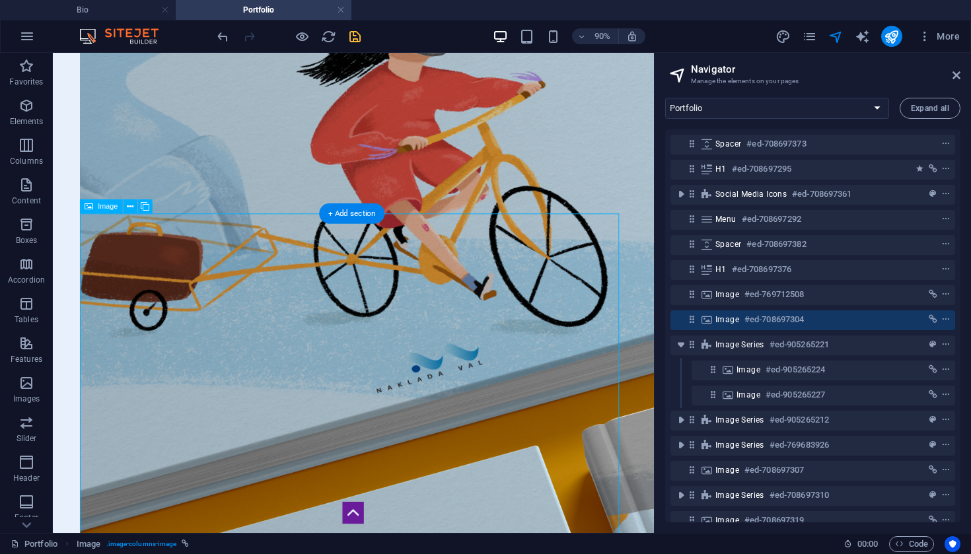
scroll to position [528, 3]
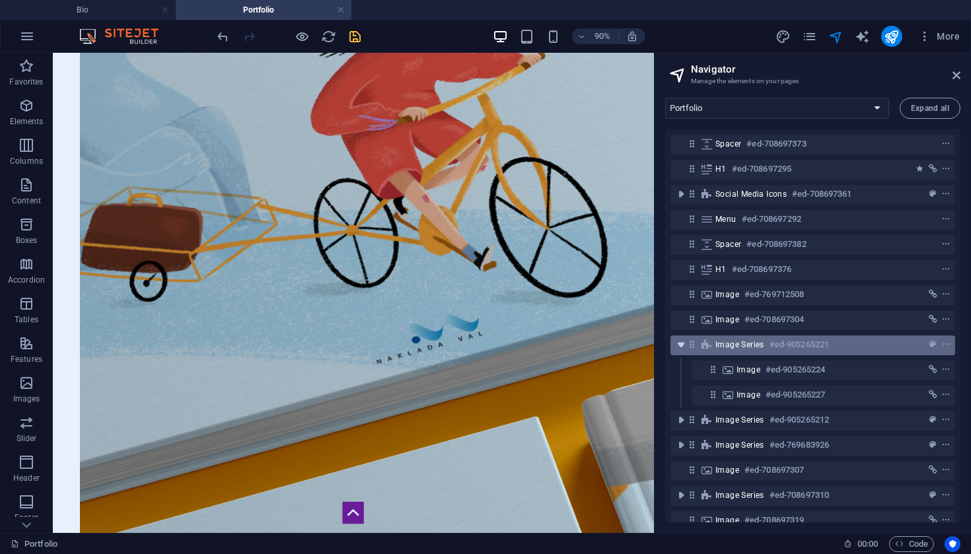
click at [684, 346] on icon "toggle-expand" at bounding box center [680, 344] width 13 height 13
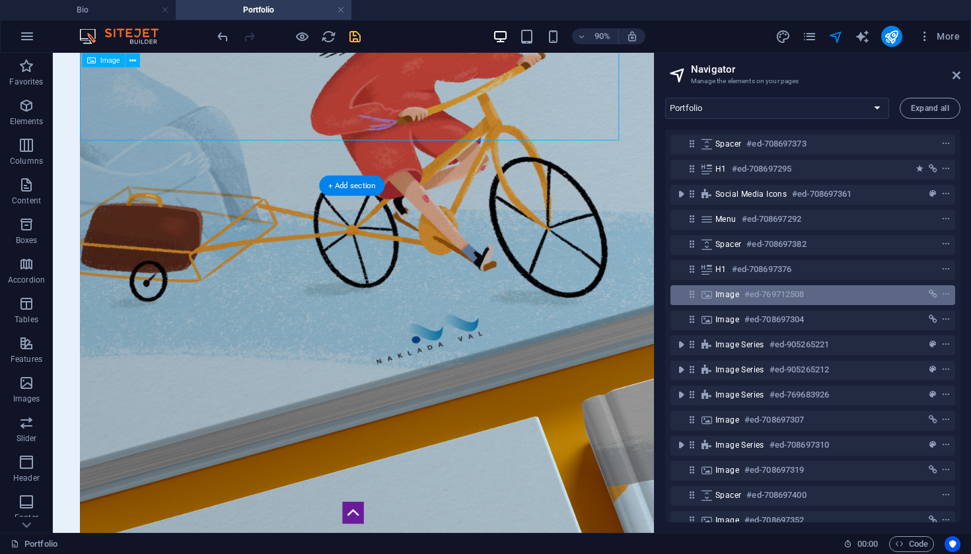
click at [692, 298] on icon at bounding box center [691, 294] width 11 height 11
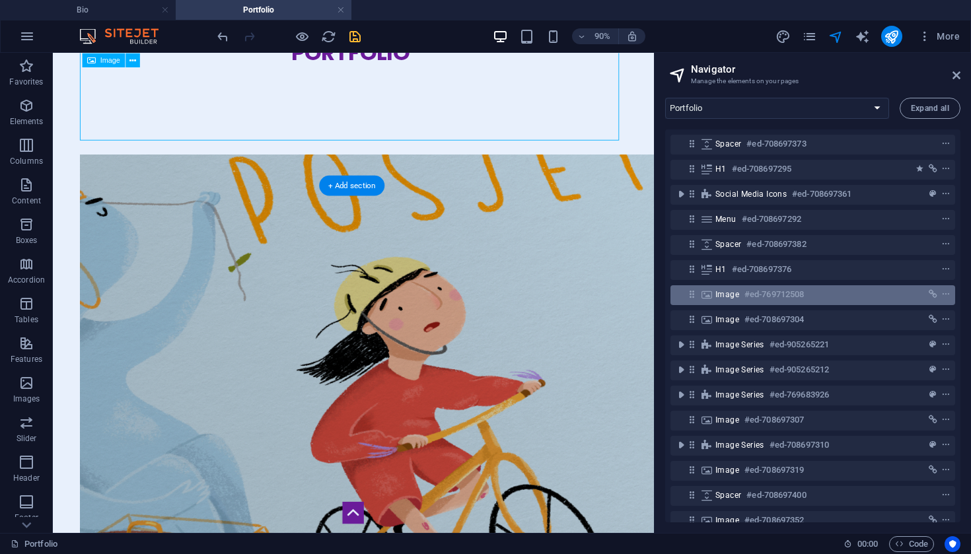
click at [692, 298] on icon at bounding box center [691, 294] width 11 height 11
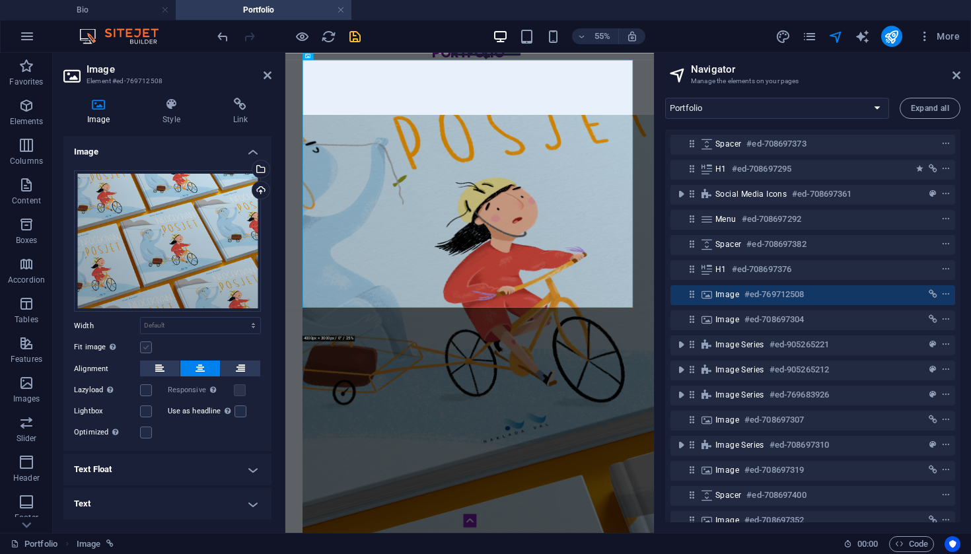
click at [143, 351] on label at bounding box center [146, 347] width 12 height 12
click at [0, 0] on input "Fit image Automatically fit image to a fixed width and height" at bounding box center [0, 0] width 0 height 0
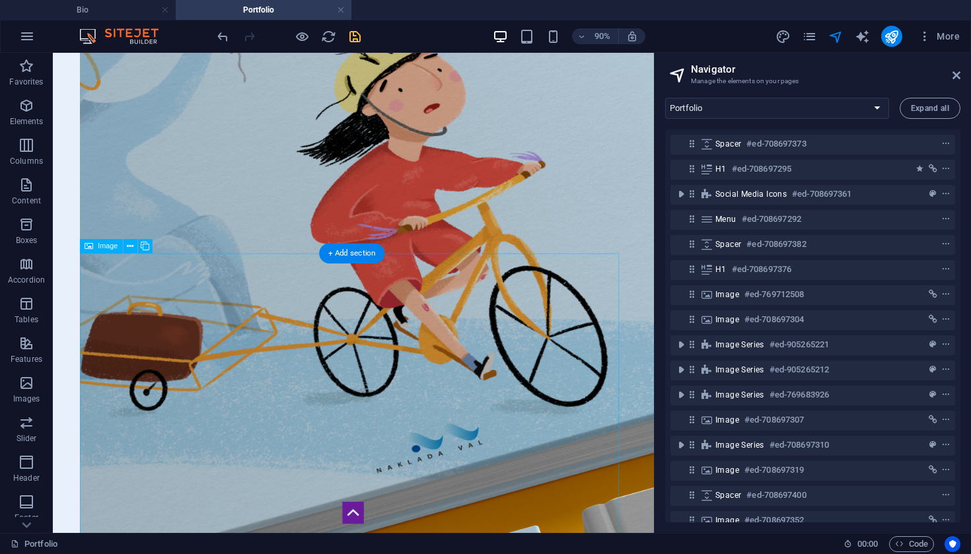
scroll to position [464, 3]
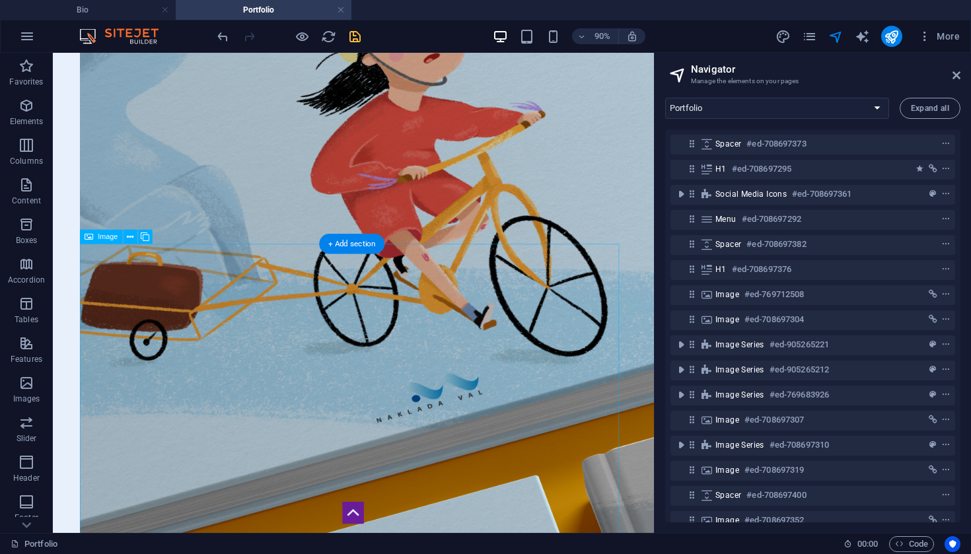
select select "7"
select select
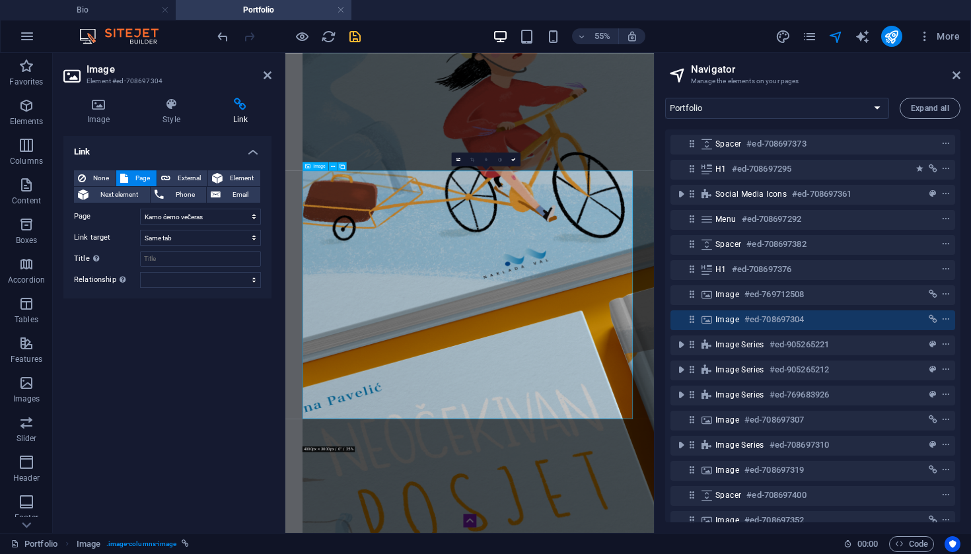
click at [176, 116] on h4 "Style" at bounding box center [174, 112] width 70 height 28
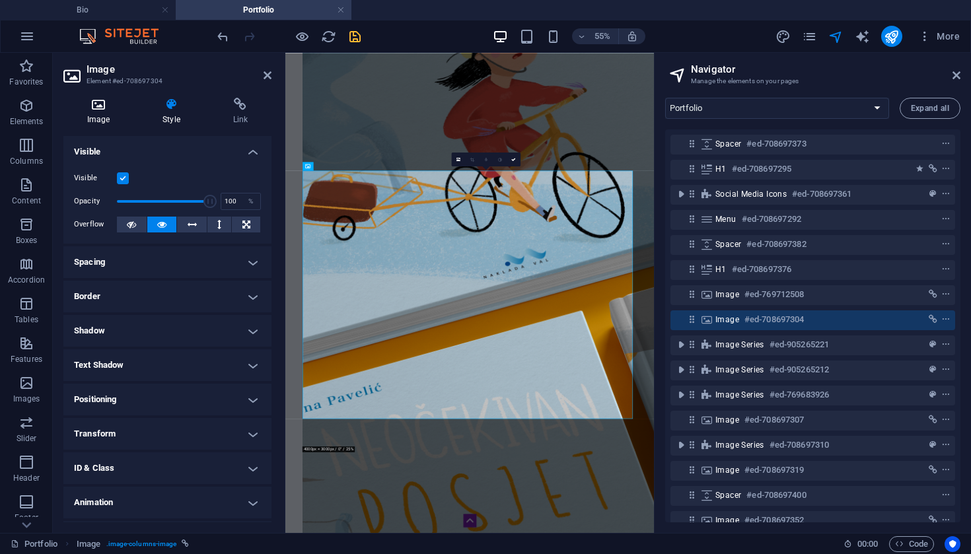
click at [104, 120] on h4 "Image" at bounding box center [100, 112] width 75 height 28
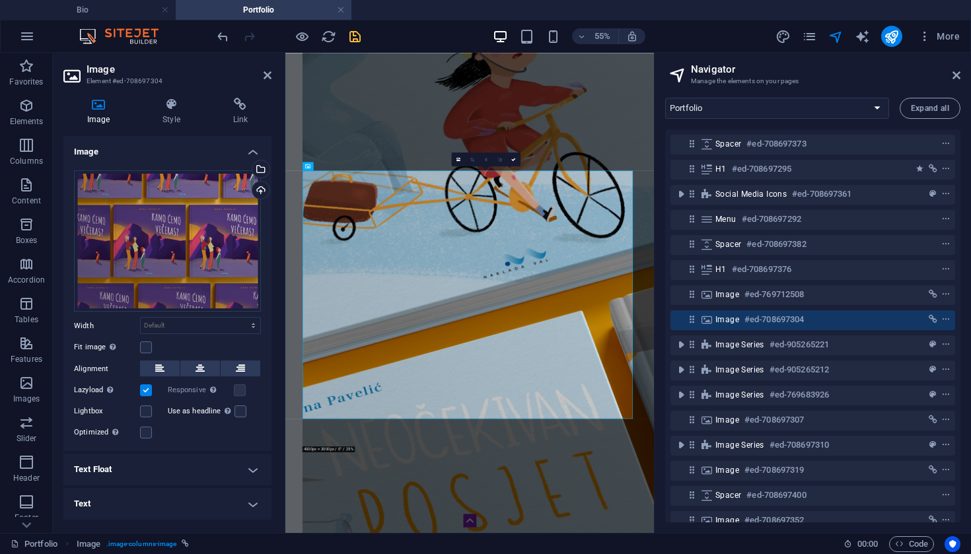
click at [149, 353] on div "Fit image Automatically fit image to a fixed width and height" at bounding box center [167, 347] width 187 height 16
click at [146, 352] on label at bounding box center [146, 347] width 12 height 12
click at [0, 0] on input "Fit image Automatically fit image to a fixed width and height" at bounding box center [0, 0] width 0 height 0
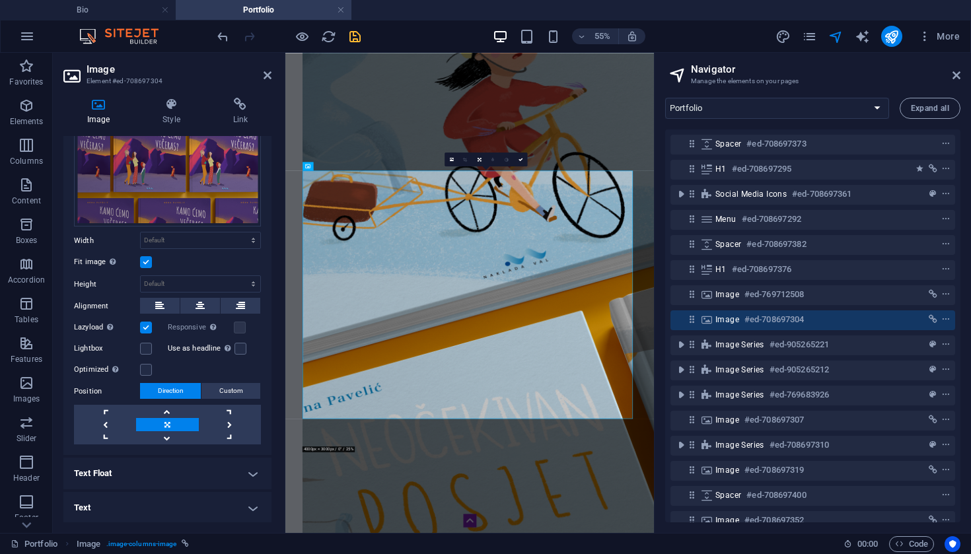
scroll to position [85, 0]
click at [525, 159] on link at bounding box center [520, 160] width 14 height 14
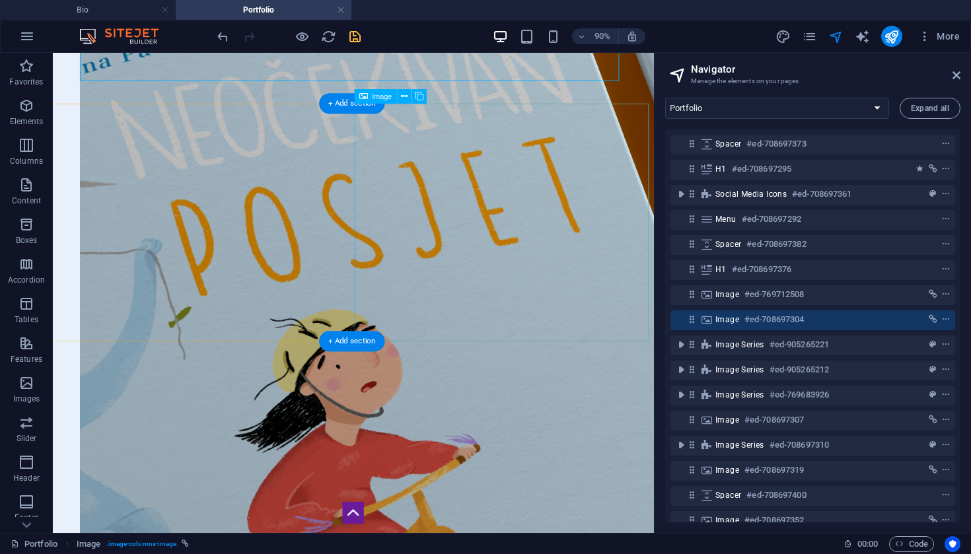
scroll to position [1095, 2]
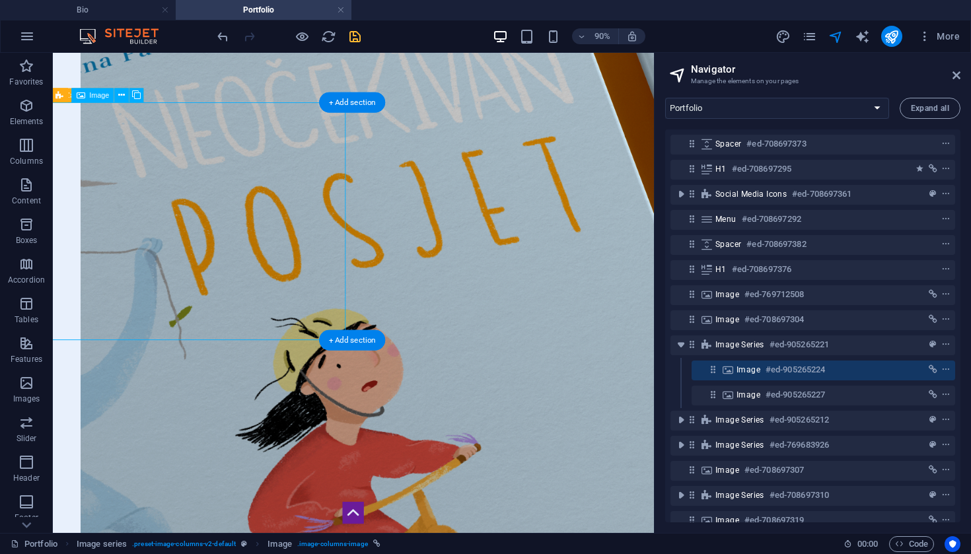
select select "12"
select select
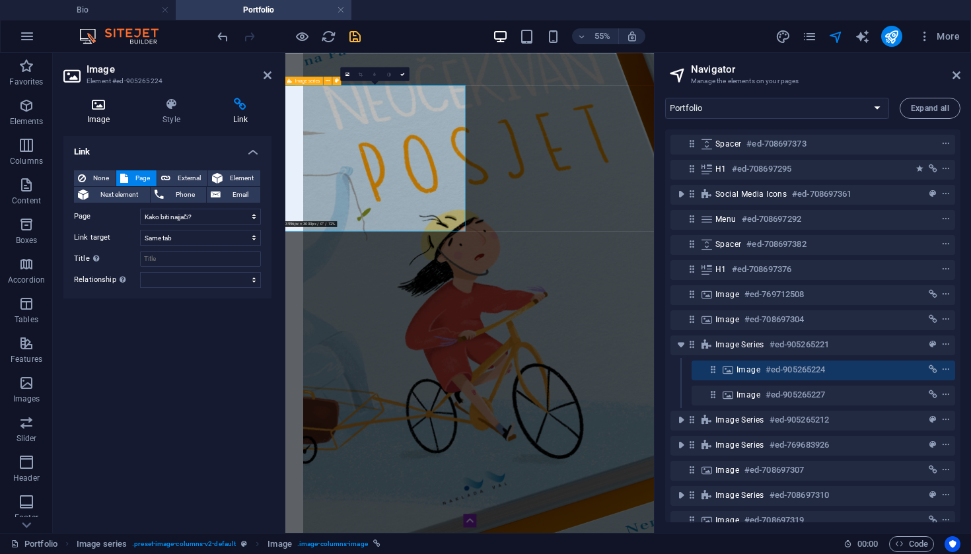
click at [99, 111] on h4 "Image" at bounding box center [100, 112] width 75 height 28
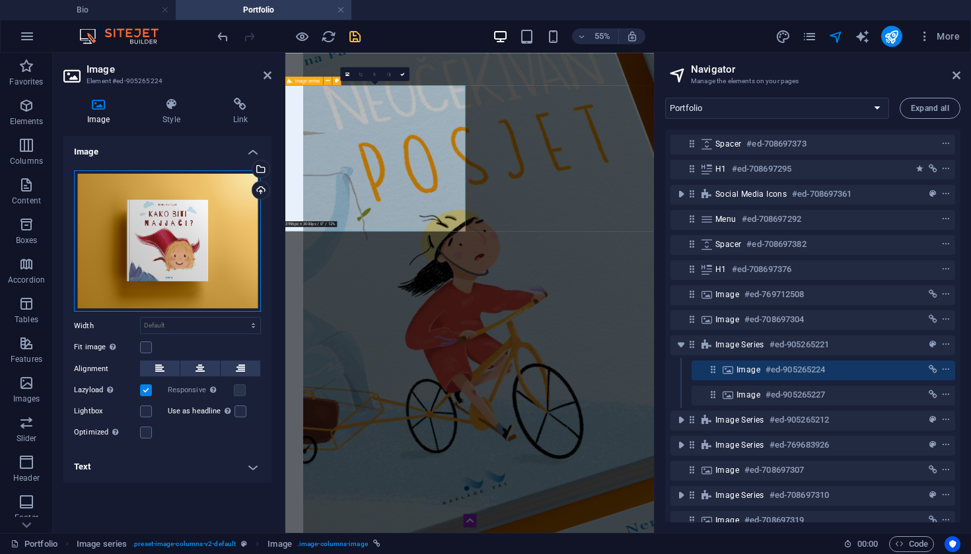
click at [125, 229] on div "Drag files here, click to choose files or select files from Files or our free s…" at bounding box center [167, 241] width 187 height 142
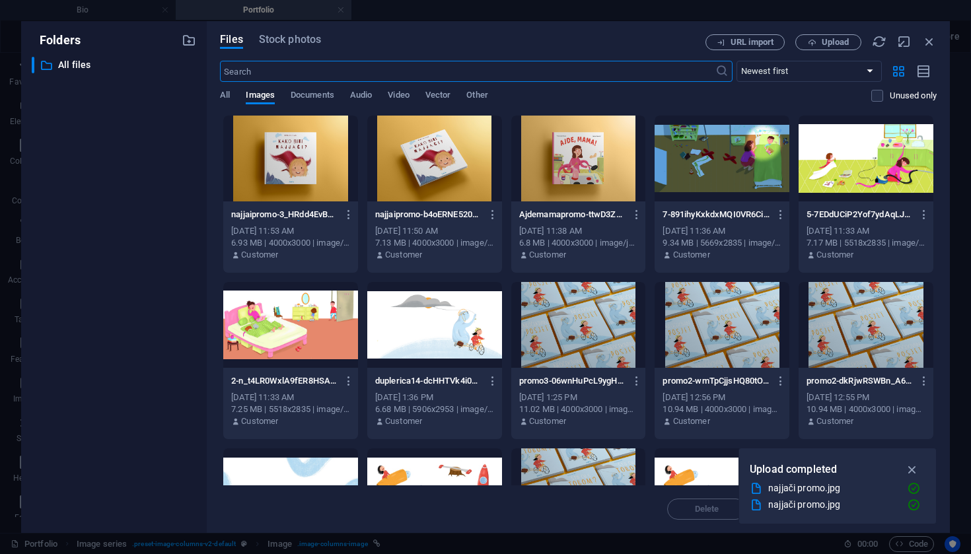
click at [125, 229] on div "​ All files All files" at bounding box center [114, 290] width 164 height 466
click at [850, 48] on button "Upload" at bounding box center [828, 42] width 66 height 16
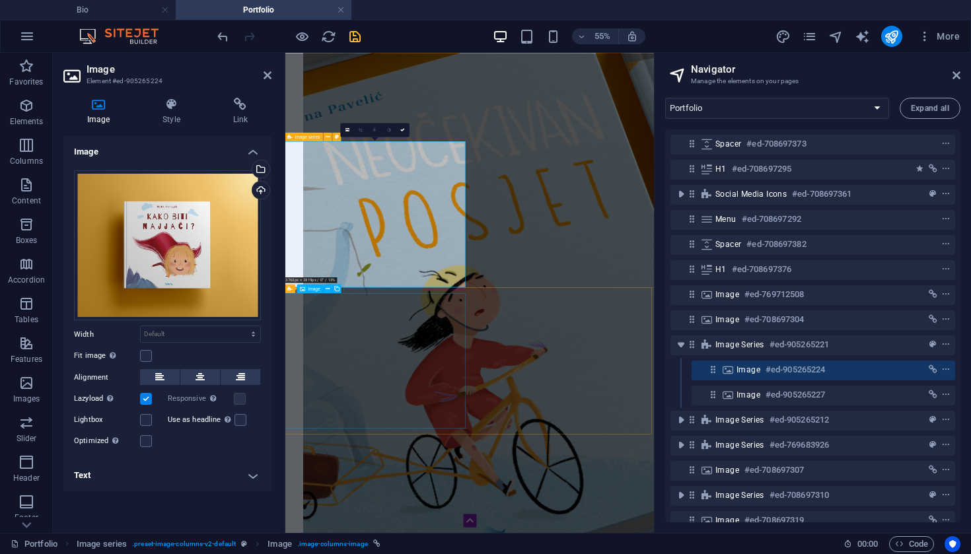
scroll to position [995, 2]
click at [205, 252] on div "Drag files here, click to choose files or select files from Files or our free s…" at bounding box center [167, 245] width 187 height 151
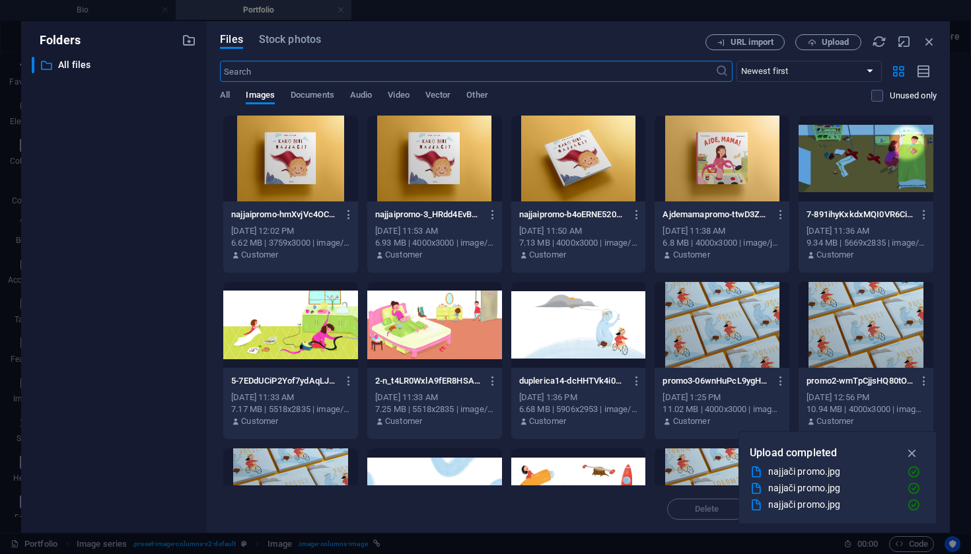
click at [205, 252] on div "Folders ​ All files All files" at bounding box center [114, 277] width 186 height 512
click at [837, 46] on span "Upload" at bounding box center [835, 42] width 27 height 8
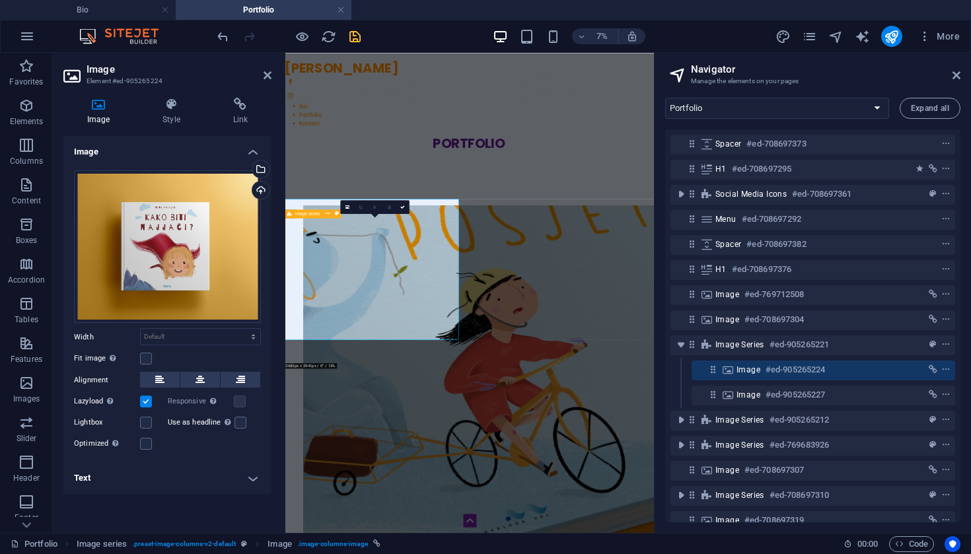
scroll to position [853, 2]
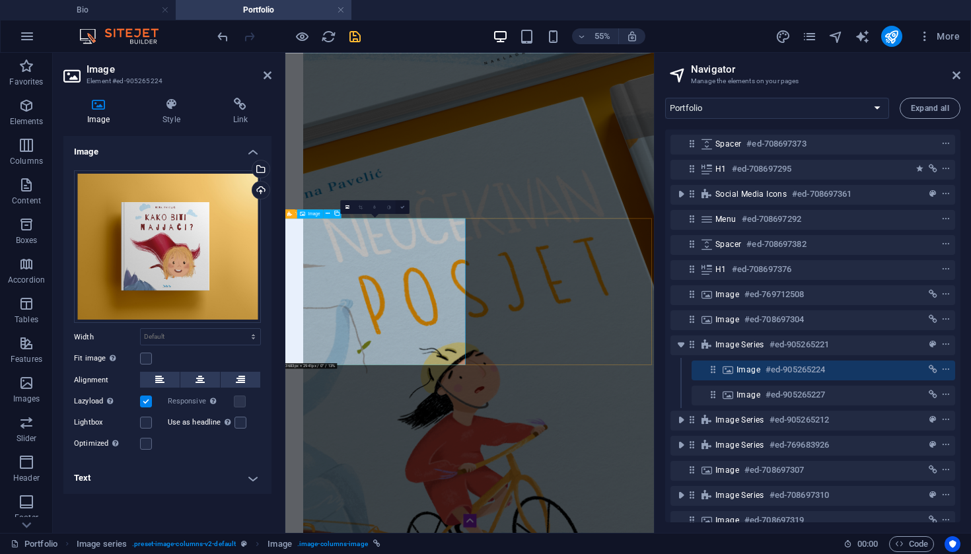
click at [404, 208] on icon at bounding box center [402, 207] width 5 height 5
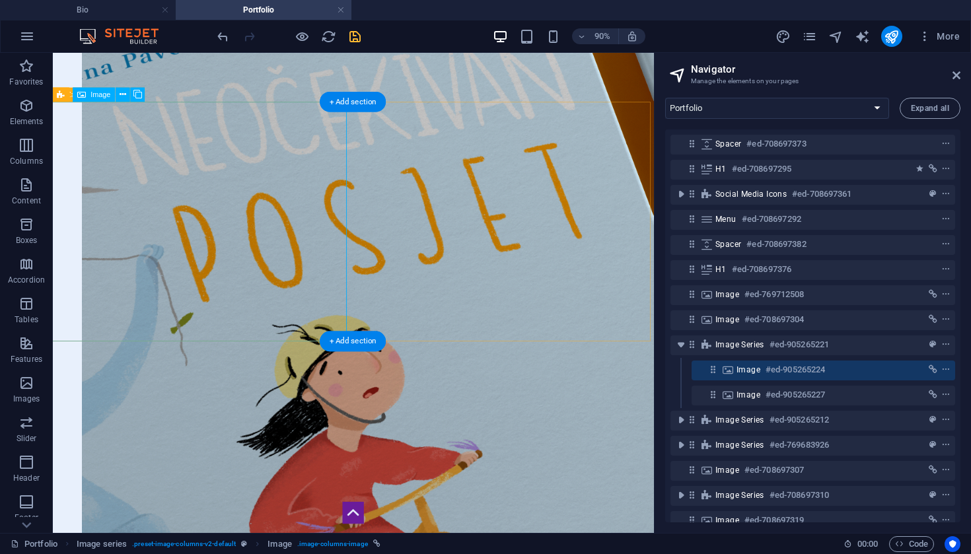
scroll to position [1096, 1]
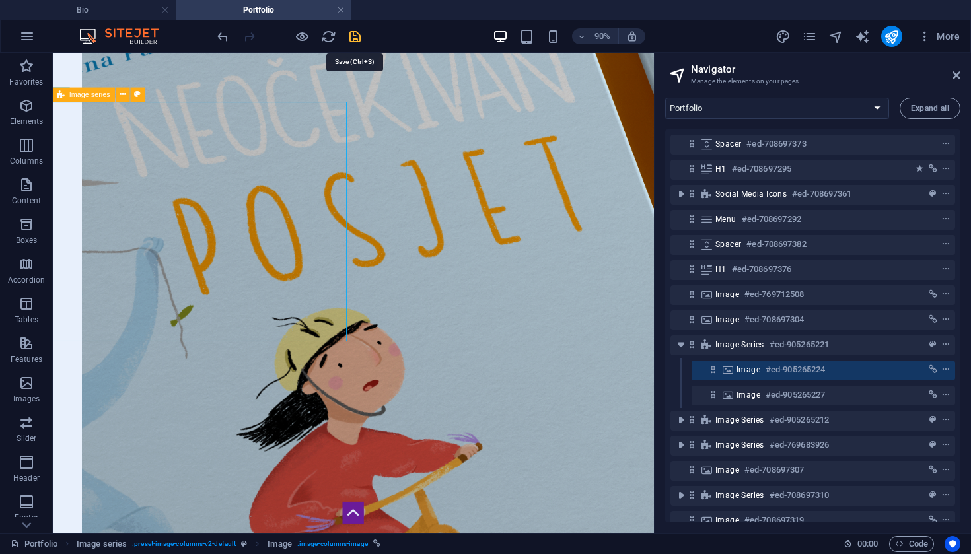
click at [356, 36] on icon "save" at bounding box center [354, 36] width 15 height 15
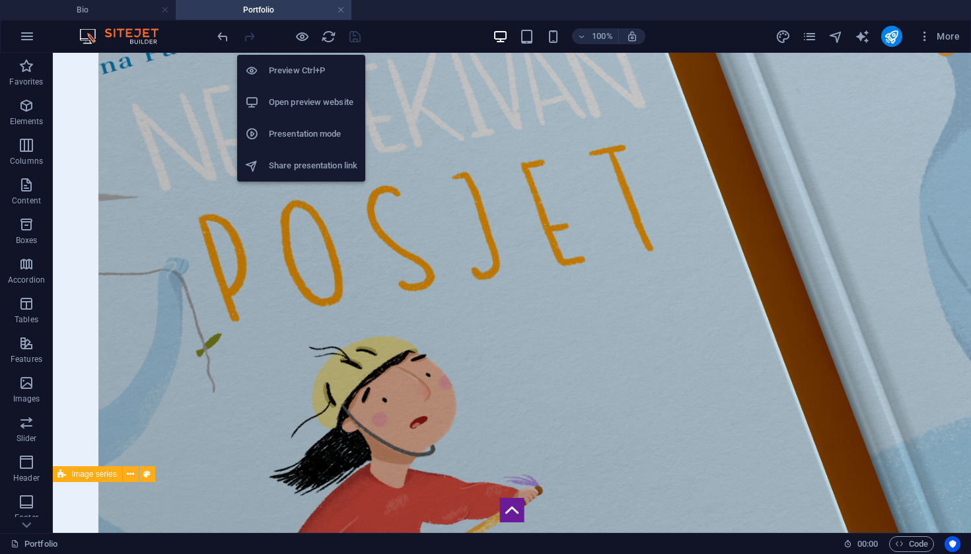
click at [297, 106] on h6 "Open preview website" at bounding box center [313, 102] width 88 height 16
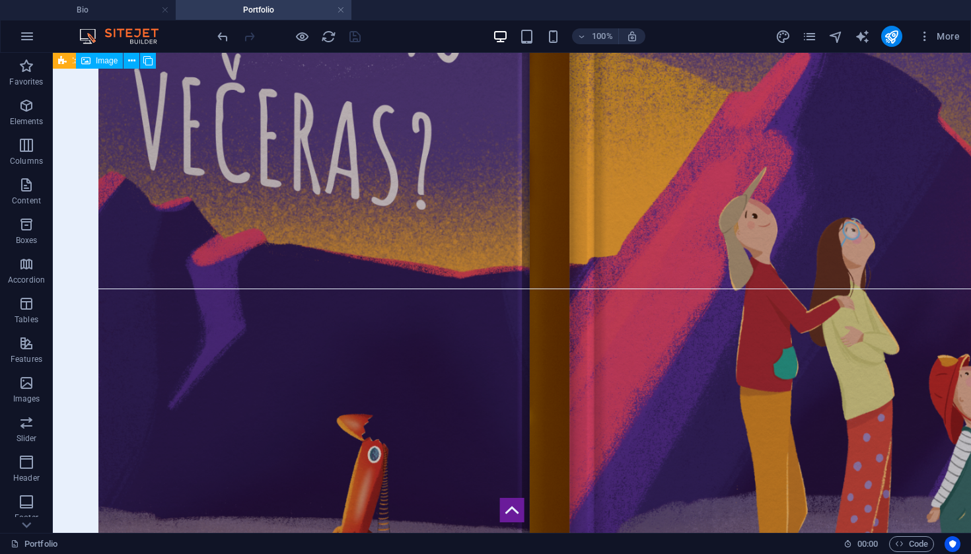
scroll to position [2971, 1]
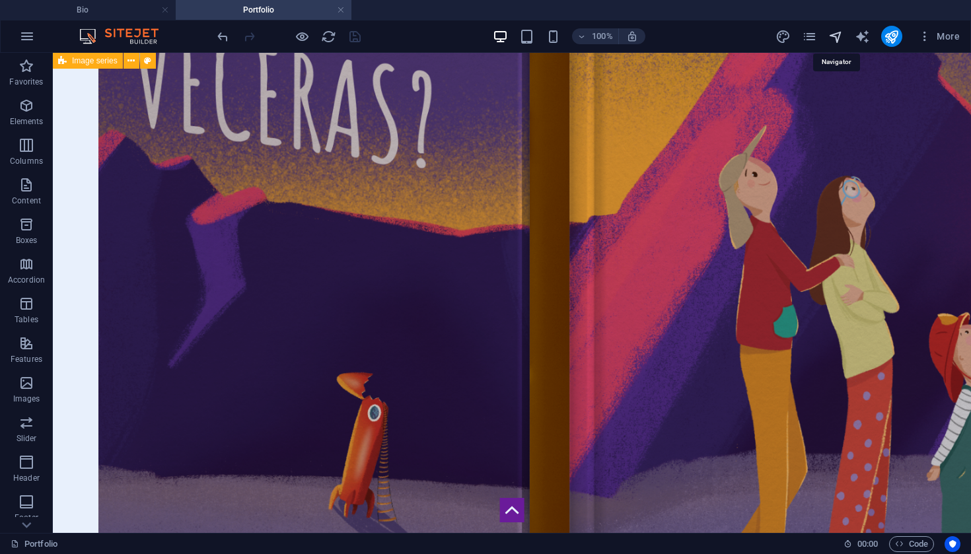
click at [841, 38] on icon "navigator" at bounding box center [835, 36] width 15 height 15
select select "13772459-hr"
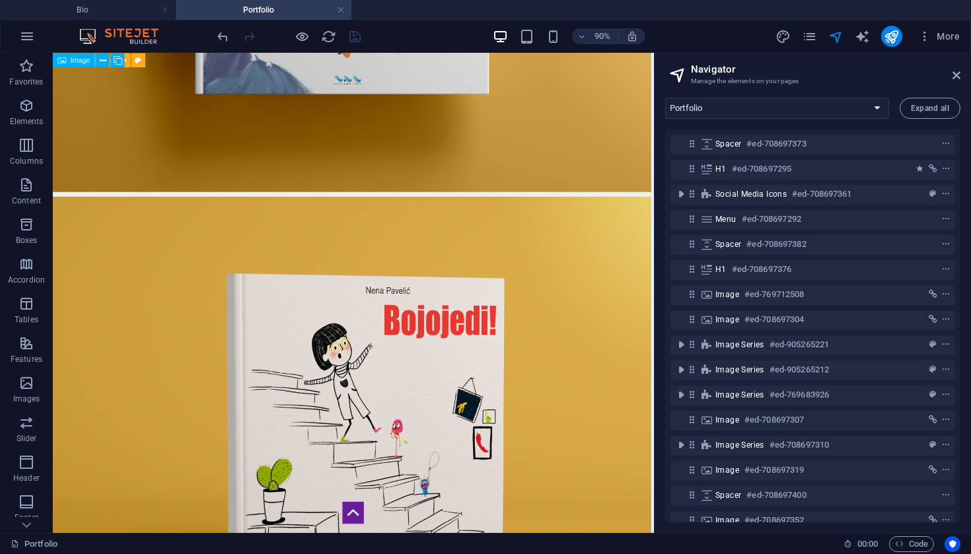
scroll to position [4532, 4]
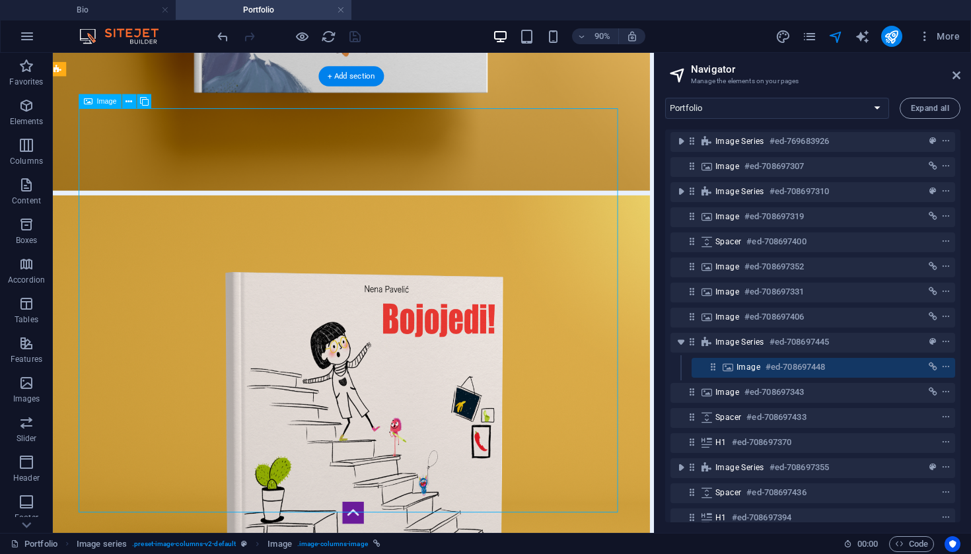
scroll to position [301, 0]
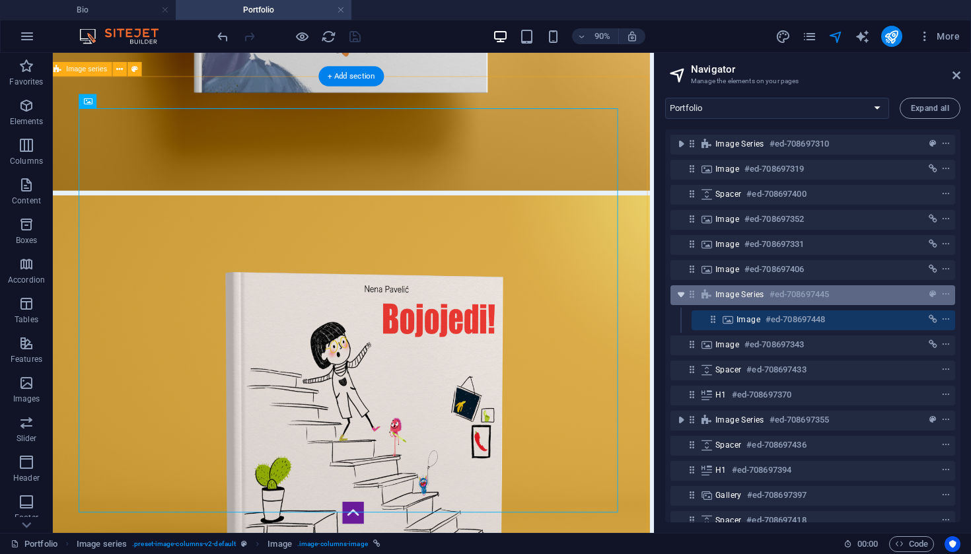
click at [682, 295] on icon "toggle-expand" at bounding box center [680, 294] width 13 height 13
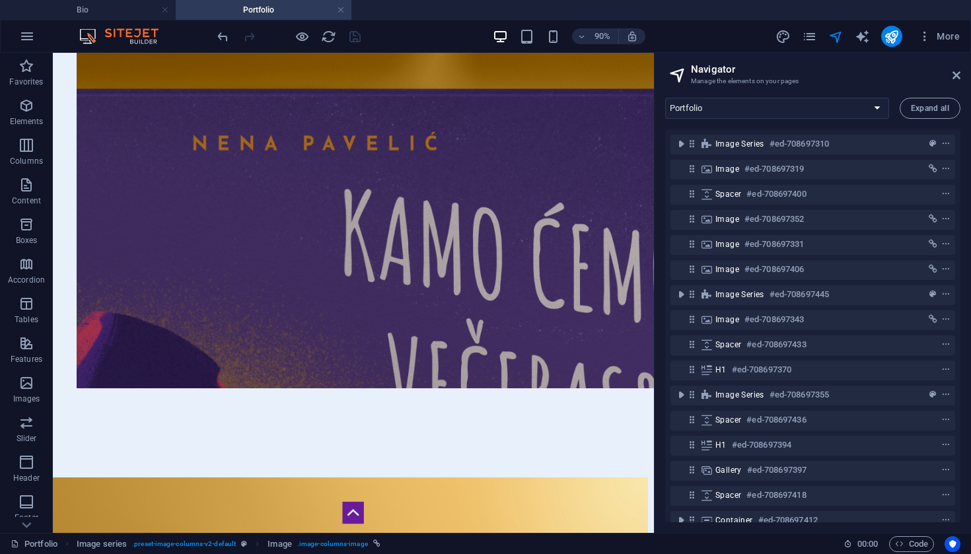
scroll to position [3669, 5]
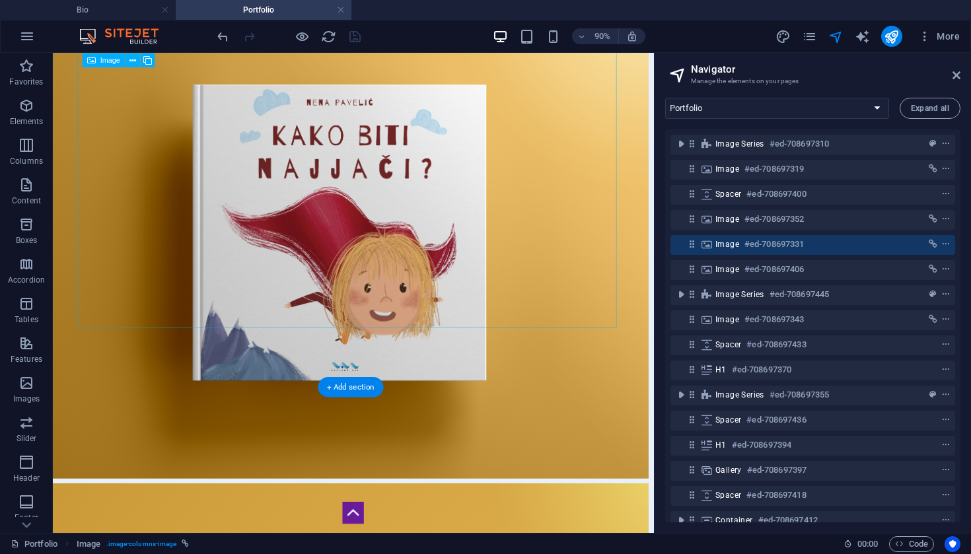
scroll to position [4222, 5]
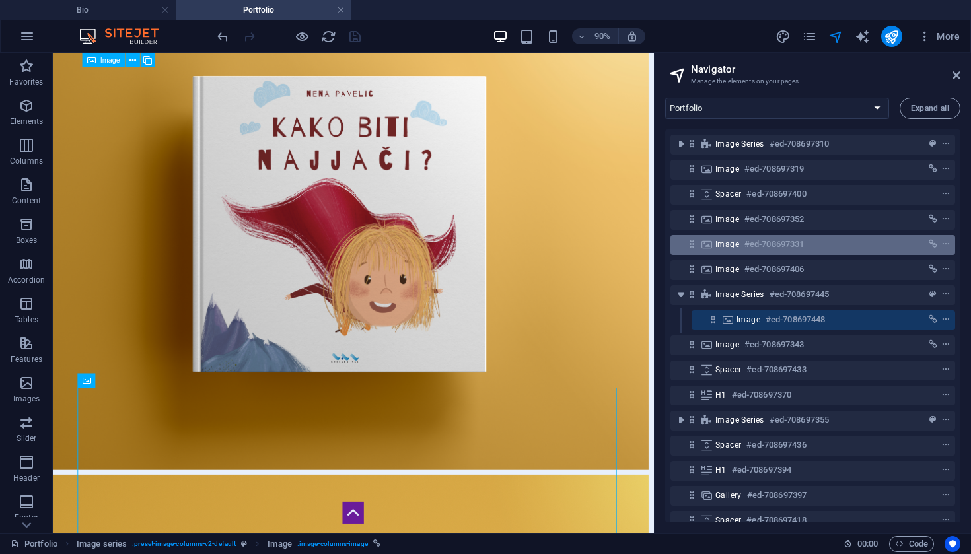
click at [717, 250] on div "Image #ed-708697331" at bounding box center [802, 244] width 174 height 16
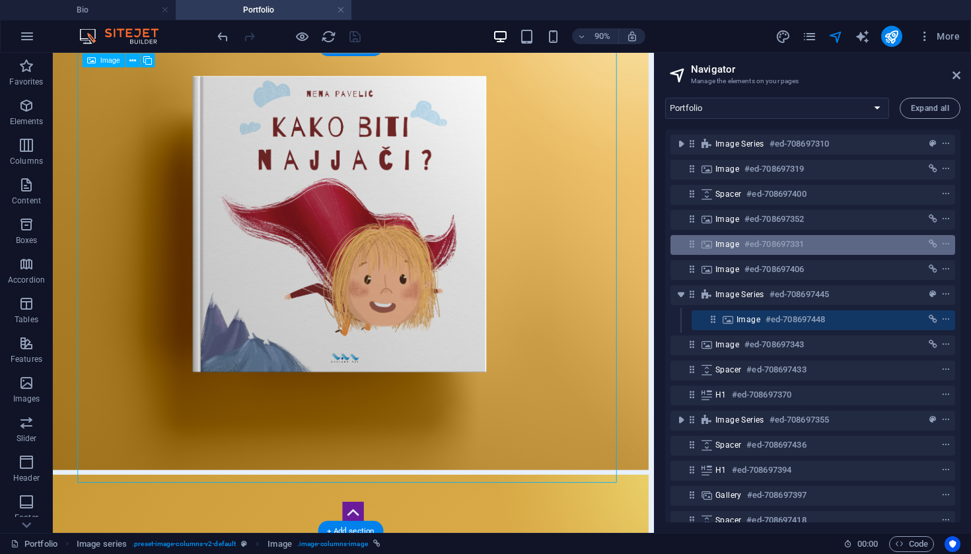
scroll to position [3392, 5]
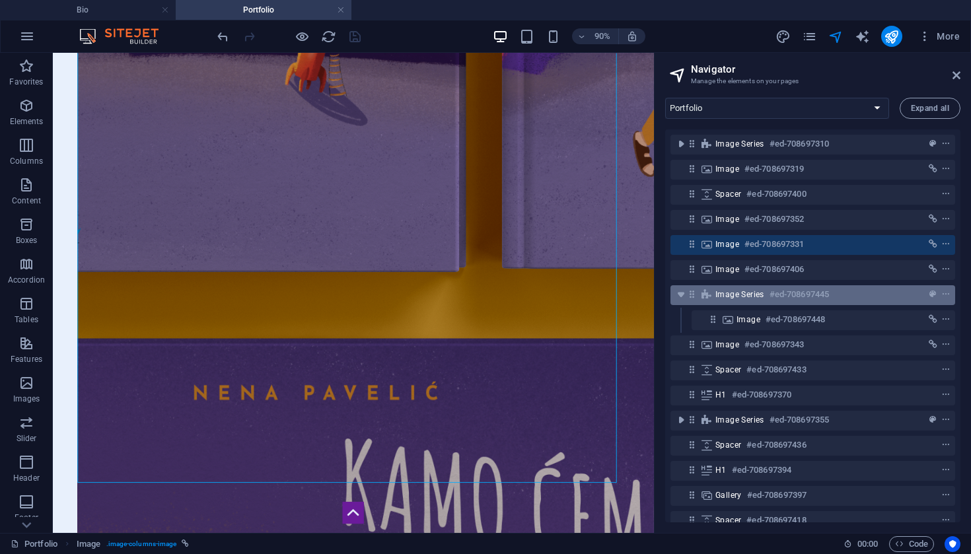
drag, startPoint x: 708, startPoint y: 248, endPoint x: 721, endPoint y: 303, distance: 56.4
click at [721, 304] on div "Spacer #ed-708697373 H1 #ed-708697295 Social Media Icons #ed-708697361 Menu #ed…" at bounding box center [812, 325] width 295 height 393
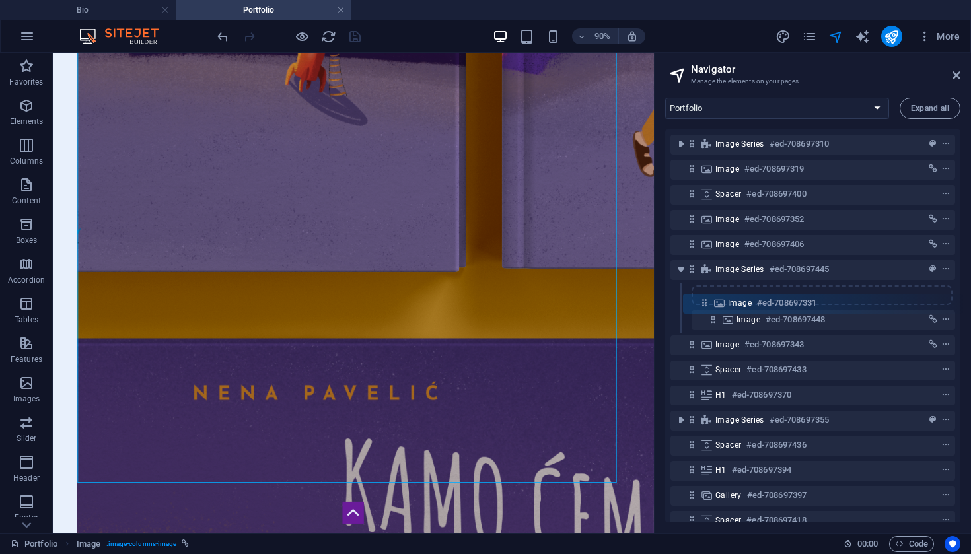
drag, startPoint x: 691, startPoint y: 246, endPoint x: 703, endPoint y: 309, distance: 64.6
click at [703, 309] on div "Spacer #ed-708697373 H1 #ed-708697295 Social Media Icons #ed-708697361 Menu #ed…" at bounding box center [812, 325] width 295 height 393
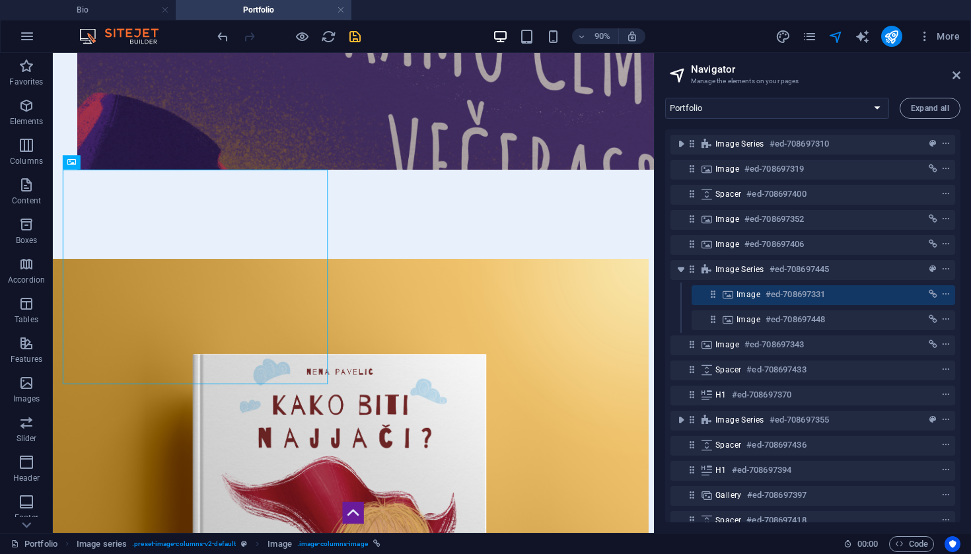
scroll to position [3913, 5]
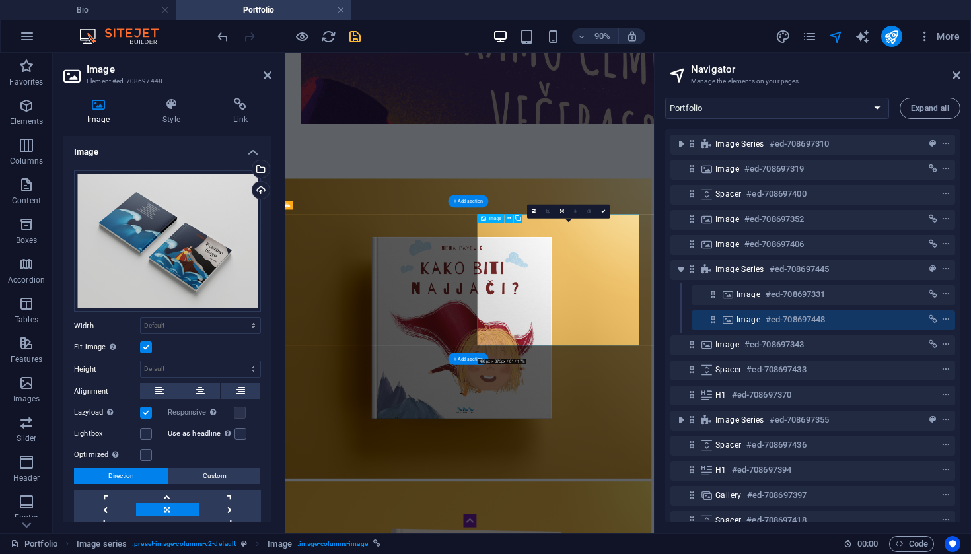
scroll to position [3749, 5]
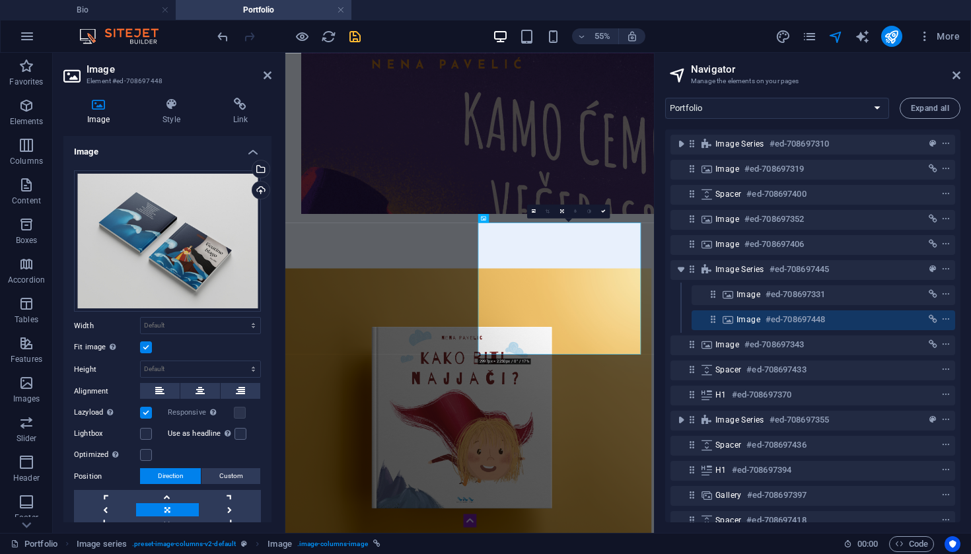
click at [147, 348] on label at bounding box center [146, 347] width 12 height 12
click at [0, 0] on input "Fit image Automatically fit image to a fixed width and height" at bounding box center [0, 0] width 0 height 0
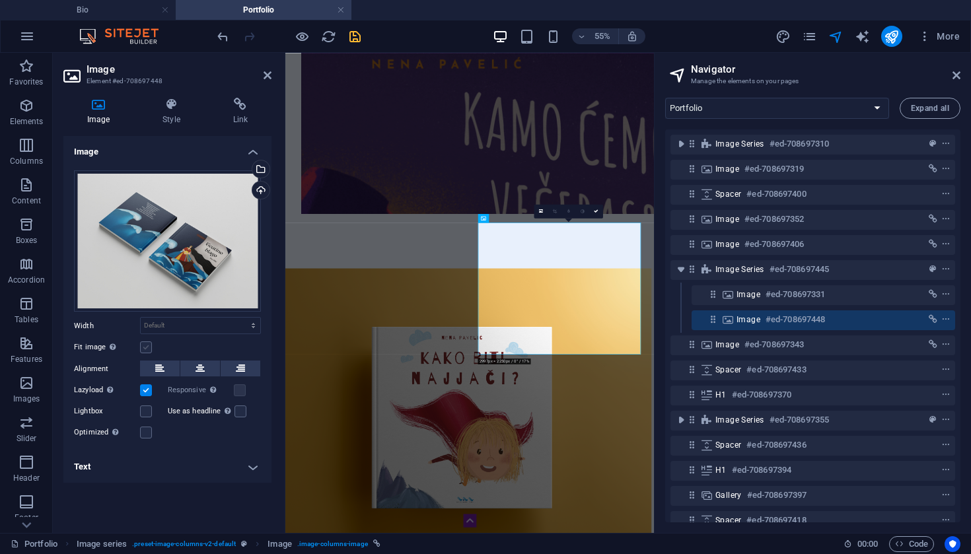
click at [147, 348] on label at bounding box center [146, 347] width 12 height 12
click at [0, 0] on input "Fit image Automatically fit image to a fixed width and height" at bounding box center [0, 0] width 0 height 0
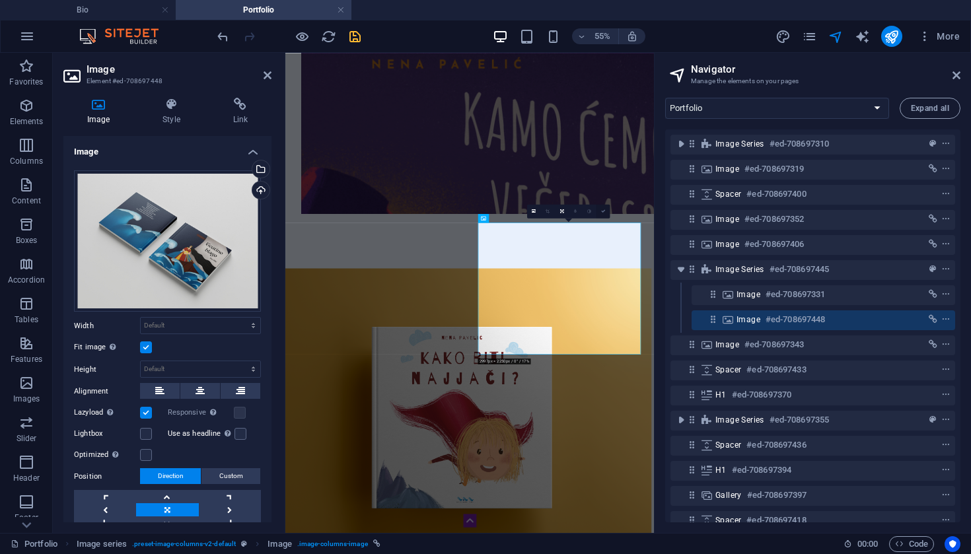
click at [604, 211] on icon at bounding box center [602, 211] width 5 height 5
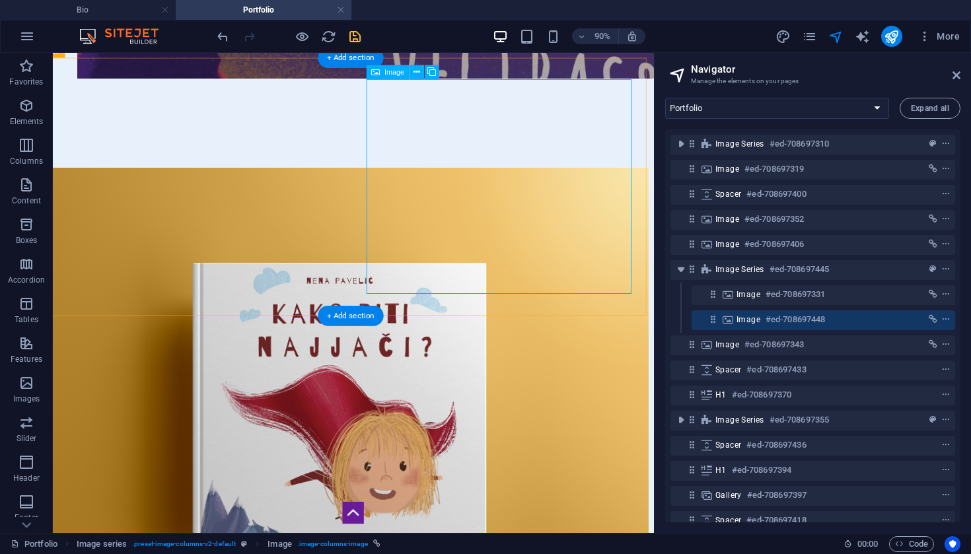
scroll to position [3996, 5]
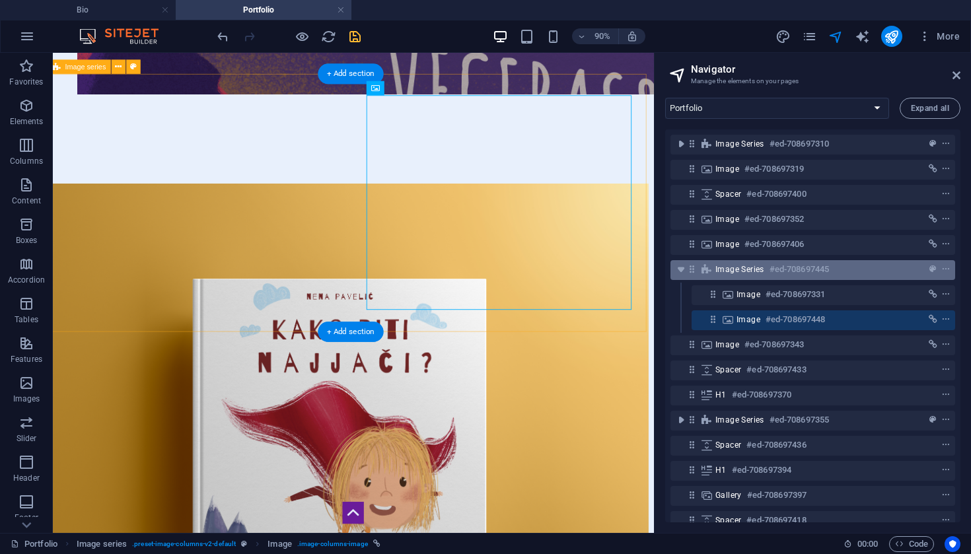
click at [692, 272] on icon at bounding box center [691, 269] width 11 height 11
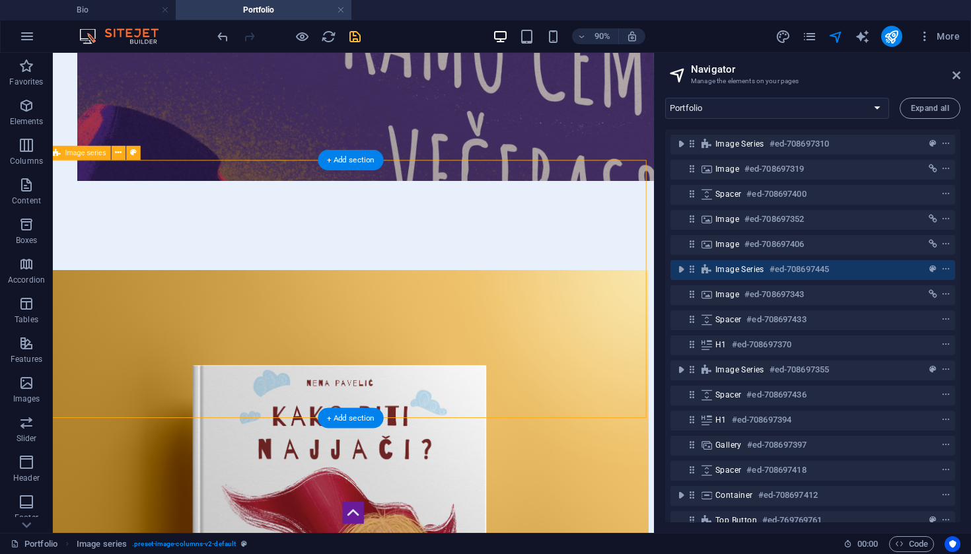
click at [692, 272] on icon at bounding box center [691, 269] width 11 height 11
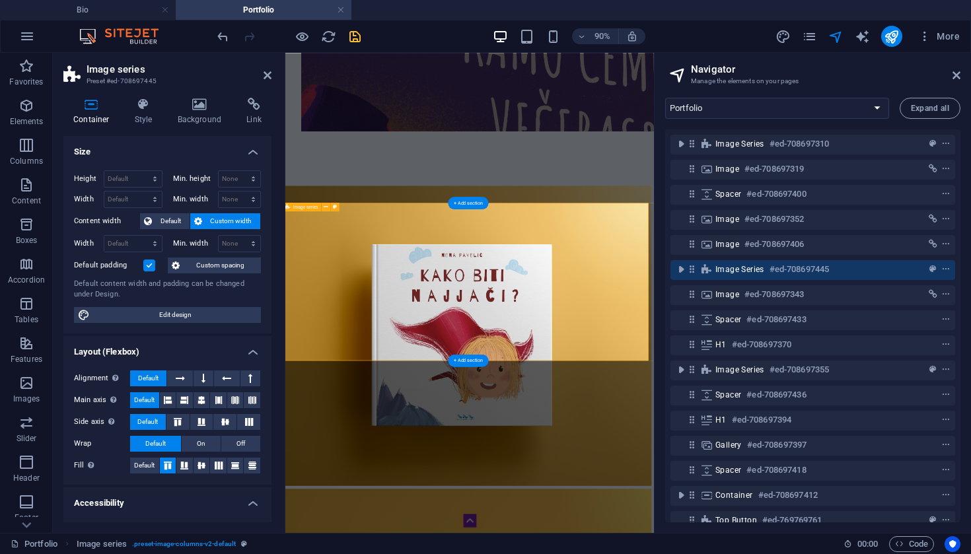
scroll to position [3746, 5]
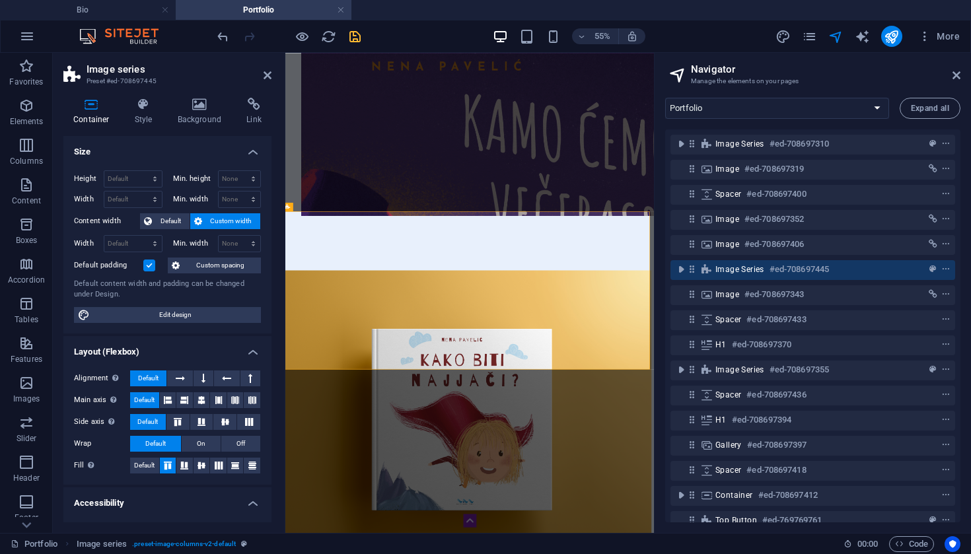
click at [150, 269] on label at bounding box center [149, 266] width 12 height 12
click at [0, 0] on input "Default padding" at bounding box center [0, 0] width 0 height 0
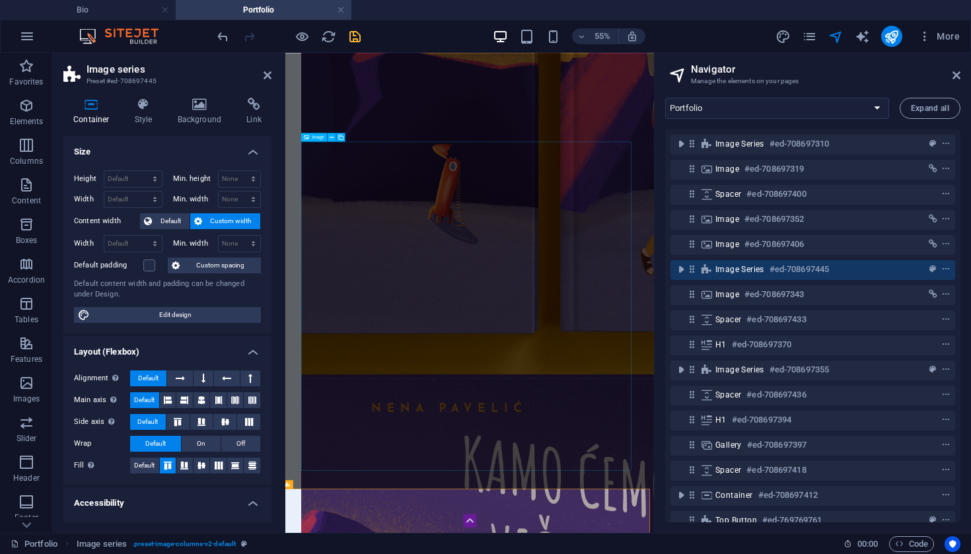
scroll to position [3284, 5]
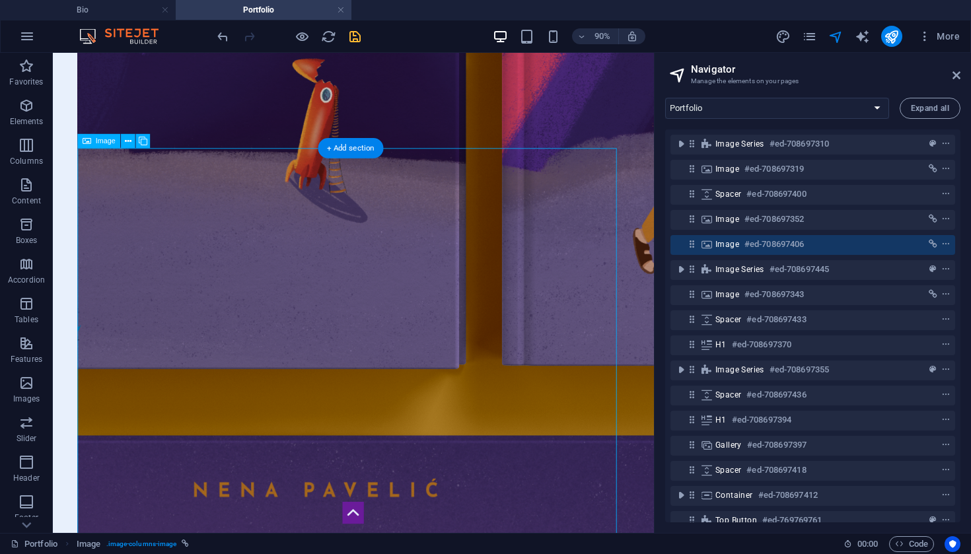
click at [693, 246] on icon at bounding box center [691, 243] width 11 height 11
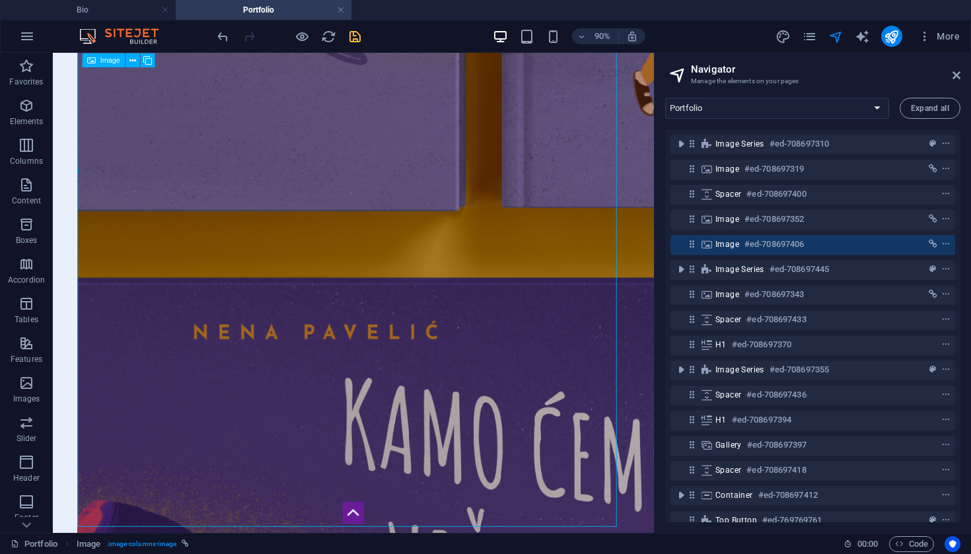
click at [693, 246] on icon at bounding box center [691, 243] width 11 height 11
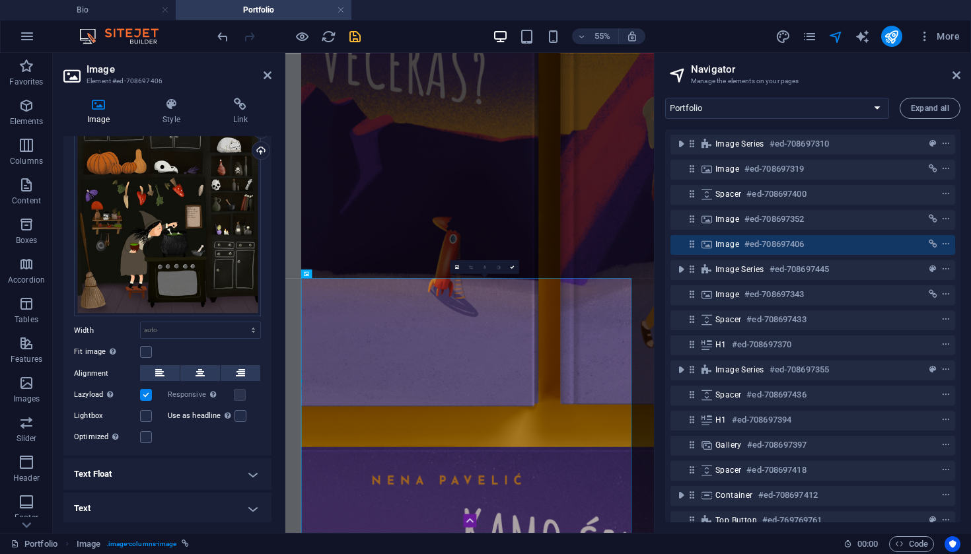
scroll to position [39, 0]
click at [237, 109] on icon at bounding box center [240, 104] width 62 height 13
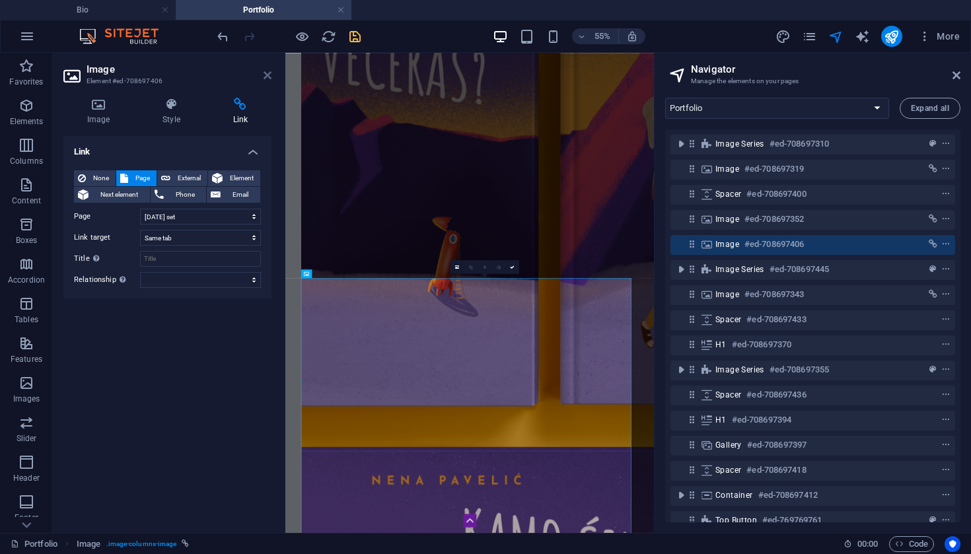
click at [269, 72] on icon at bounding box center [268, 75] width 8 height 11
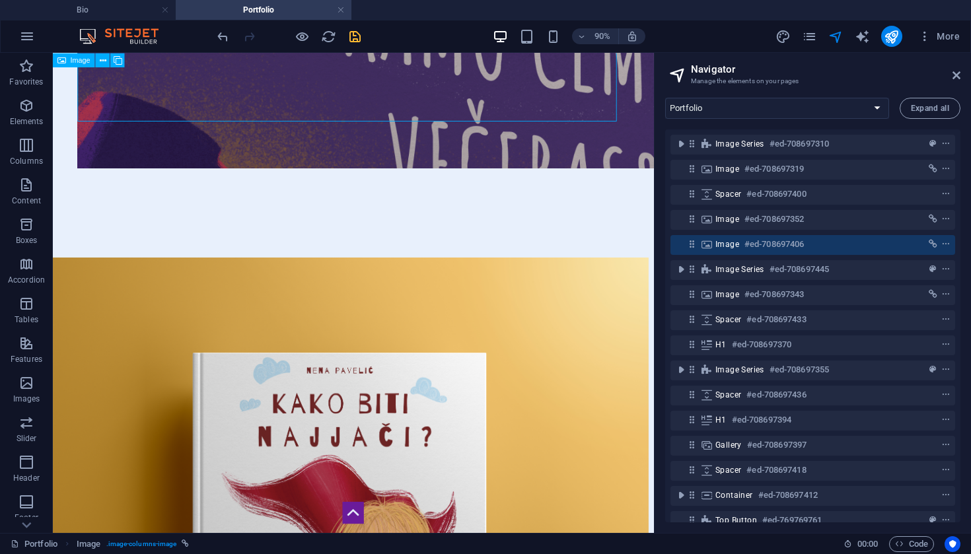
scroll to position [3922, 5]
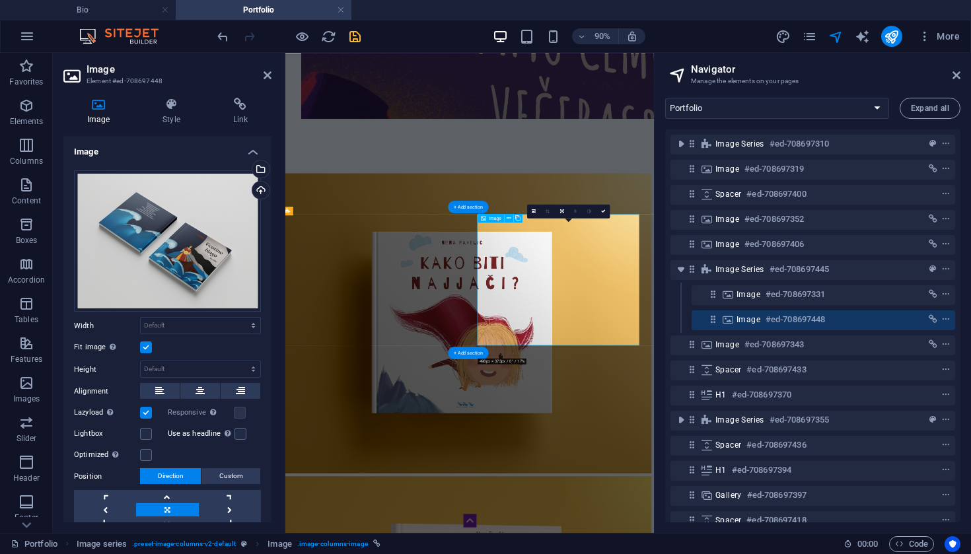
scroll to position [3739, 5]
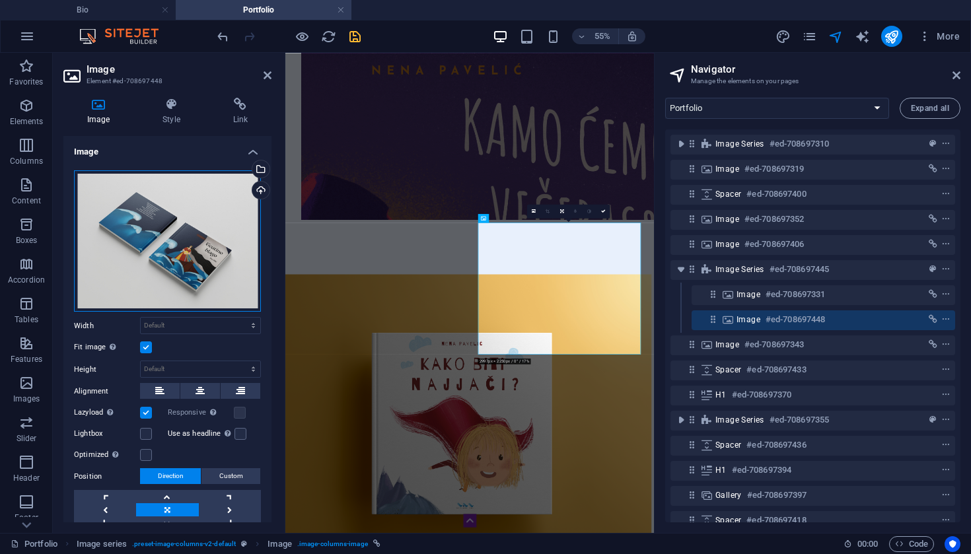
click at [159, 228] on div "Drag files here, click to choose files or select files from Files or our free s…" at bounding box center [167, 241] width 187 height 142
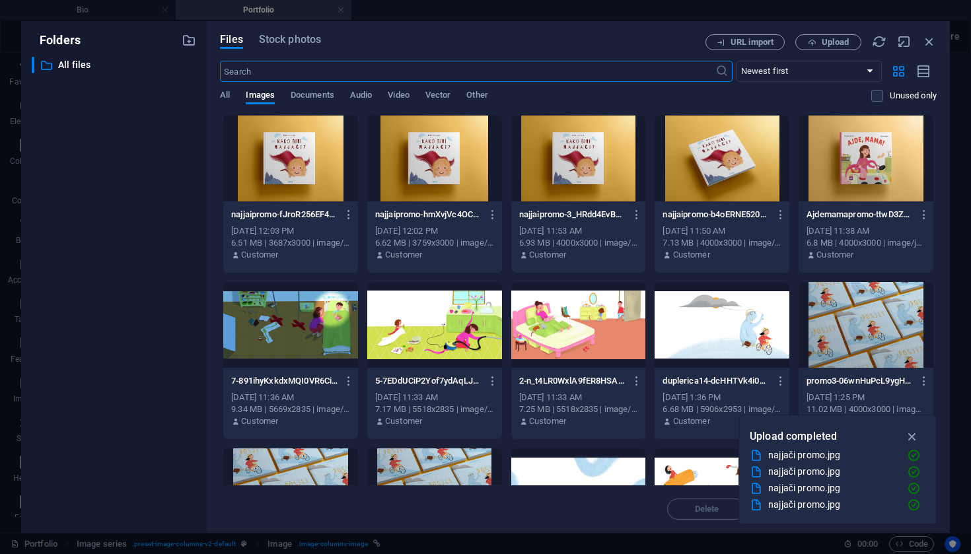
click at [159, 228] on div "​ All files All files" at bounding box center [114, 290] width 164 height 466
click at [822, 46] on span "Upload" at bounding box center [835, 42] width 27 height 8
click at [832, 38] on span "Upload" at bounding box center [835, 42] width 27 height 8
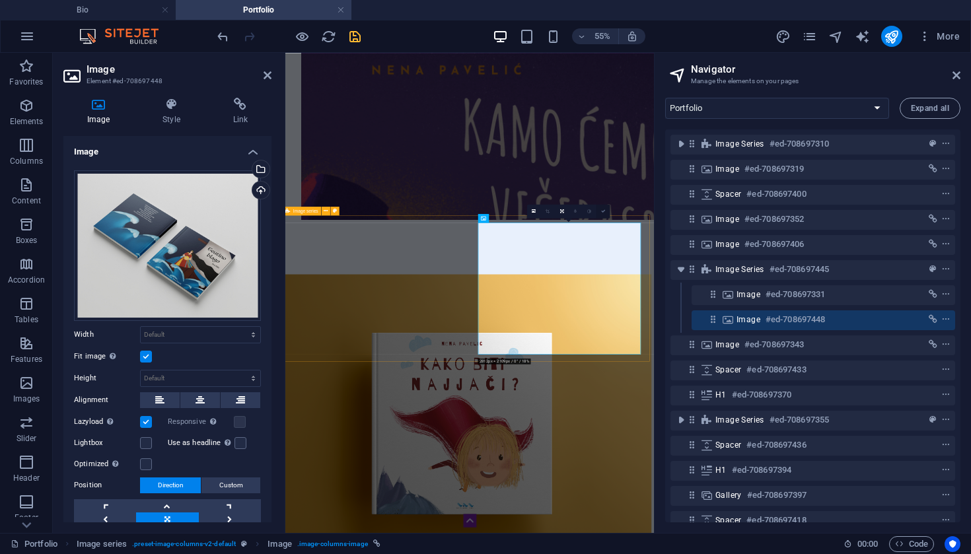
click at [604, 213] on icon at bounding box center [602, 211] width 5 height 5
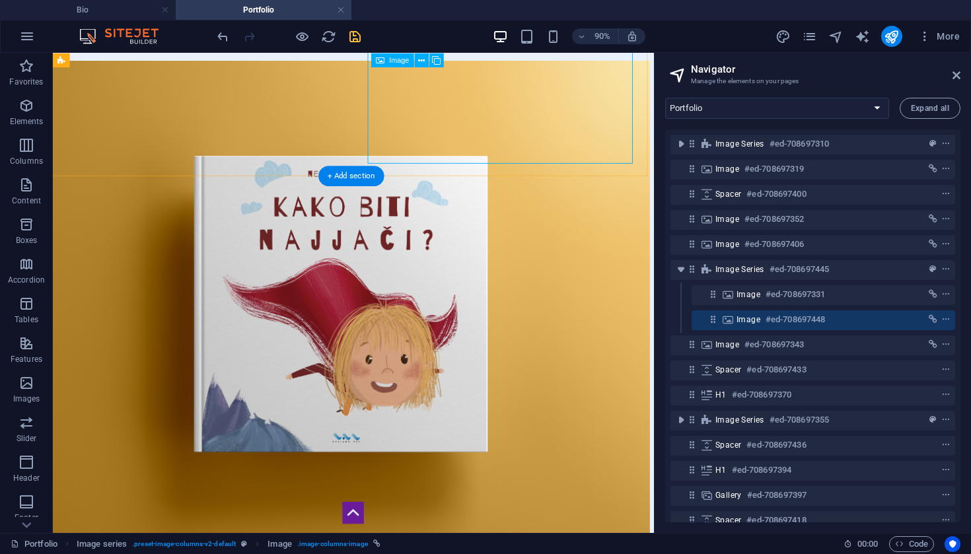
scroll to position [4127, 4]
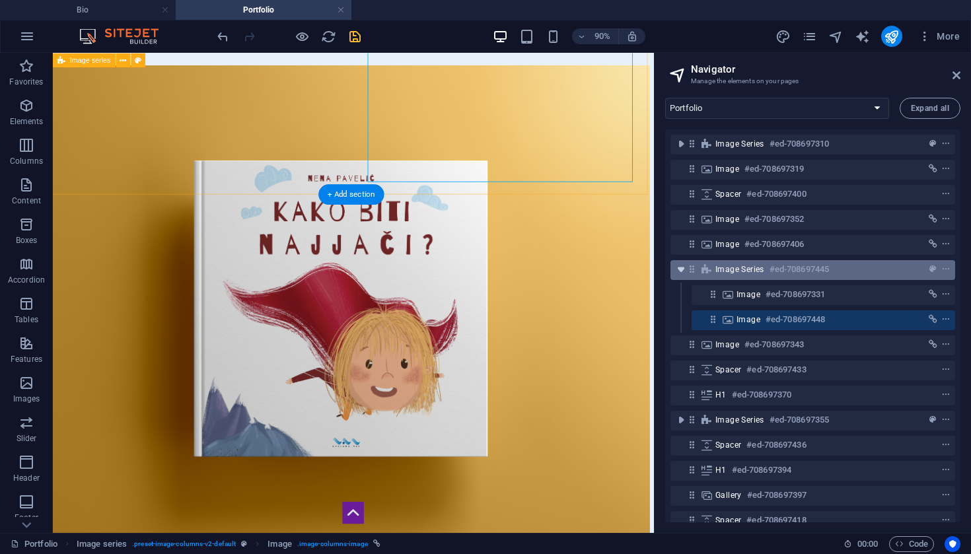
click at [682, 269] on icon "toggle-expand" at bounding box center [680, 269] width 13 height 13
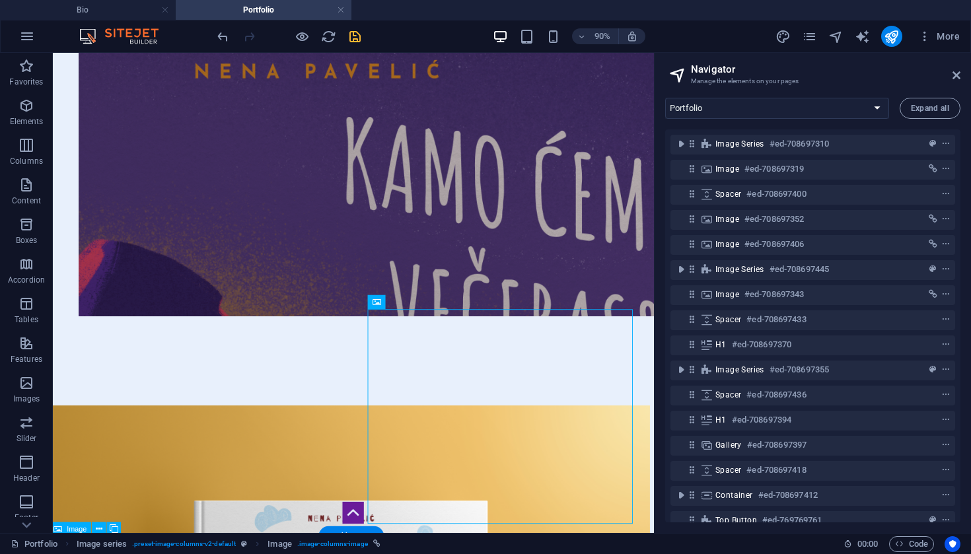
scroll to position [3743, 4]
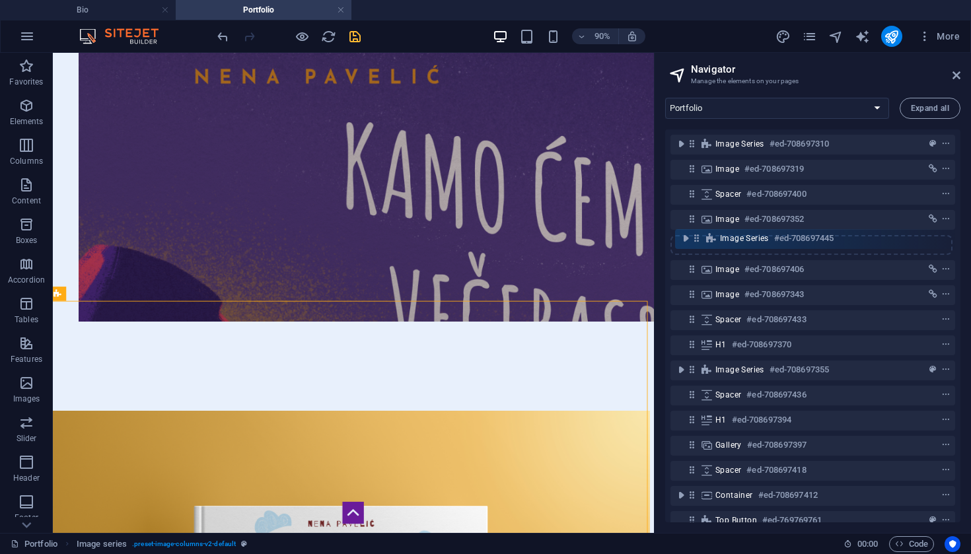
drag, startPoint x: 692, startPoint y: 271, endPoint x: 697, endPoint y: 236, distance: 35.3
click at [697, 236] on div "Spacer #ed-708697373 H1 #ed-708697295 Social Media Icons #ed-708697361 Menu #ed…" at bounding box center [812, 325] width 295 height 393
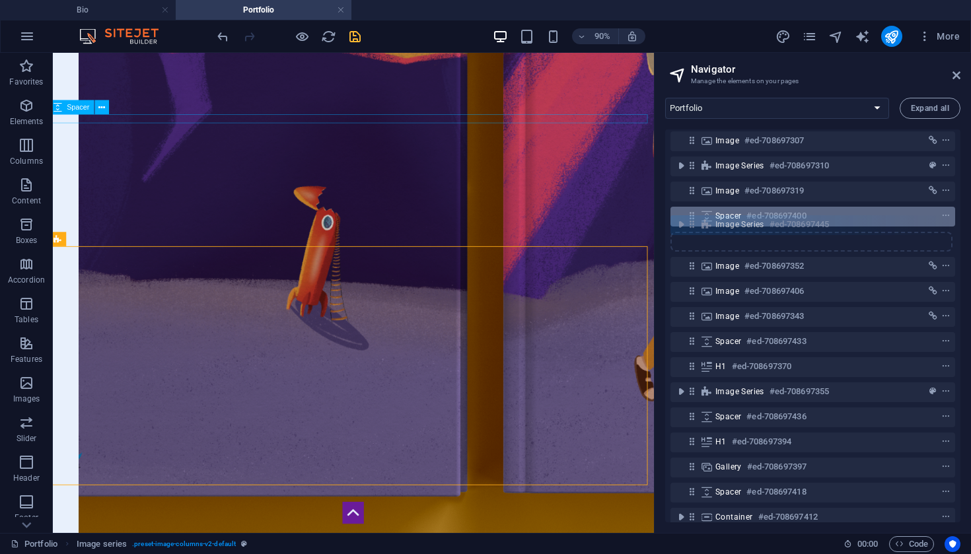
scroll to position [277, 0]
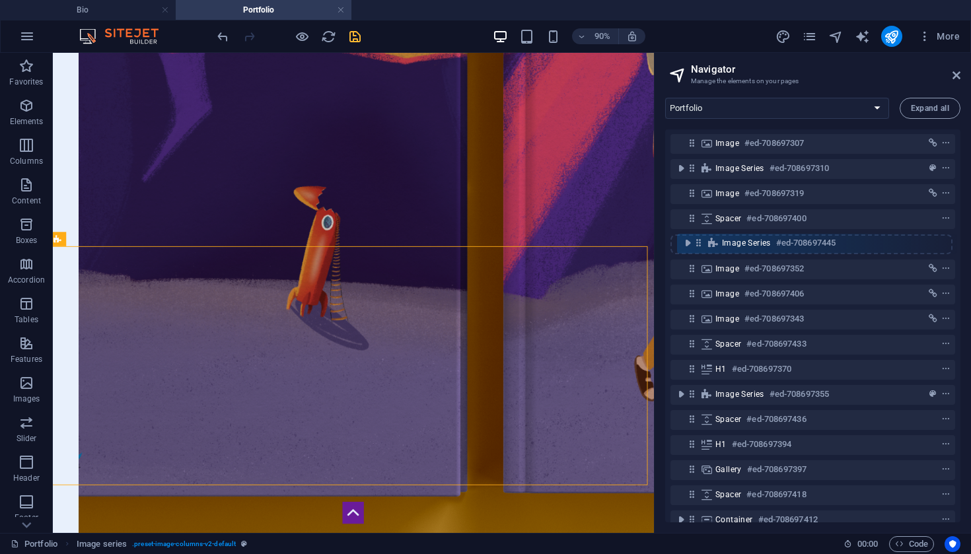
drag, startPoint x: 692, startPoint y: 246, endPoint x: 699, endPoint y: 240, distance: 8.9
click at [699, 240] on div "Spacer #ed-708697373 H1 #ed-708697295 Social Media Icons #ed-708697361 Menu #ed…" at bounding box center [812, 325] width 295 height 393
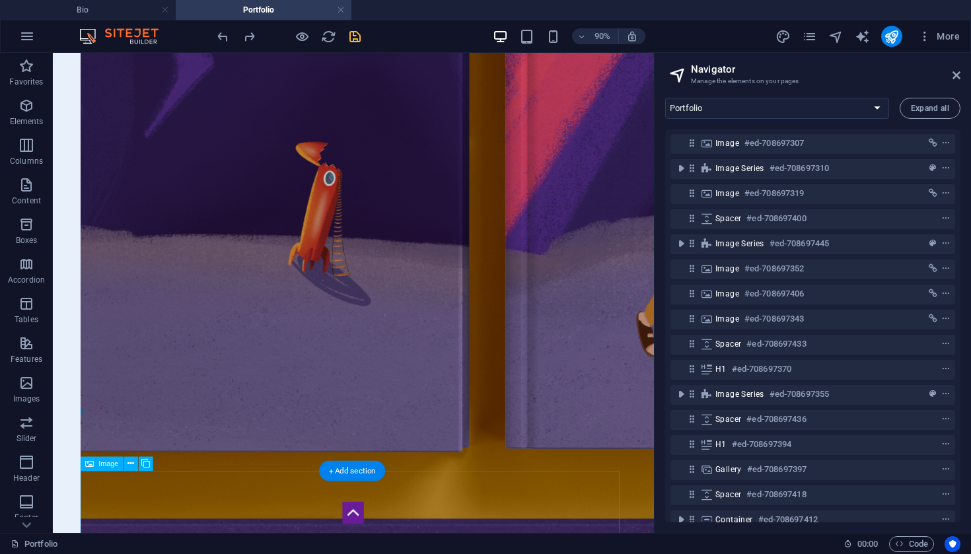
scroll to position [3191, 2]
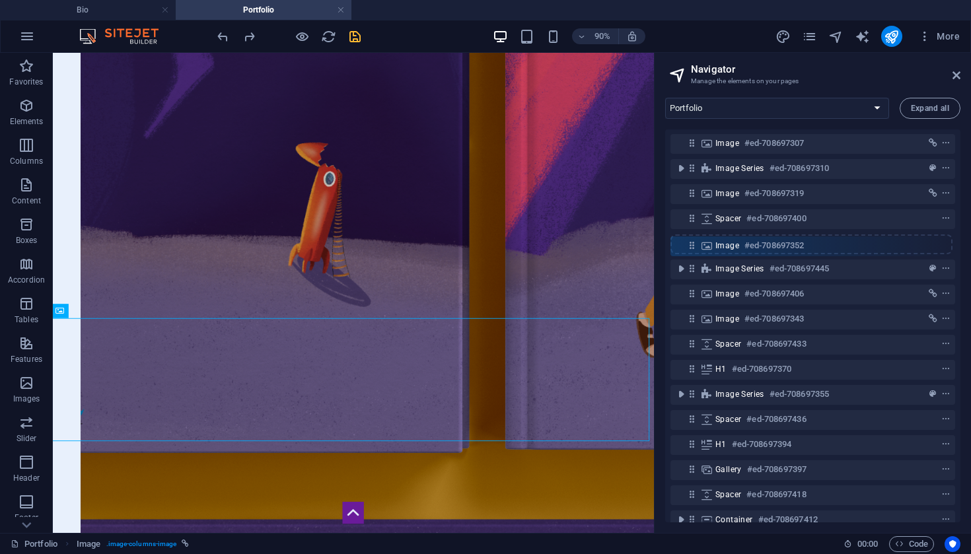
drag, startPoint x: 691, startPoint y: 271, endPoint x: 691, endPoint y: 244, distance: 27.7
click at [691, 244] on div "Spacer #ed-708697373 H1 #ed-708697295 Social Media Icons #ed-708697361 Menu #ed…" at bounding box center [812, 325] width 295 height 393
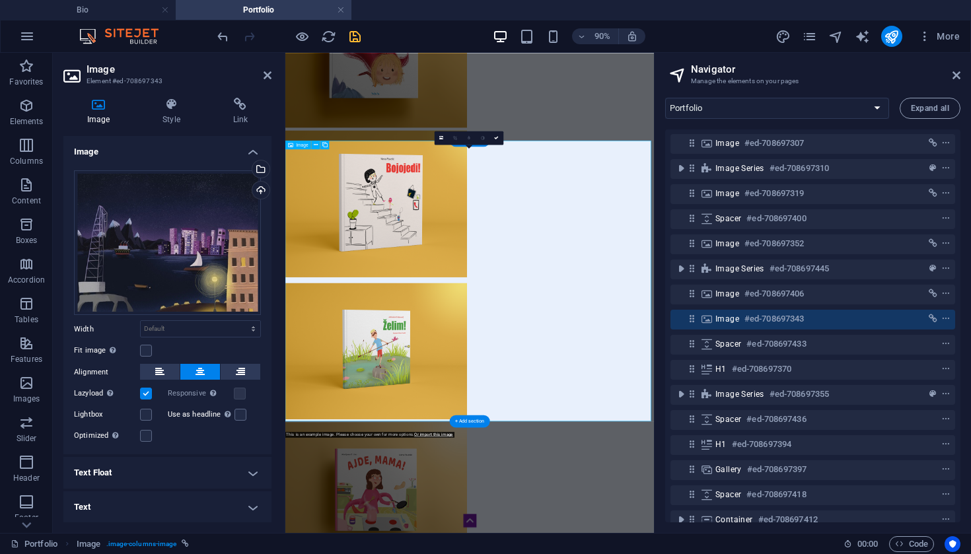
scroll to position [4125, 1]
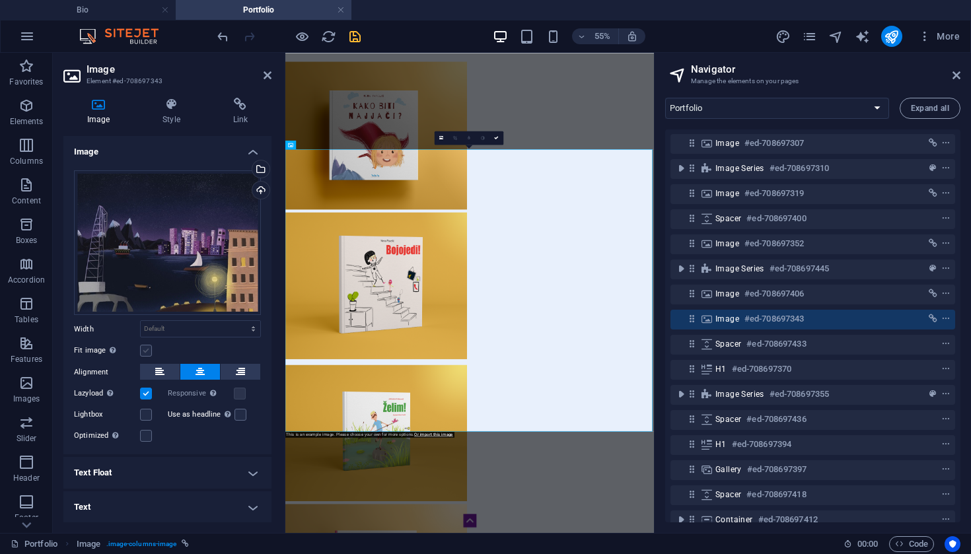
click at [147, 351] on label at bounding box center [146, 351] width 12 height 12
click at [0, 0] on input "Fit image Automatically fit image to a fixed width and height" at bounding box center [0, 0] width 0 height 0
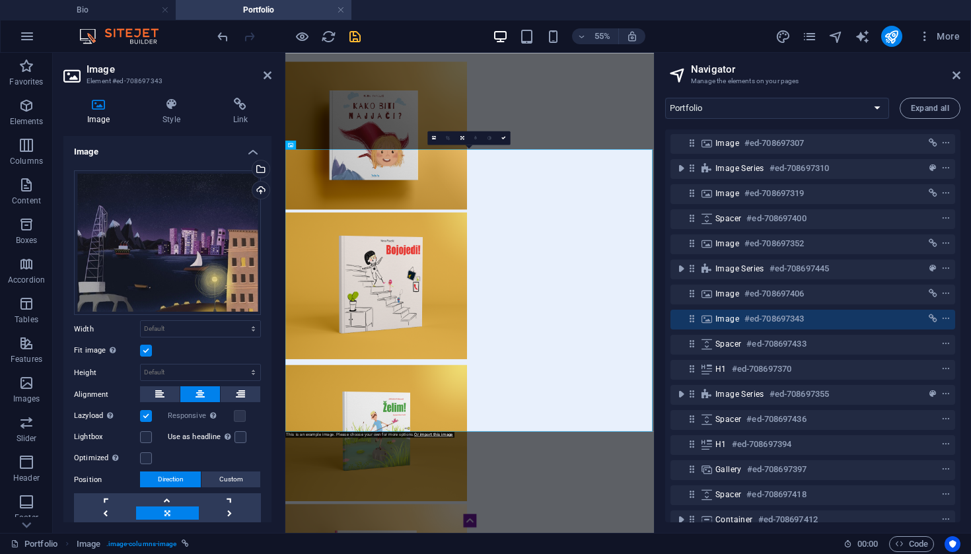
click at [147, 351] on label at bounding box center [146, 351] width 12 height 12
click at [0, 0] on input "Fit image Automatically fit image to a fixed width and height" at bounding box center [0, 0] width 0 height 0
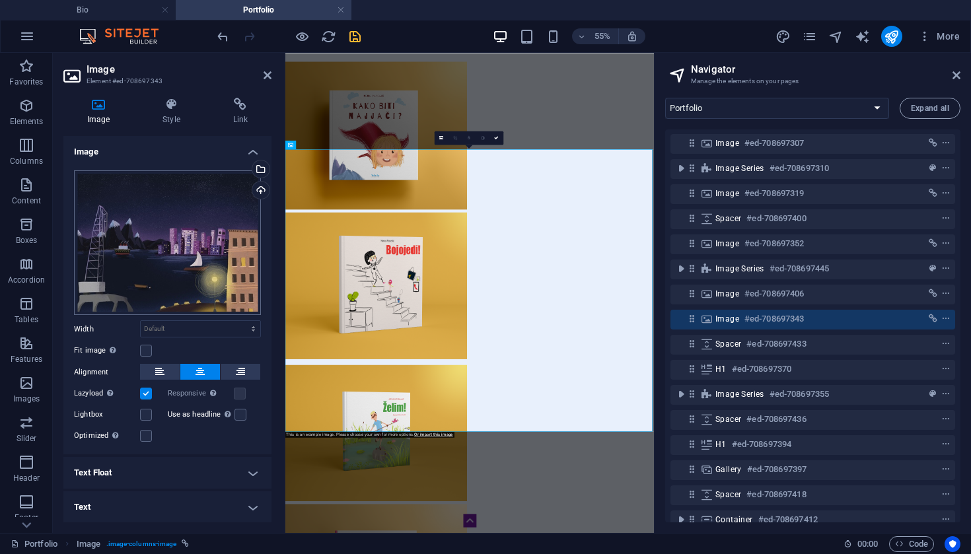
scroll to position [0, 0]
click at [166, 114] on h4 "Style" at bounding box center [174, 112] width 70 height 28
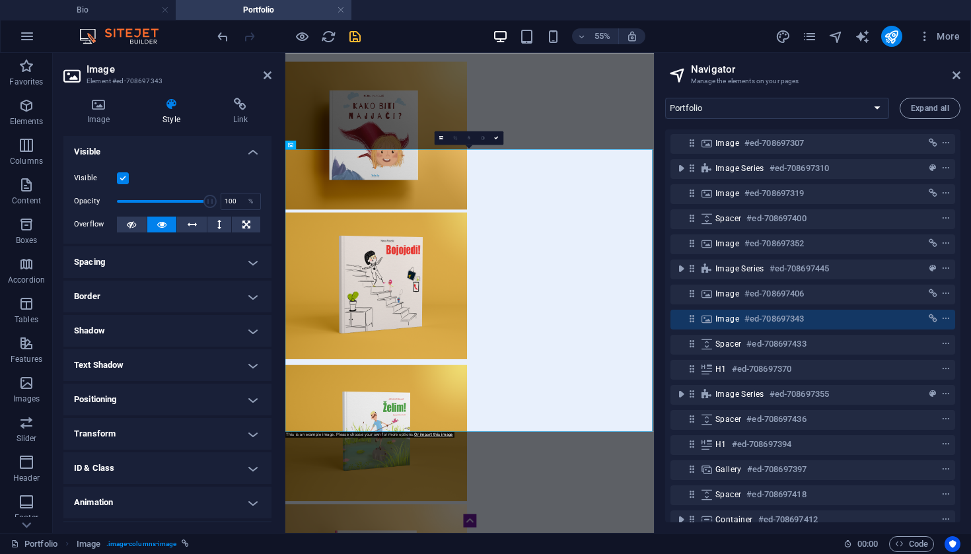
click at [149, 443] on h4 "Transform" at bounding box center [167, 434] width 208 height 32
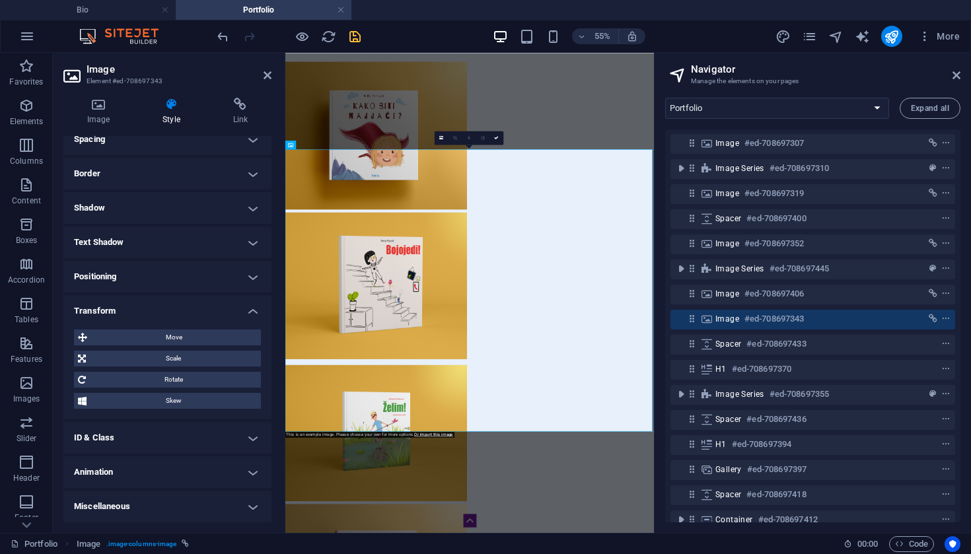
scroll to position [122, 0]
click at [149, 269] on h4 "Positioning" at bounding box center [167, 278] width 208 height 32
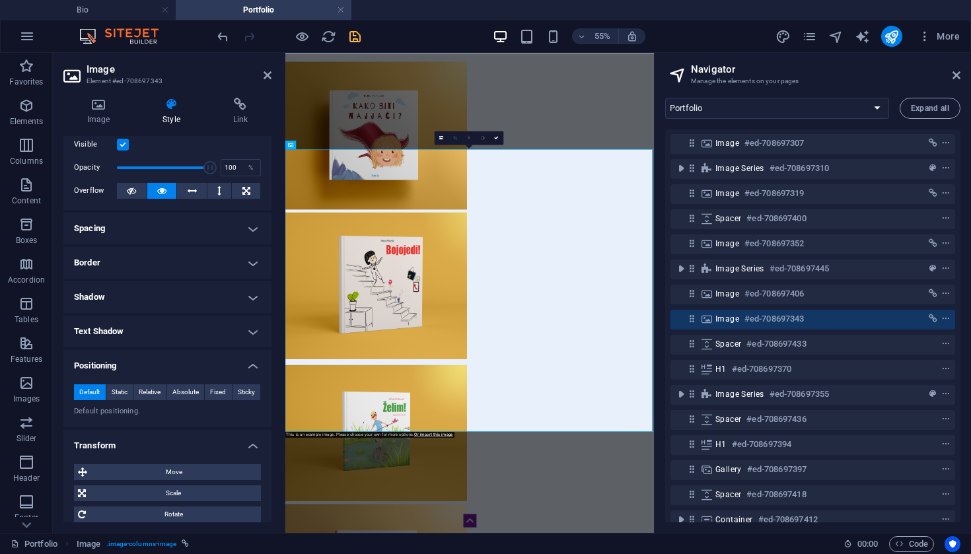
scroll to position [32, 0]
click at [169, 236] on h4 "Spacing" at bounding box center [167, 231] width 208 height 32
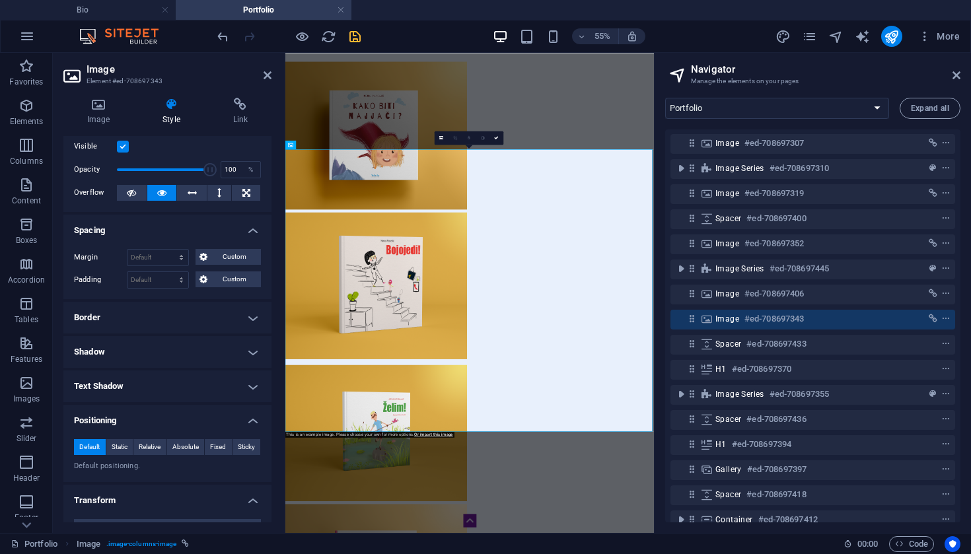
click at [151, 322] on h4 "Border" at bounding box center [167, 318] width 208 height 32
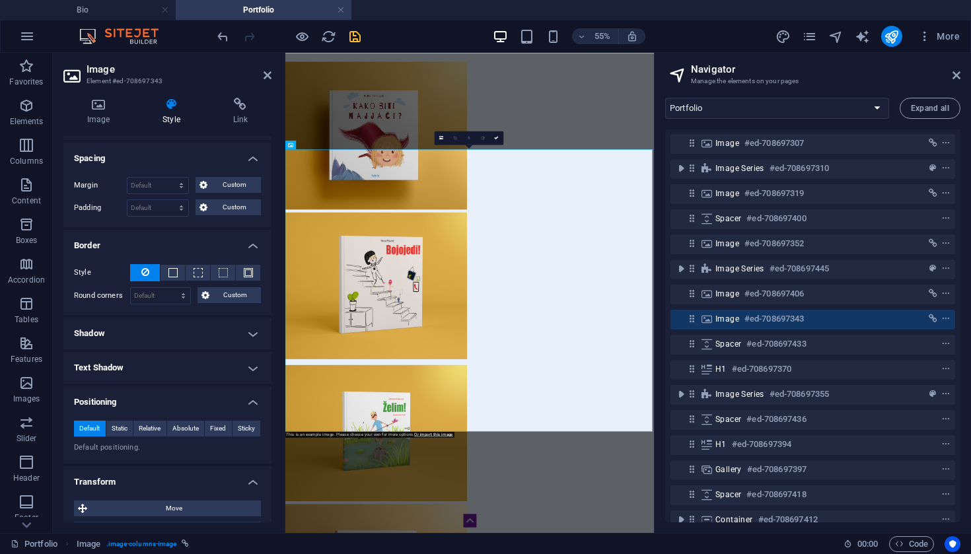
scroll to position [112, 0]
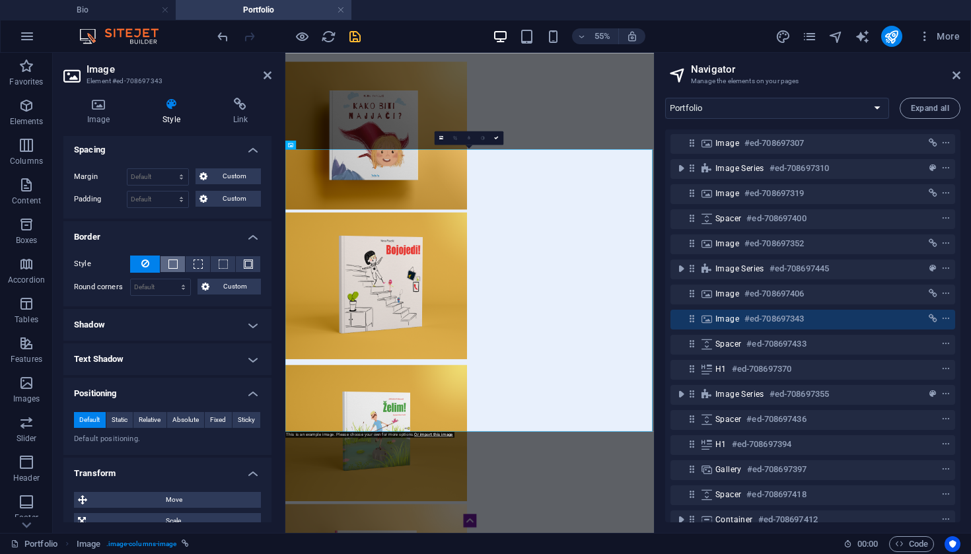
click at [175, 264] on span at bounding box center [172, 264] width 9 height 9
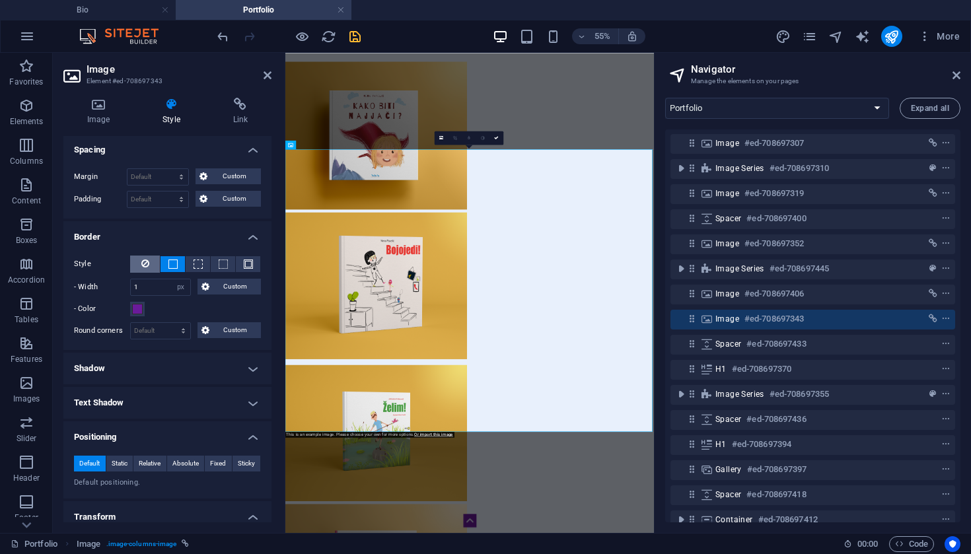
click at [148, 263] on icon at bounding box center [145, 264] width 8 height 16
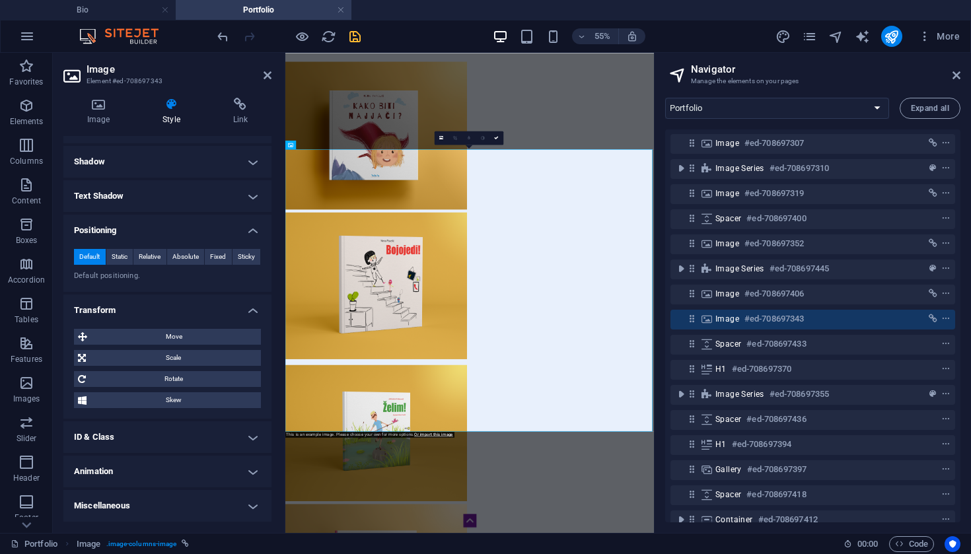
scroll to position [274, 0]
click at [196, 511] on h4 "Miscellaneous" at bounding box center [167, 507] width 208 height 32
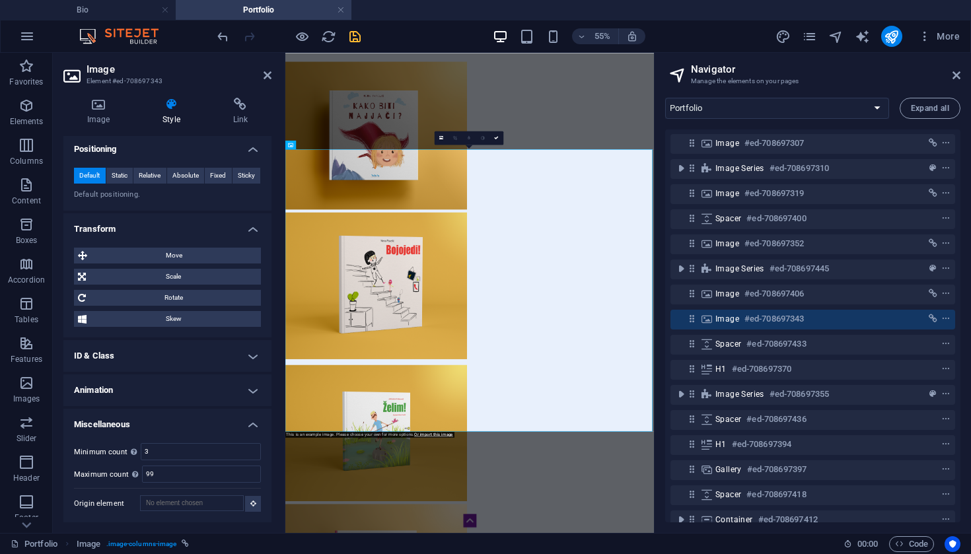
scroll to position [356, 0]
click at [163, 350] on h4 "ID & Class" at bounding box center [167, 357] width 208 height 32
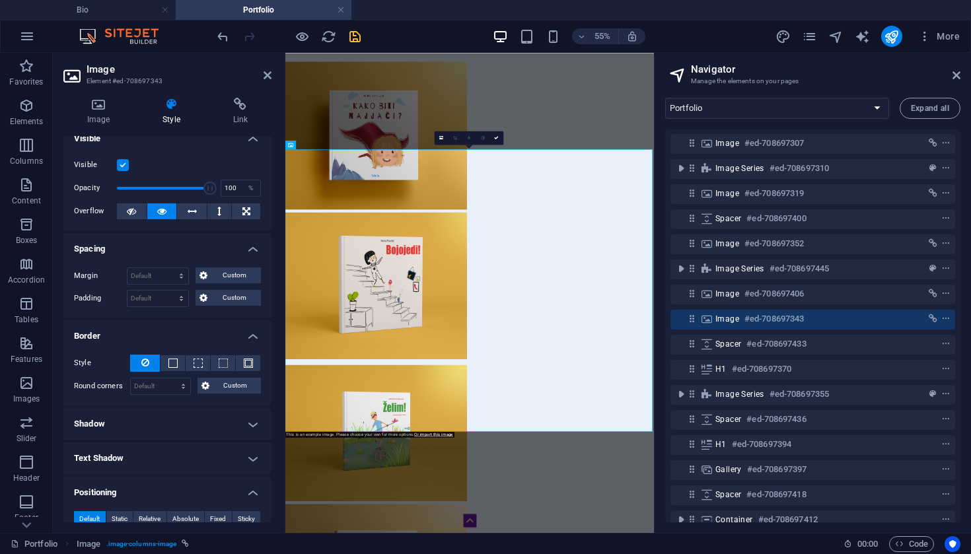
scroll to position [0, 0]
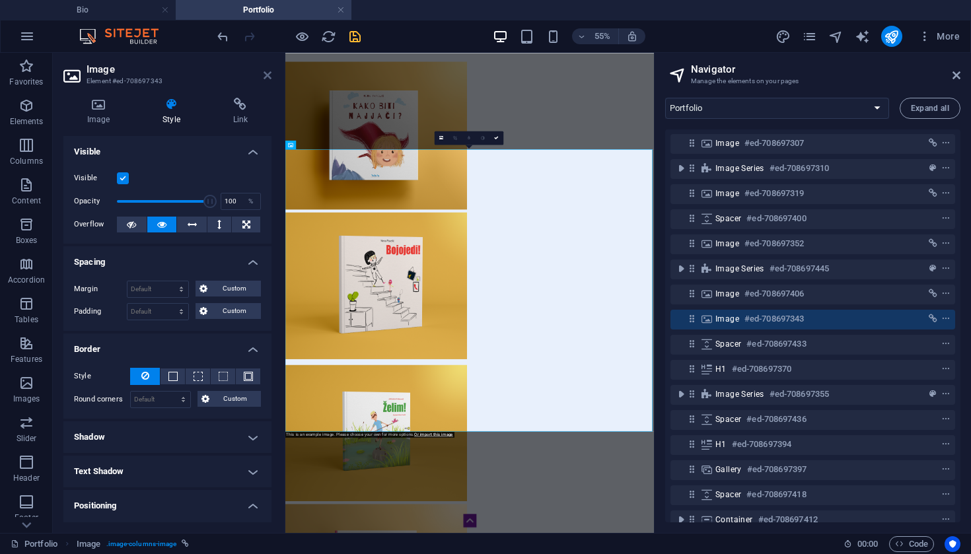
click at [267, 79] on icon at bounding box center [268, 75] width 8 height 11
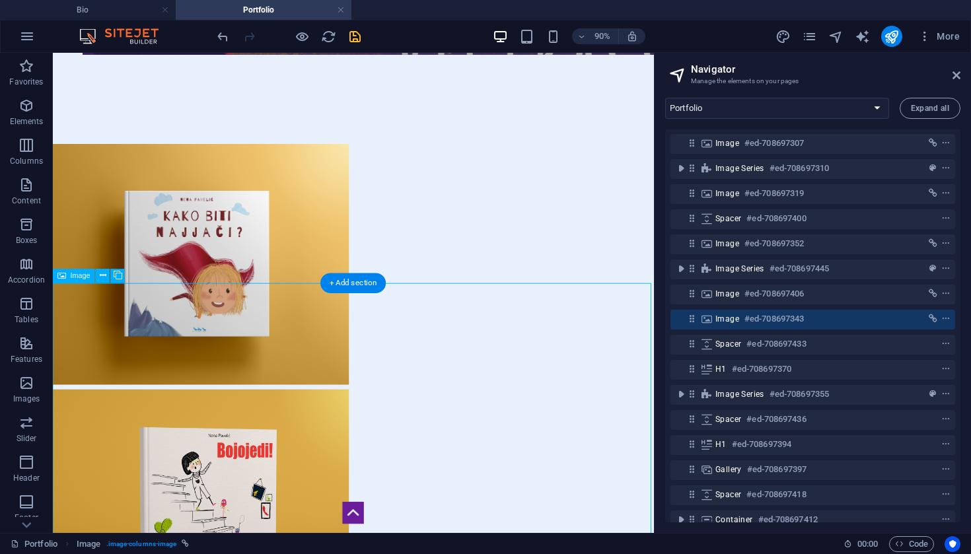
scroll to position [4017, 0]
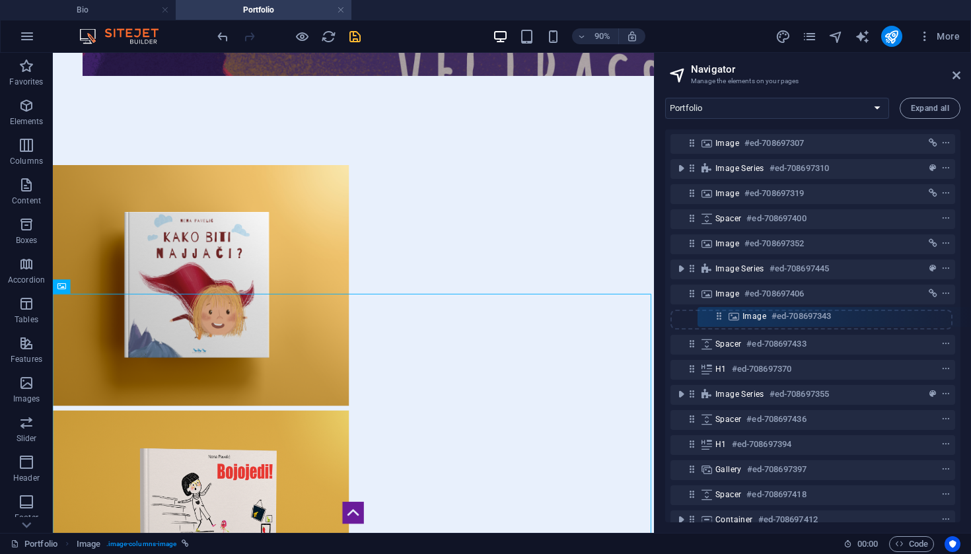
drag, startPoint x: 693, startPoint y: 322, endPoint x: 721, endPoint y: 320, distance: 28.4
click at [721, 320] on div "Spacer #ed-708697373 H1 #ed-708697295 Social Media Icons #ed-708697361 Menu #ed…" at bounding box center [812, 325] width 295 height 393
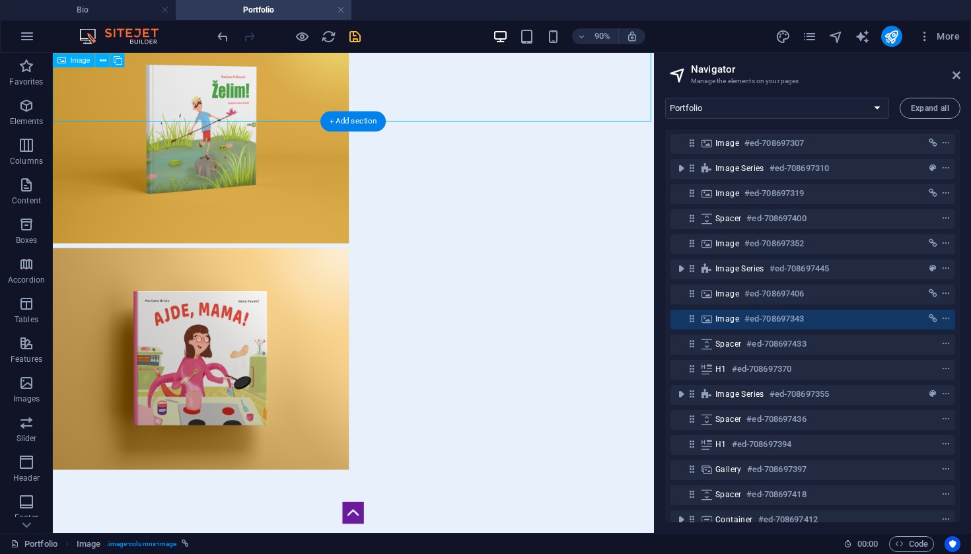
scroll to position [4735, 0]
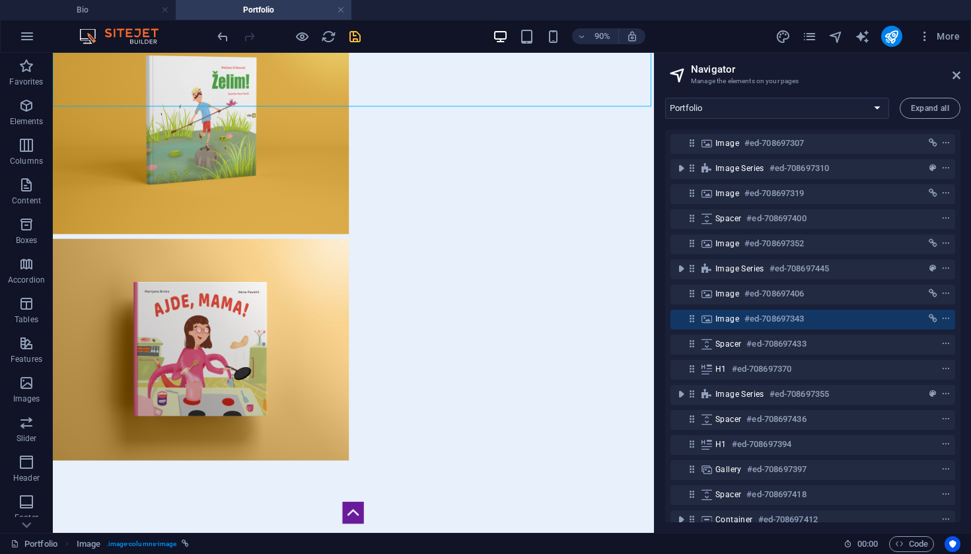
click at [355, 44] on div at bounding box center [289, 36] width 148 height 21
click at [357, 42] on icon "save" at bounding box center [354, 36] width 15 height 15
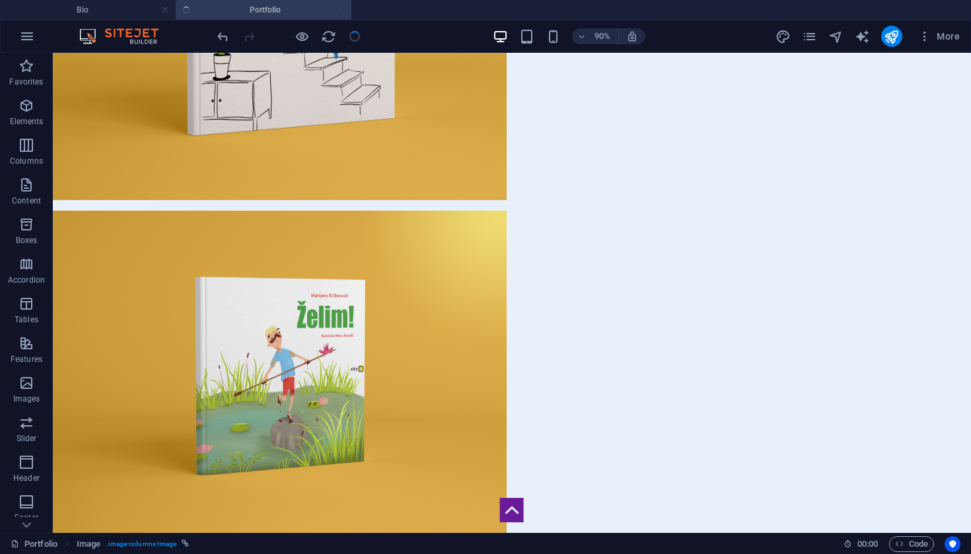
scroll to position [5945, 0]
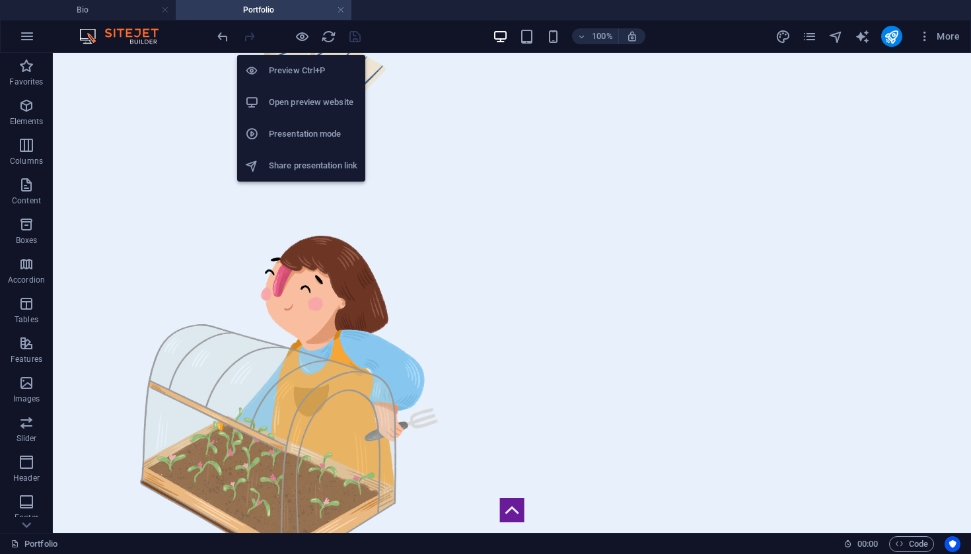
click at [299, 102] on h6 "Open preview website" at bounding box center [313, 102] width 88 height 16
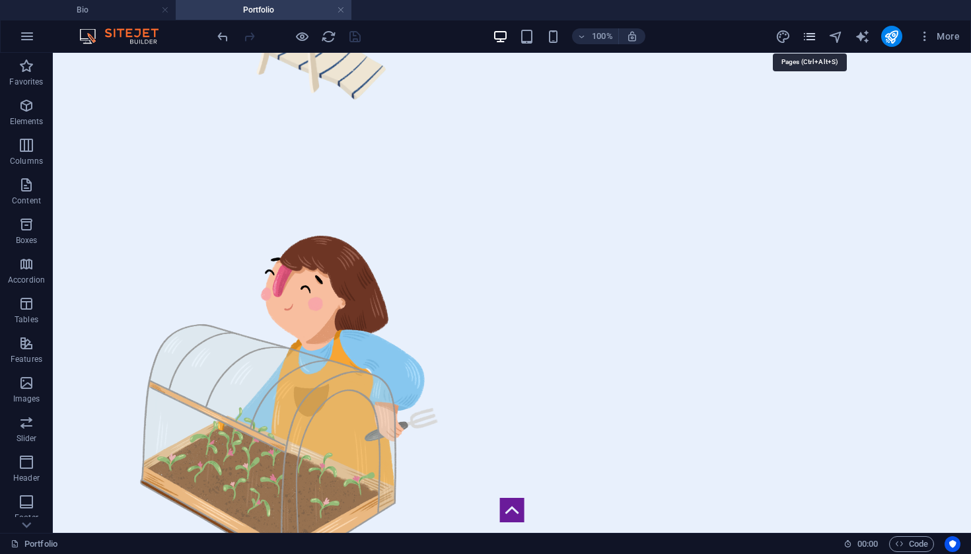
click at [816, 38] on icon "pages" at bounding box center [809, 36] width 15 height 15
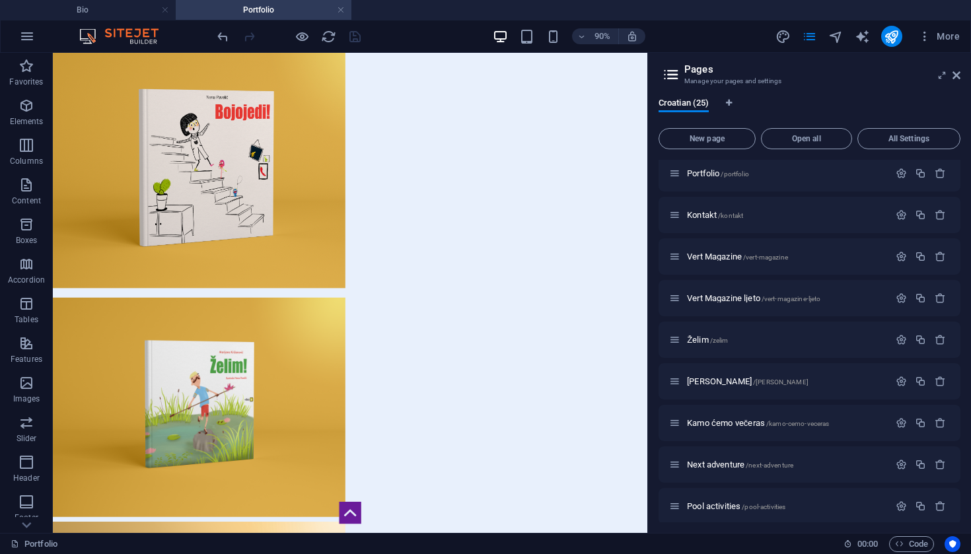
scroll to position [32, 0]
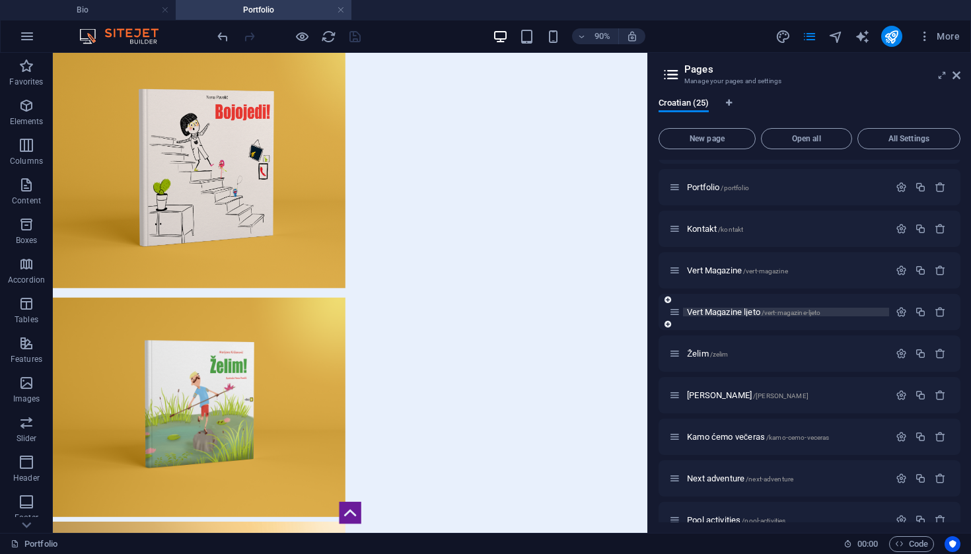
click at [733, 311] on span "Vert Magazine ljeto /vert-magazine-ljeto" at bounding box center [753, 312] width 133 height 10
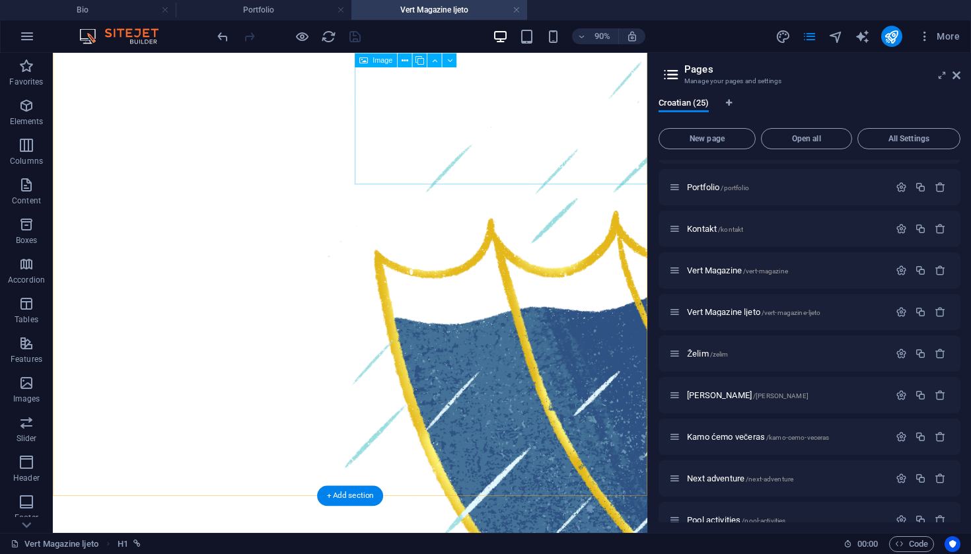
scroll to position [382, 0]
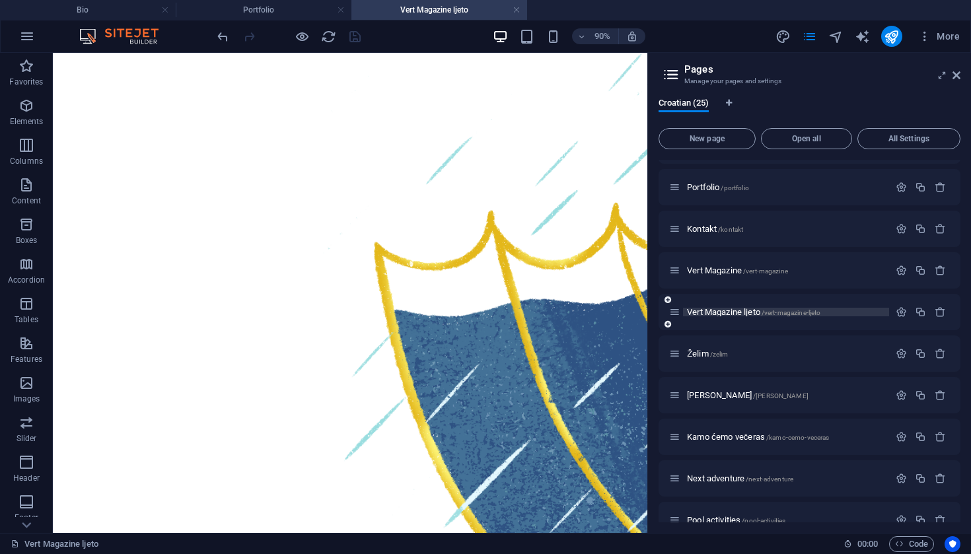
click at [740, 314] on span "Vert Magazine ljeto /vert-magazine-ljeto" at bounding box center [753, 312] width 133 height 10
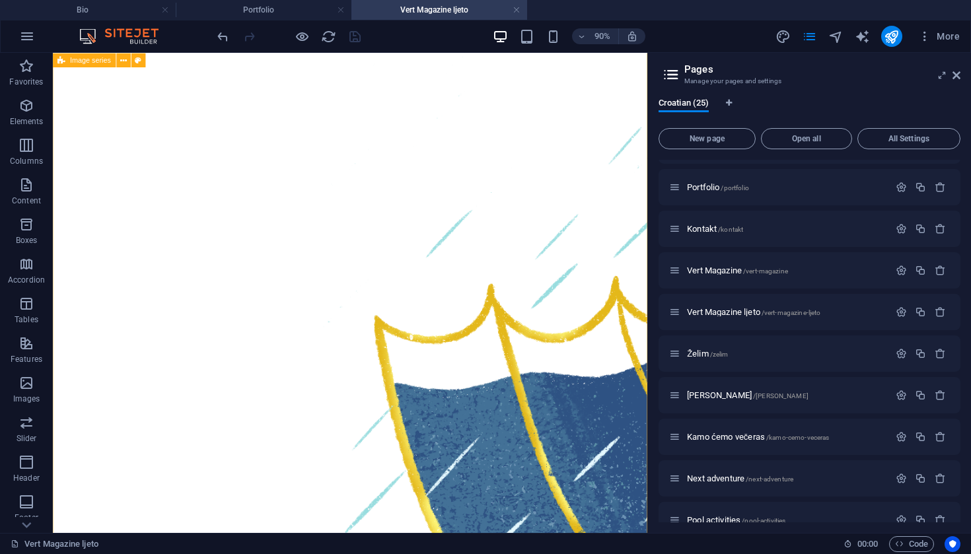
scroll to position [300, 0]
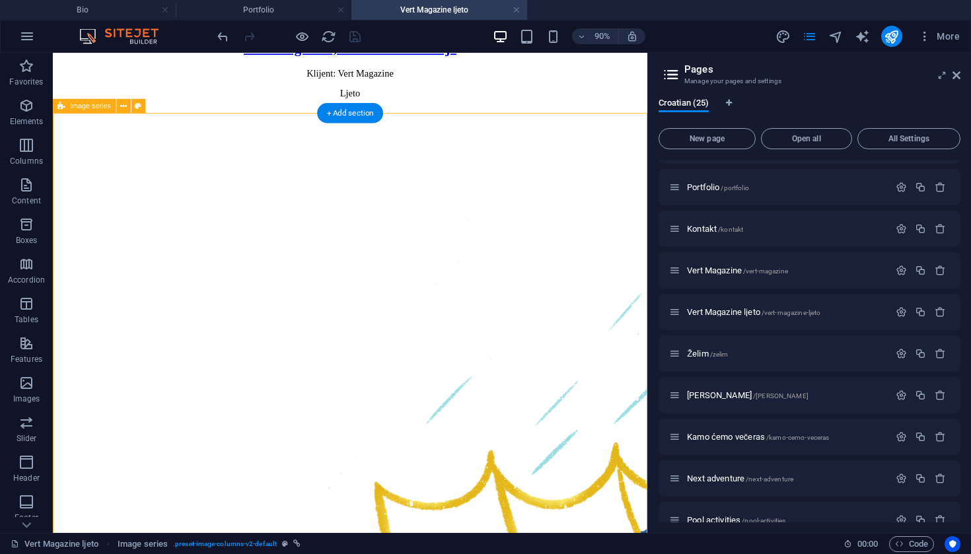
scroll to position [94, 0]
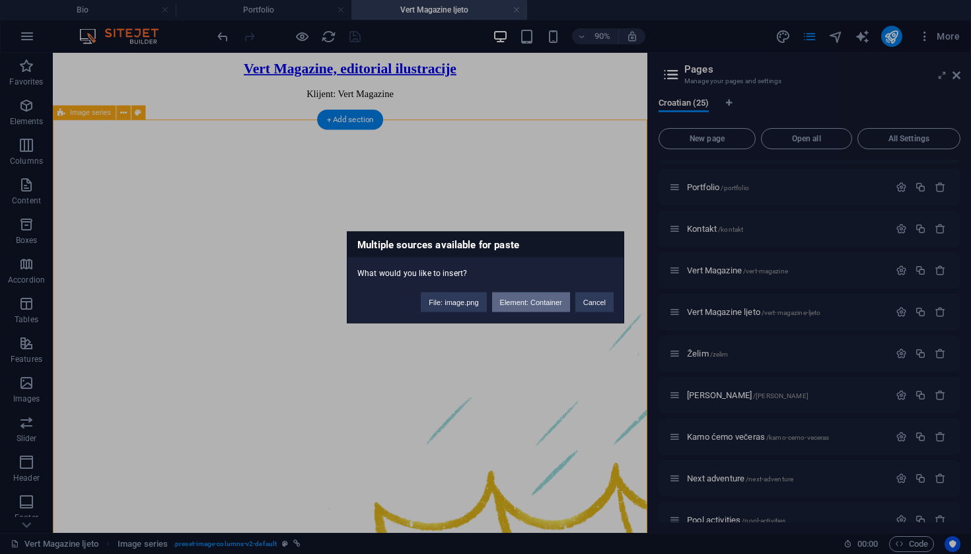
click at [519, 303] on button "Element: Container" at bounding box center [531, 302] width 78 height 20
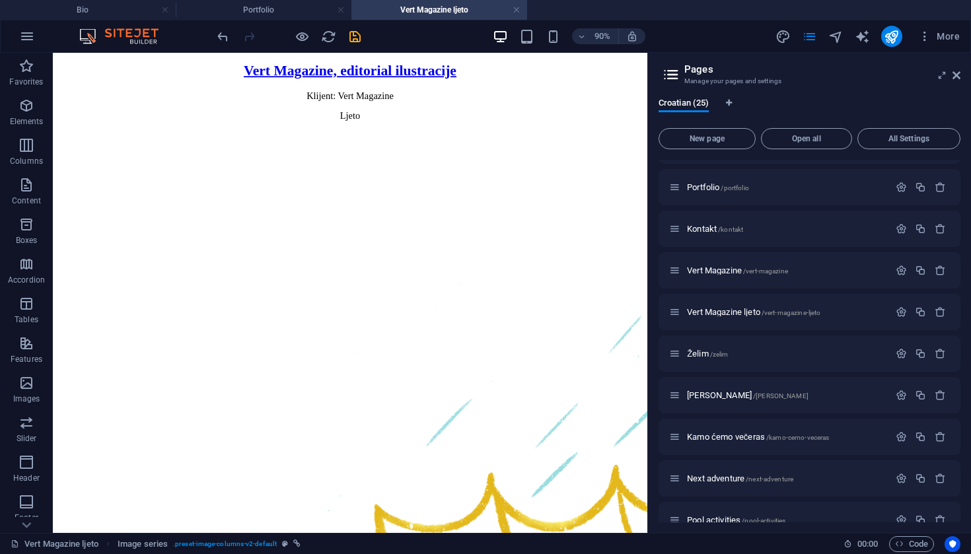
scroll to position [90, 0]
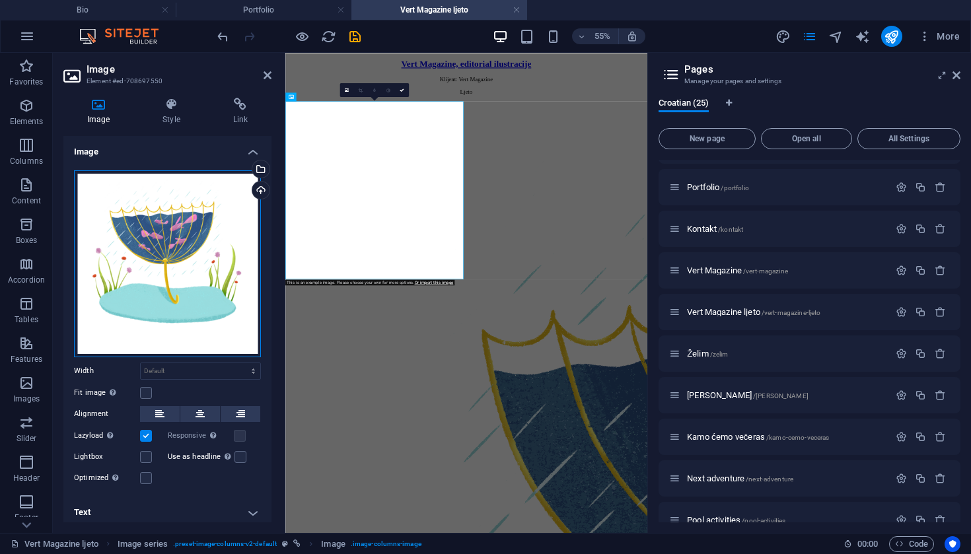
click at [182, 220] on div "Drag files here, click to choose files or select files from Files or our free s…" at bounding box center [167, 263] width 187 height 187
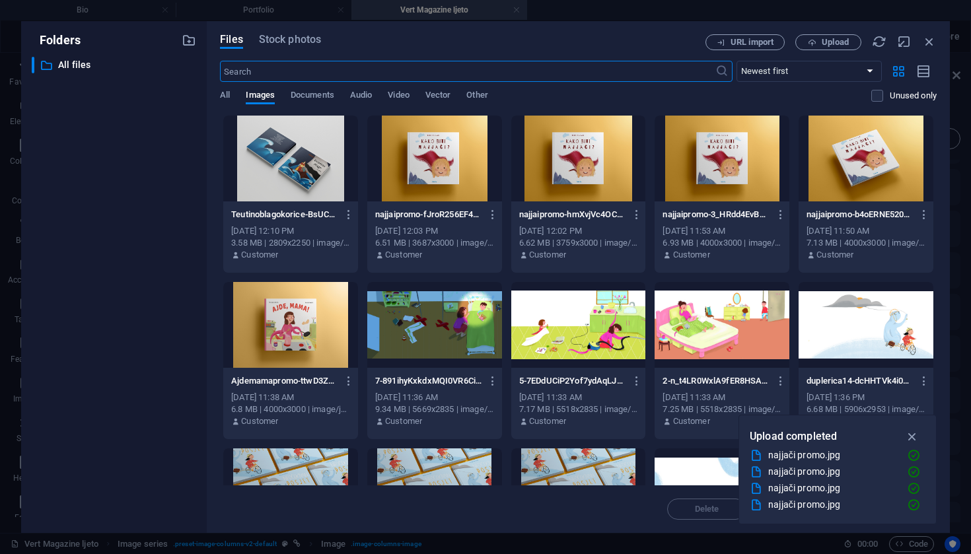
click at [182, 220] on div "​ All files All files" at bounding box center [114, 290] width 164 height 466
click at [826, 44] on span "Upload" at bounding box center [835, 42] width 27 height 8
click at [820, 43] on span "Upload" at bounding box center [828, 42] width 54 height 9
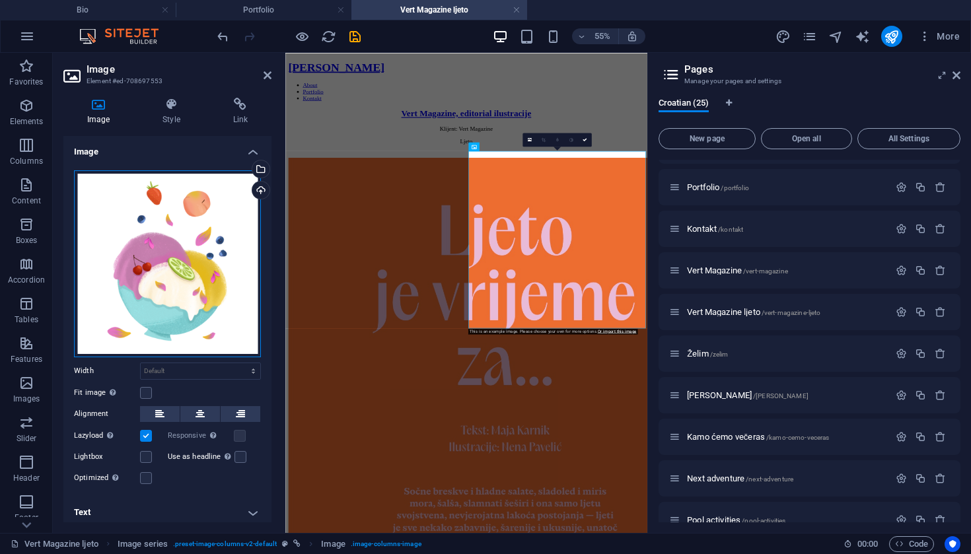
click at [159, 213] on div "Drag files here, click to choose files or select files from Files or our free s…" at bounding box center [167, 263] width 187 height 187
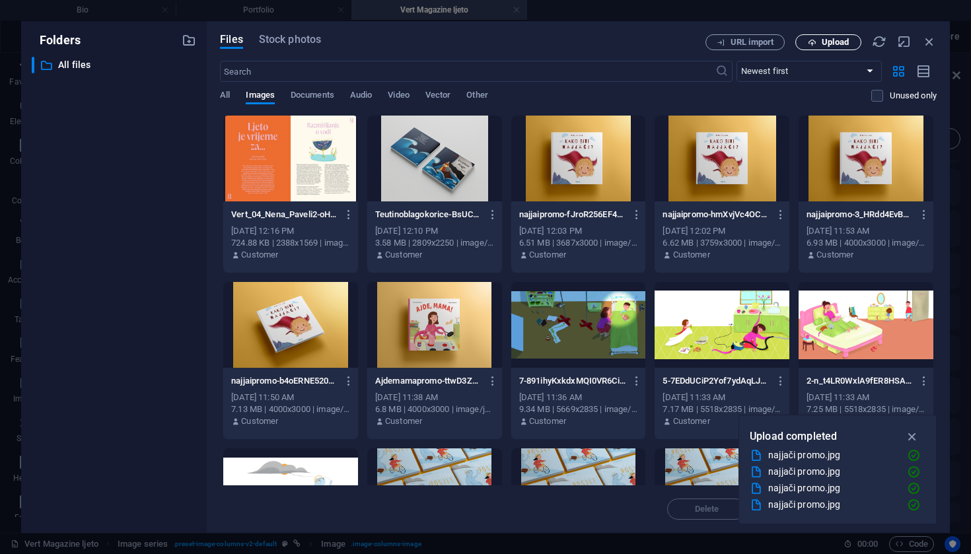
click at [820, 48] on button "Upload" at bounding box center [828, 42] width 66 height 16
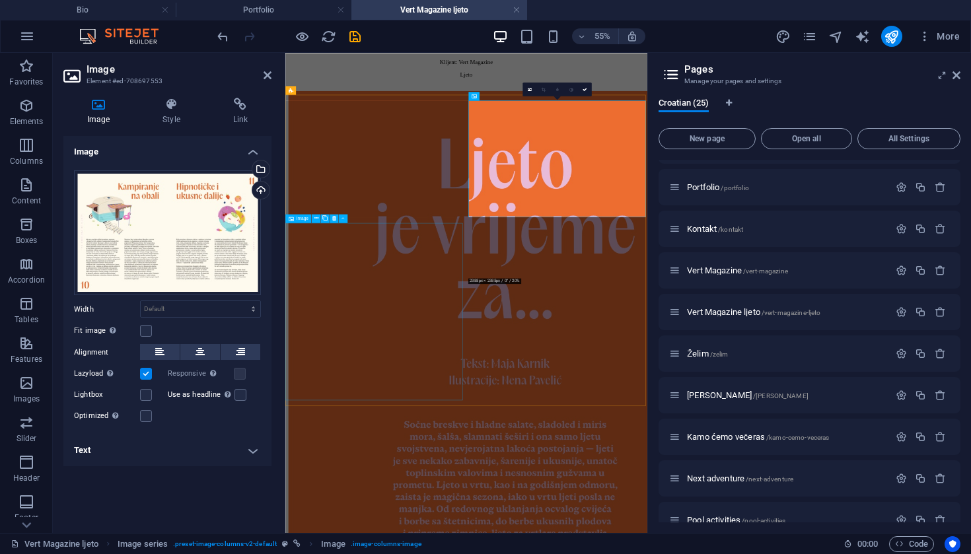
scroll to position [141, 0]
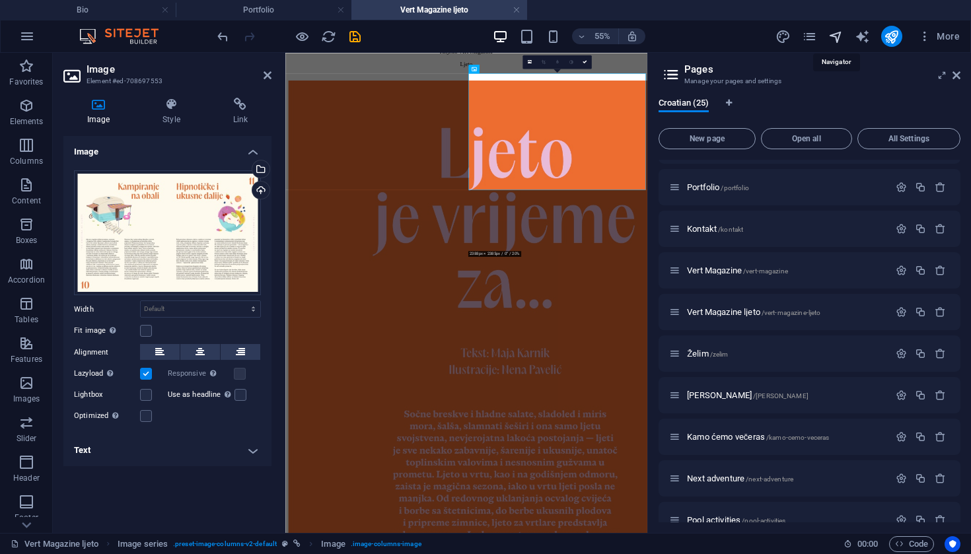
click at [836, 40] on icon "navigator" at bounding box center [835, 36] width 15 height 15
select select "13772468-hr"
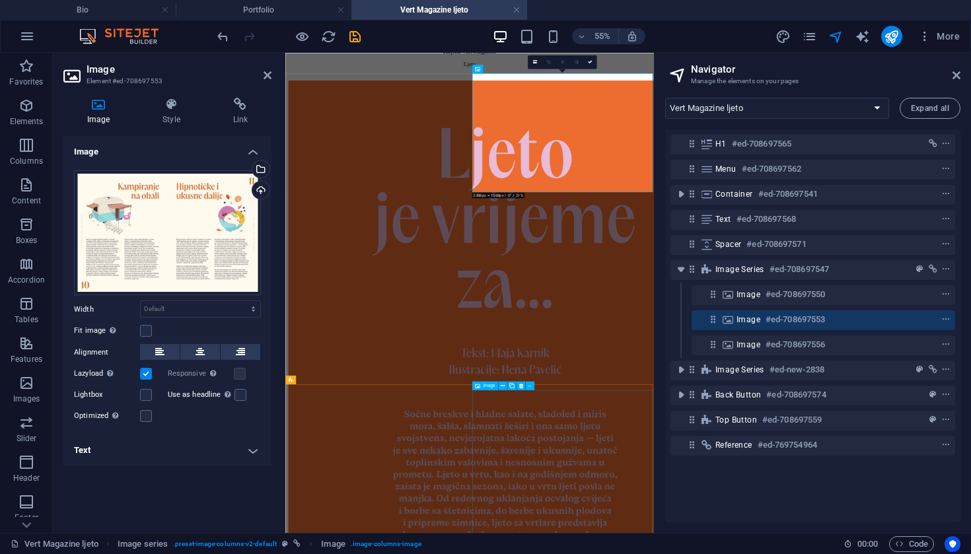
scroll to position [649, 0]
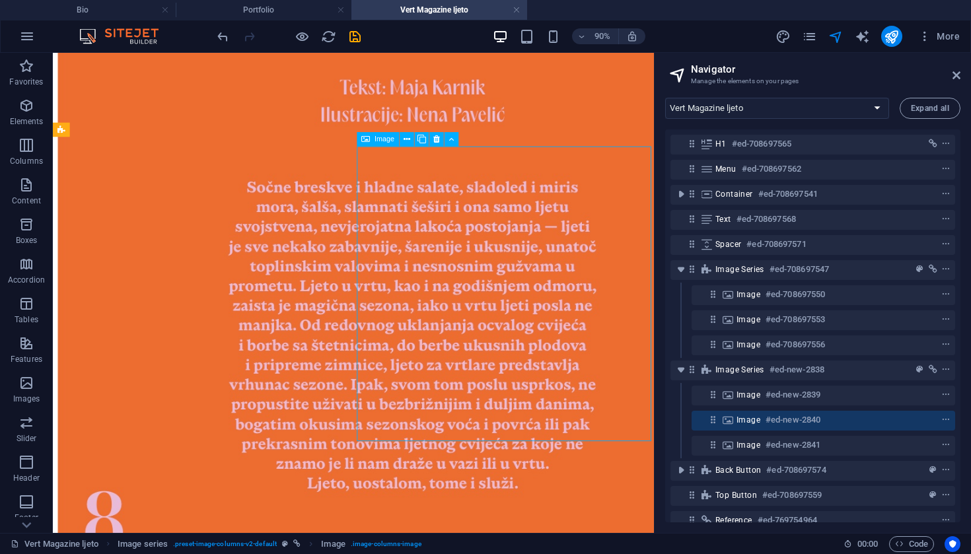
drag, startPoint x: 411, startPoint y: 743, endPoint x: 551, endPoint y: 304, distance: 461.0
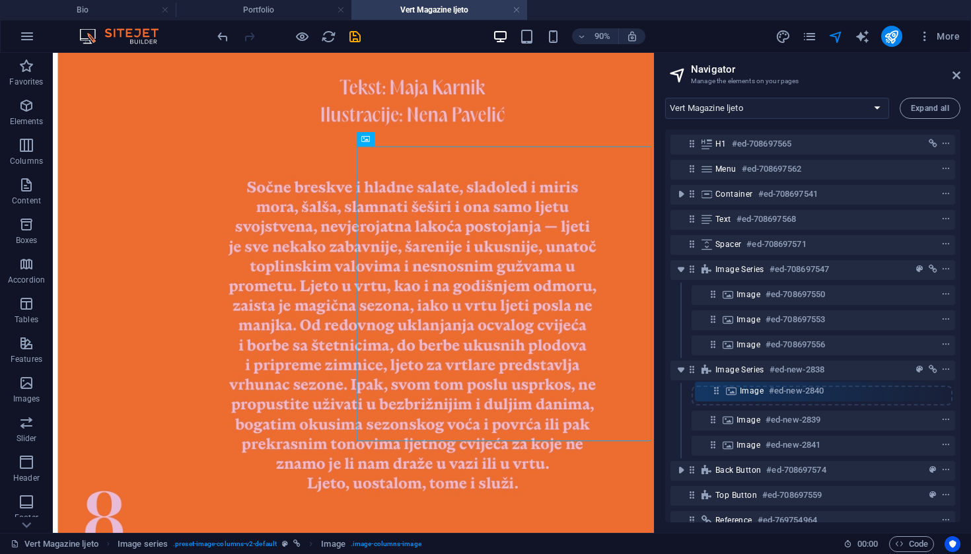
drag, startPoint x: 712, startPoint y: 423, endPoint x: 715, endPoint y: 390, distance: 33.2
click at [715, 390] on div "H1 #ed-708697565 Menu #ed-708697562 Container #ed-708697541 Text #ed-708697568 …" at bounding box center [812, 325] width 295 height 393
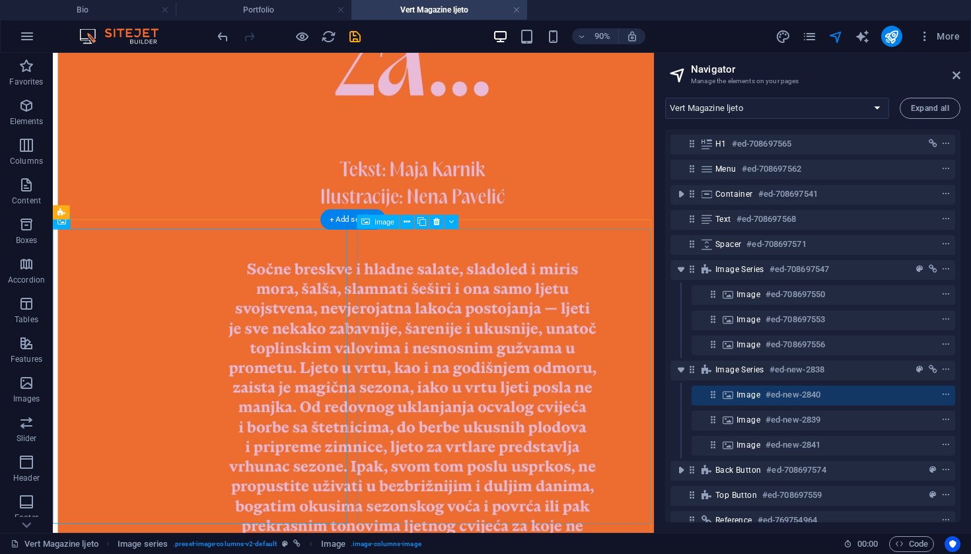
scroll to position [499, 0]
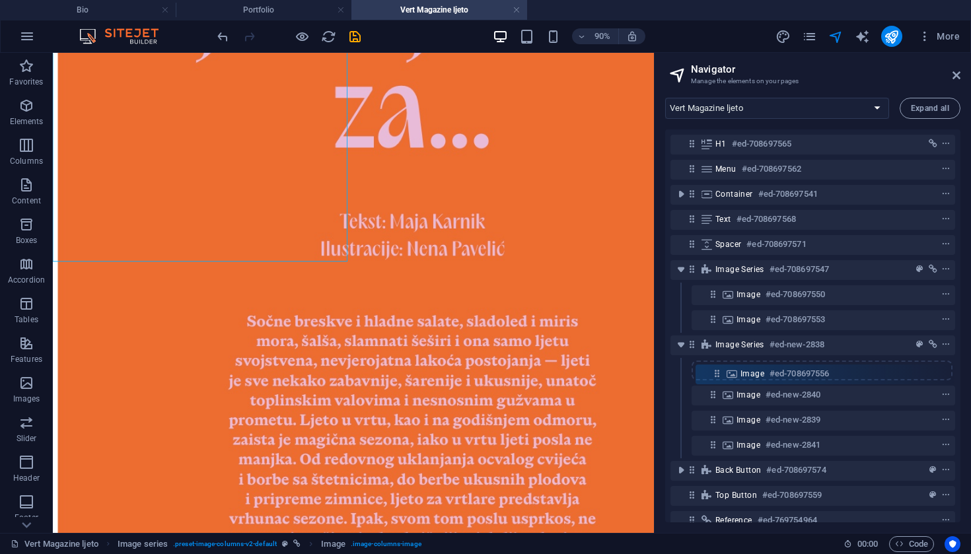
drag, startPoint x: 713, startPoint y: 347, endPoint x: 717, endPoint y: 379, distance: 32.6
click at [717, 379] on div "H1 #ed-708697565 Menu #ed-708697562 Container #ed-708697541 Text #ed-708697568 …" at bounding box center [812, 325] width 295 height 393
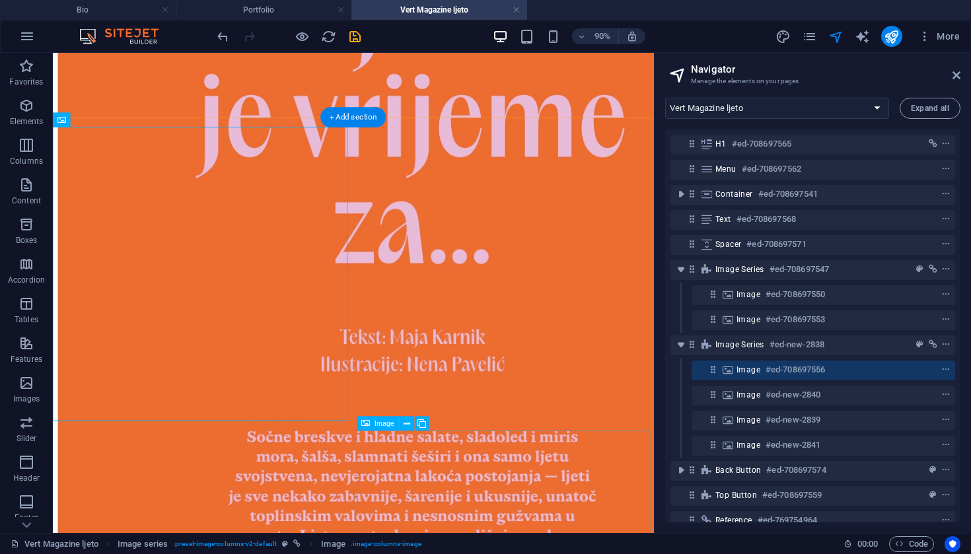
scroll to position [384, 0]
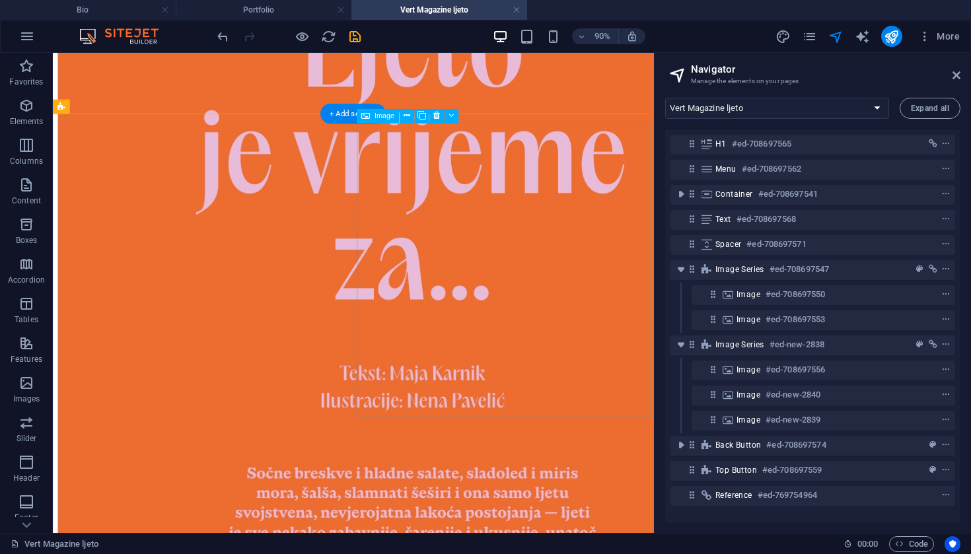
scroll to position [339, 0]
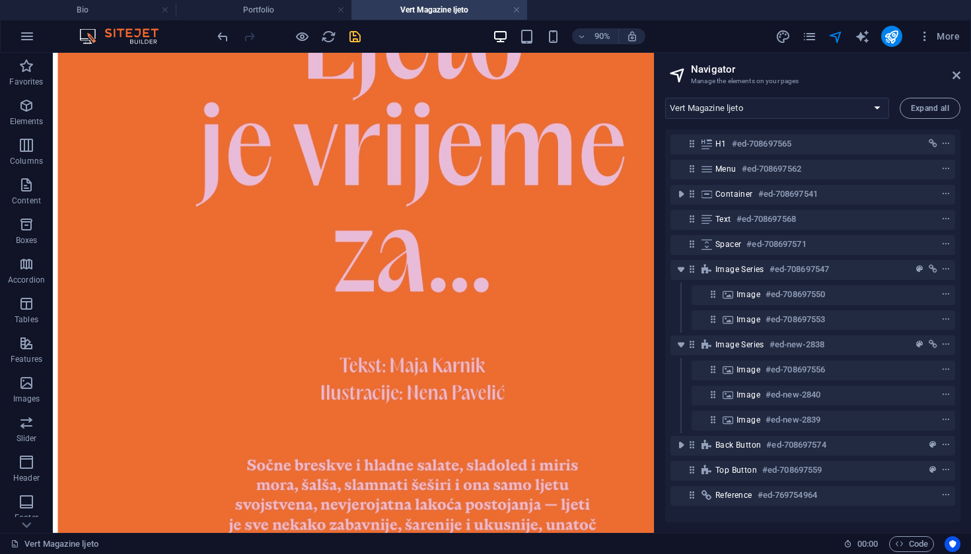
click at [356, 34] on icon "save" at bounding box center [354, 36] width 15 height 15
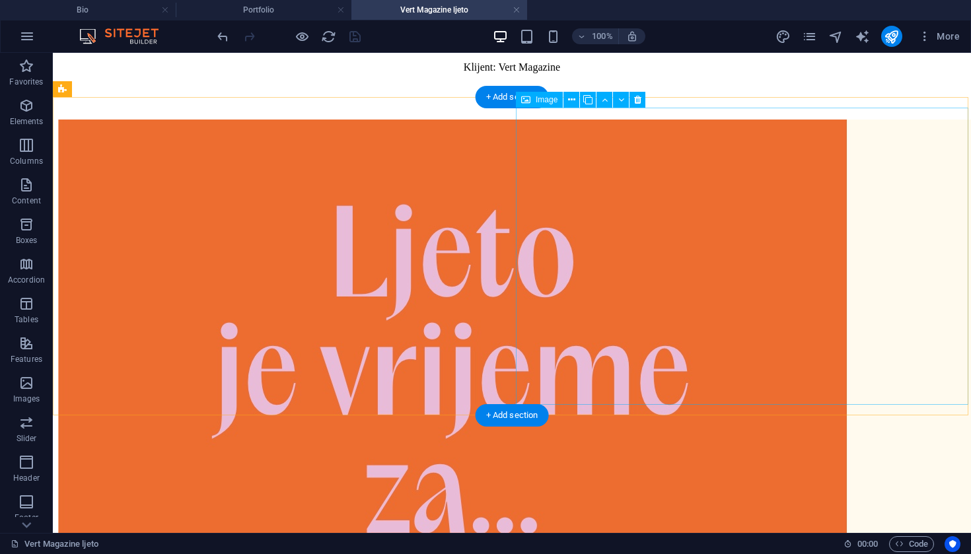
scroll to position [180, 0]
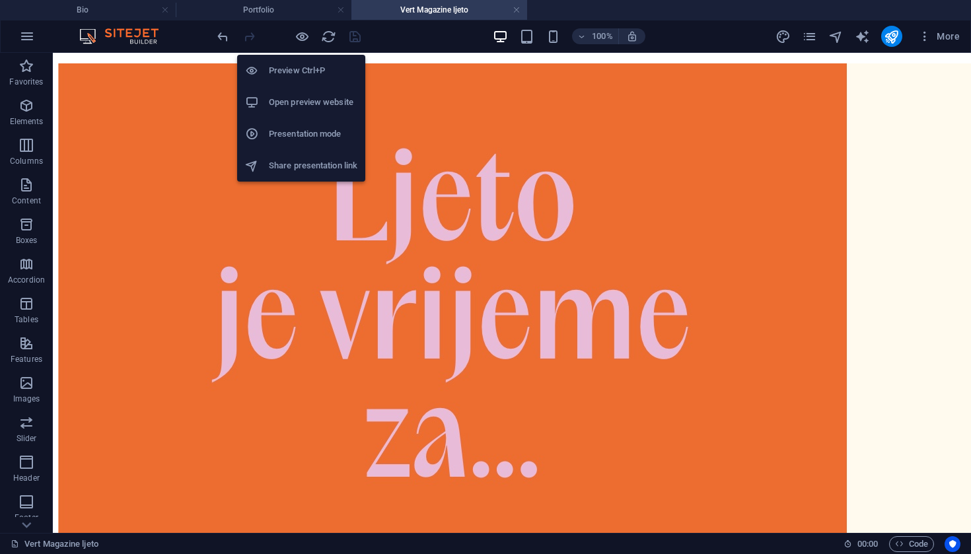
click at [299, 77] on h6 "Preview Ctrl+P" at bounding box center [313, 71] width 88 height 16
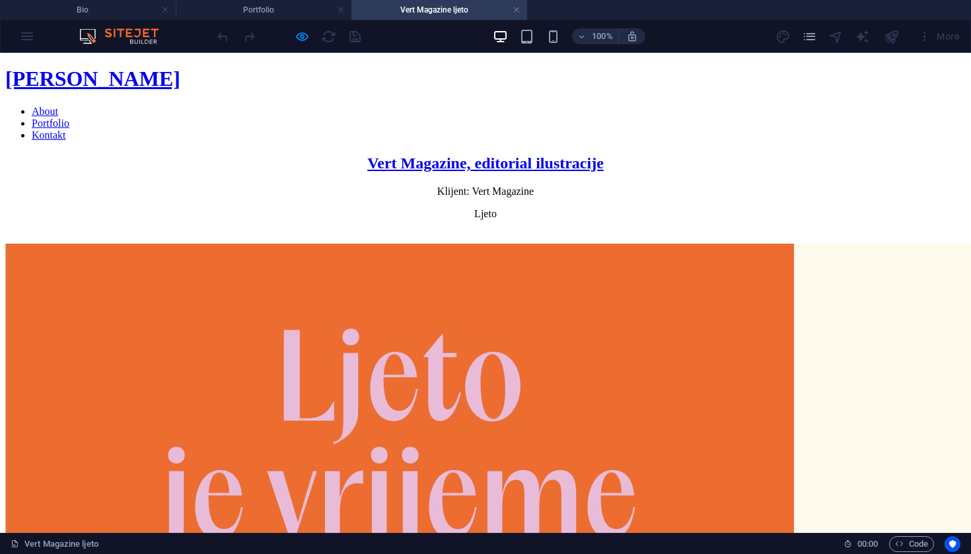
scroll to position [0, 0]
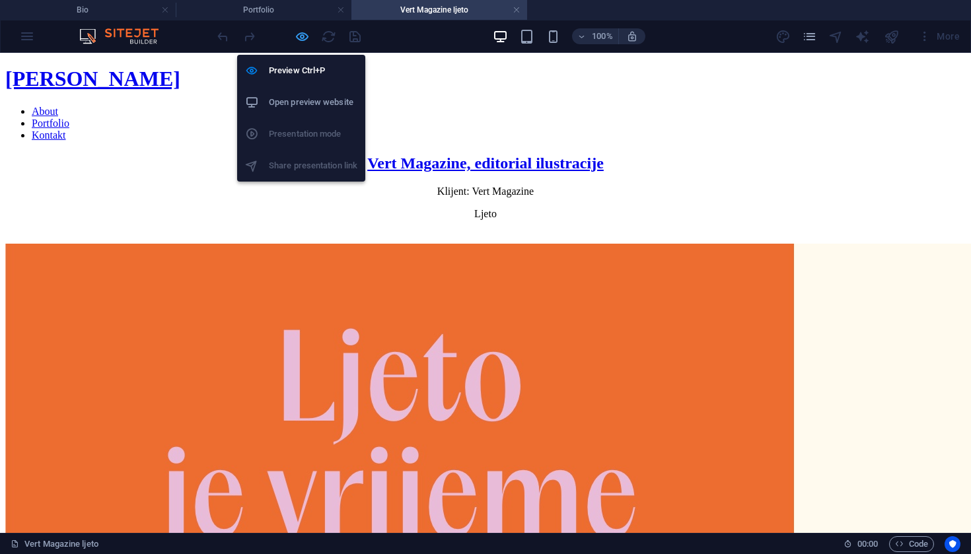
click at [299, 41] on icon "button" at bounding box center [302, 36] width 15 height 15
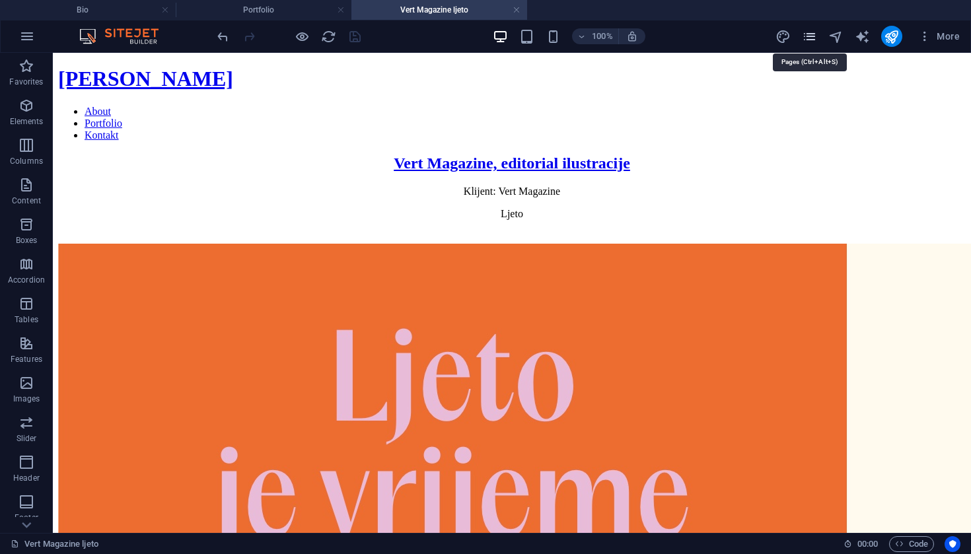
click at [811, 40] on icon "pages" at bounding box center [809, 36] width 15 height 15
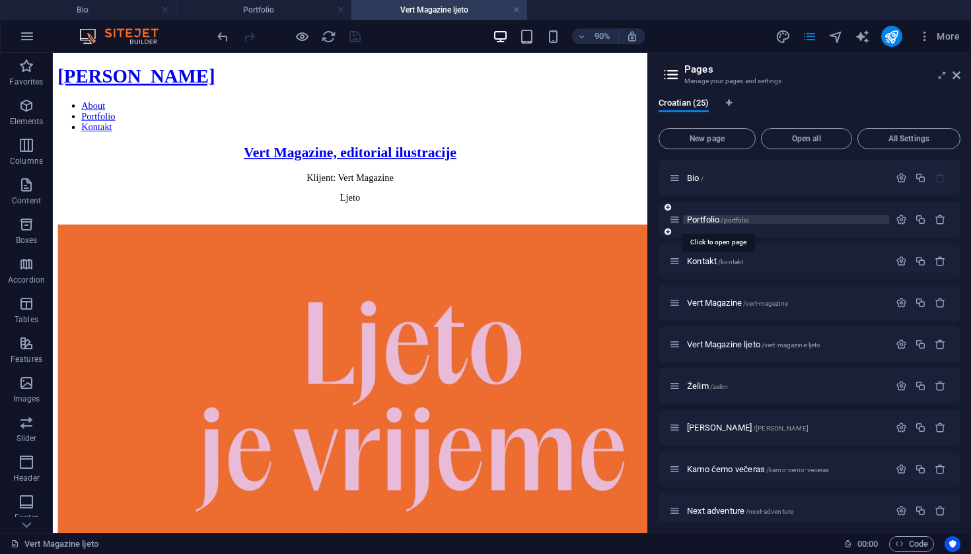
click at [705, 222] on span "Portfolio /portfolio" at bounding box center [718, 220] width 62 height 10
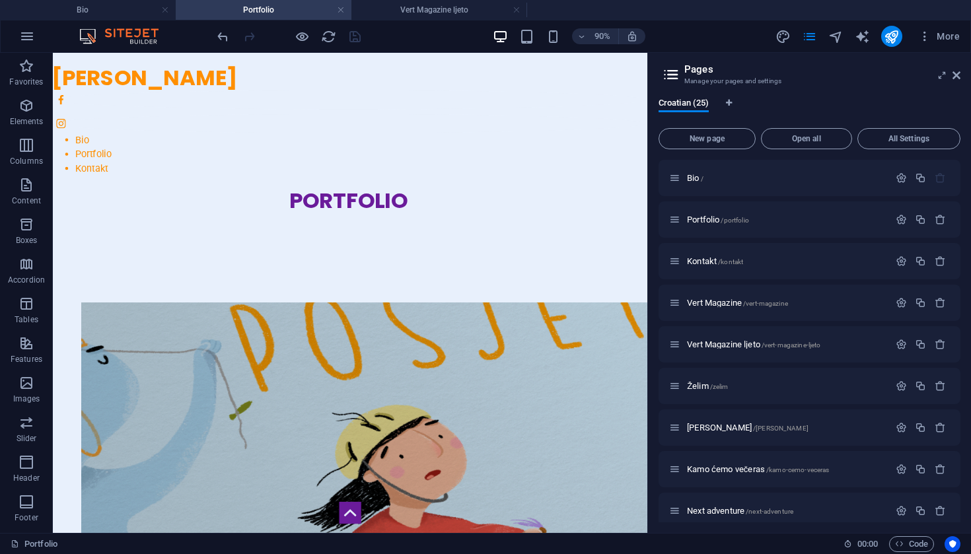
scroll to position [0, 4]
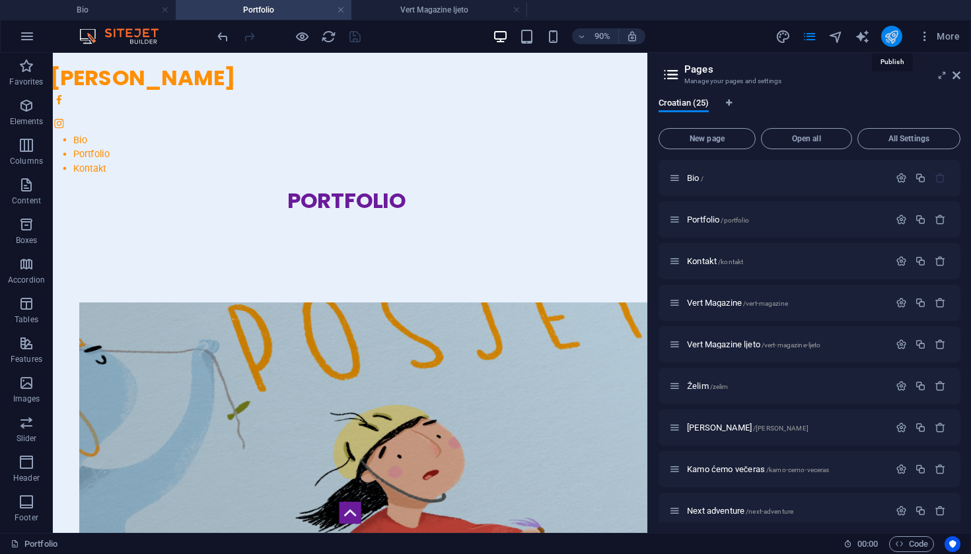
click at [889, 41] on icon "publish" at bounding box center [891, 36] width 15 height 15
